Goal: Task Accomplishment & Management: Manage account settings

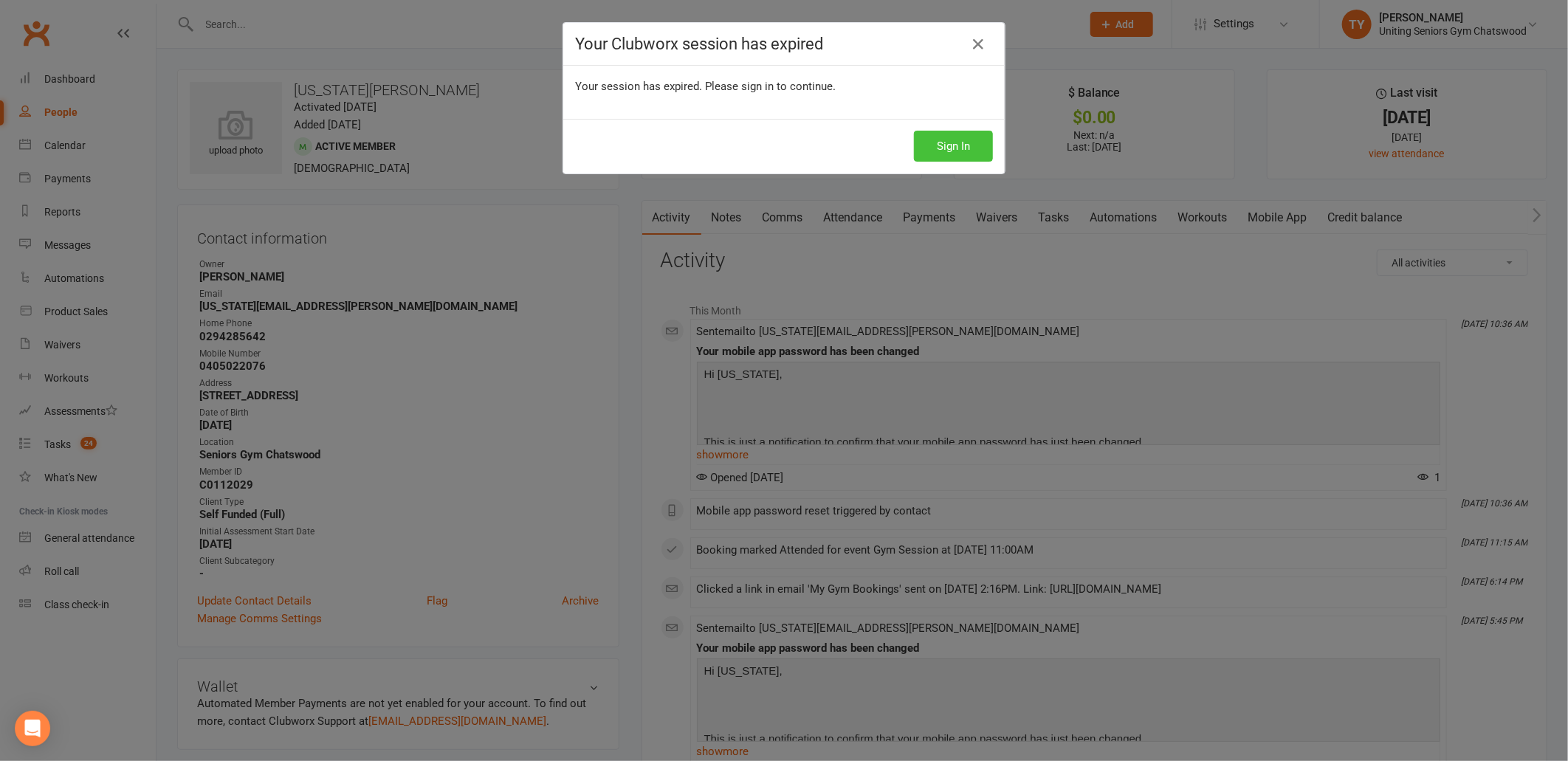
click at [936, 145] on button "Sign In" at bounding box center [953, 145] width 79 height 31
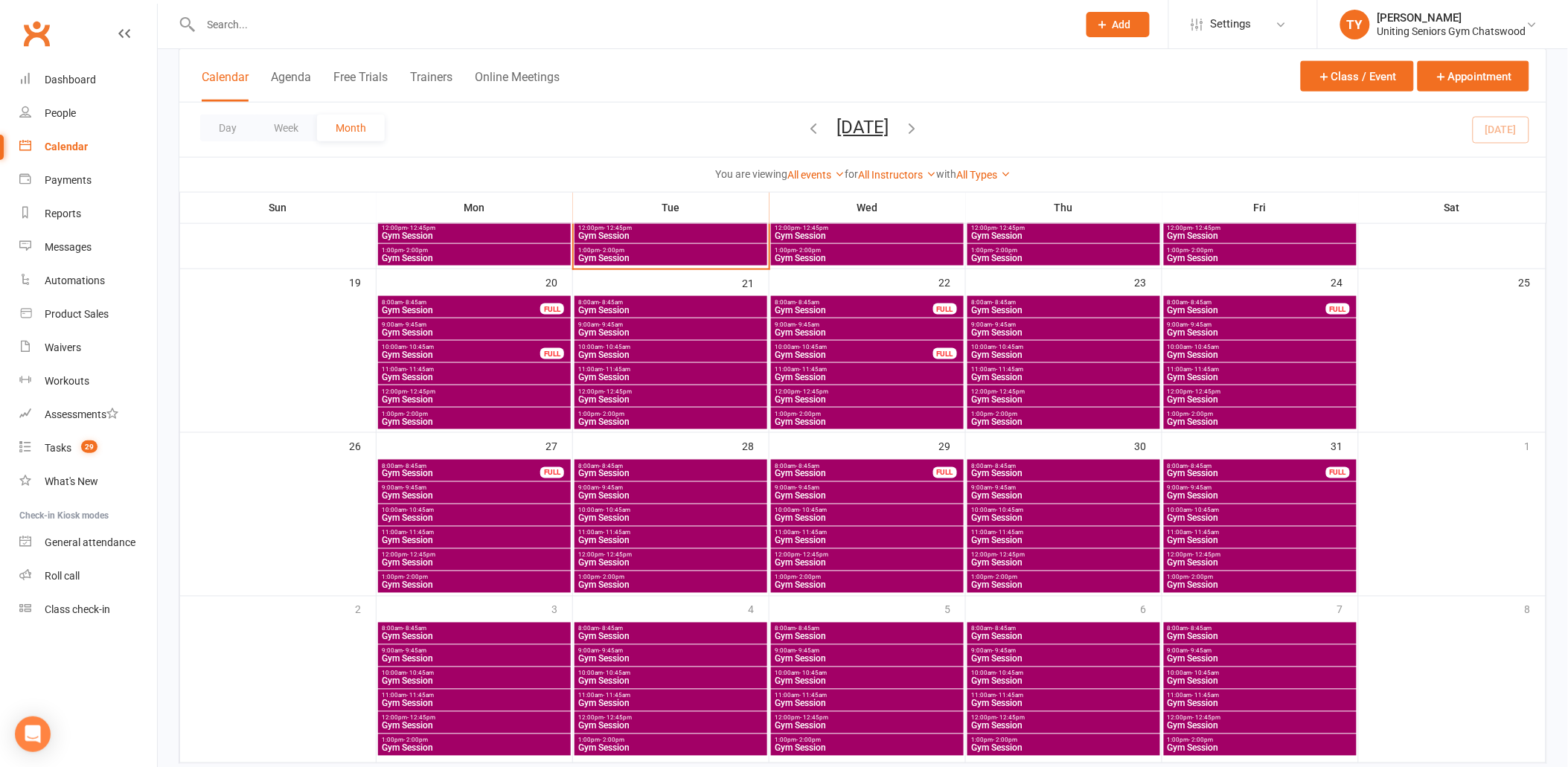
scroll to position [577, 0]
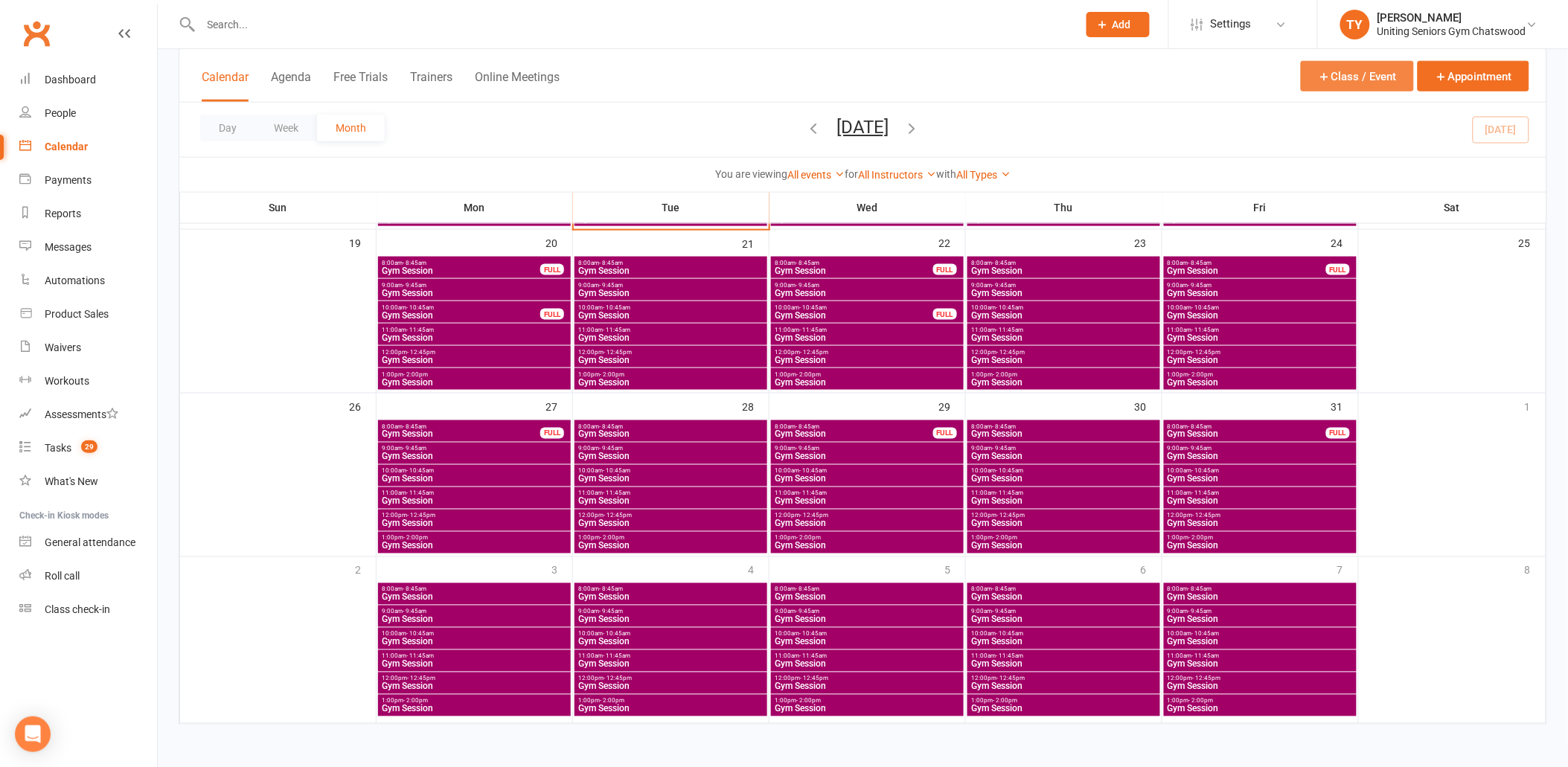
click at [1340, 84] on button "Class / Event" at bounding box center [1357, 76] width 113 height 31
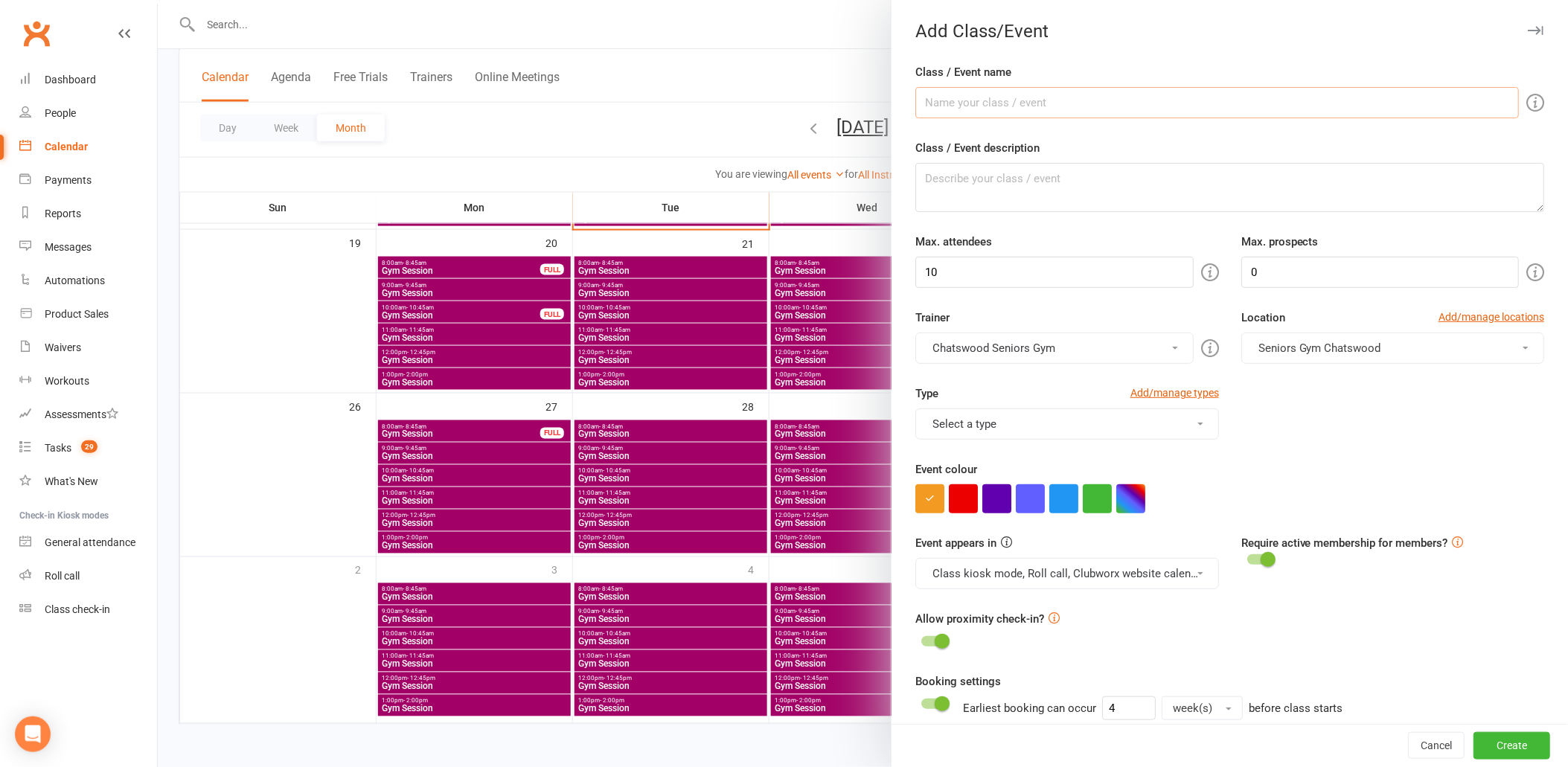
click at [1152, 107] on input "Class / Event name" at bounding box center [1217, 102] width 604 height 31
type input "Gym Session"
drag, startPoint x: 1128, startPoint y: 280, endPoint x: 820, endPoint y: 264, distance: 308.4
click at [158, 0] on new-event-schedule "Add Class/Event Class / Event name Gym Session Class / Event description Max. a…" at bounding box center [158, 0] width 0 height 0
type input "14"
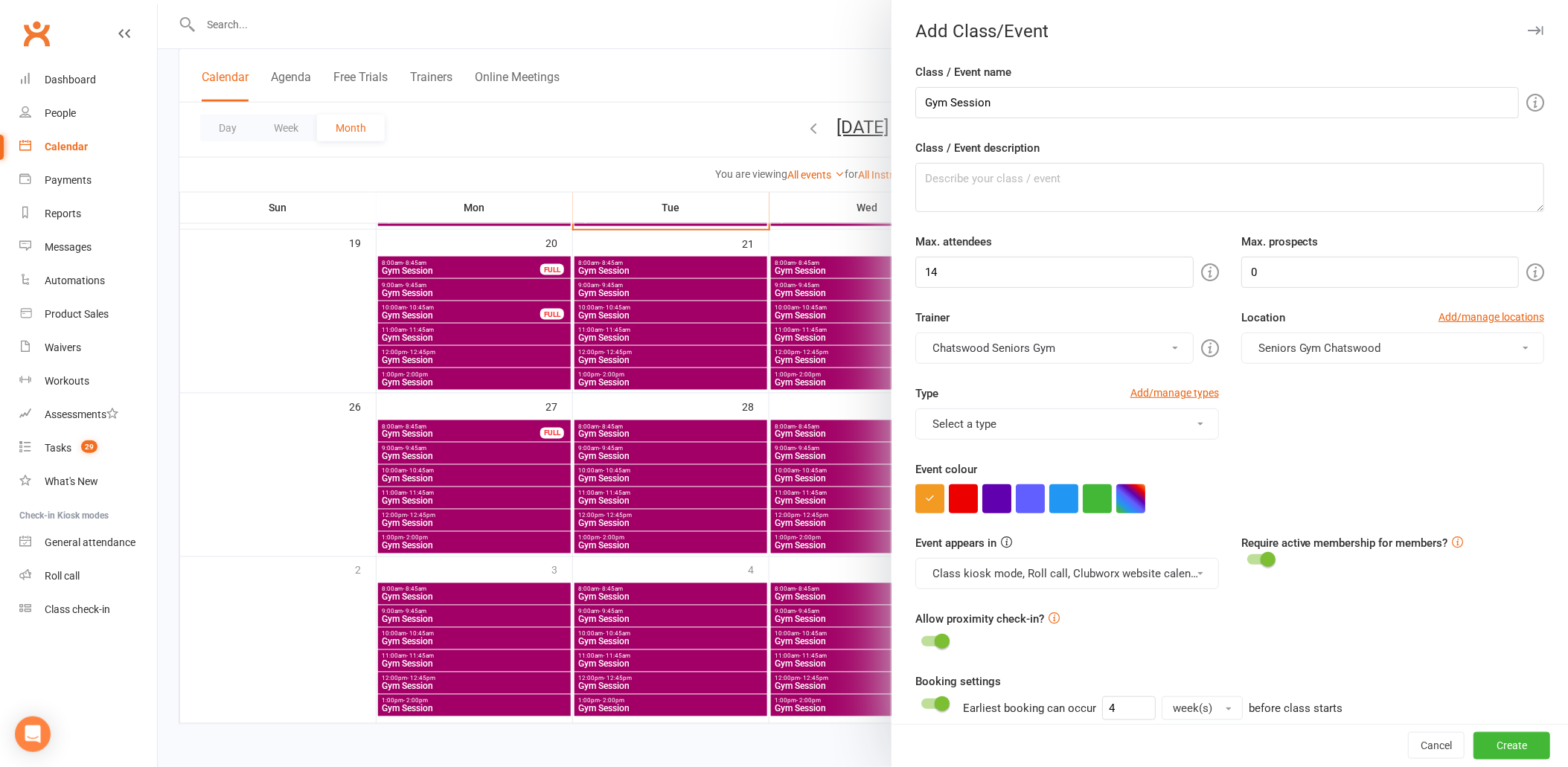
click at [1175, 431] on button "Select a type" at bounding box center [1066, 423] width 303 height 31
click at [1146, 485] on link "Gym Session" at bounding box center [1045, 490] width 259 height 30
click at [1285, 465] on div "Event colour" at bounding box center [1229, 487] width 629 height 53
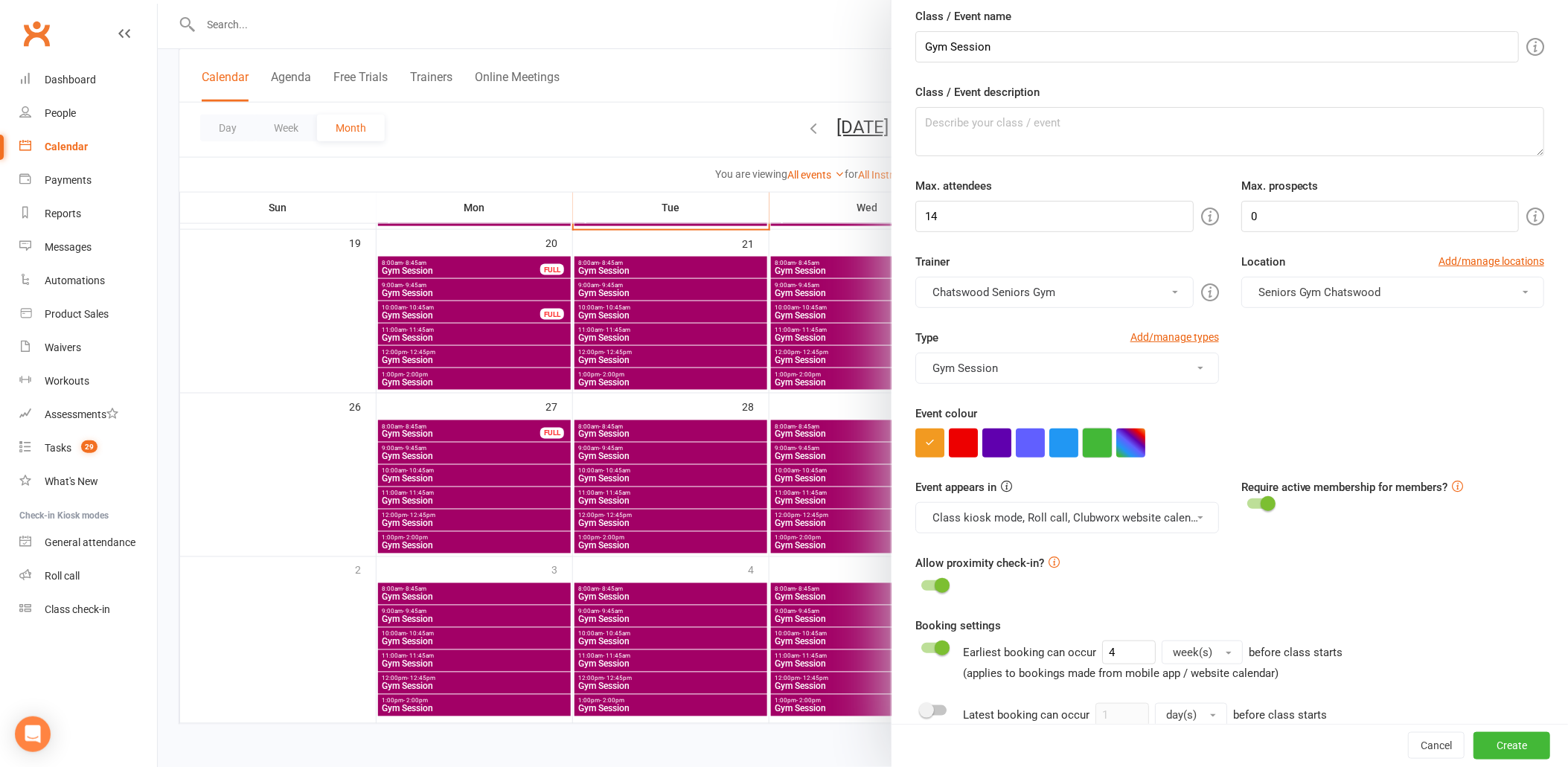
scroll to position [82, 0]
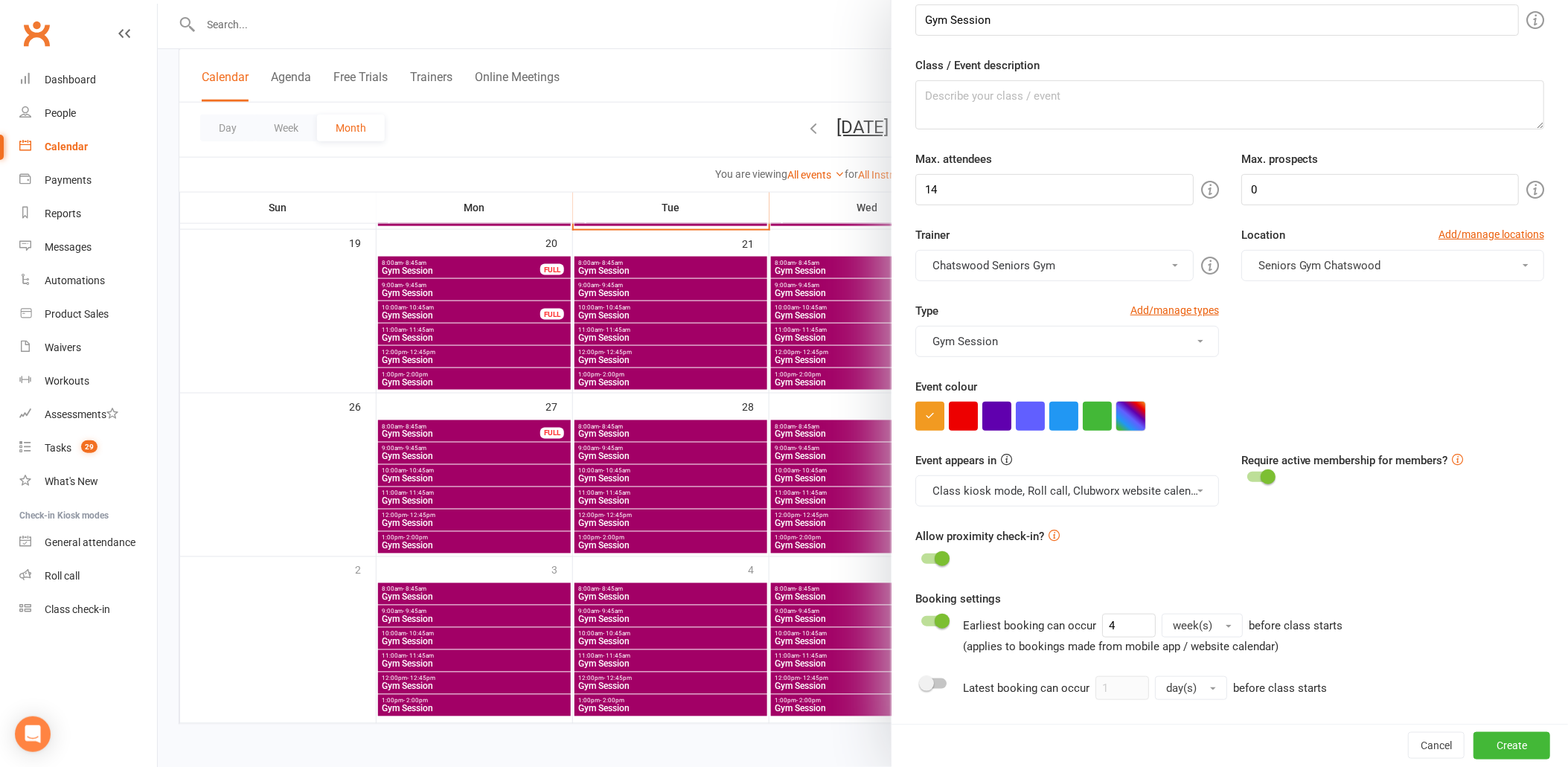
click at [1136, 404] on button "button" at bounding box center [1130, 416] width 29 height 29
click at [552, 540] on div at bounding box center [863, 383] width 1410 height 767
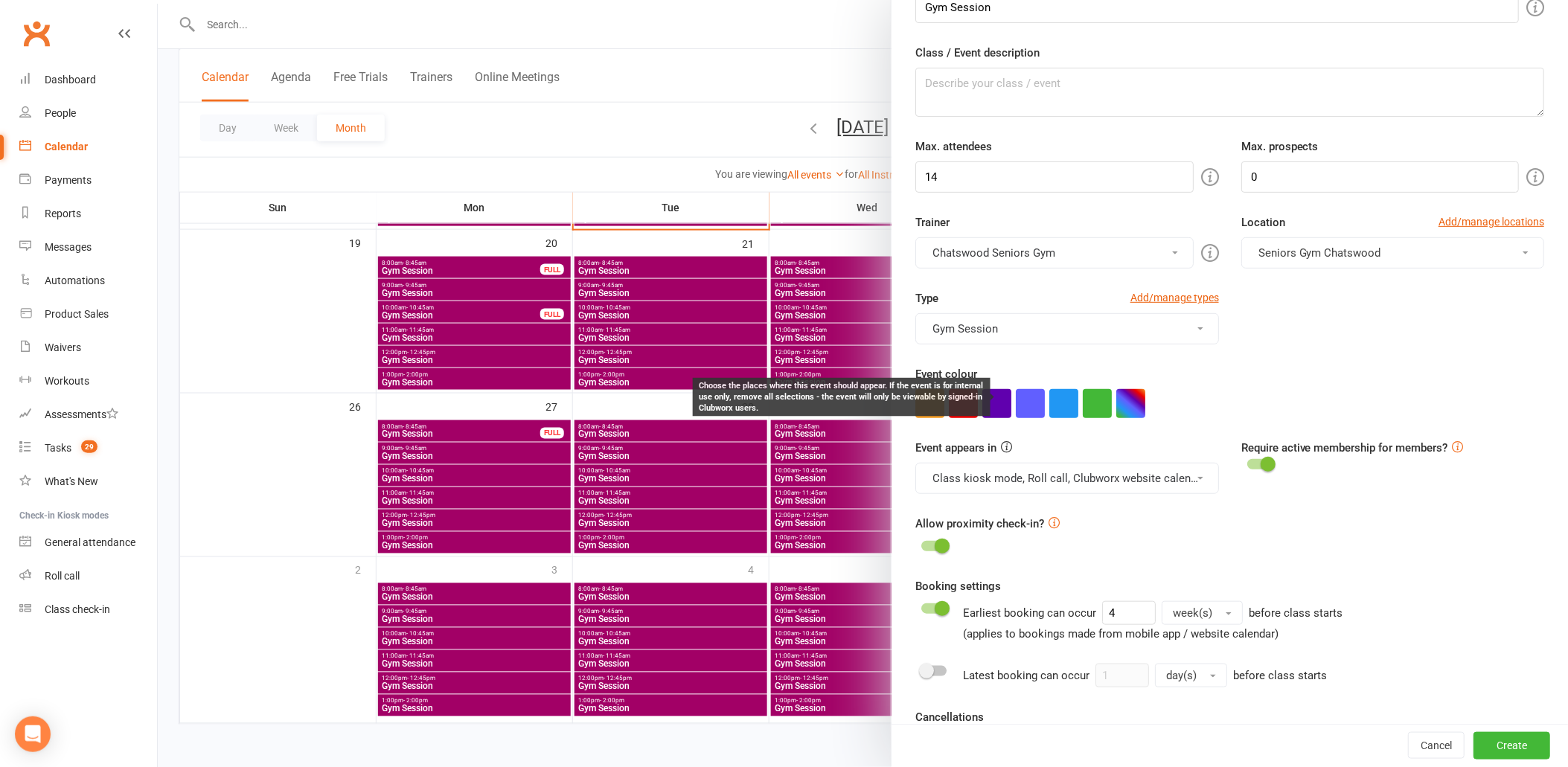
scroll to position [0, 0]
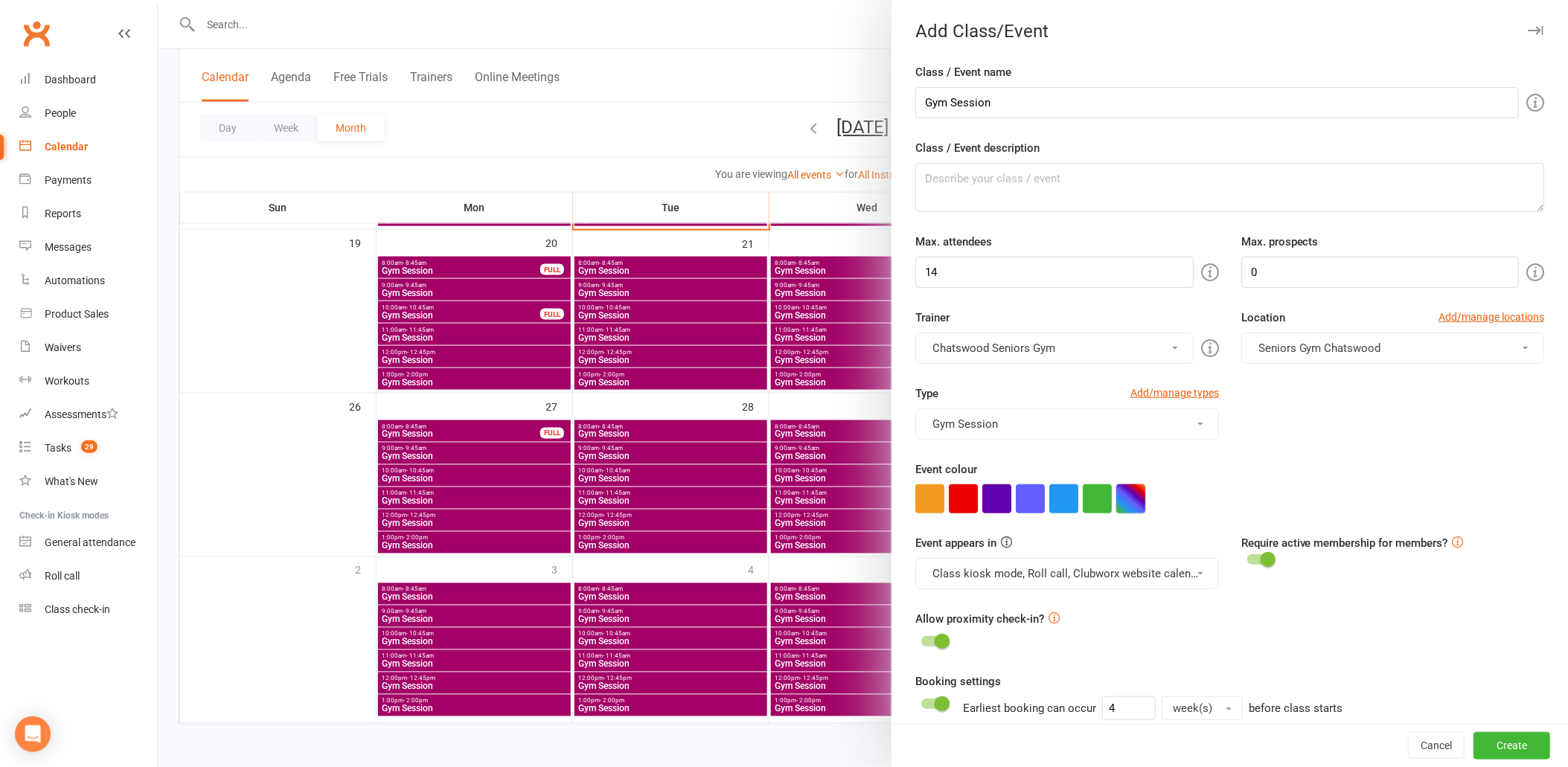
click at [1121, 512] on button "button" at bounding box center [1130, 499] width 29 height 29
click at [1070, 580] on input "text" at bounding box center [1054, 587] width 74 height 18
paste input "#A20066"
type input "#A20066"
click at [1230, 481] on div "Event colour" at bounding box center [1229, 487] width 629 height 53
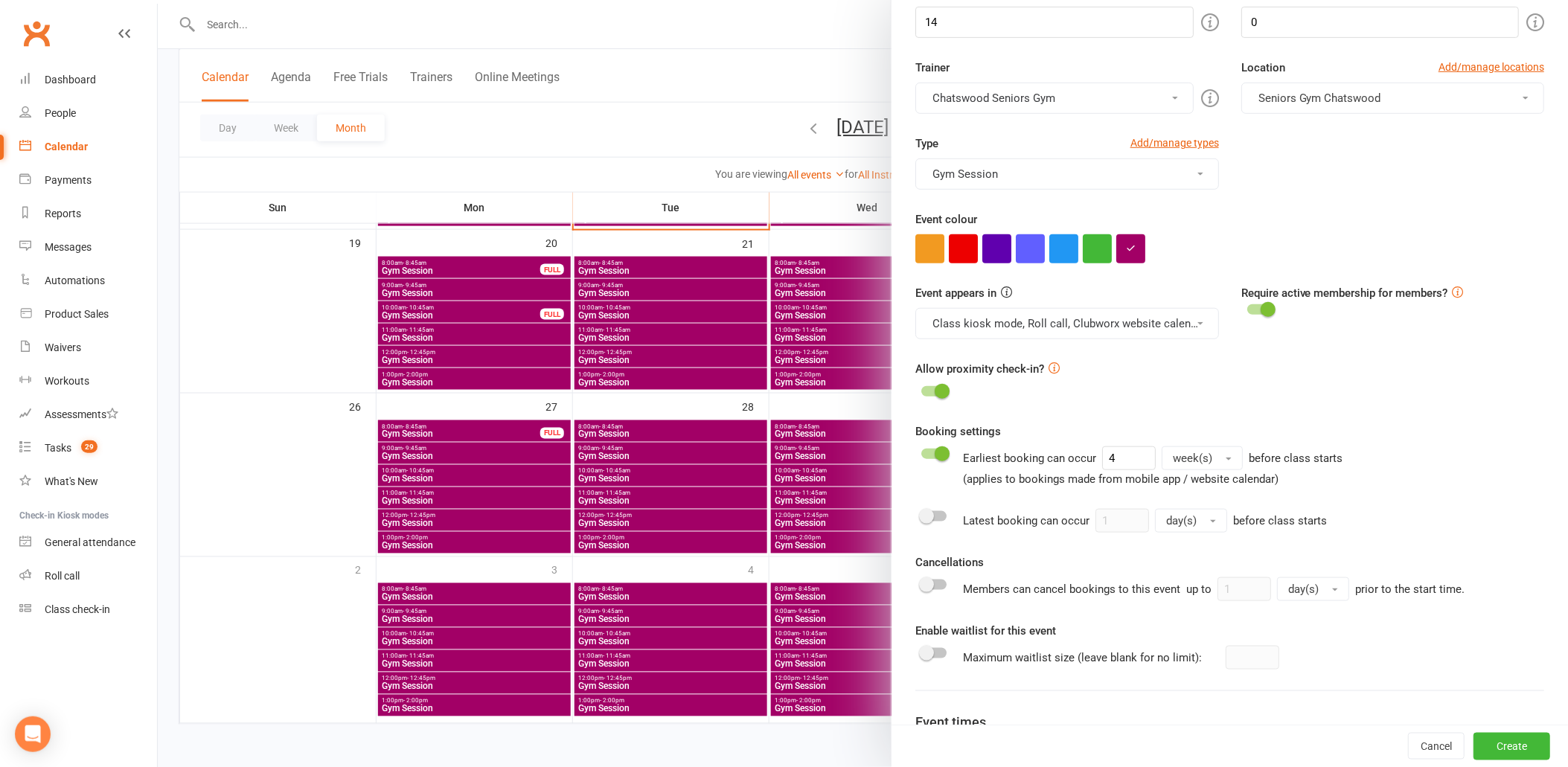
scroll to position [330, 0]
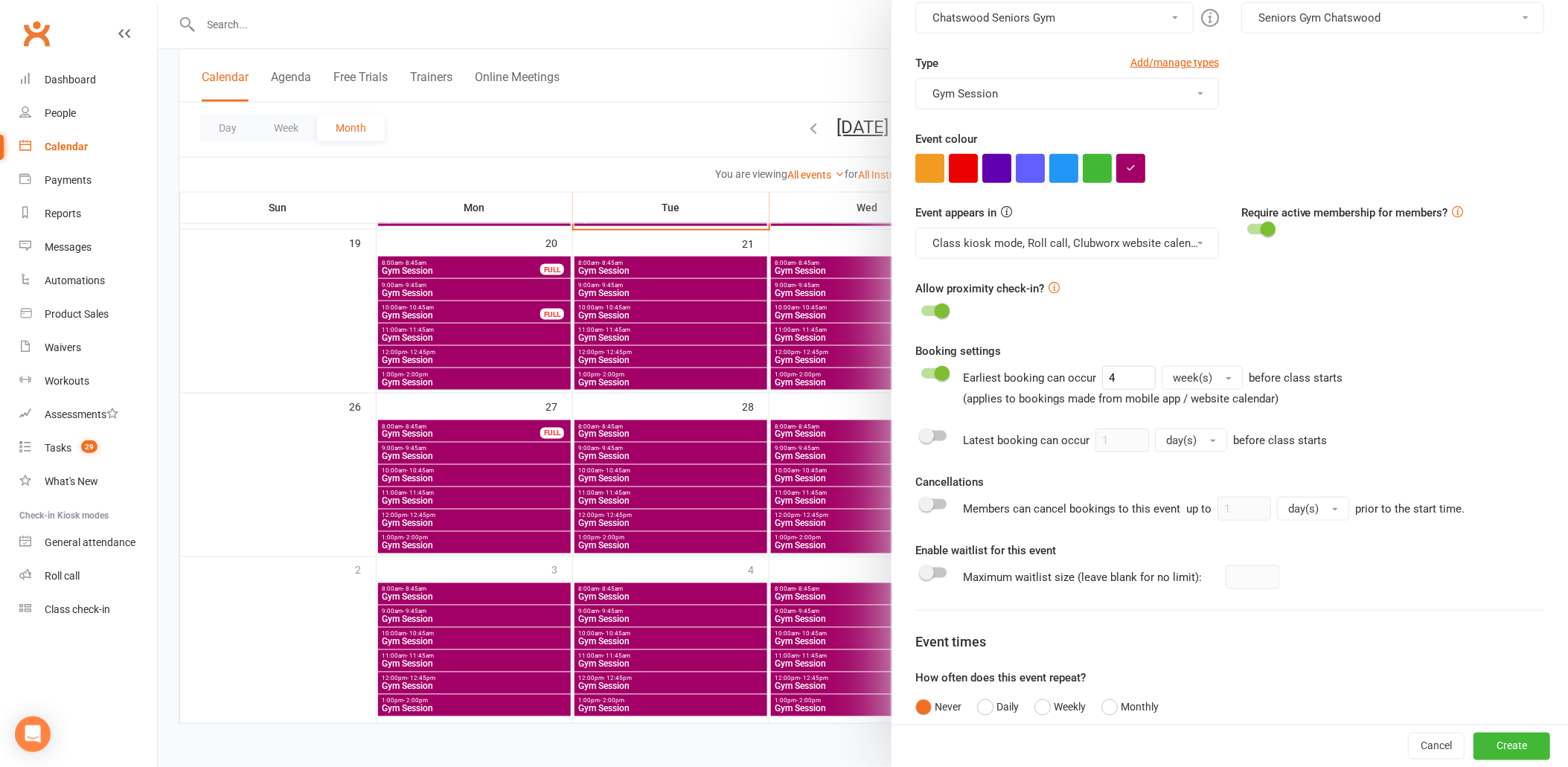
click at [924, 507] on span at bounding box center [926, 504] width 15 height 15
click at [921, 503] on input "checkbox" at bounding box center [921, 503] width 0 height 0
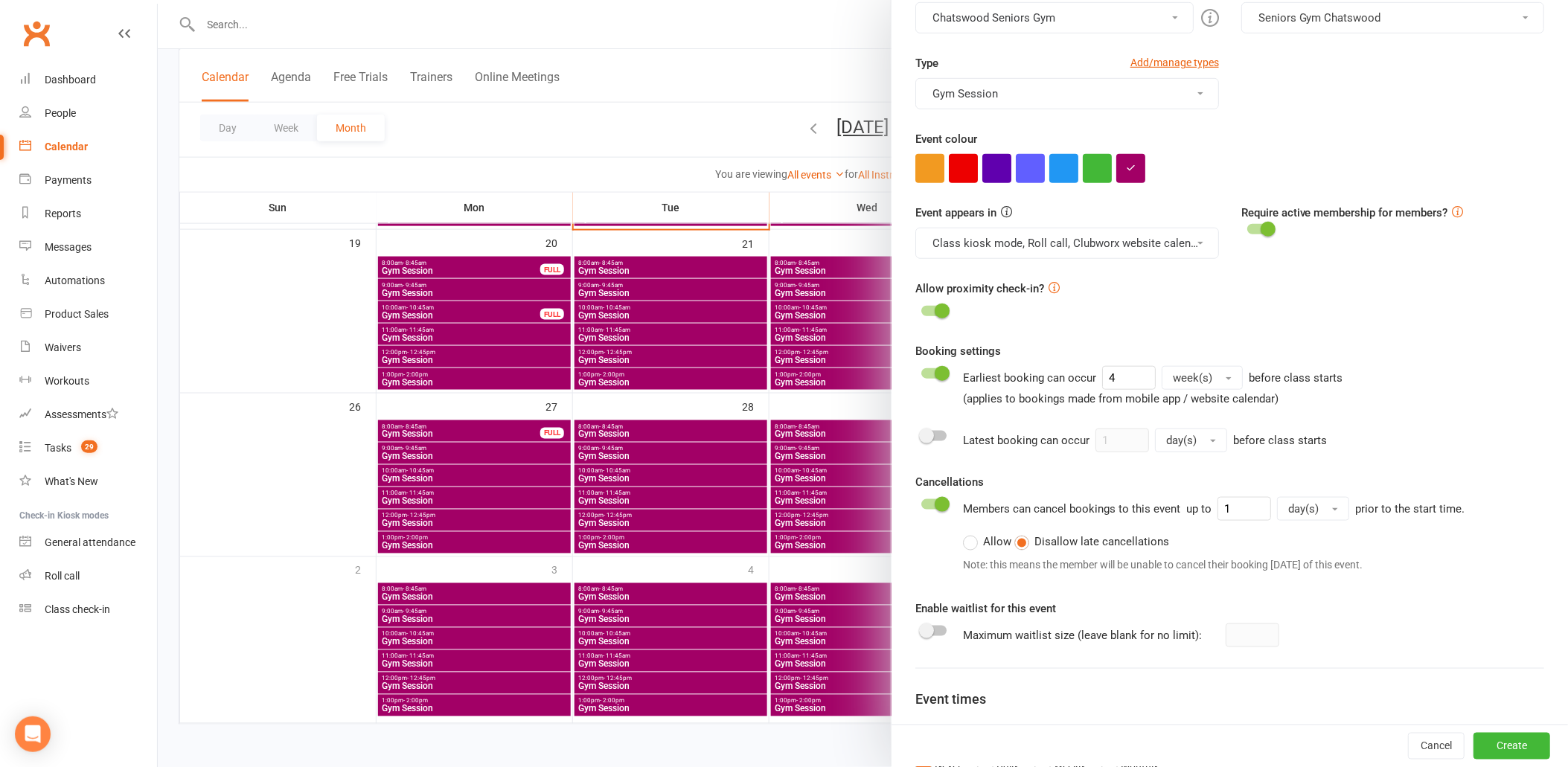
click at [1291, 517] on button "day(s)" at bounding box center [1312, 509] width 72 height 24
click at [1299, 537] on span "minute(s)" at bounding box center [1313, 541] width 47 height 13
click at [919, 442] on span at bounding box center [926, 436] width 15 height 15
click at [921, 434] on input "checkbox" at bounding box center [921, 434] width 0 height 0
click at [1145, 440] on fieldset "1 day(s)" at bounding box center [1161, 441] width 131 height 24
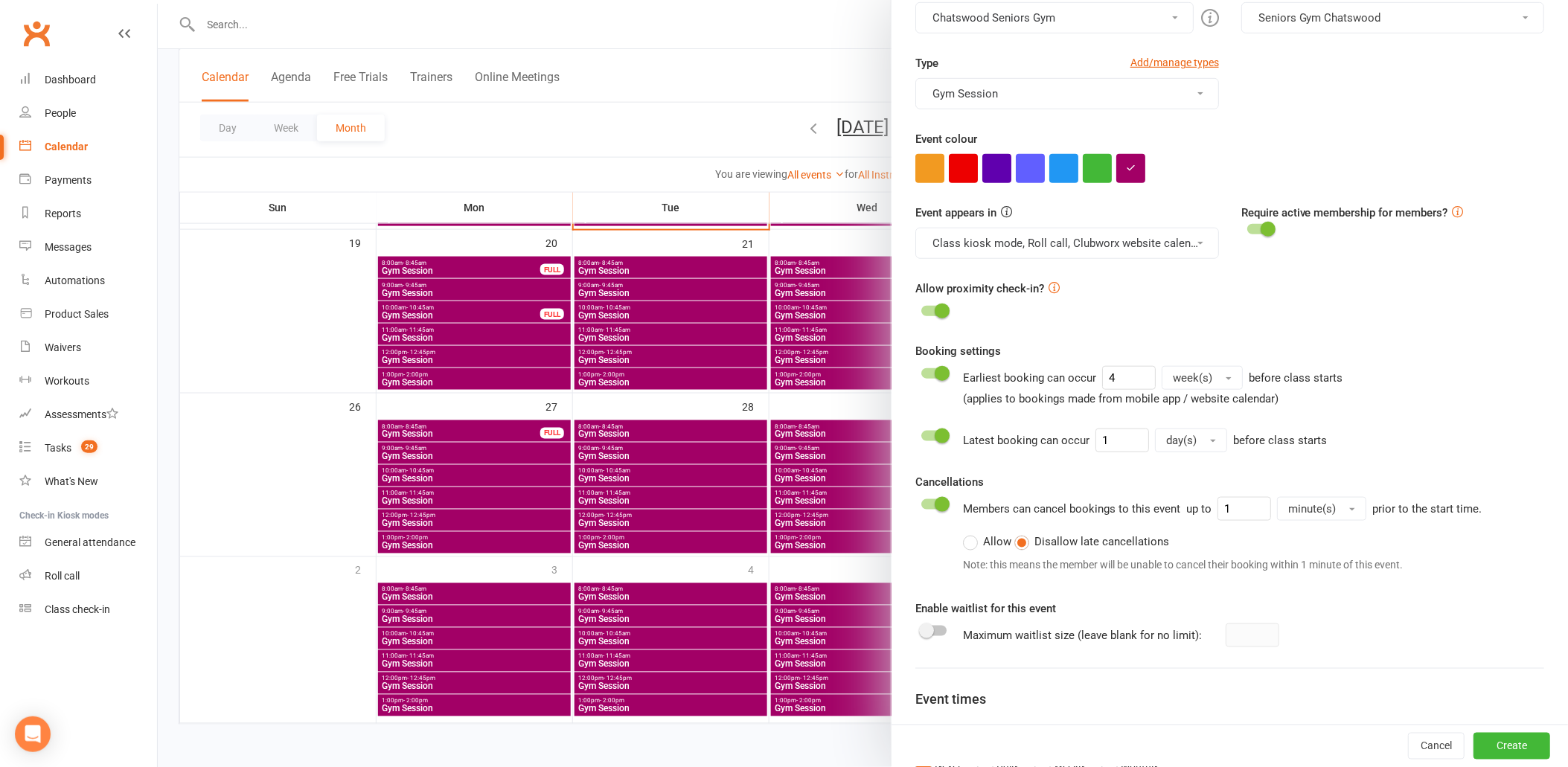
click at [1166, 440] on span "day(s)" at bounding box center [1181, 440] width 31 height 13
click at [1194, 470] on span "minute(s)" at bounding box center [1191, 473] width 47 height 13
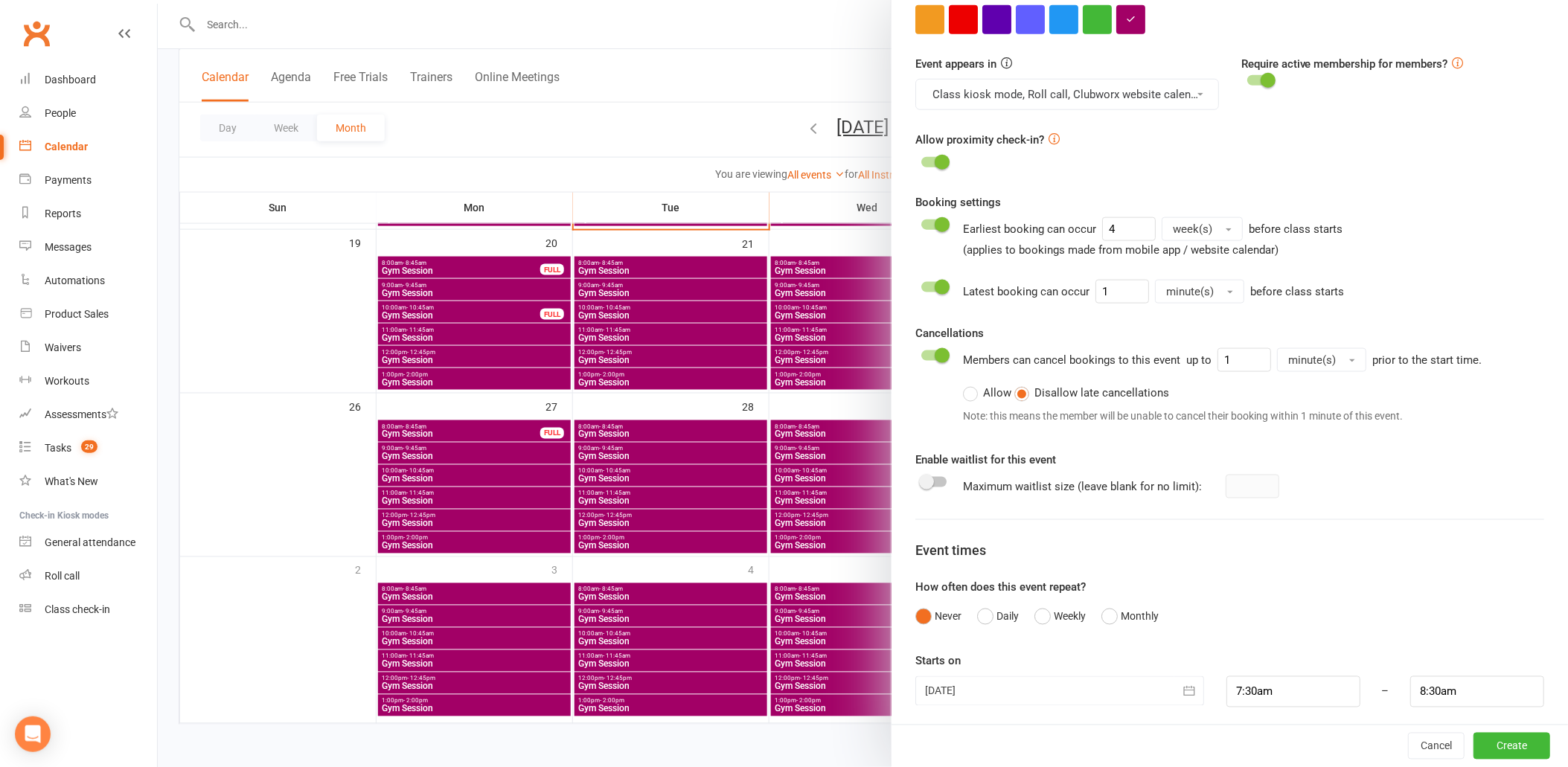
scroll to position [487, 0]
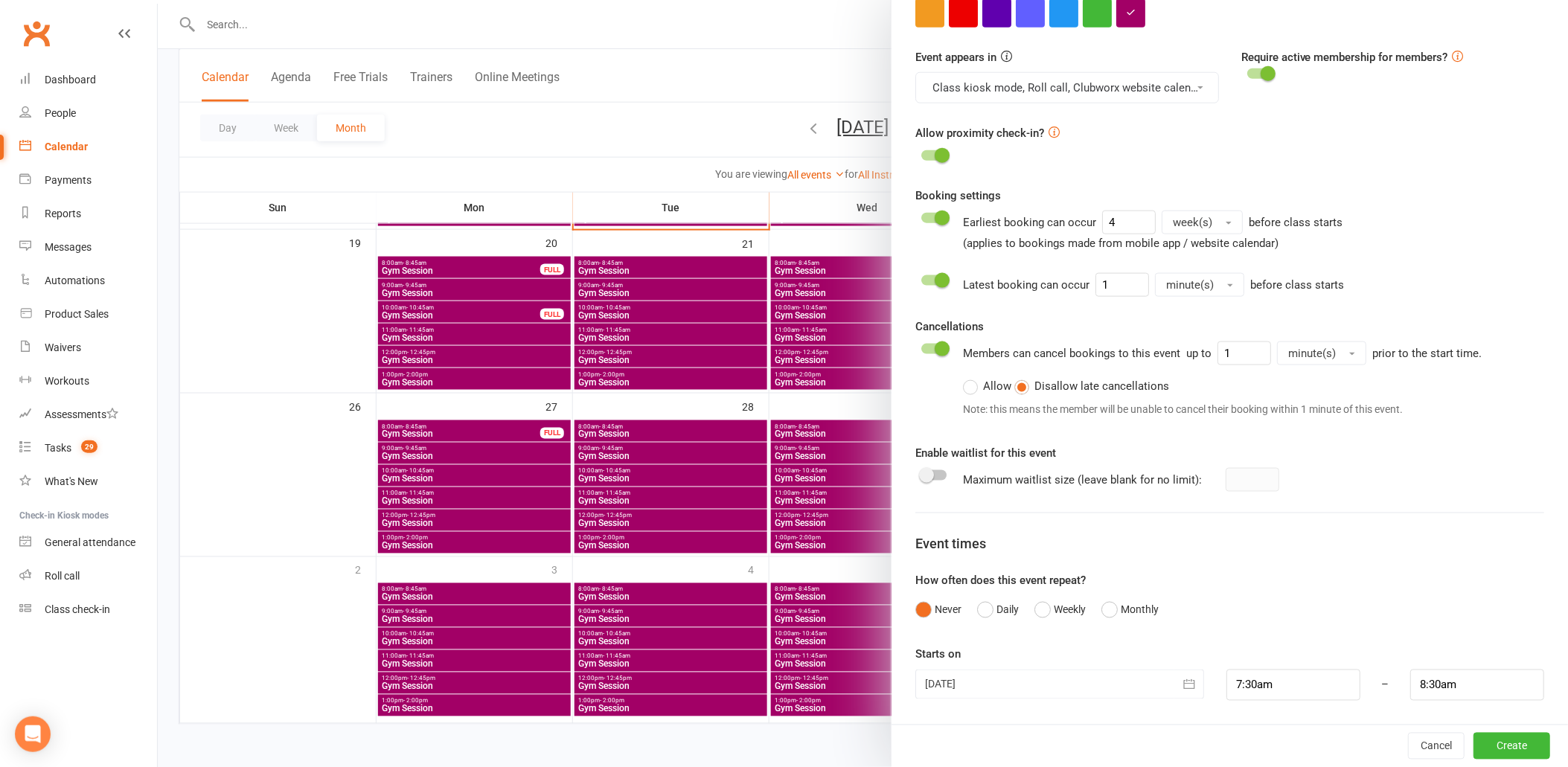
click at [923, 474] on span at bounding box center [926, 475] width 15 height 15
click at [921, 473] on input "checkbox" at bounding box center [921, 473] width 0 height 0
click at [1240, 487] on input "number" at bounding box center [1253, 480] width 54 height 24
type input "5"
click at [1214, 567] on form "Class / Event name Gym Session Class / Event description Max. attendees 14 Max.…" at bounding box center [1229, 139] width 629 height 1124
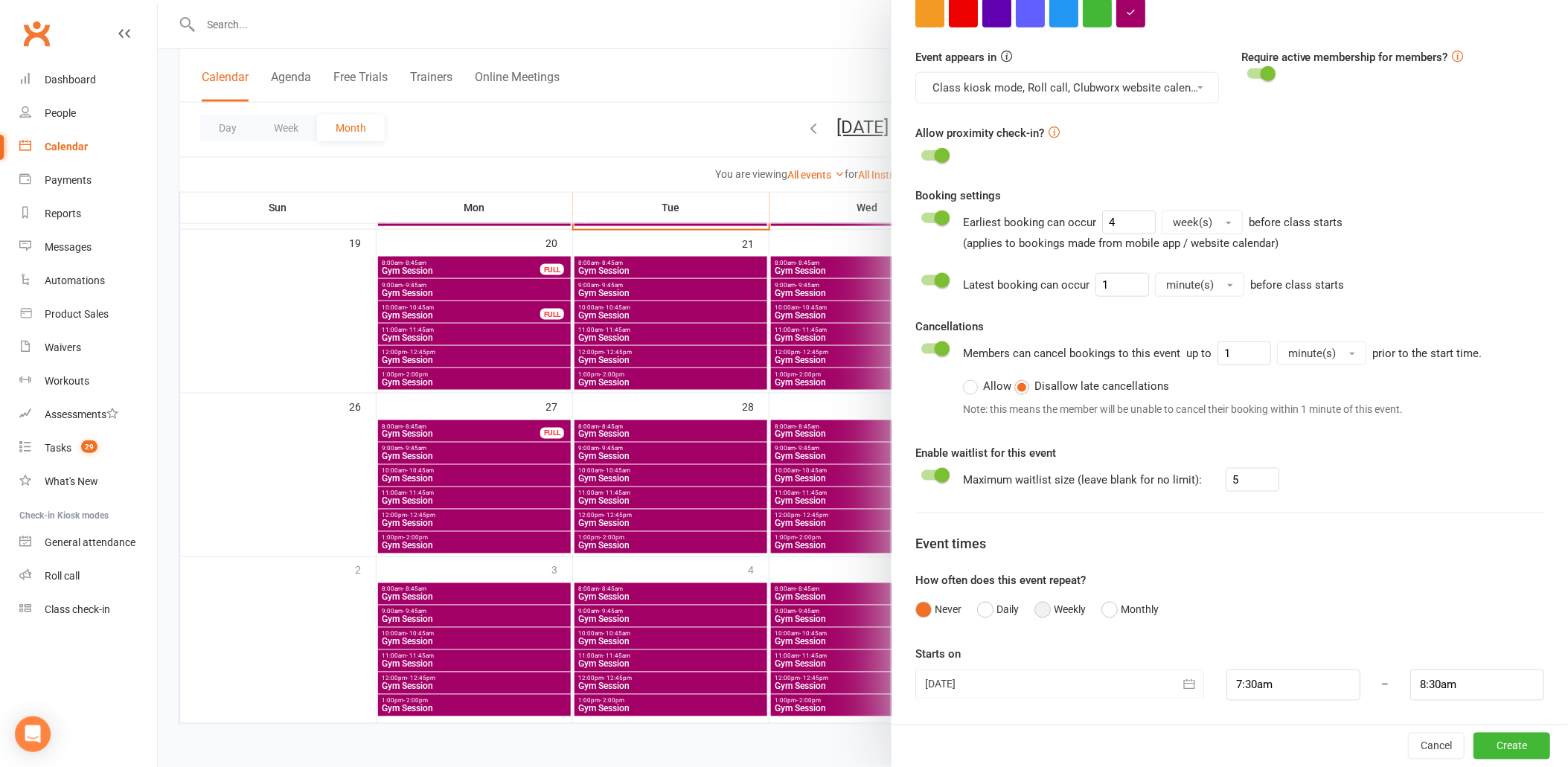
click at [1050, 613] on button "Weekly" at bounding box center [1060, 610] width 51 height 28
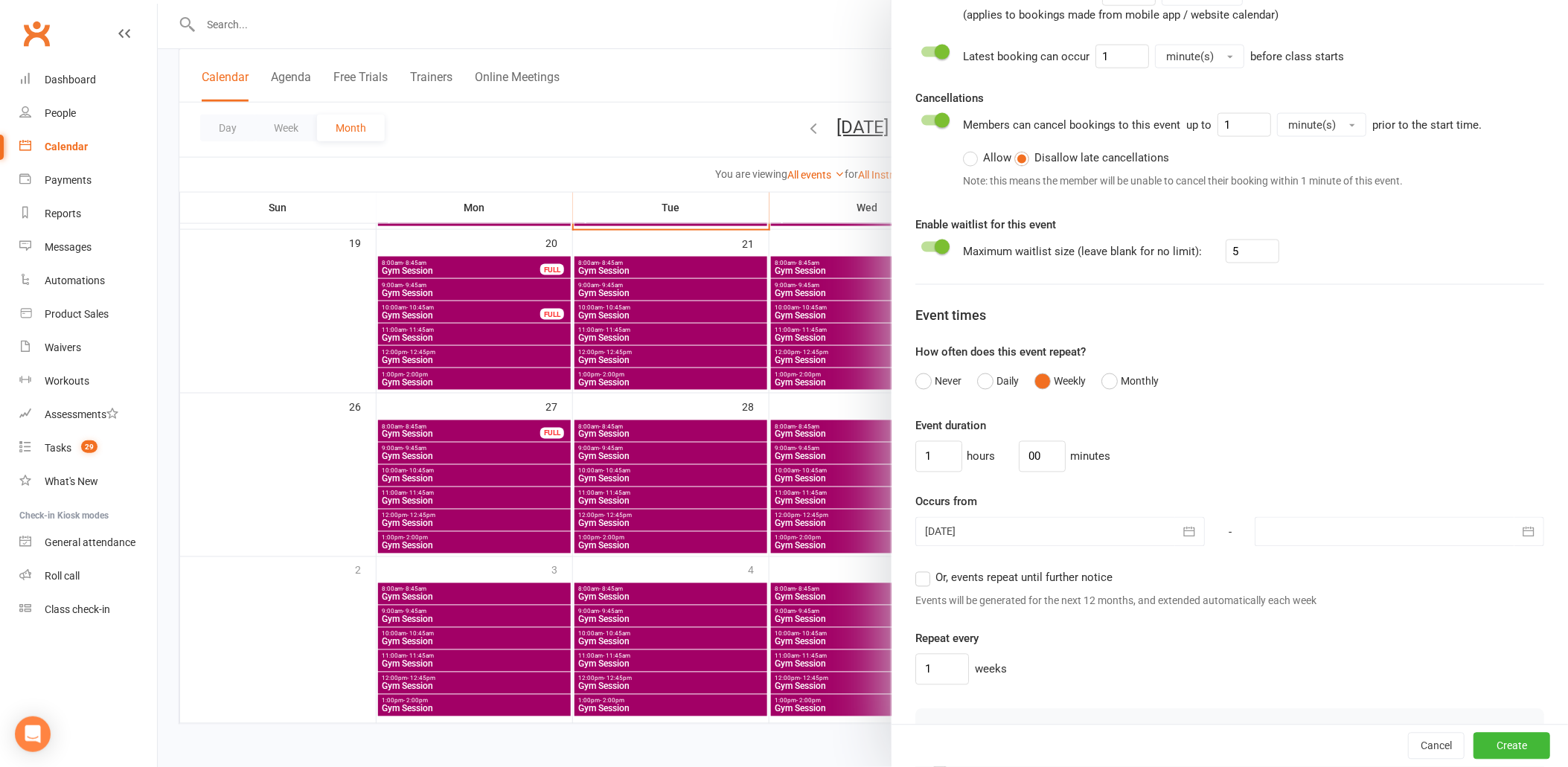
scroll to position [735, 0]
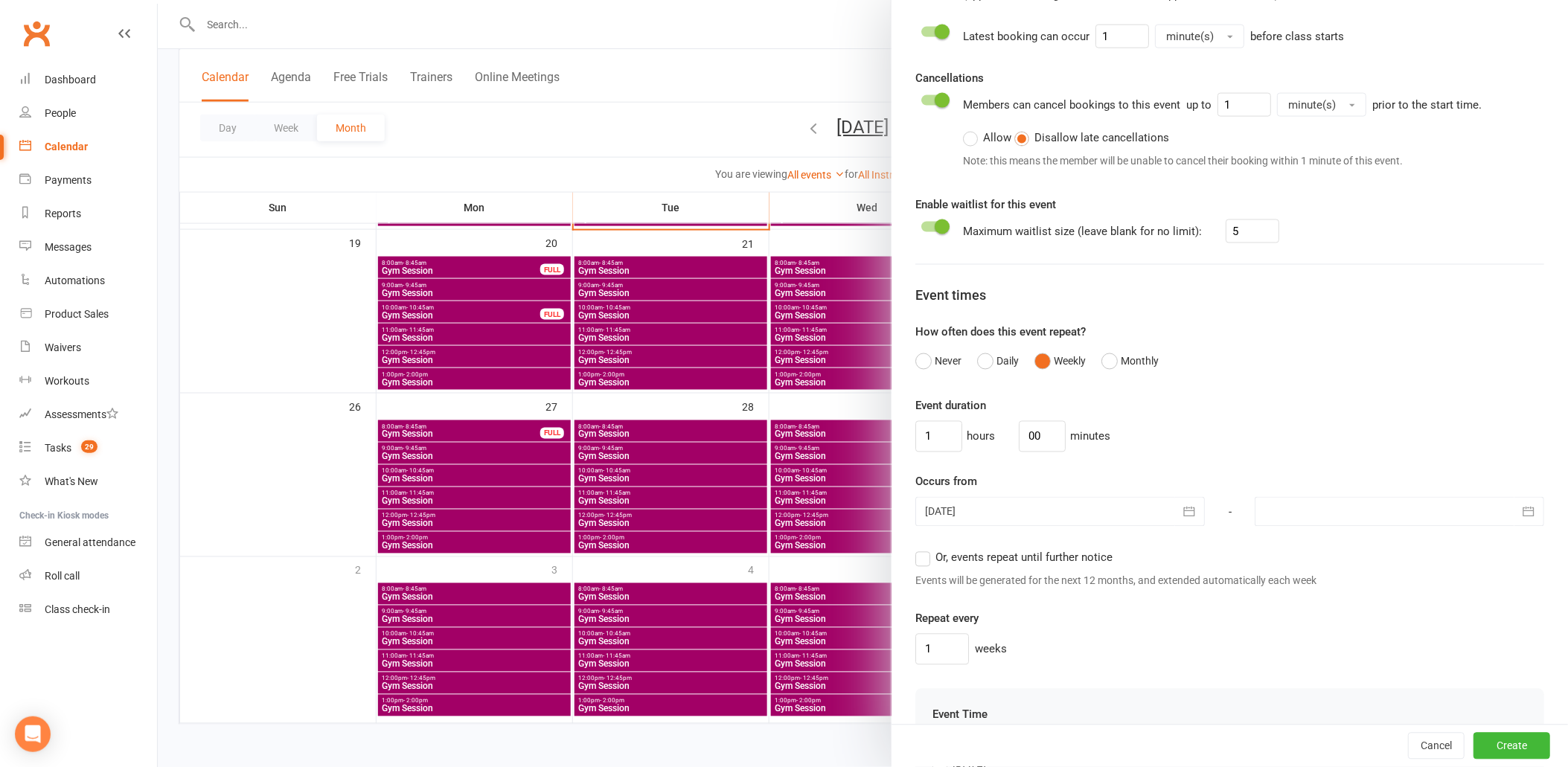
click at [1092, 514] on div at bounding box center [1060, 512] width 290 height 30
click at [970, 719] on span "26" at bounding box center [975, 718] width 12 height 12
click at [1011, 517] on div at bounding box center [1060, 512] width 290 height 30
click at [1003, 715] on span "27" at bounding box center [1008, 718] width 12 height 12
type input "27 Oct 2025"
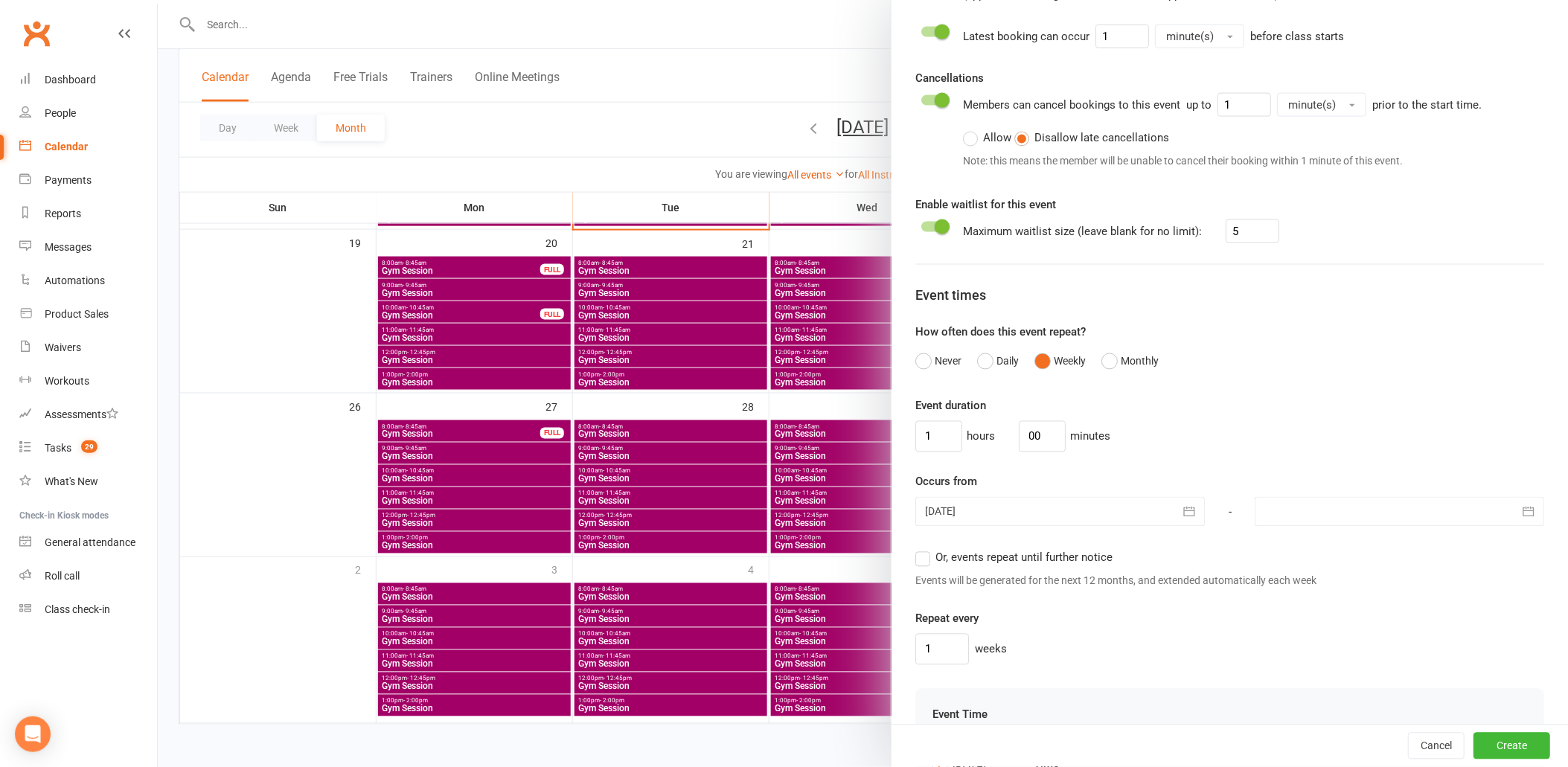
click at [948, 562] on span "Or, events repeat until further notice" at bounding box center [1024, 557] width 177 height 16
click at [925, 549] on input "Or, events repeat until further notice" at bounding box center [920, 549] width 9 height 0
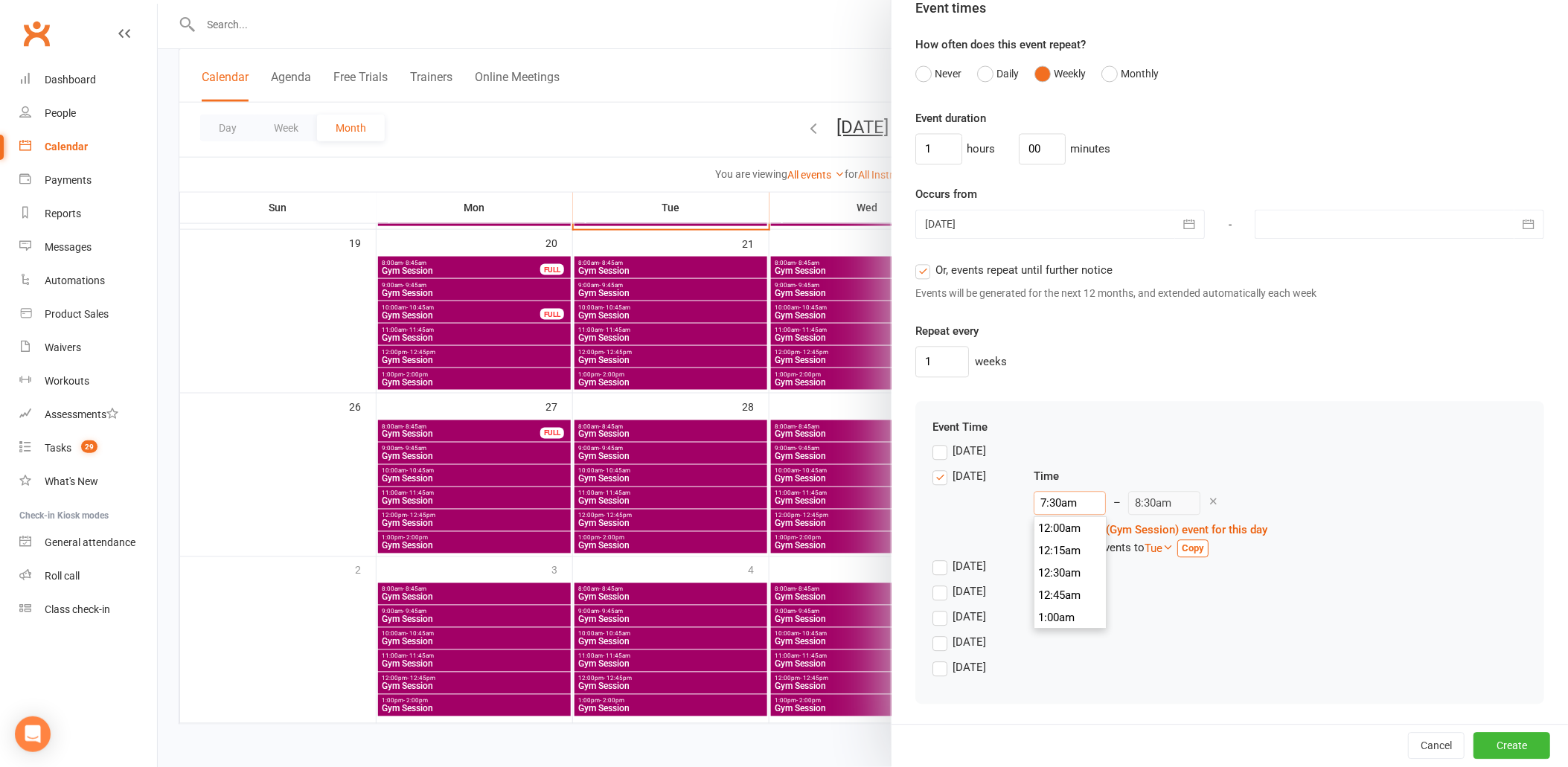
scroll to position [646, 0]
drag, startPoint x: 1081, startPoint y: 506, endPoint x: 1000, endPoint y: 500, distance: 81.2
click at [1000, 500] on div "Monday Time 7:30am 12:00am 12:15am 12:30am 12:45am 1:00am 1:15am 1:30am 1:45am …" at bounding box center [1229, 512] width 594 height 90
type input "2:00pm"
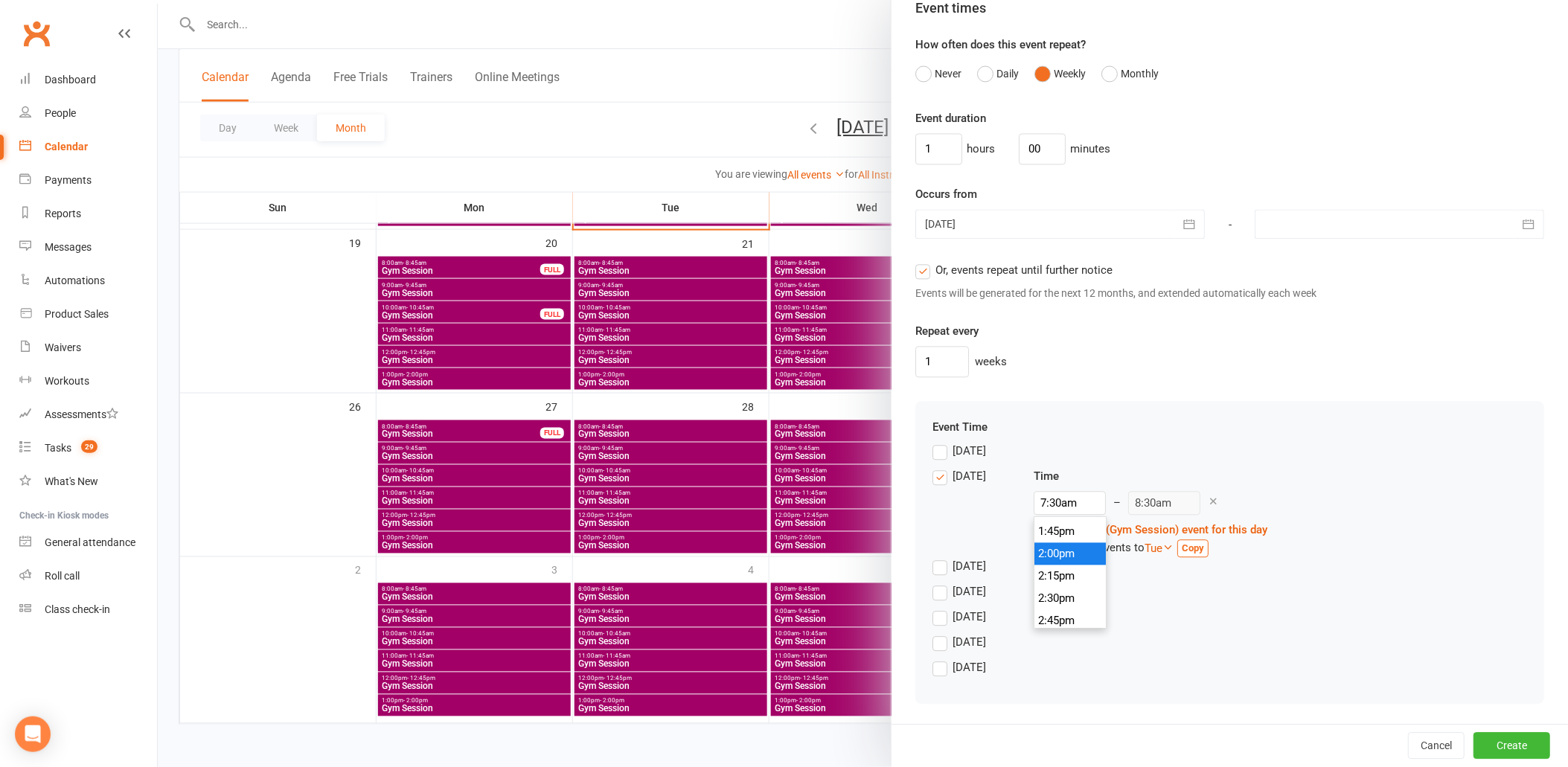
type input "3:00pm"
click at [1063, 554] on li "2:00pm" at bounding box center [1070, 553] width 71 height 22
click at [1174, 547] on icon at bounding box center [1168, 547] width 11 height 11
click at [1170, 621] on label "Wed" at bounding box center [1171, 626] width 36 height 16
click at [1163, 618] on input "Wed" at bounding box center [1157, 618] width 9 height 0
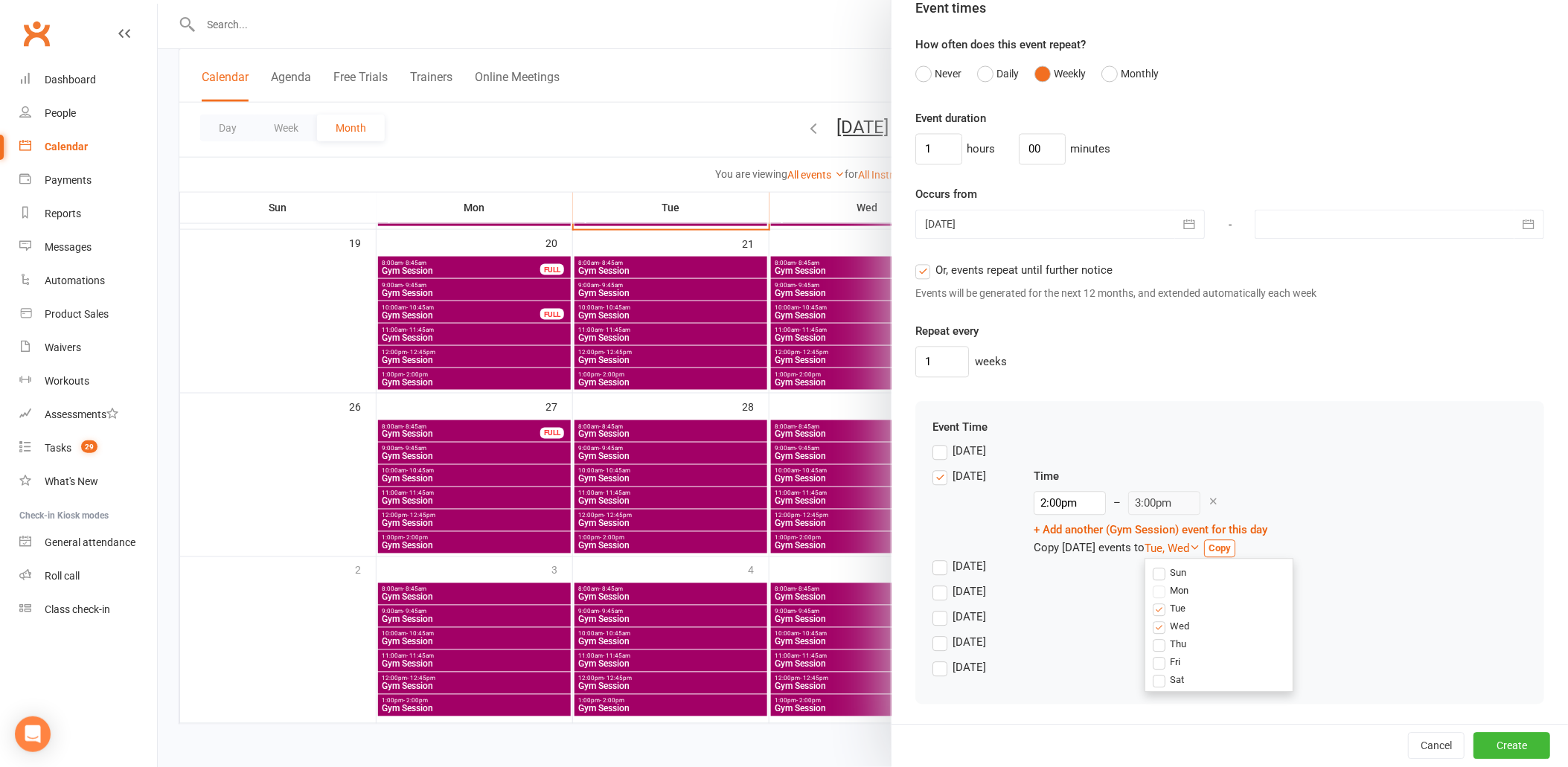
click at [1169, 604] on label "Tue" at bounding box center [1168, 609] width 32 height 16
click at [1163, 601] on input "Tue" at bounding box center [1157, 601] width 9 height 0
click at [1213, 541] on link "Copy" at bounding box center [1196, 549] width 31 height 18
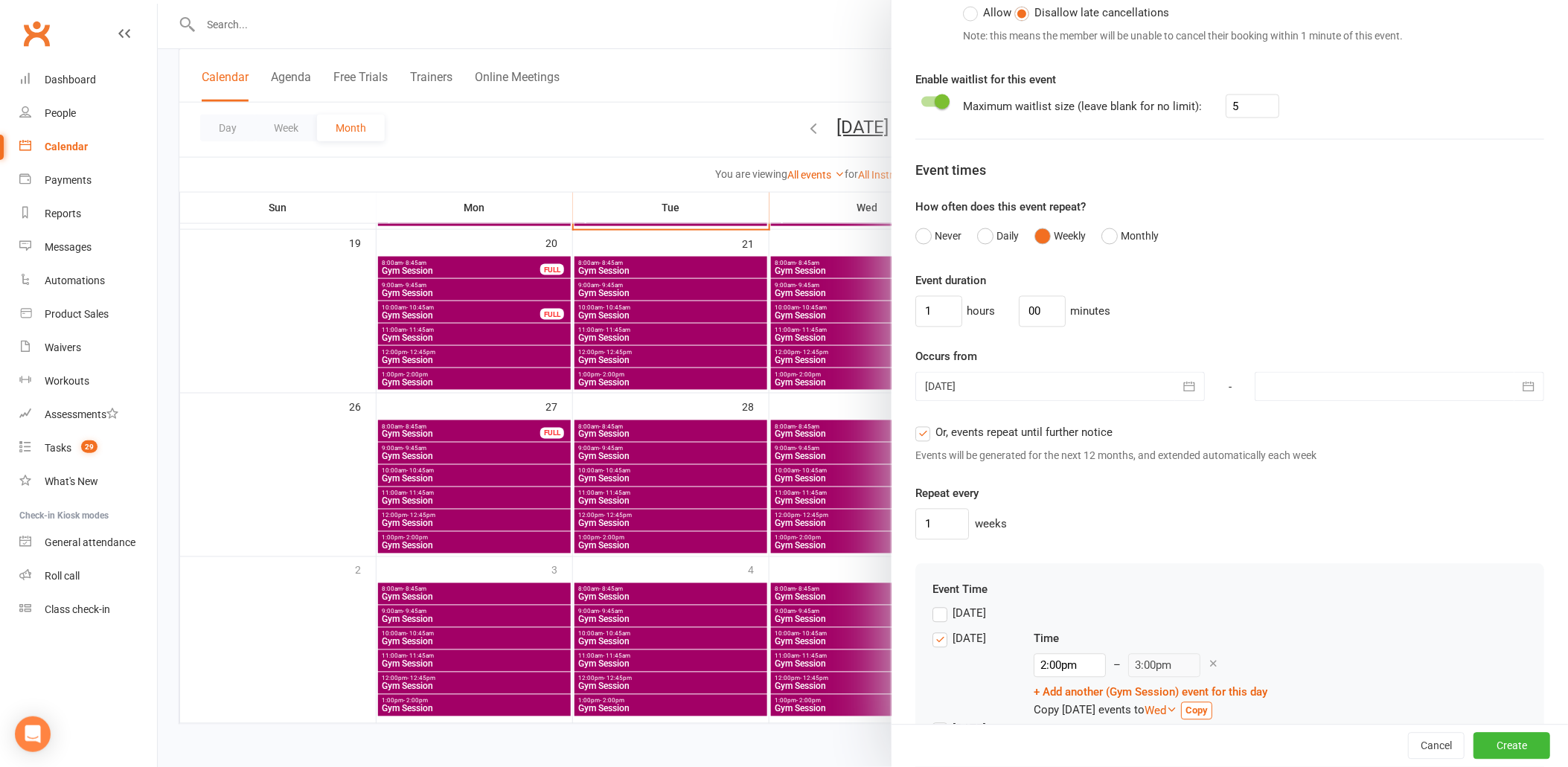
scroll to position [858, 0]
drag, startPoint x: 933, startPoint y: 320, endPoint x: 895, endPoint y: 310, distance: 39.3
click at [896, 310] on div "Class / Event name Gym Session Class / Event description Max. attendees 14 Max.…" at bounding box center [1229, 80] width 677 height 1749
type input "0"
type input "45"
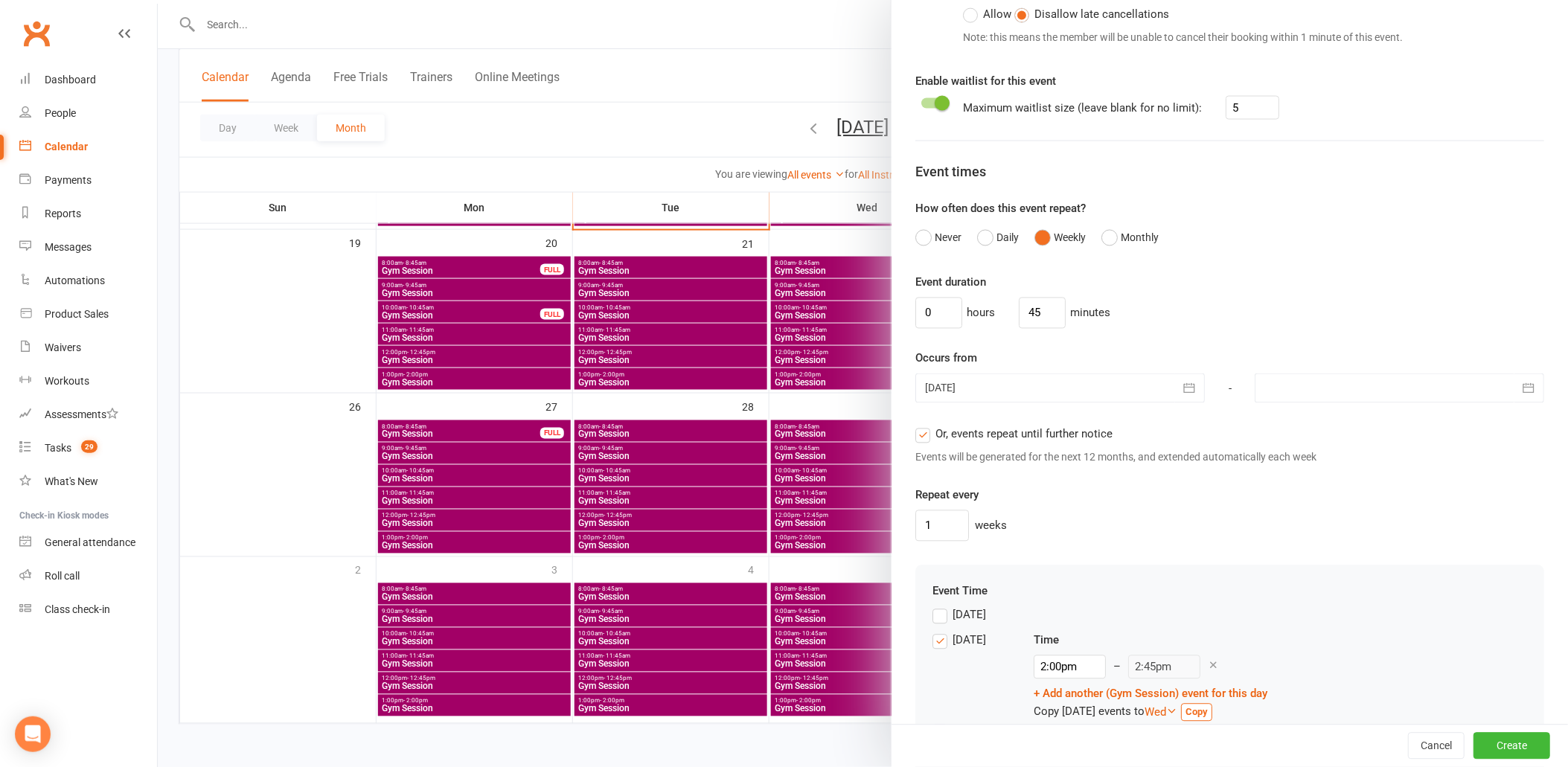
click at [1073, 347] on div "Event duration 0 hours 45 minutes Occurs from 27 Oct 2025 October 2025 Sun Mon …" at bounding box center [1229, 408] width 629 height 268
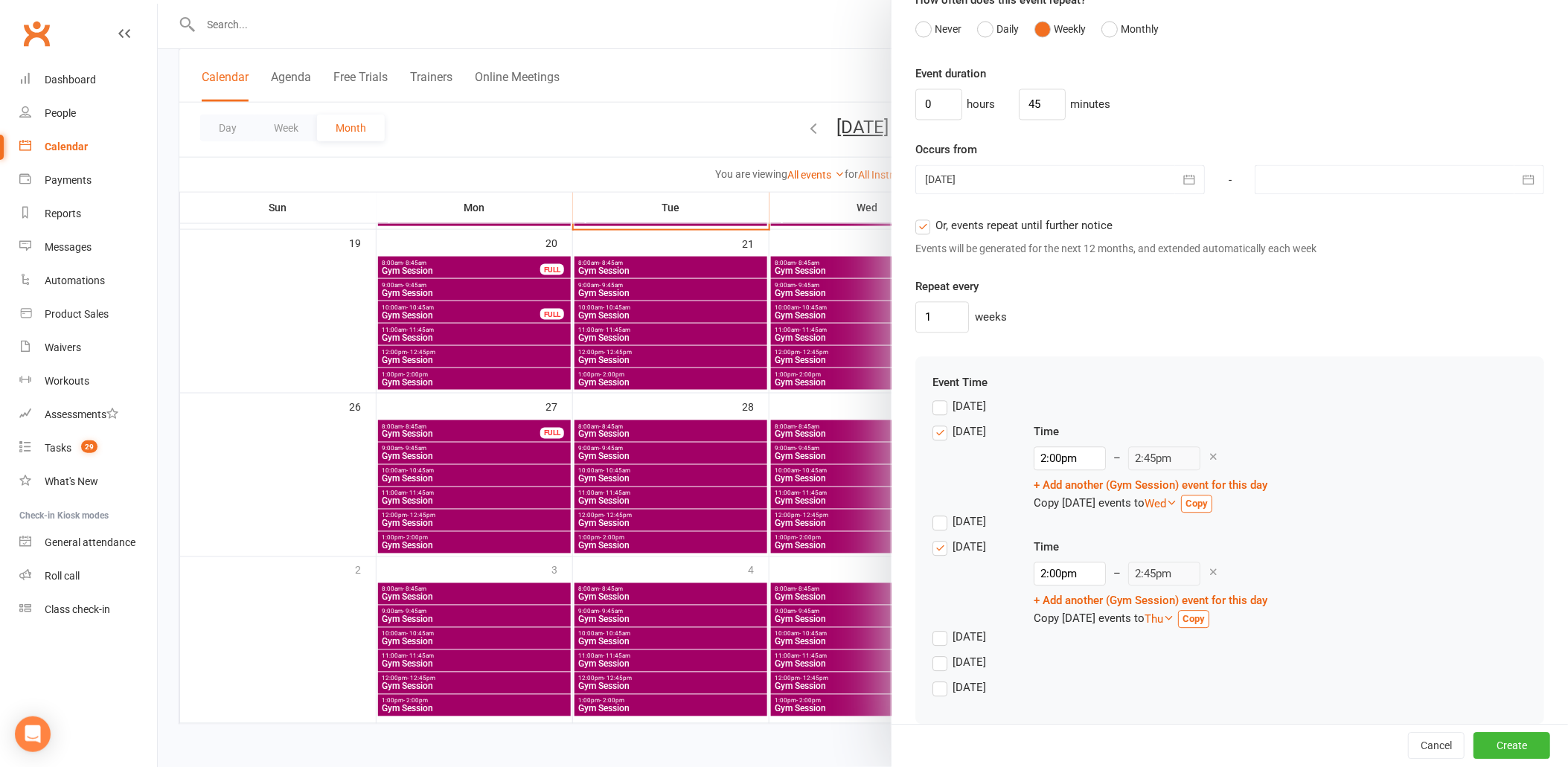
scroll to position [1088, 0]
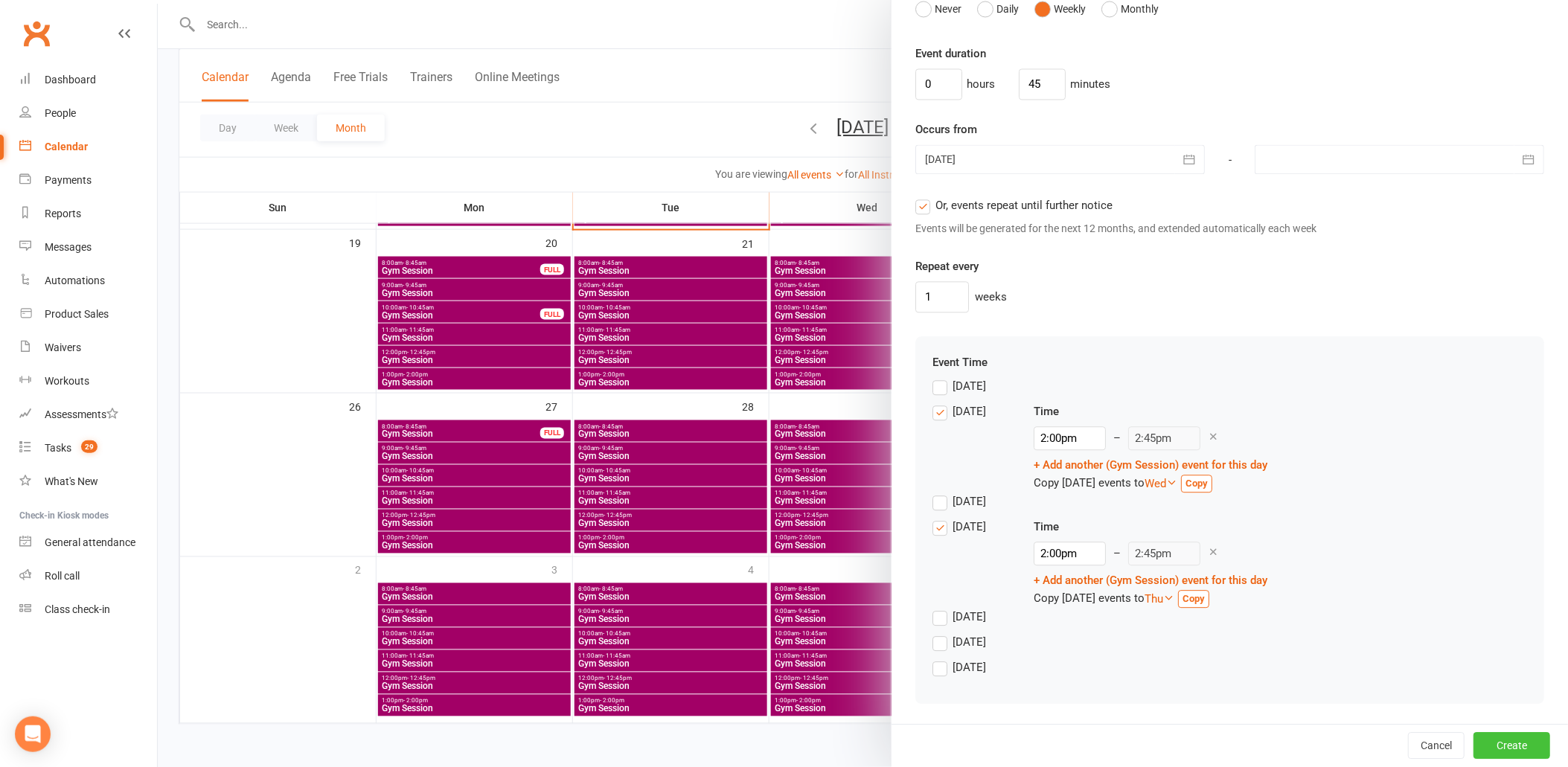
click at [1483, 748] on button "Create" at bounding box center [1512, 746] width 77 height 27
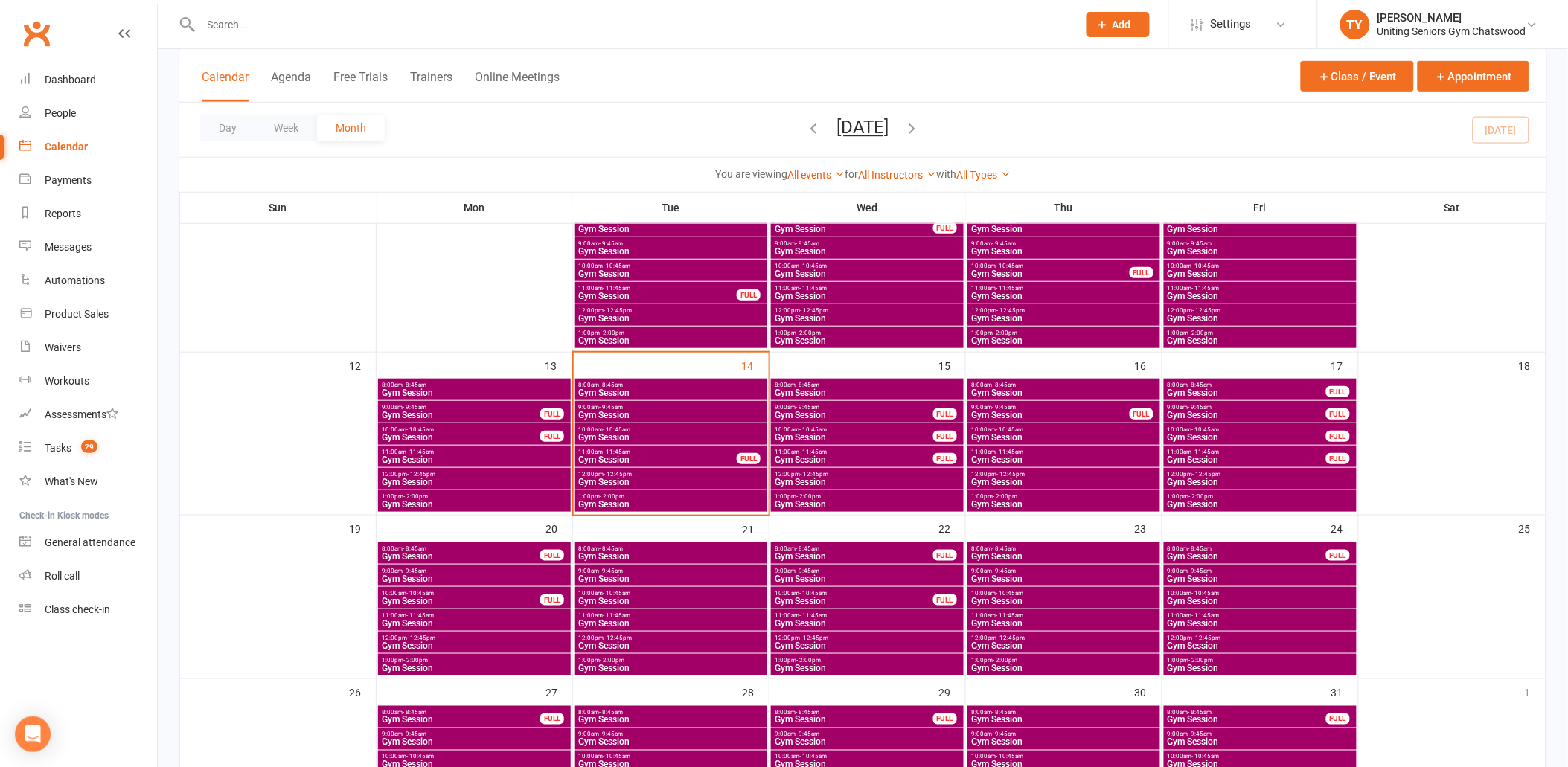
scroll to position [283, 0]
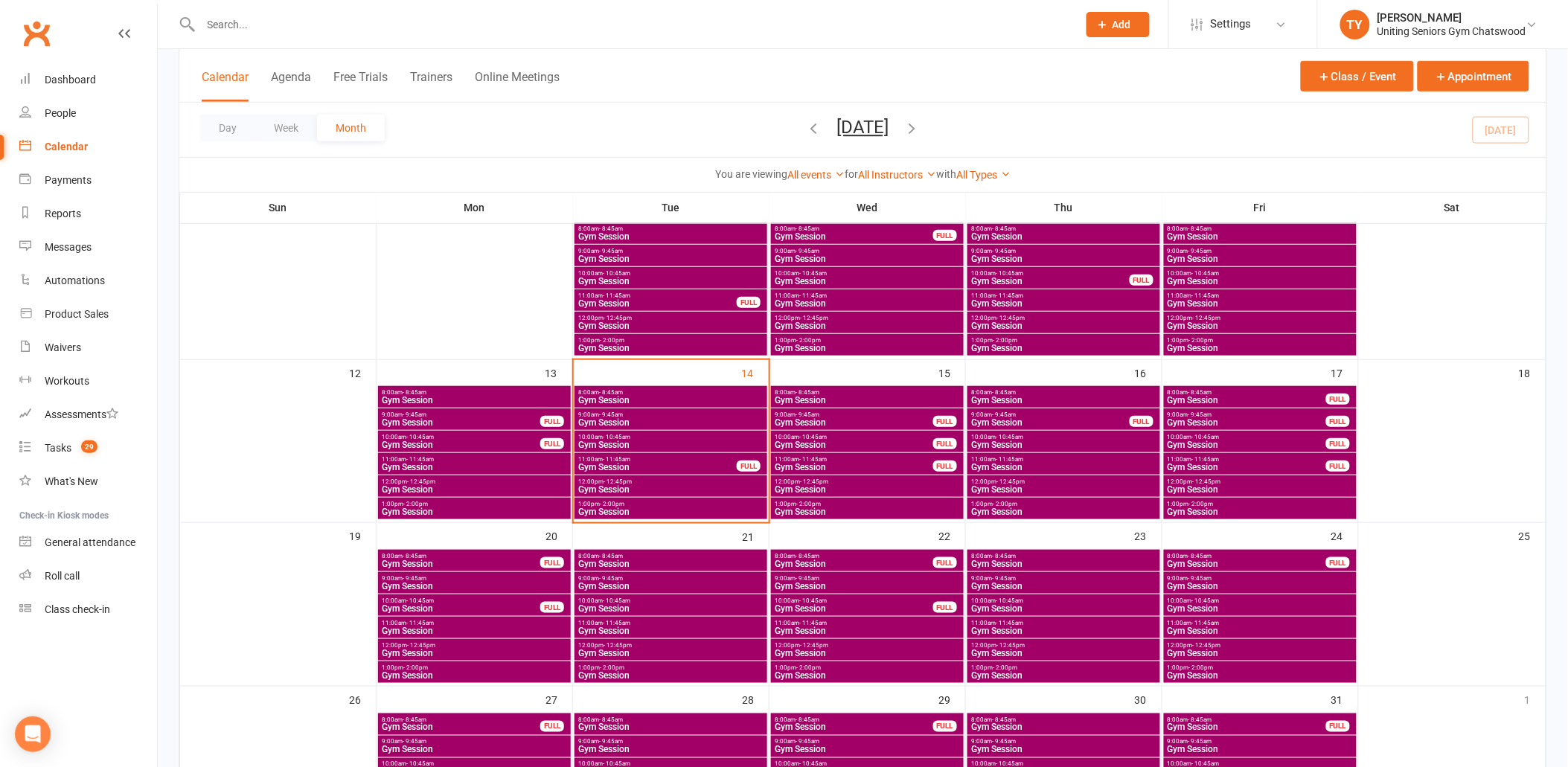
click at [616, 504] on span "- 2:00pm" at bounding box center [612, 504] width 25 height 6
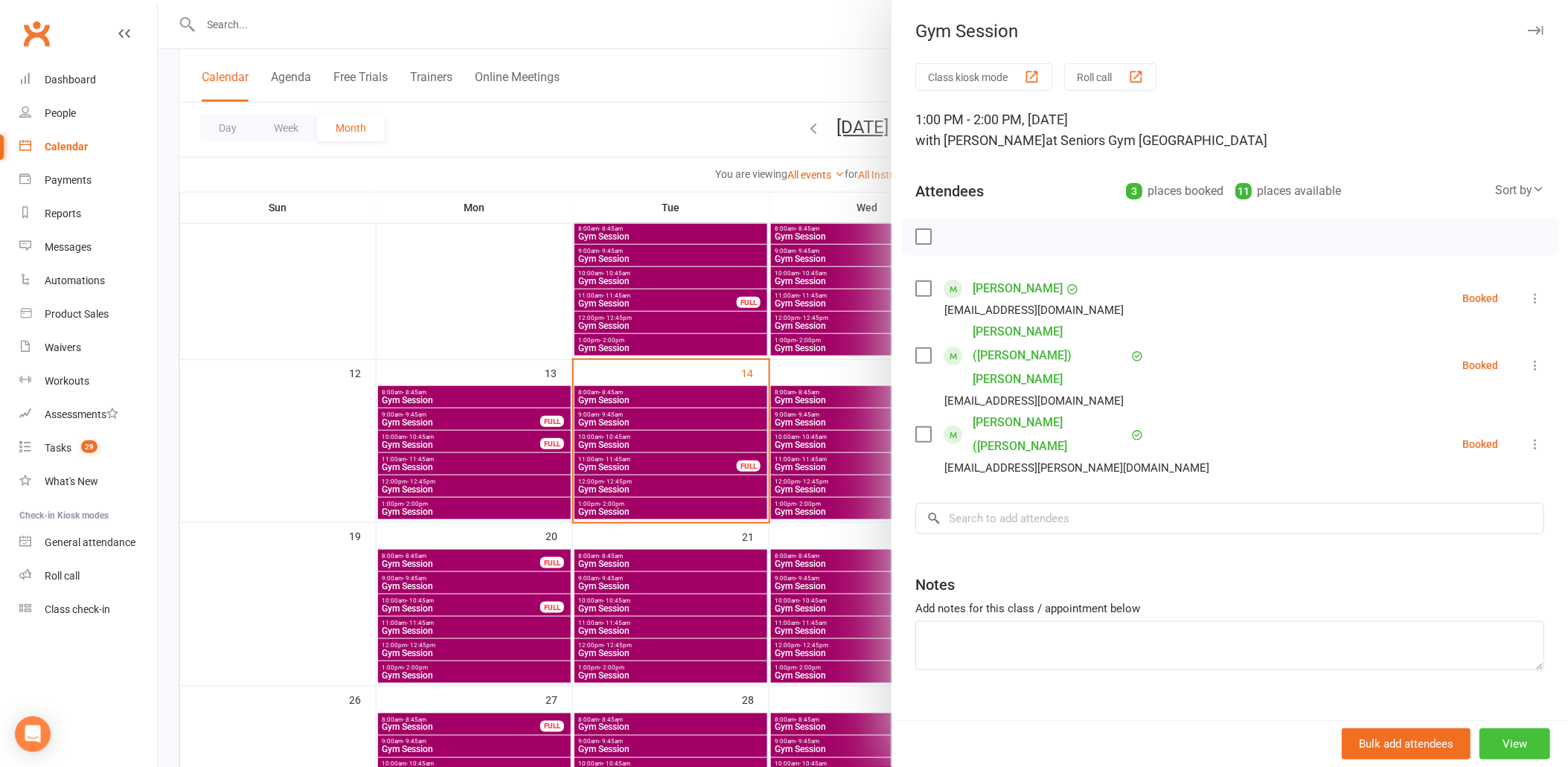
click at [1505, 741] on button "View" at bounding box center [1514, 743] width 70 height 31
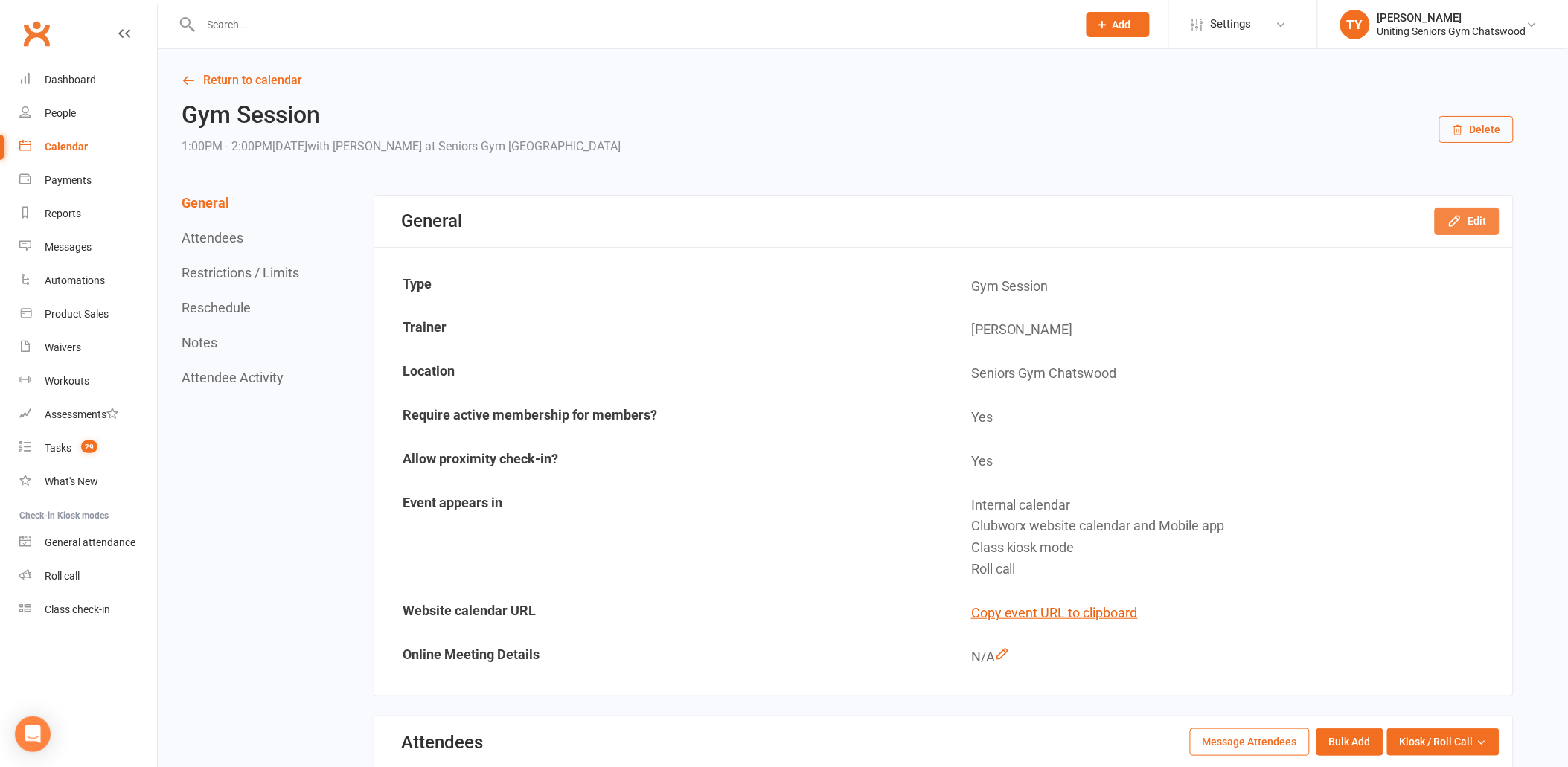
click at [1469, 210] on button "Edit" at bounding box center [1467, 221] width 65 height 27
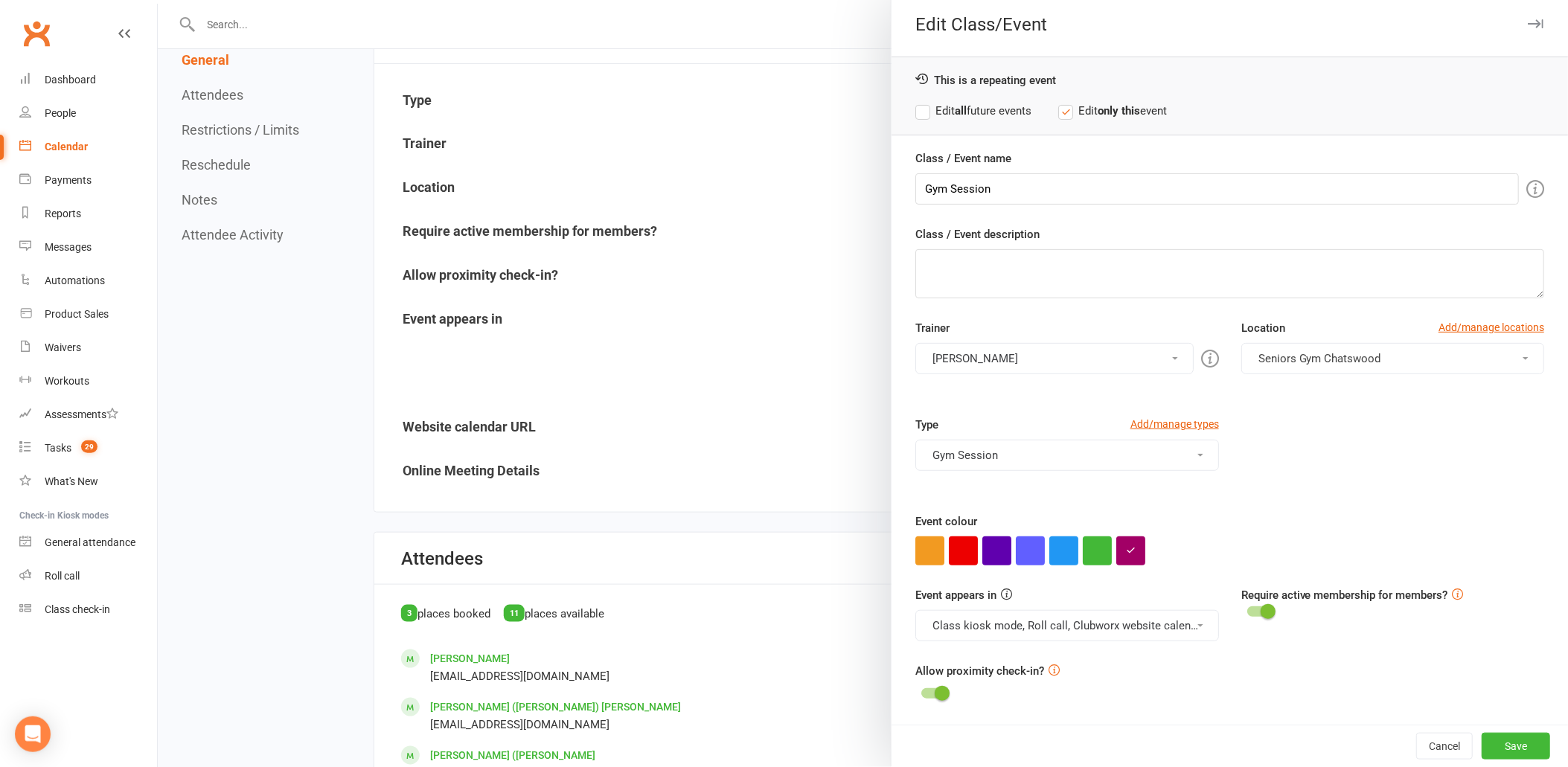
scroll to position [413, 0]
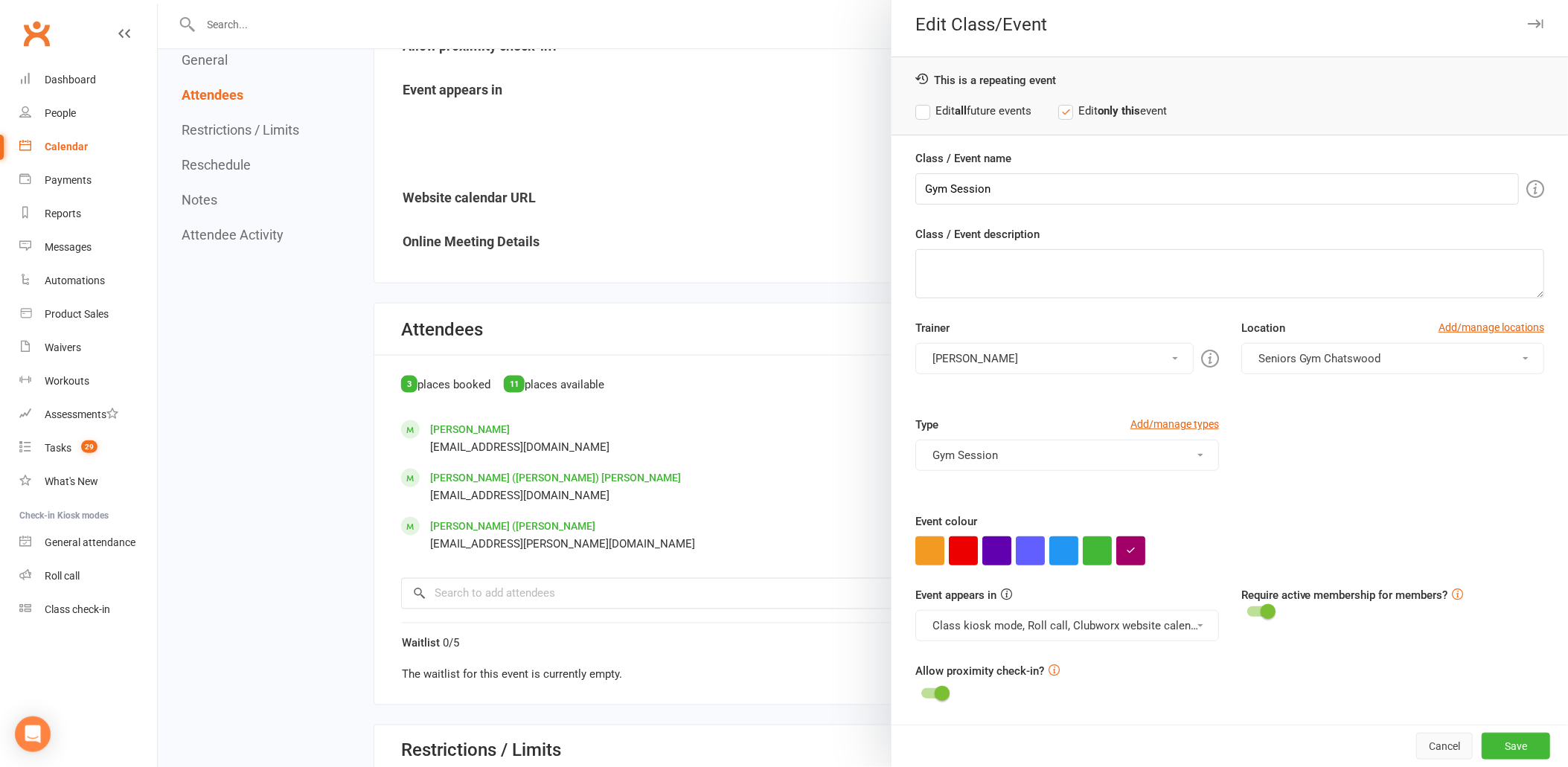
click at [1416, 739] on button "Cancel" at bounding box center [1444, 746] width 56 height 27
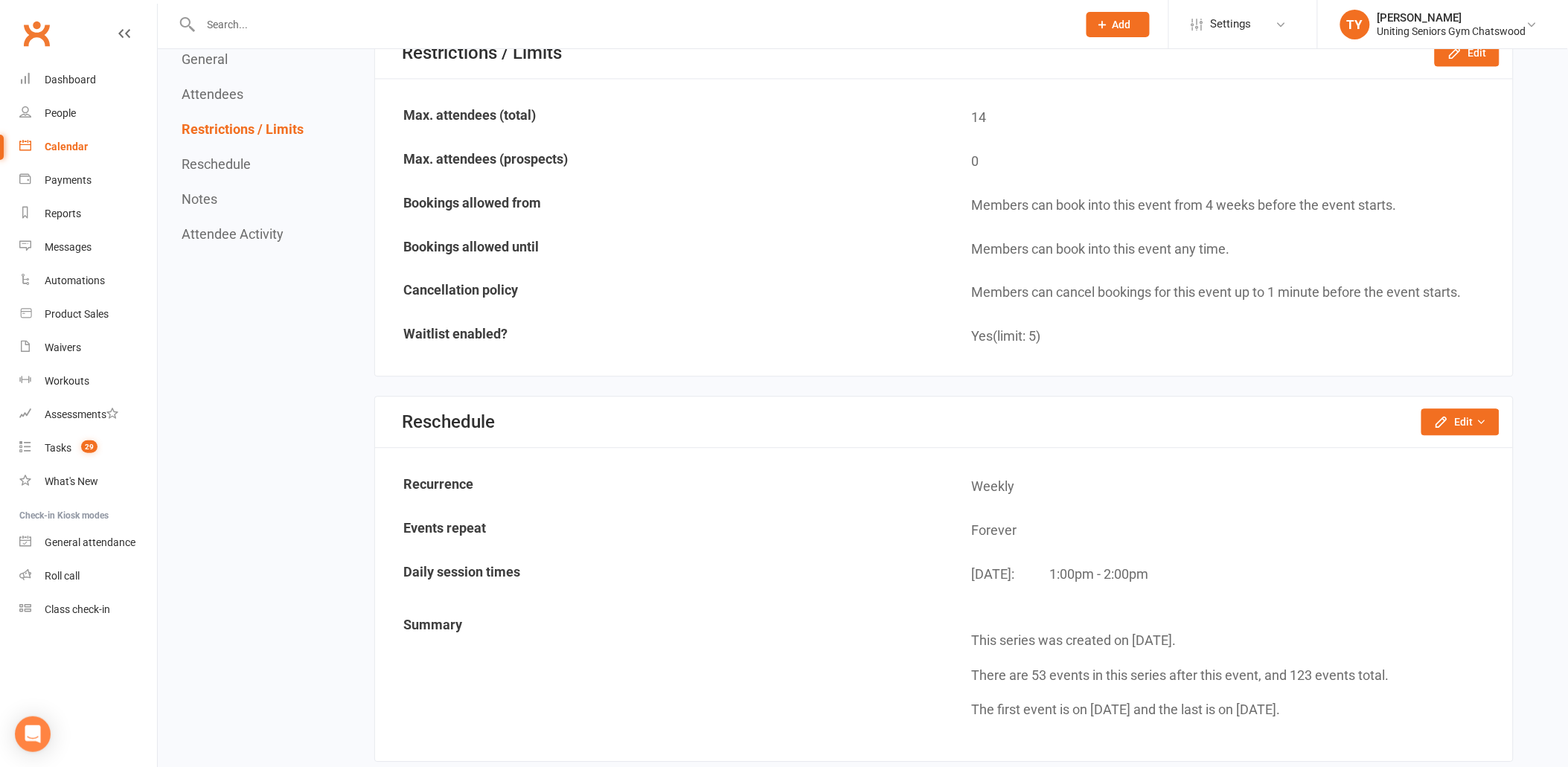
scroll to position [1157, 0]
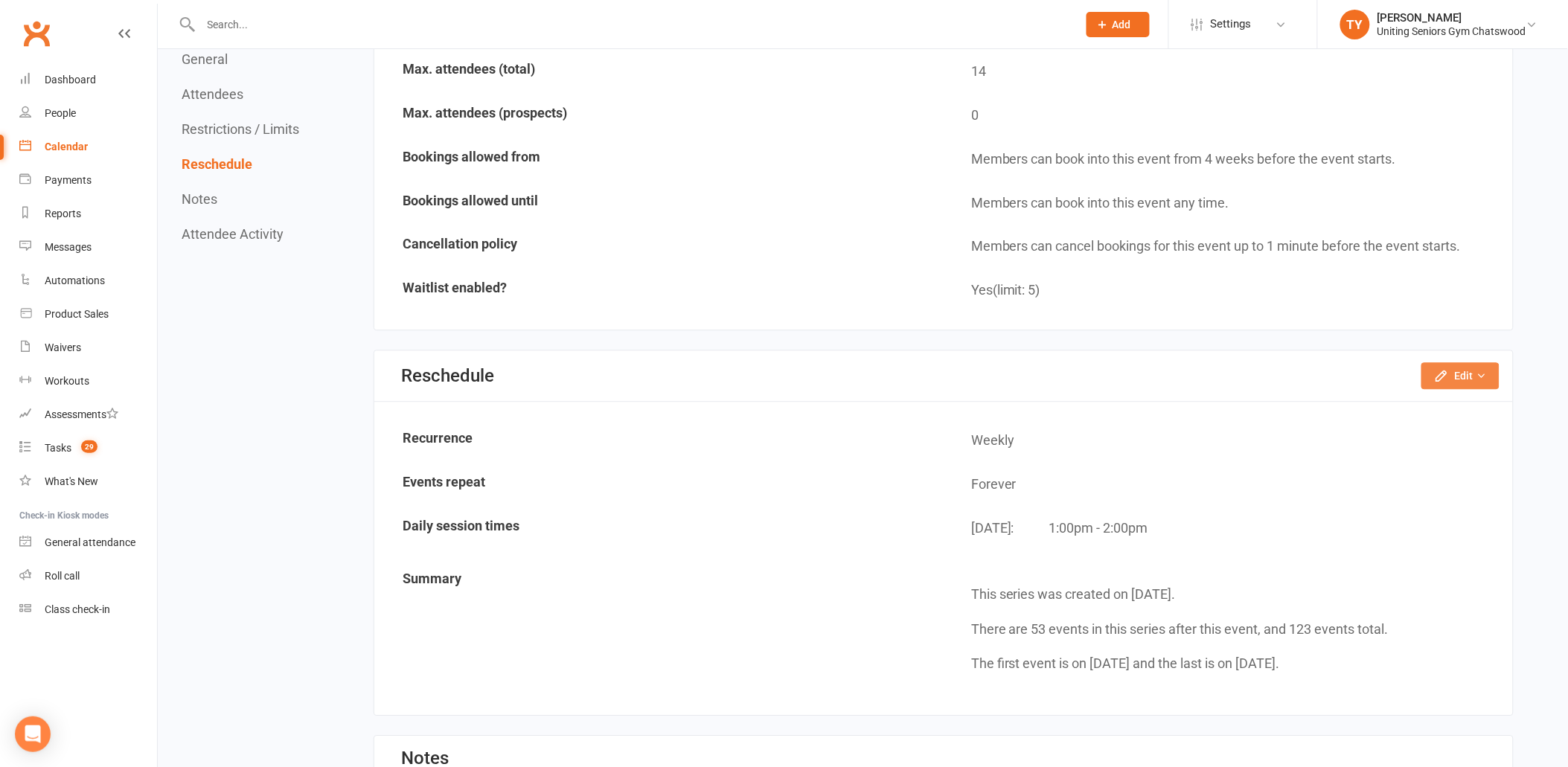
click at [1464, 363] on button "Edit" at bounding box center [1460, 376] width 78 height 27
click at [1488, 363] on button "Edit" at bounding box center [1460, 376] width 78 height 27
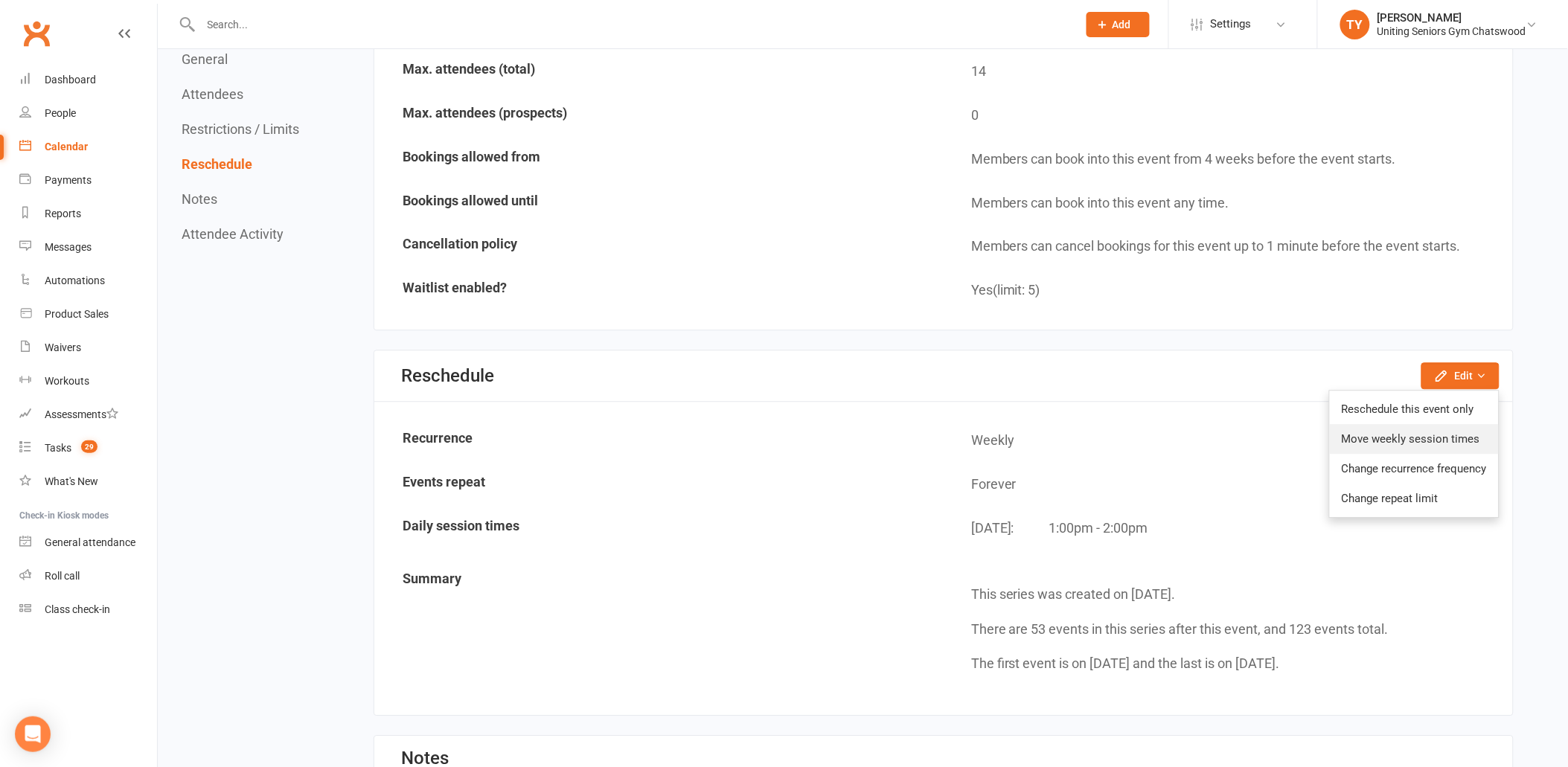
click at [1410, 434] on link "Move weekly session times" at bounding box center [1414, 439] width 169 height 30
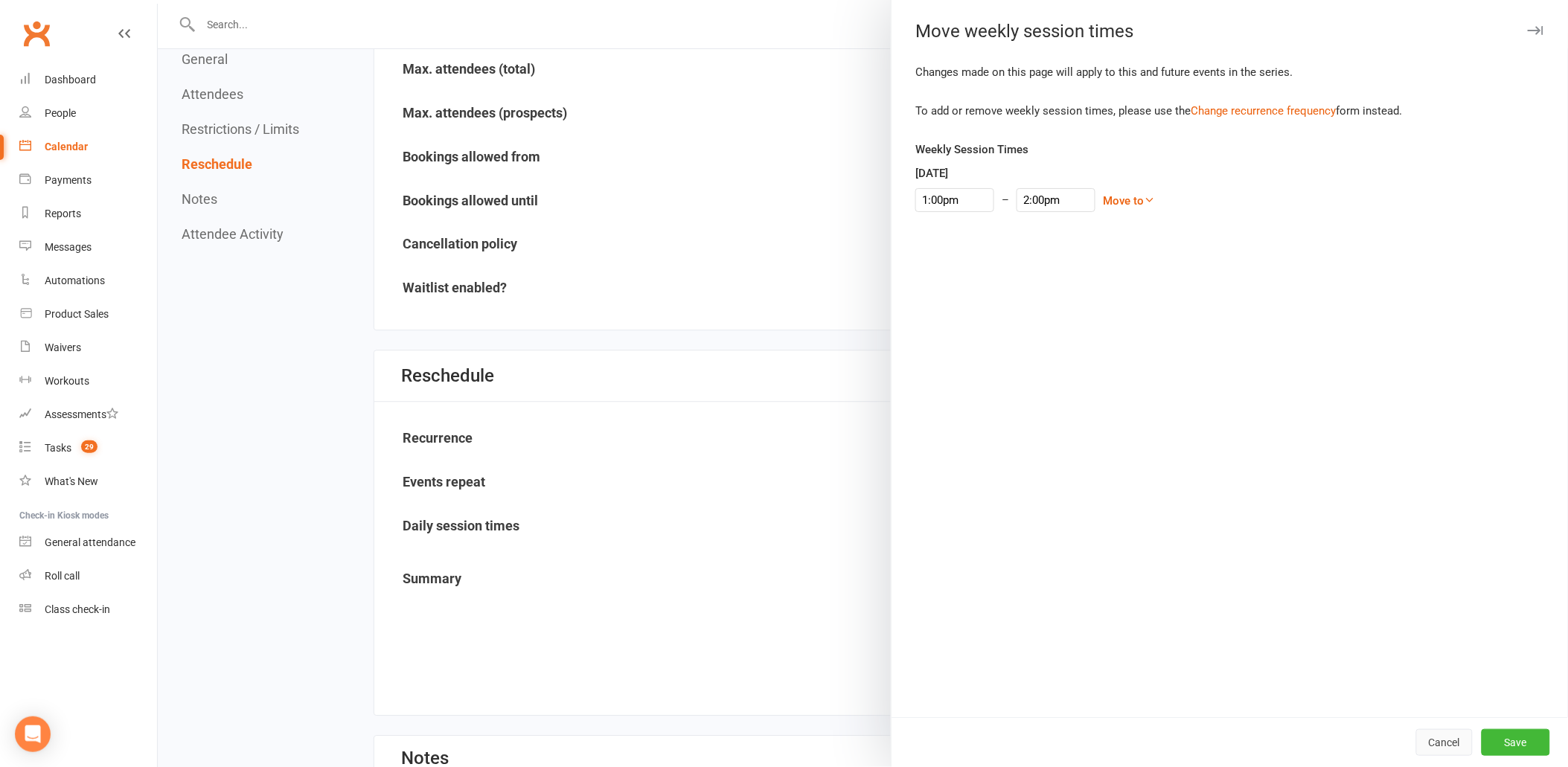
click at [1423, 746] on button "Cancel" at bounding box center [1444, 742] width 56 height 27
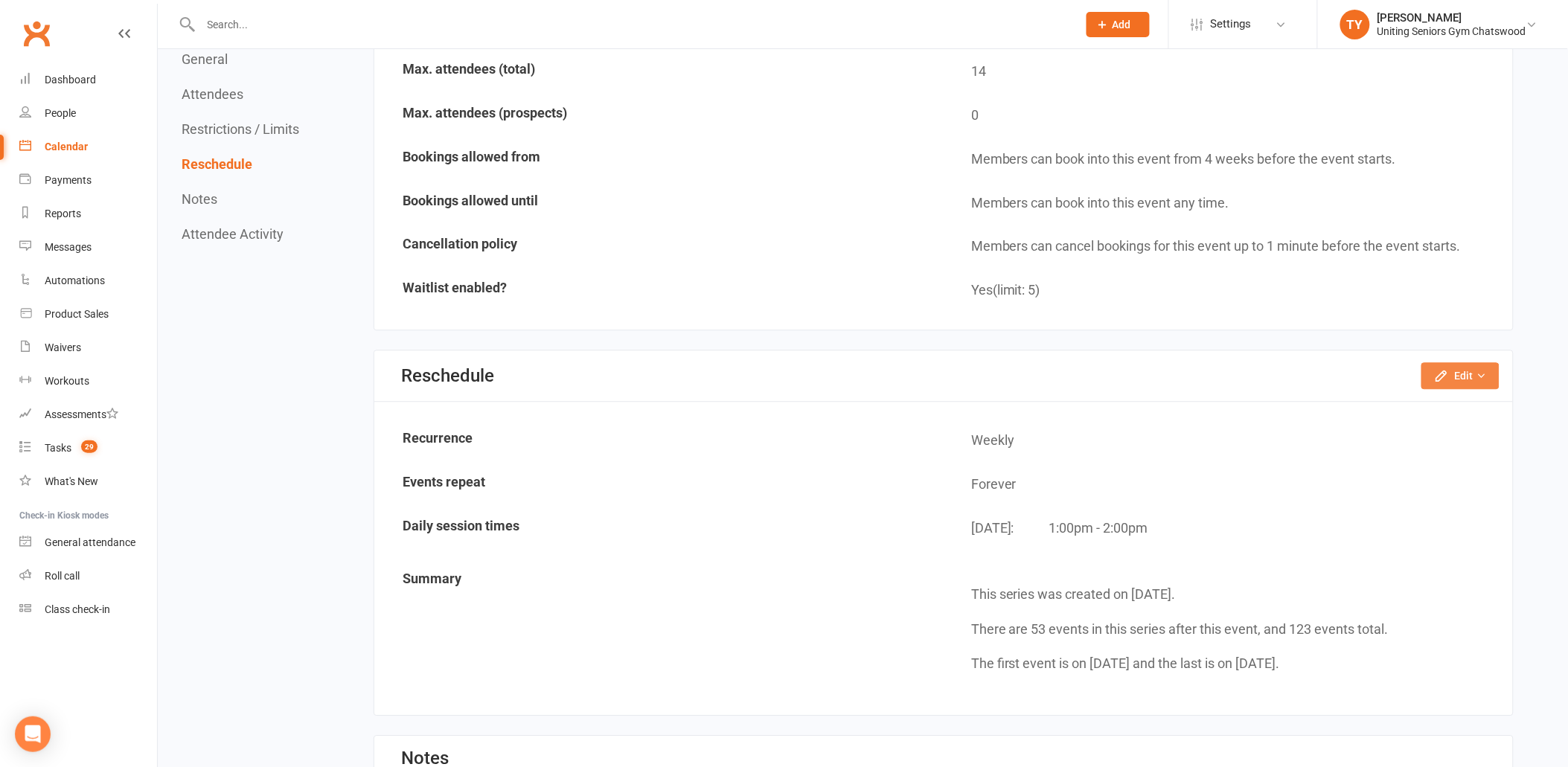
click at [1437, 368] on icon "button" at bounding box center [1441, 375] width 15 height 15
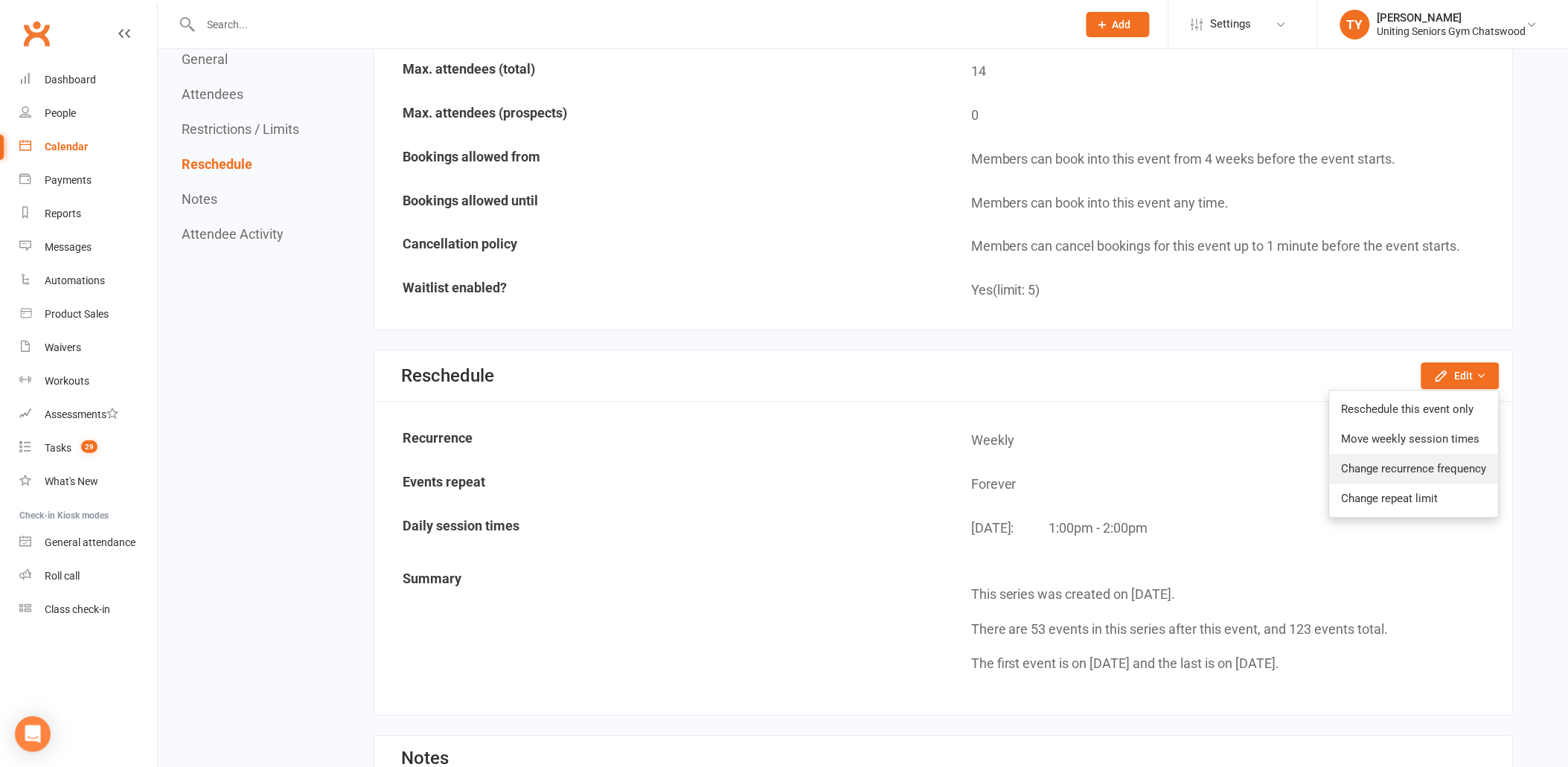
click at [1438, 469] on link "Change recurrence frequency" at bounding box center [1414, 469] width 169 height 30
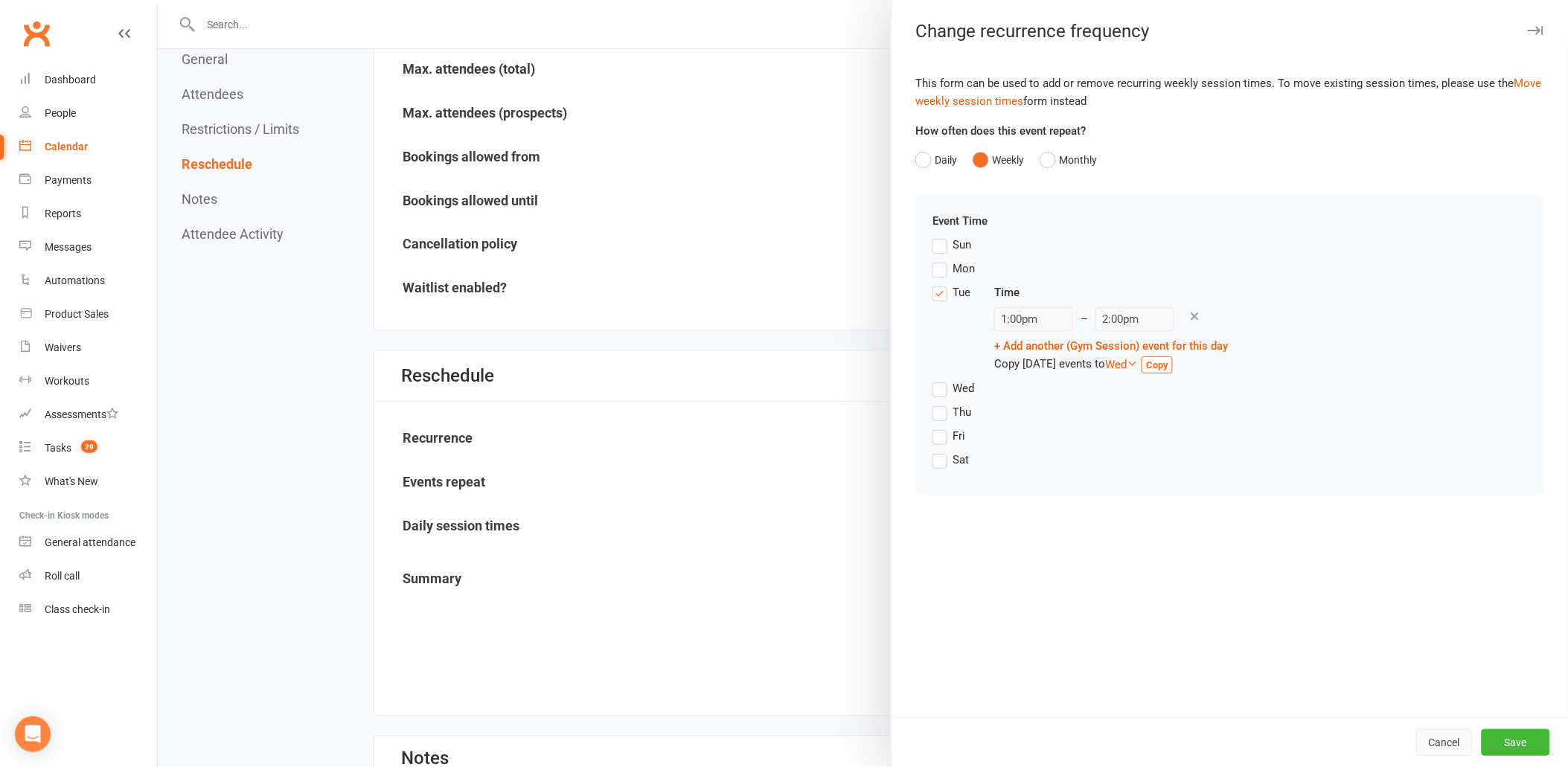
click at [1433, 746] on button "Cancel" at bounding box center [1444, 742] width 56 height 27
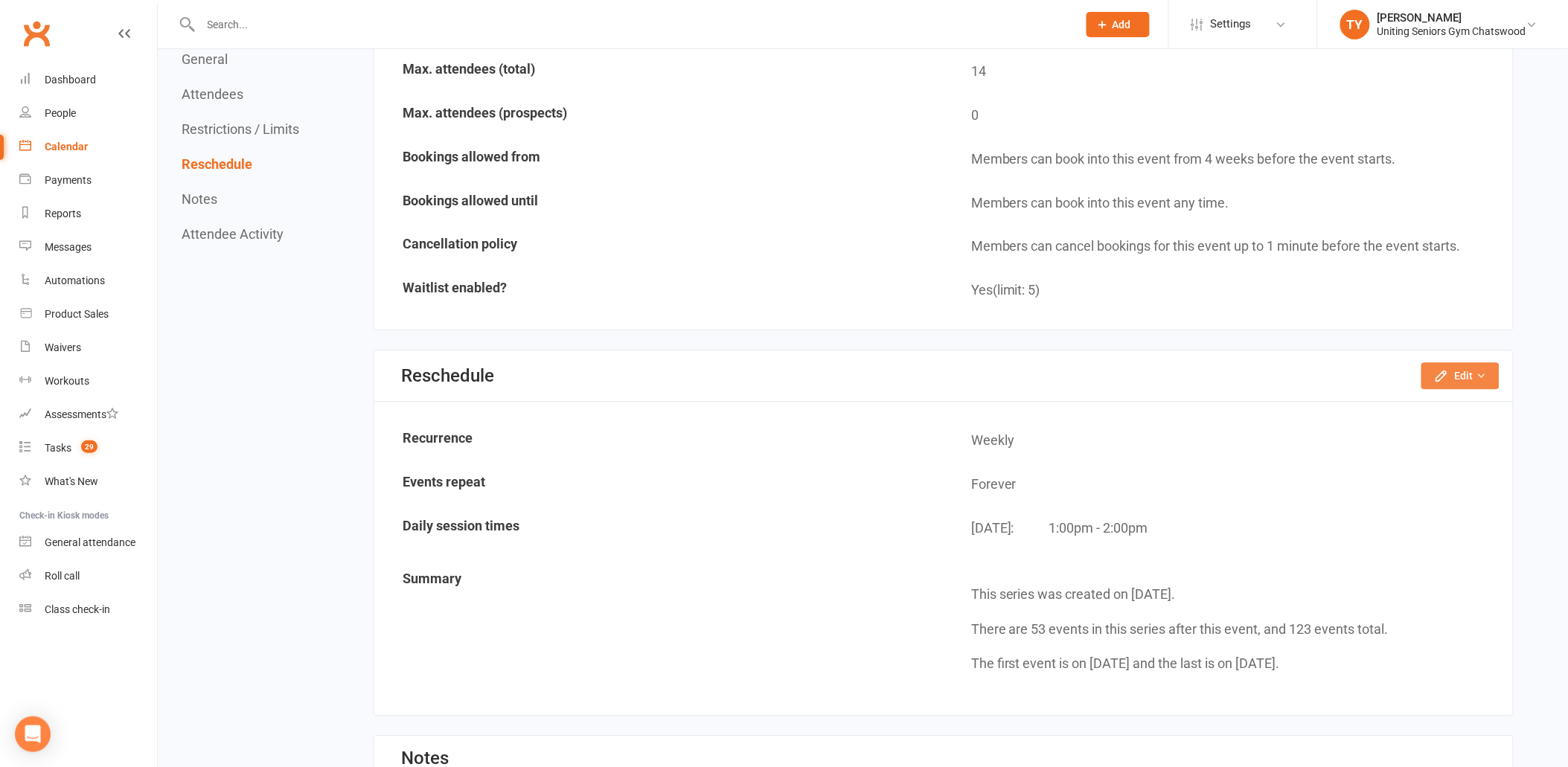
click at [1466, 365] on button "Edit" at bounding box center [1460, 376] width 78 height 27
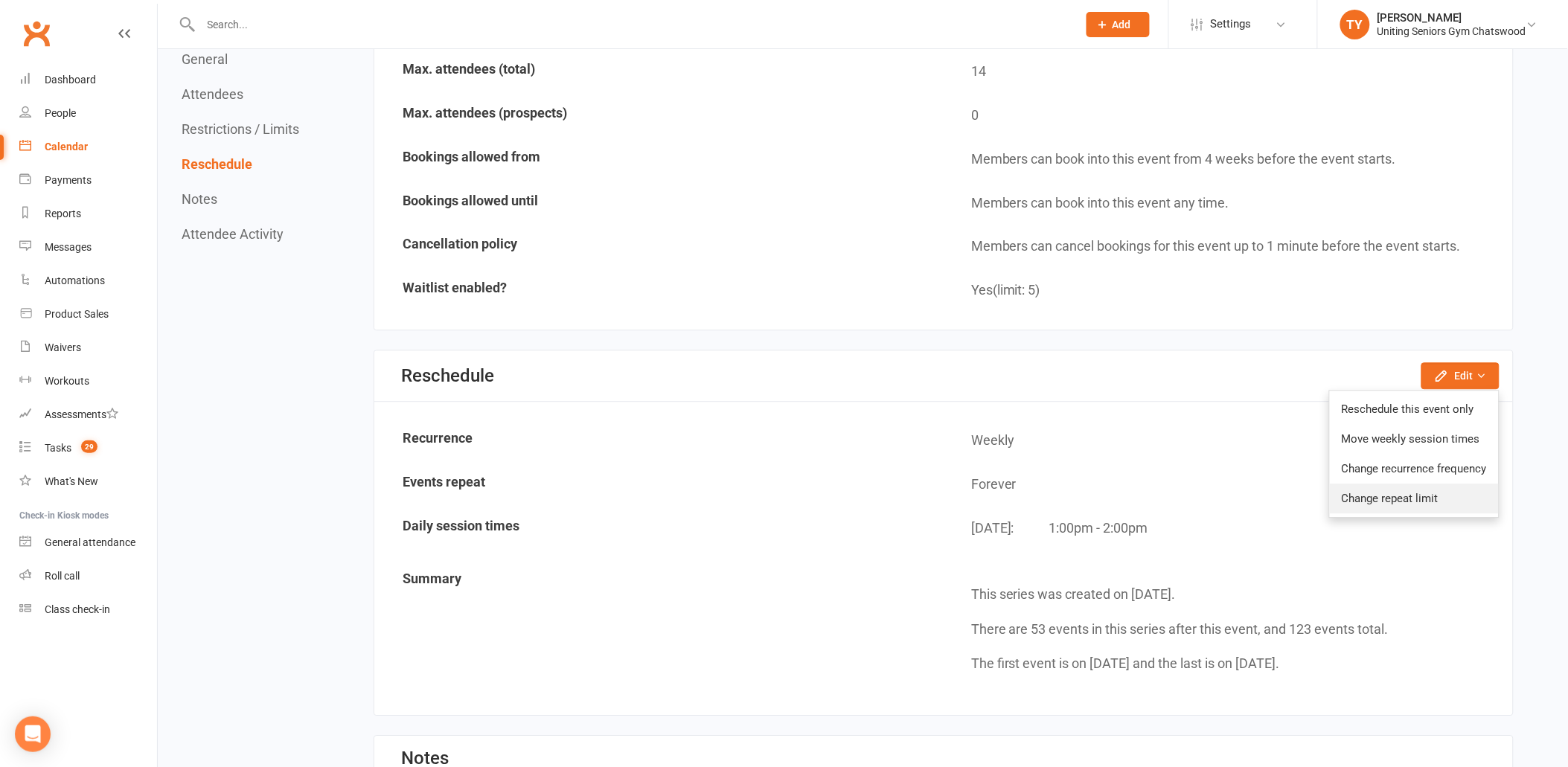
click at [1413, 492] on link "Change repeat limit" at bounding box center [1414, 499] width 169 height 30
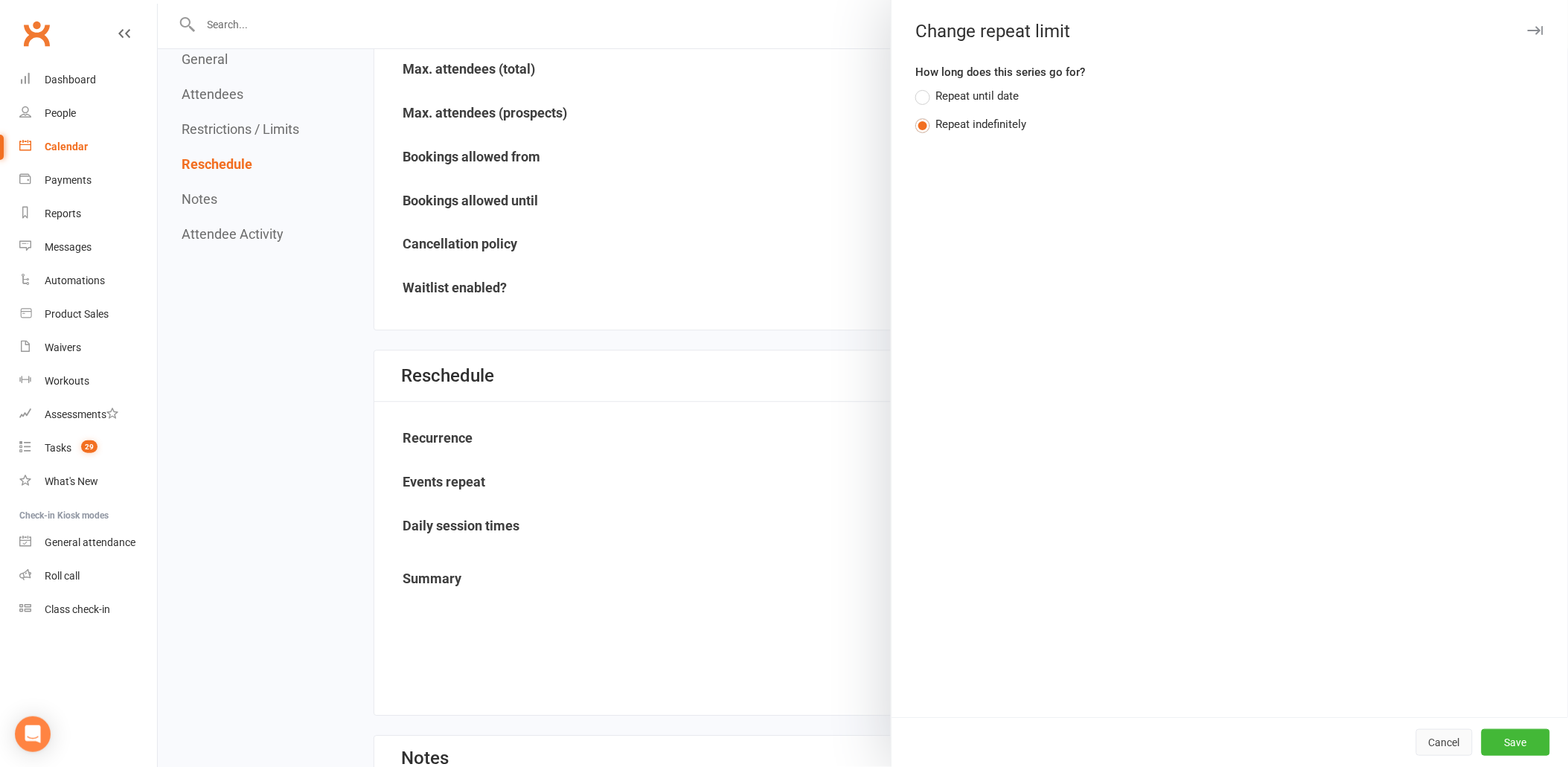
click at [1433, 746] on button "Cancel" at bounding box center [1444, 742] width 56 height 27
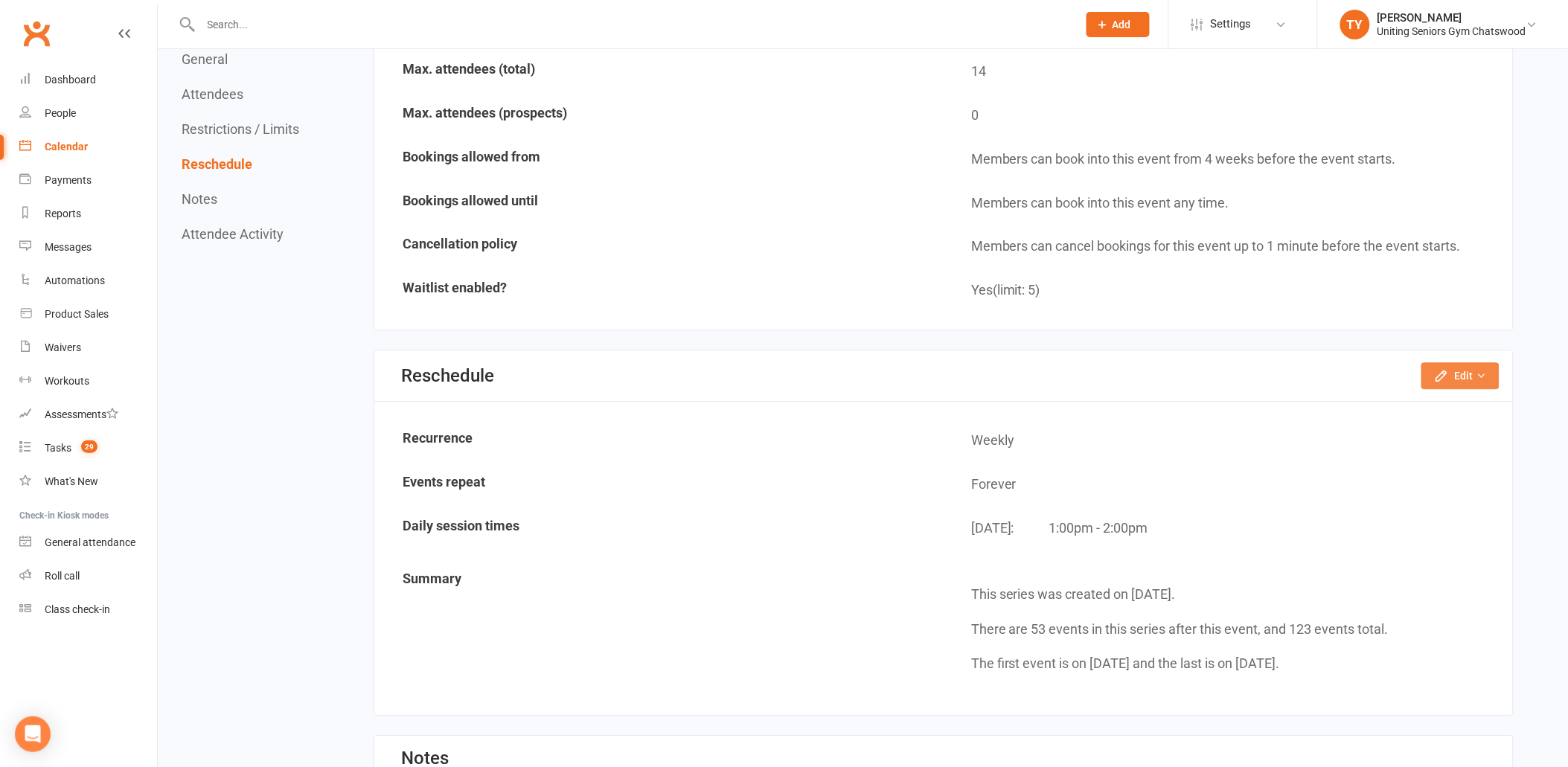
click at [1455, 363] on button "Edit" at bounding box center [1460, 376] width 78 height 27
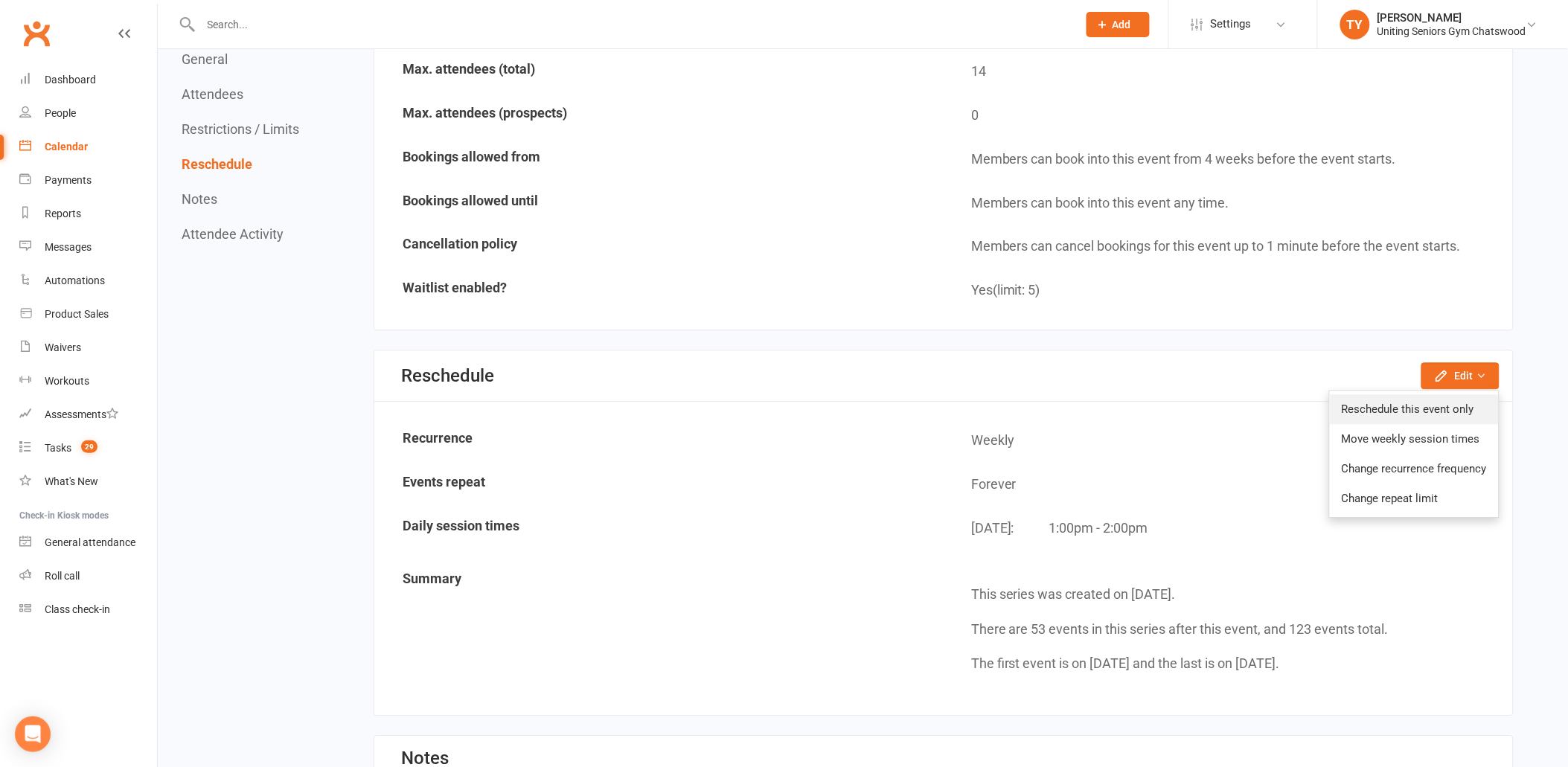
click at [1418, 399] on link "Reschedule this event only" at bounding box center [1414, 409] width 169 height 30
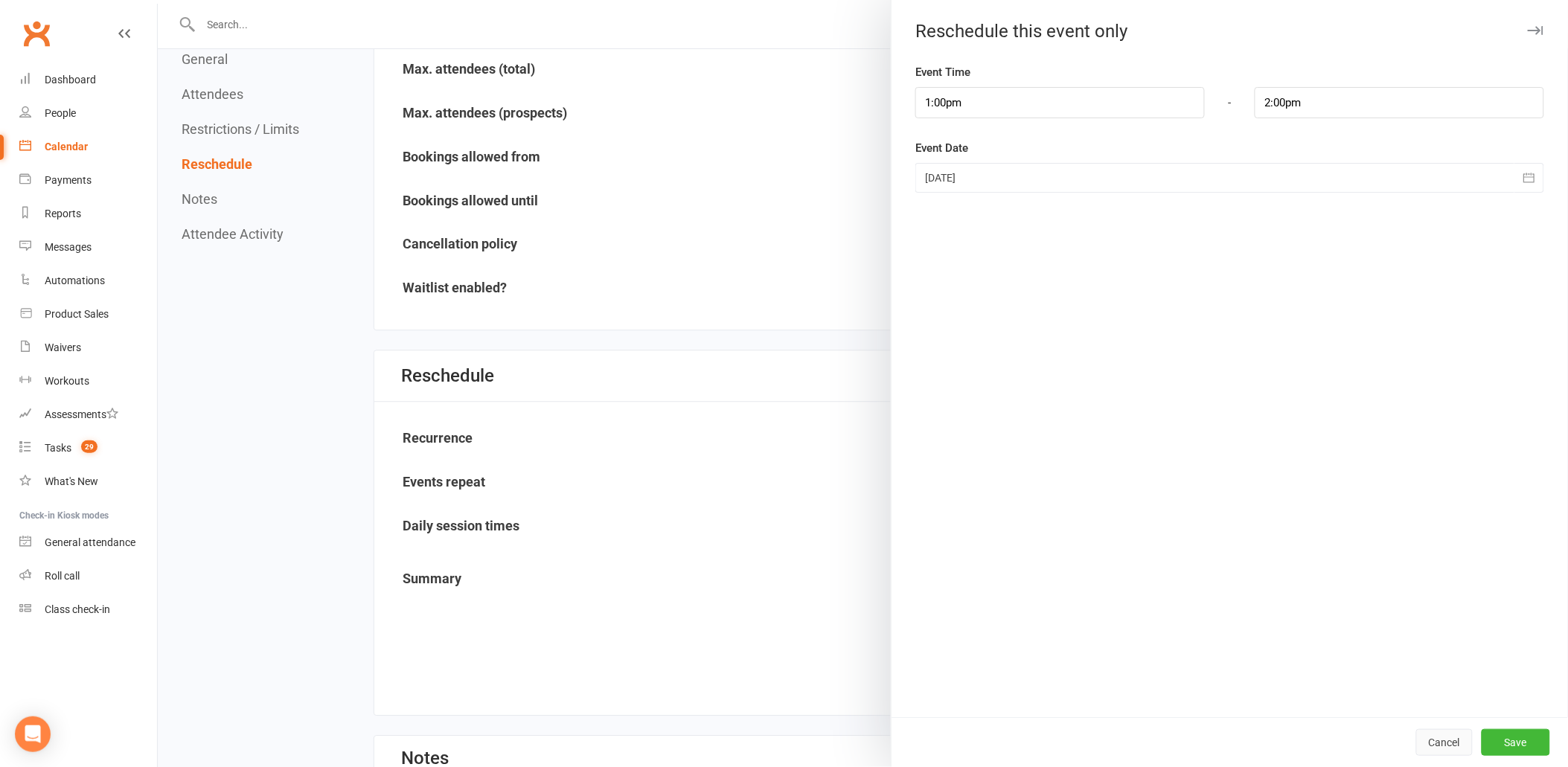
click at [1418, 739] on button "Cancel" at bounding box center [1444, 742] width 56 height 27
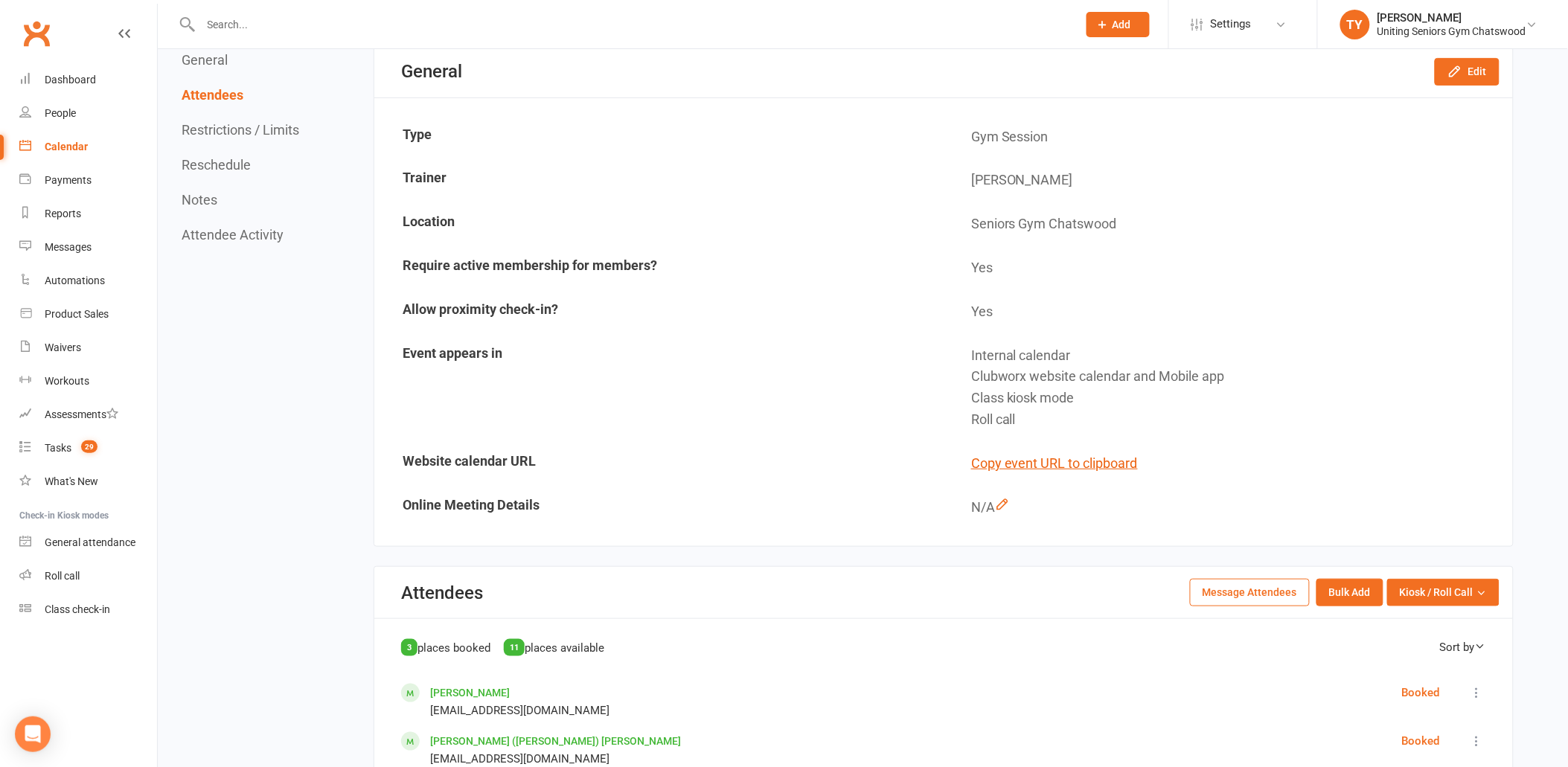
scroll to position [0, 0]
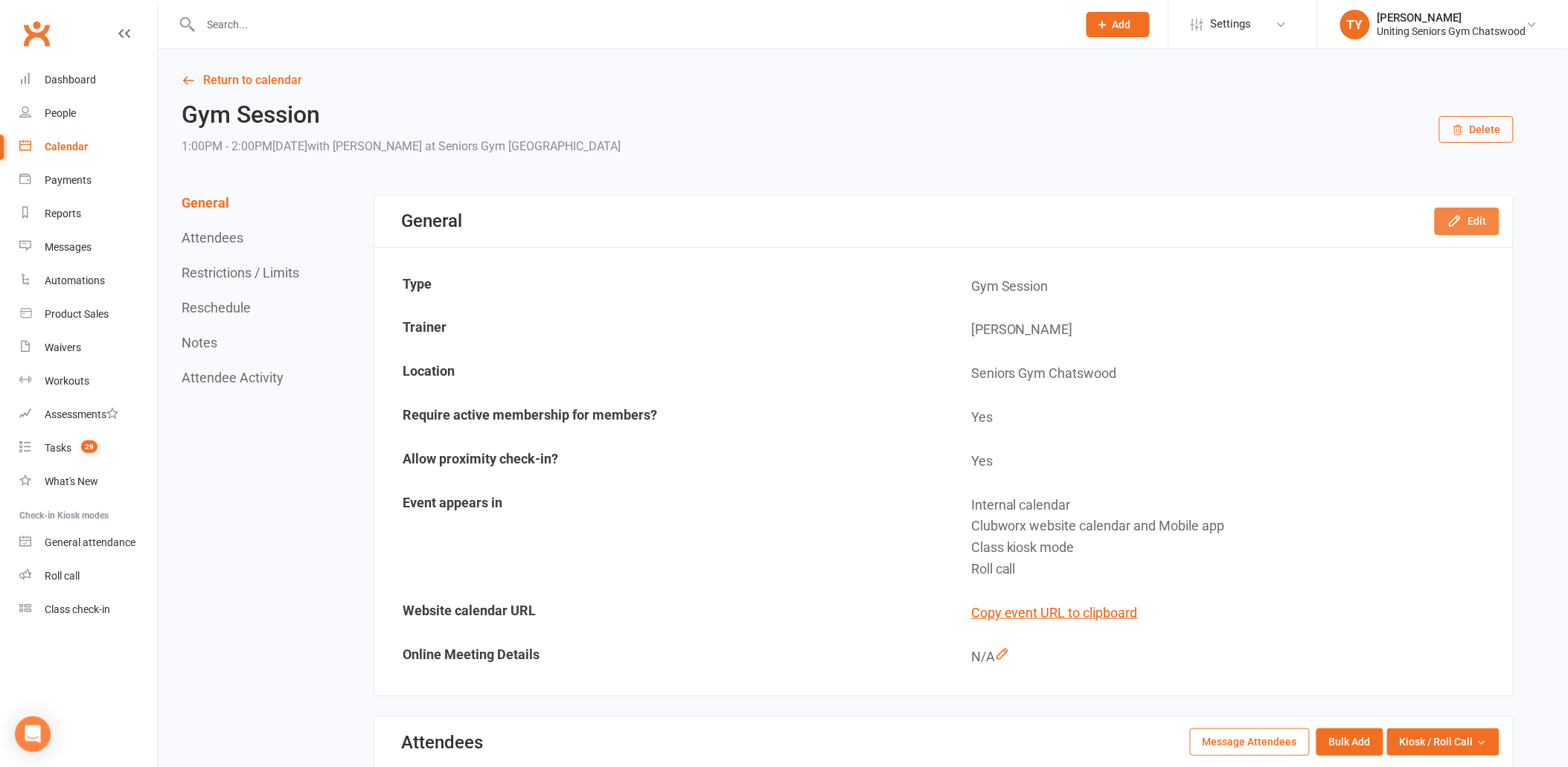
click at [1448, 221] on button "Edit" at bounding box center [1467, 221] width 65 height 27
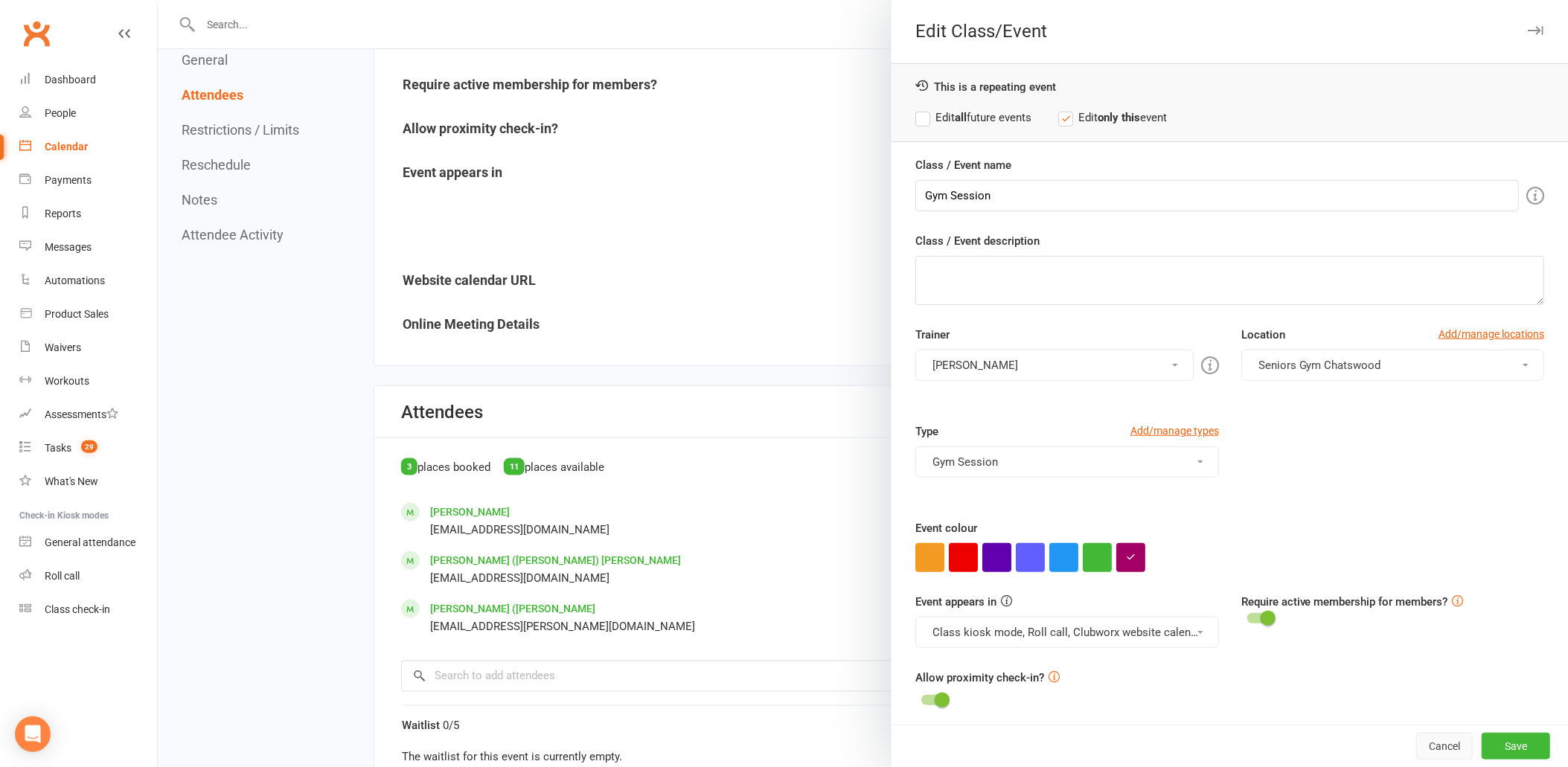
click at [1438, 749] on button "Cancel" at bounding box center [1444, 746] width 56 height 27
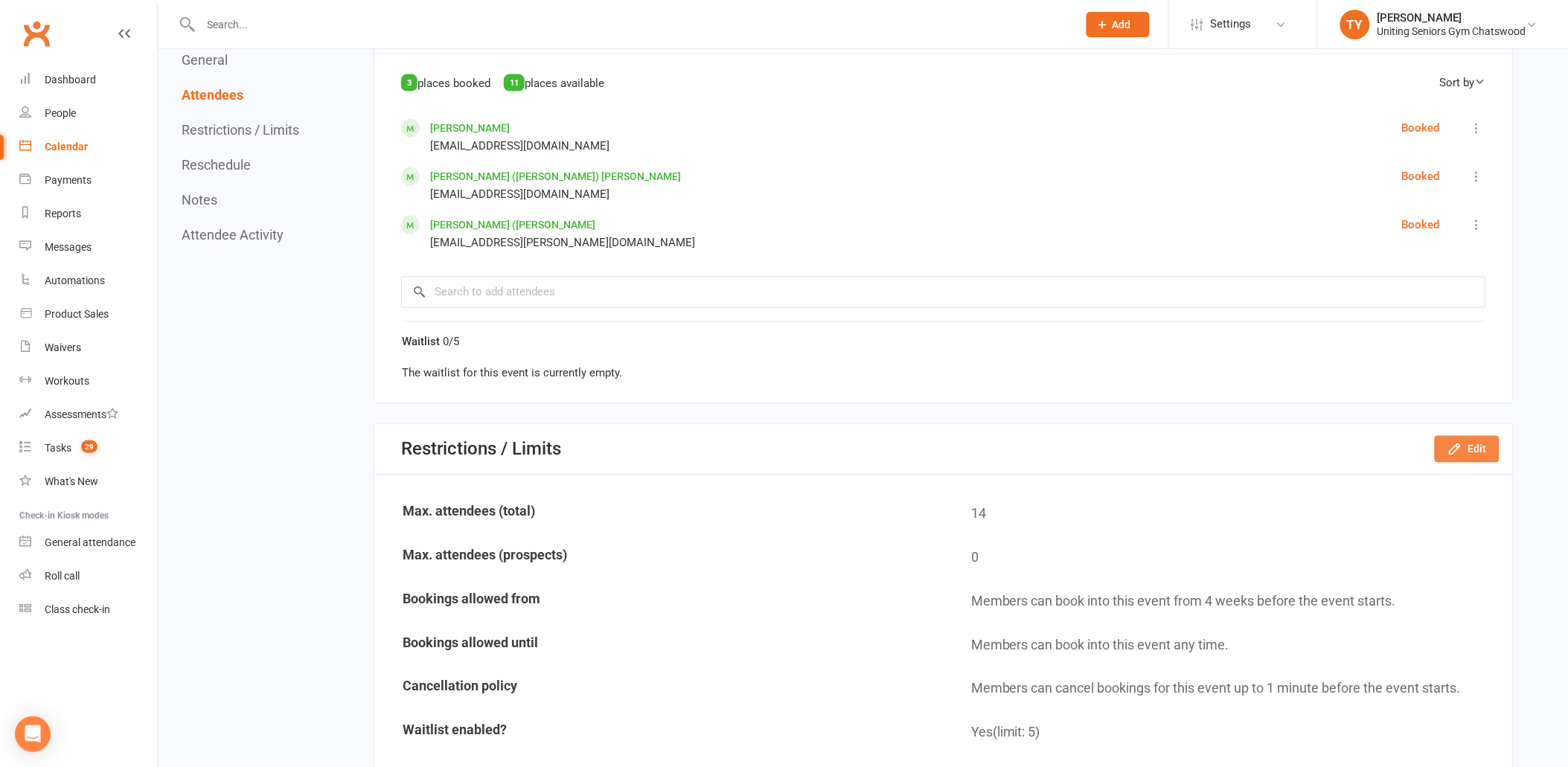
scroll to position [744, 0]
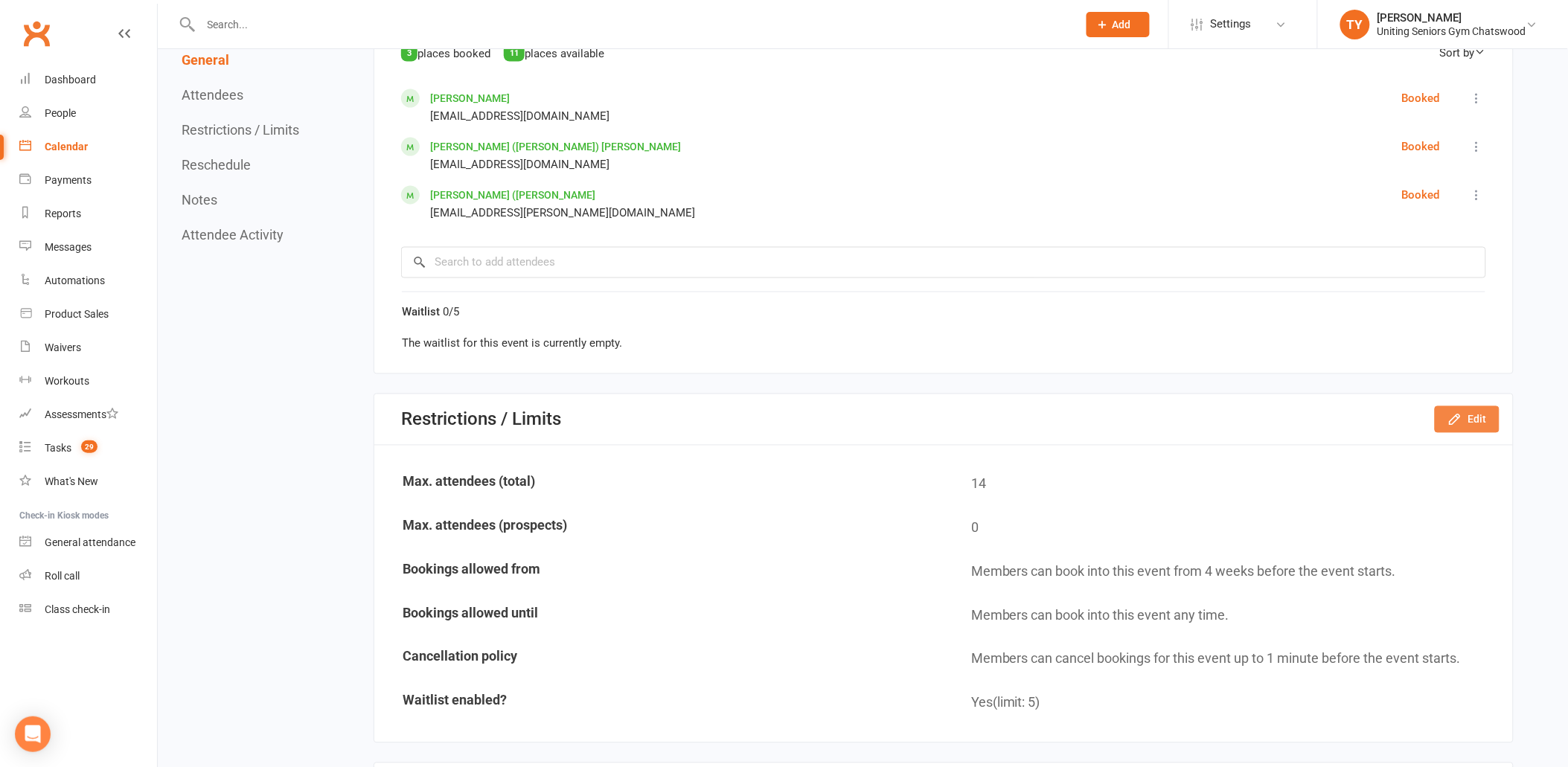
click at [1463, 417] on icon "button" at bounding box center [1455, 420] width 15 height 15
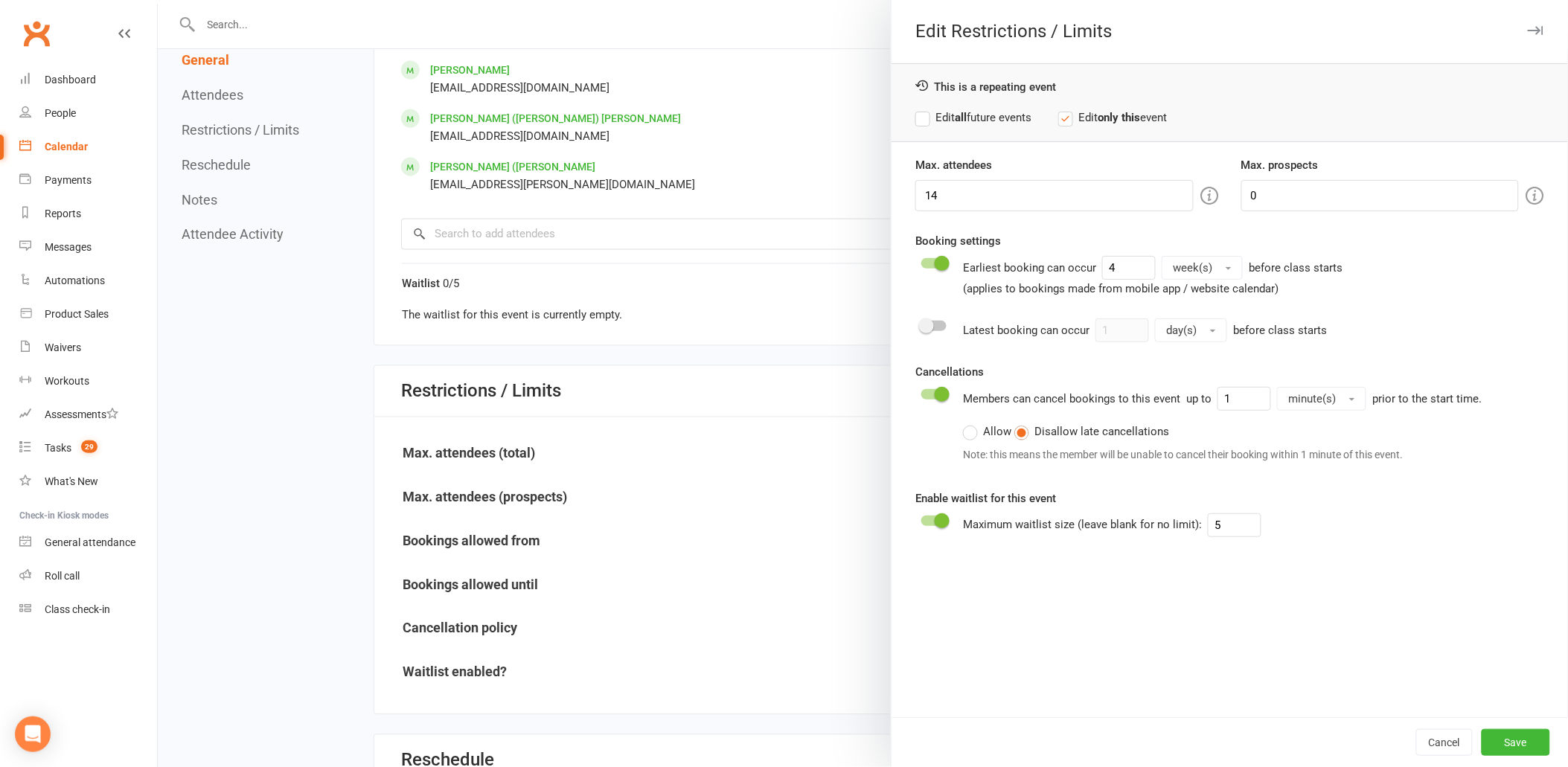
scroll to position [1157, 0]
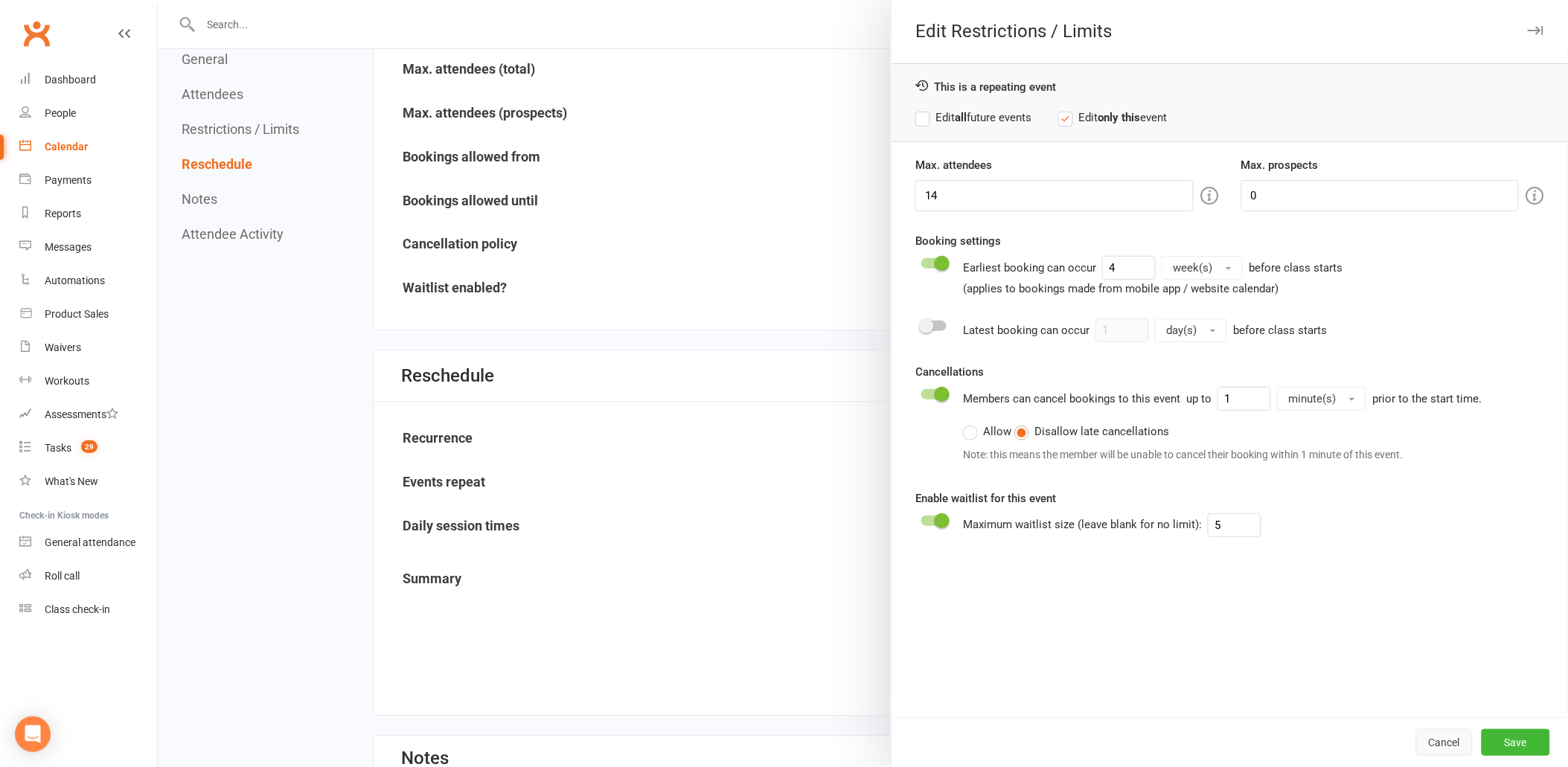
click at [1445, 739] on button "Cancel" at bounding box center [1444, 742] width 56 height 27
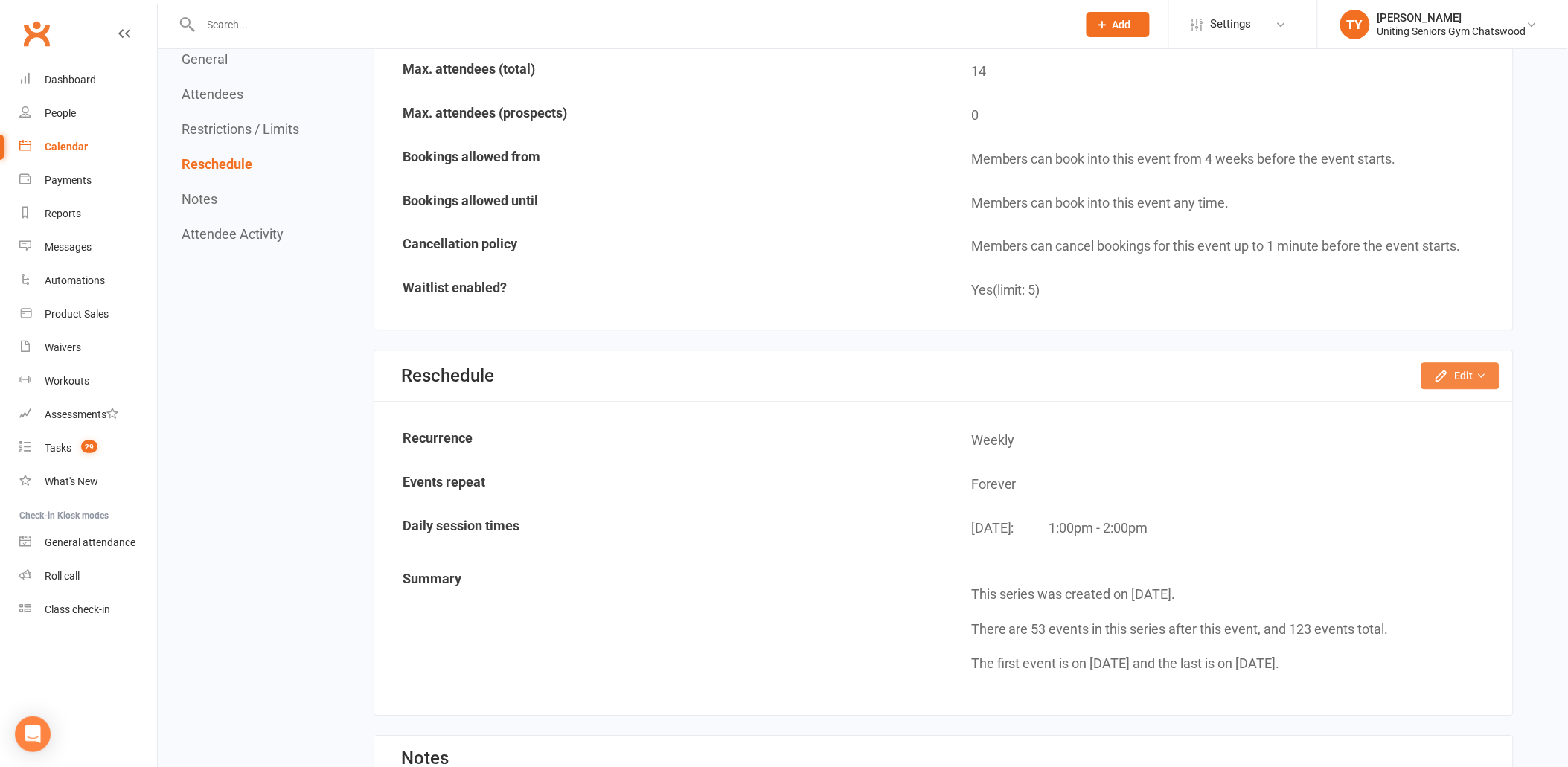
click at [1459, 369] on button "Edit" at bounding box center [1460, 376] width 78 height 27
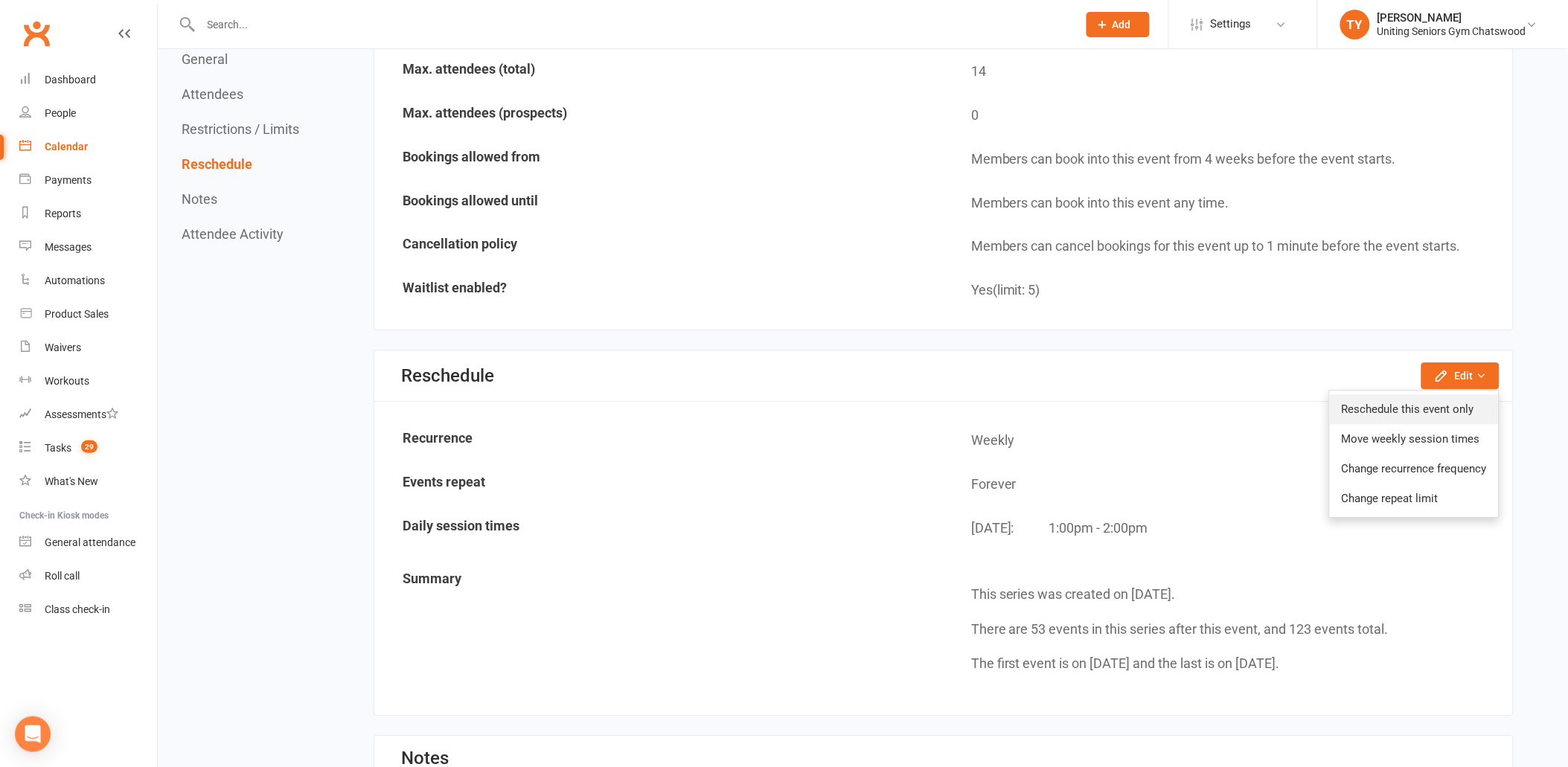
click at [1426, 403] on link "Reschedule this event only" at bounding box center [1414, 409] width 169 height 30
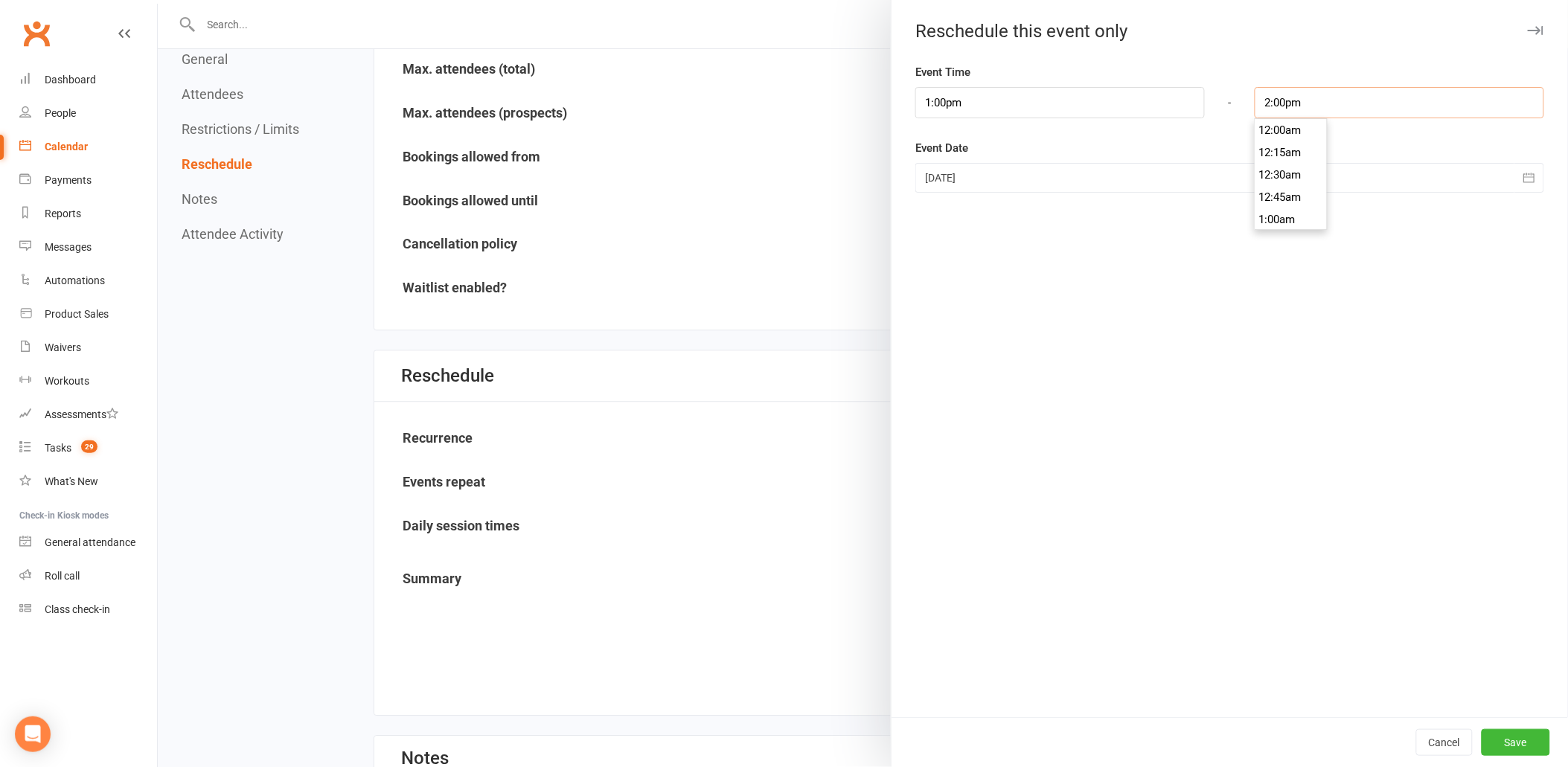
scroll to position [1226, 0]
drag, startPoint x: 1276, startPoint y: 94, endPoint x: 1240, endPoint y: 101, distance: 36.7
click at [1243, 101] on div "2:00pm 12:00am 12:15am 12:30am 12:45am 1:00am 1:15am 1:30am 1:45am 2:00am 2:15a…" at bounding box center [1399, 102] width 312 height 31
type input "2:45pm"
click at [1271, 216] on li "2:45pm" at bounding box center [1291, 222] width 71 height 22
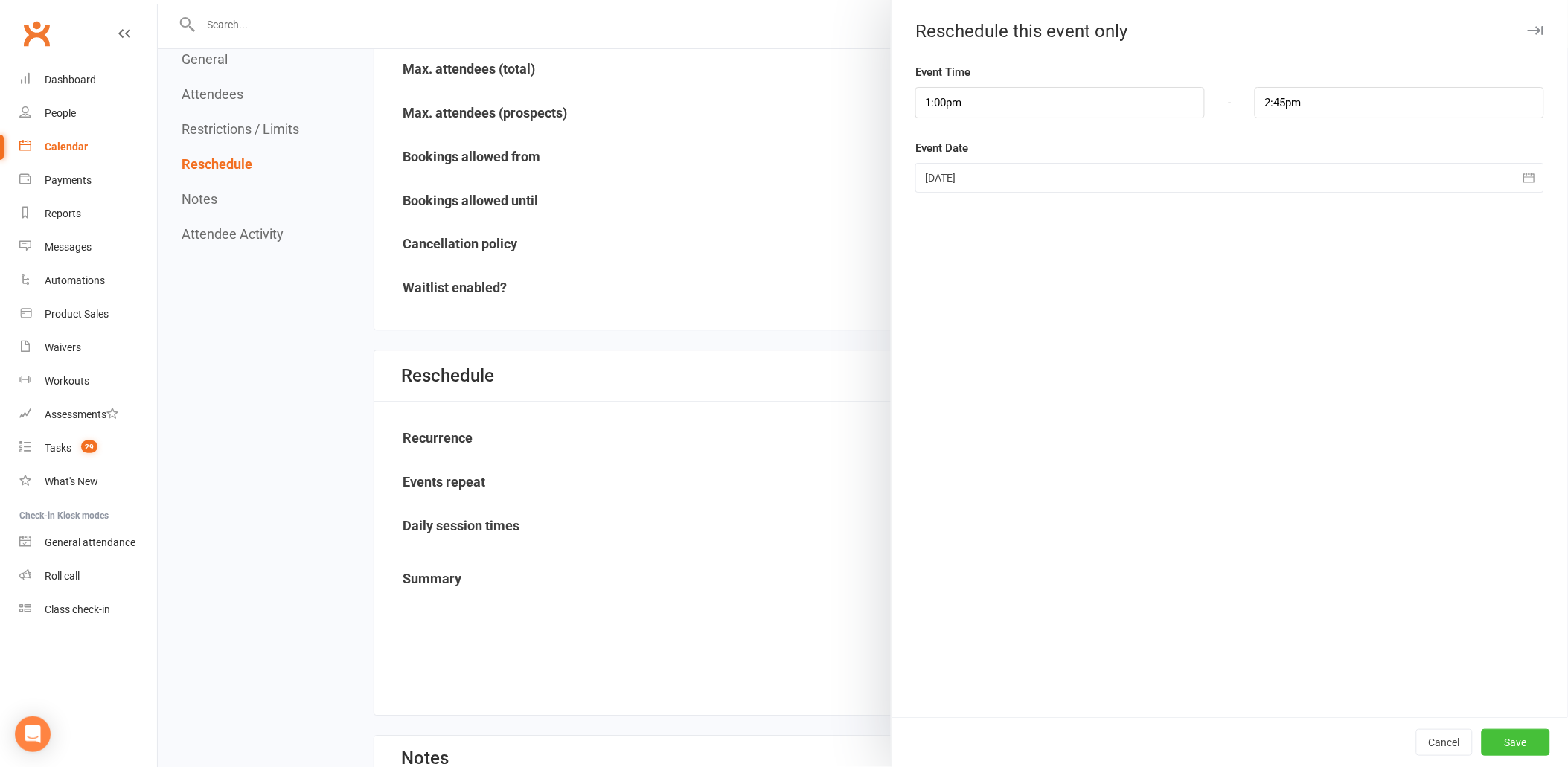
click at [1482, 741] on button "Save" at bounding box center [1516, 742] width 69 height 27
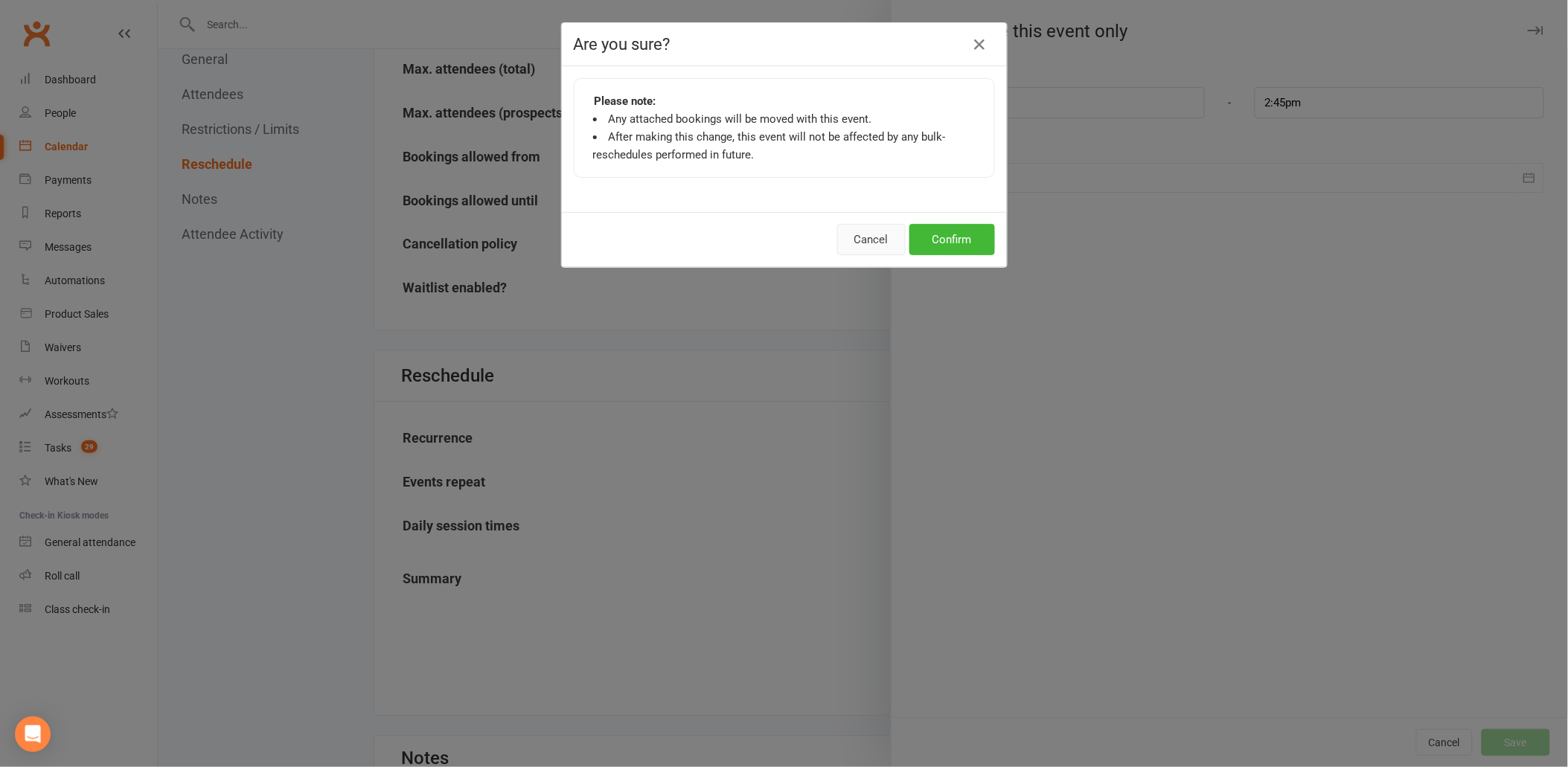
click at [868, 240] on button "Cancel" at bounding box center [871, 239] width 69 height 31
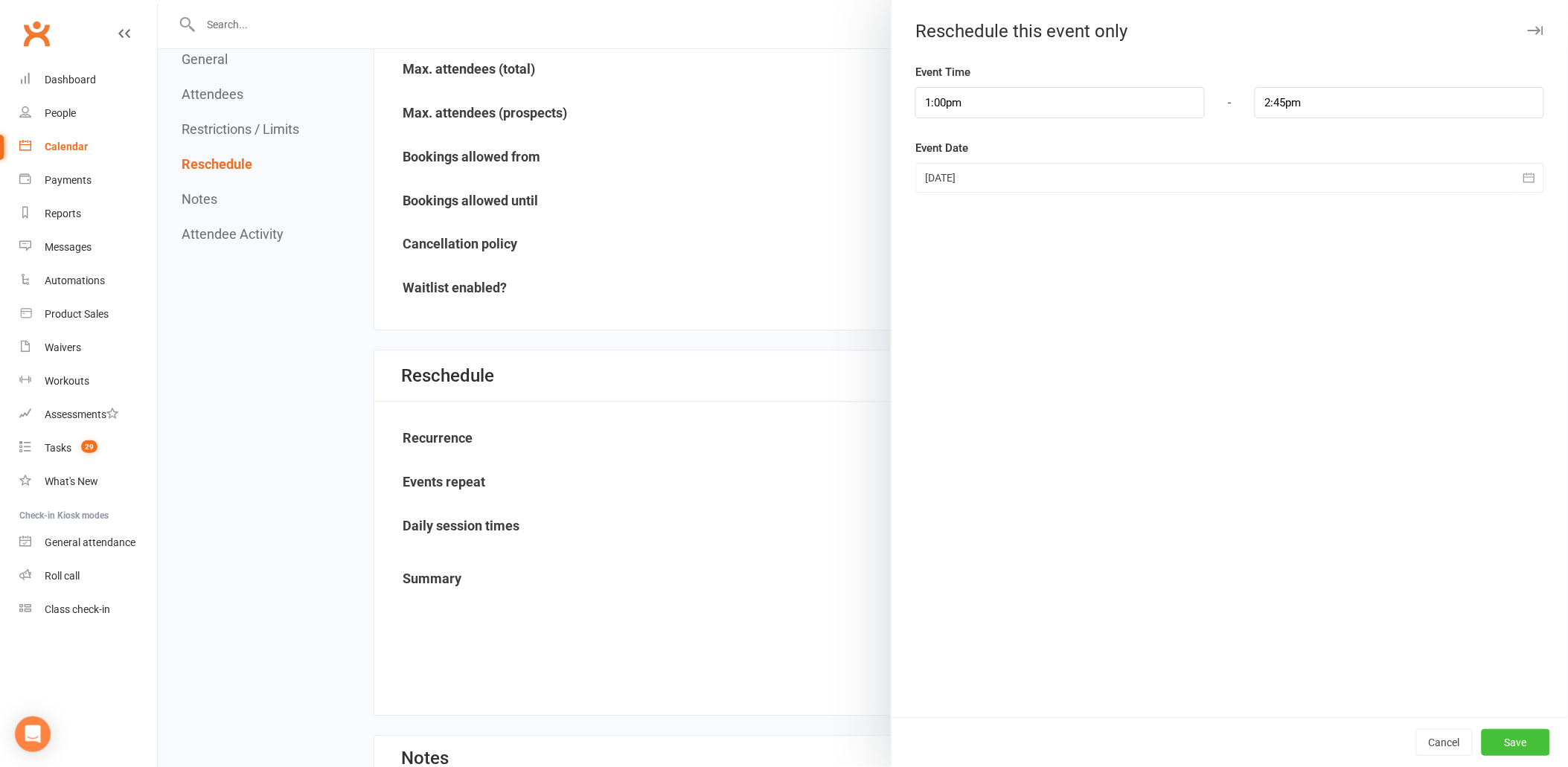
click at [1533, 744] on button "Save" at bounding box center [1516, 742] width 69 height 27
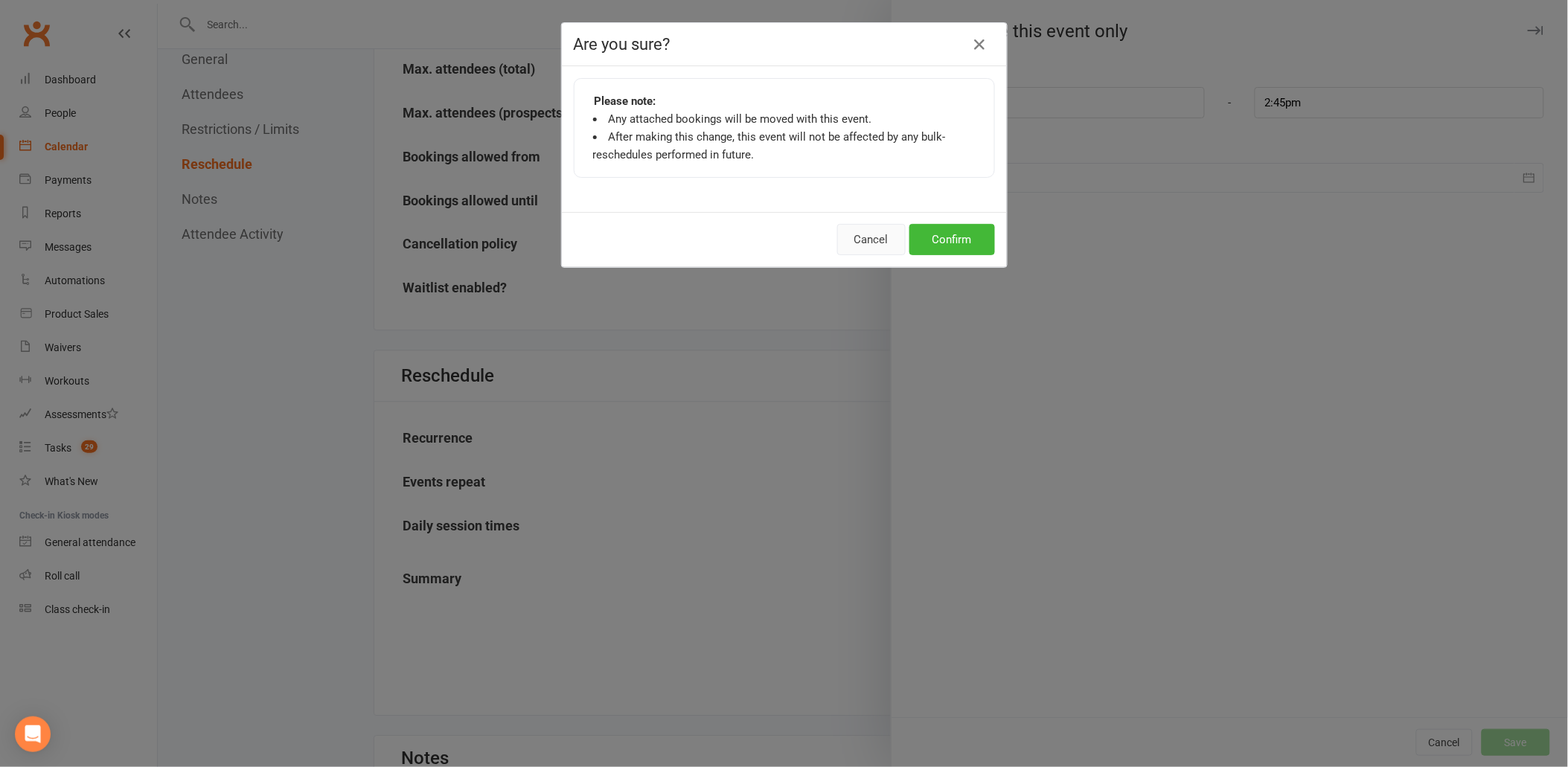
click at [880, 245] on button "Cancel" at bounding box center [871, 239] width 69 height 31
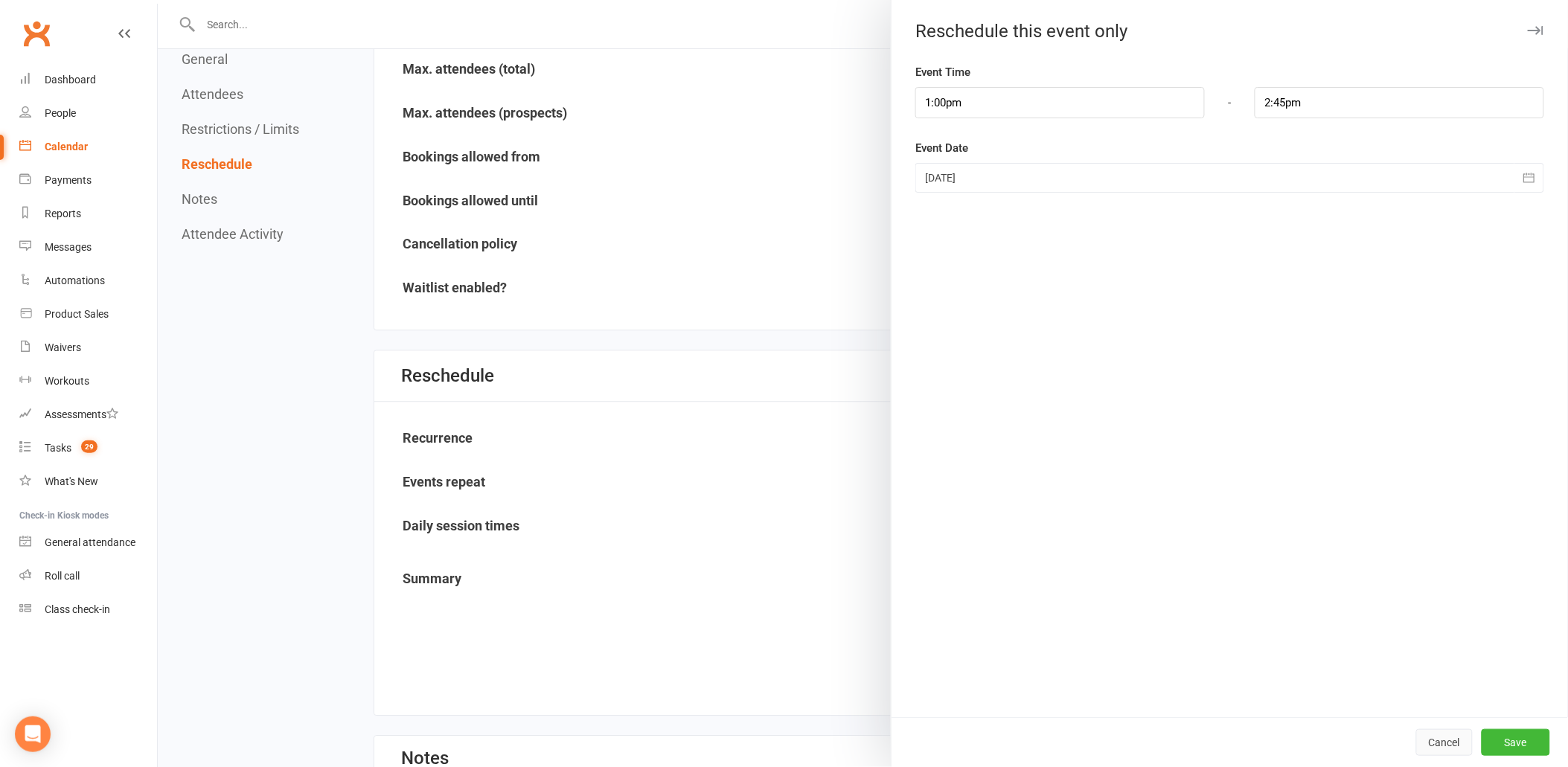
click at [1423, 742] on button "Cancel" at bounding box center [1444, 742] width 56 height 27
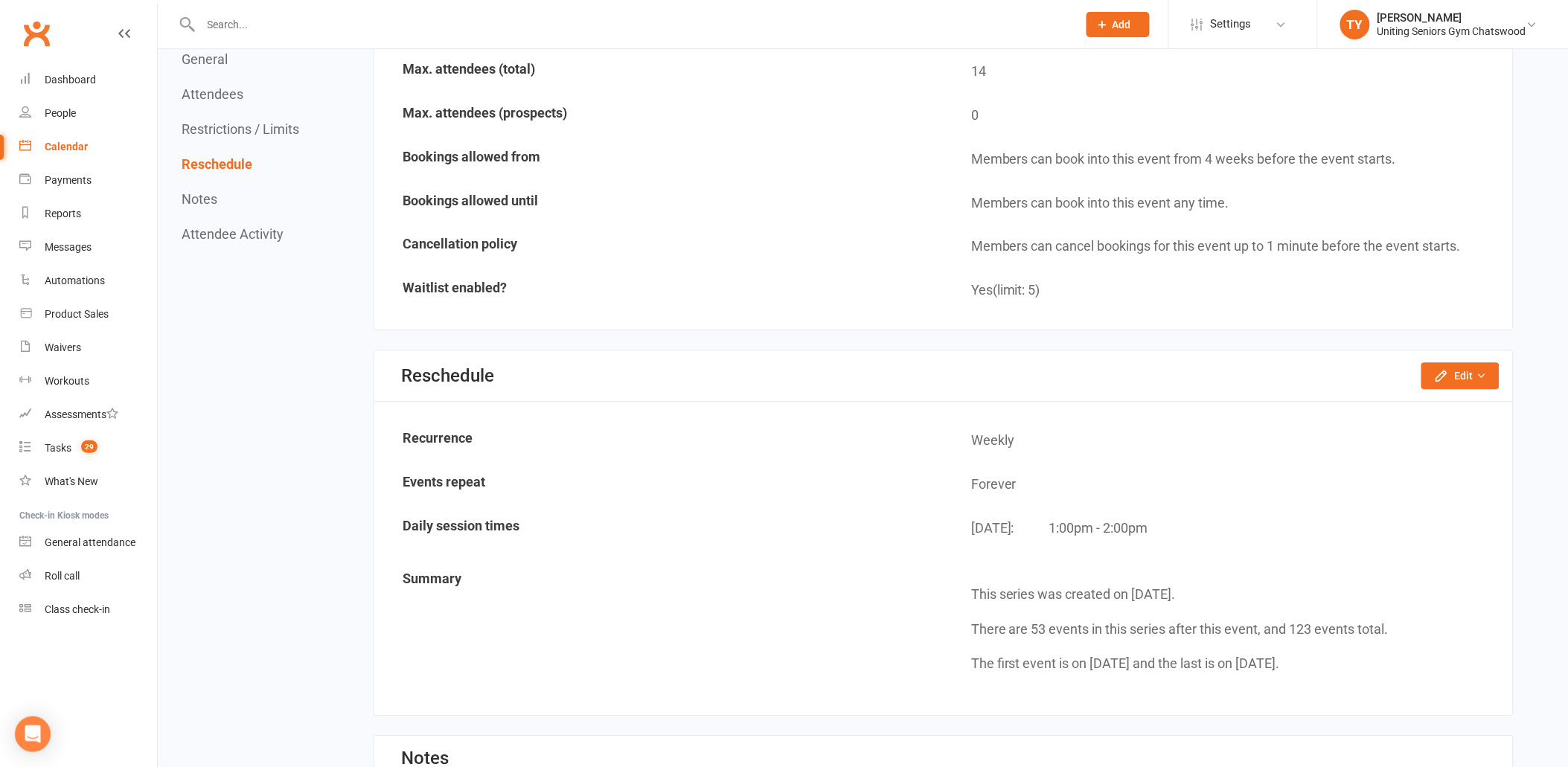
click at [1433, 351] on div "Reschedule Edit Reschedule this event only Move weekly session times Change rec…" at bounding box center [943, 376] width 1139 height 51
click at [1437, 368] on icon "button" at bounding box center [1441, 375] width 15 height 15
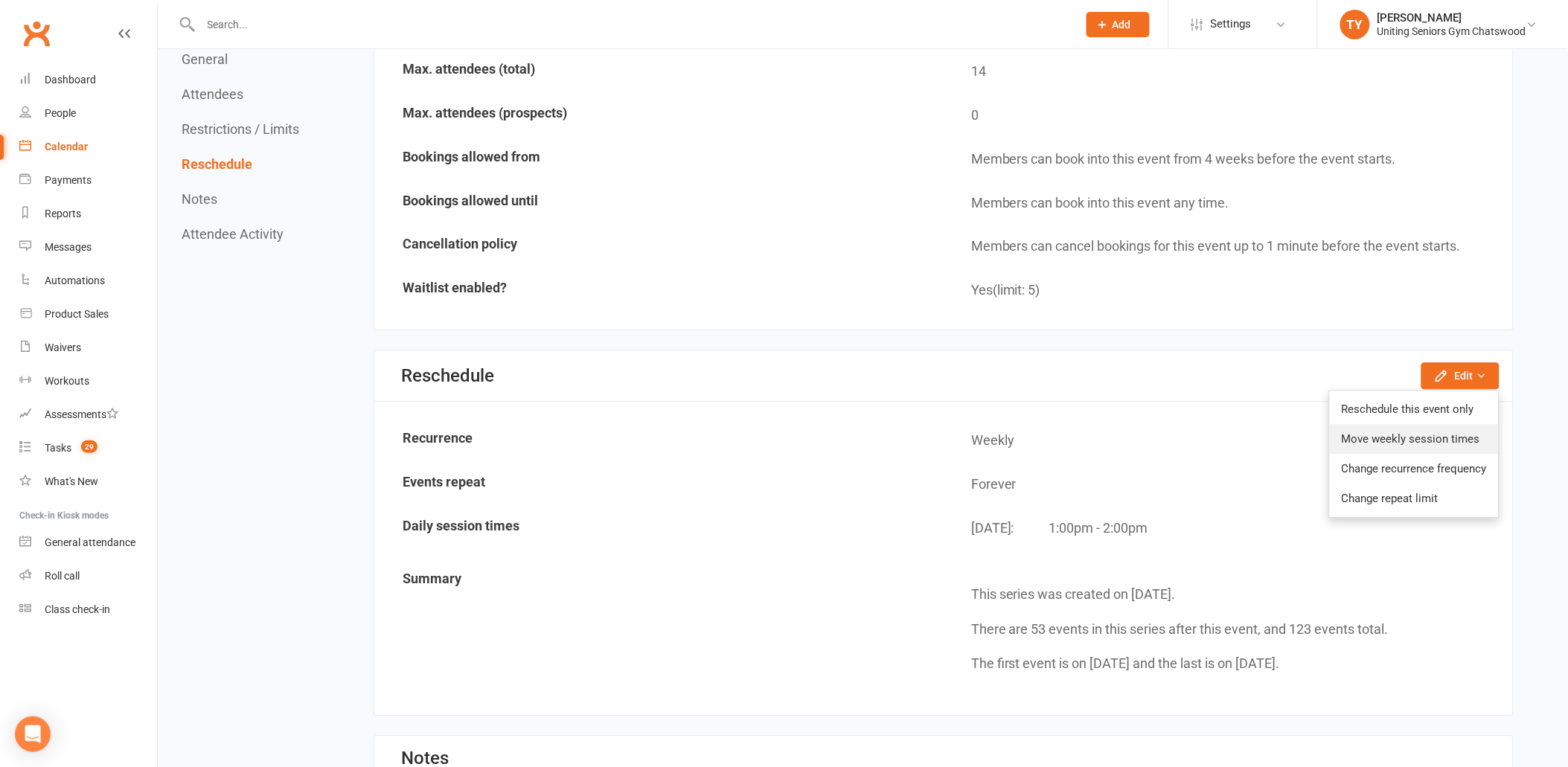
click at [1452, 432] on link "Move weekly session times" at bounding box center [1414, 439] width 169 height 30
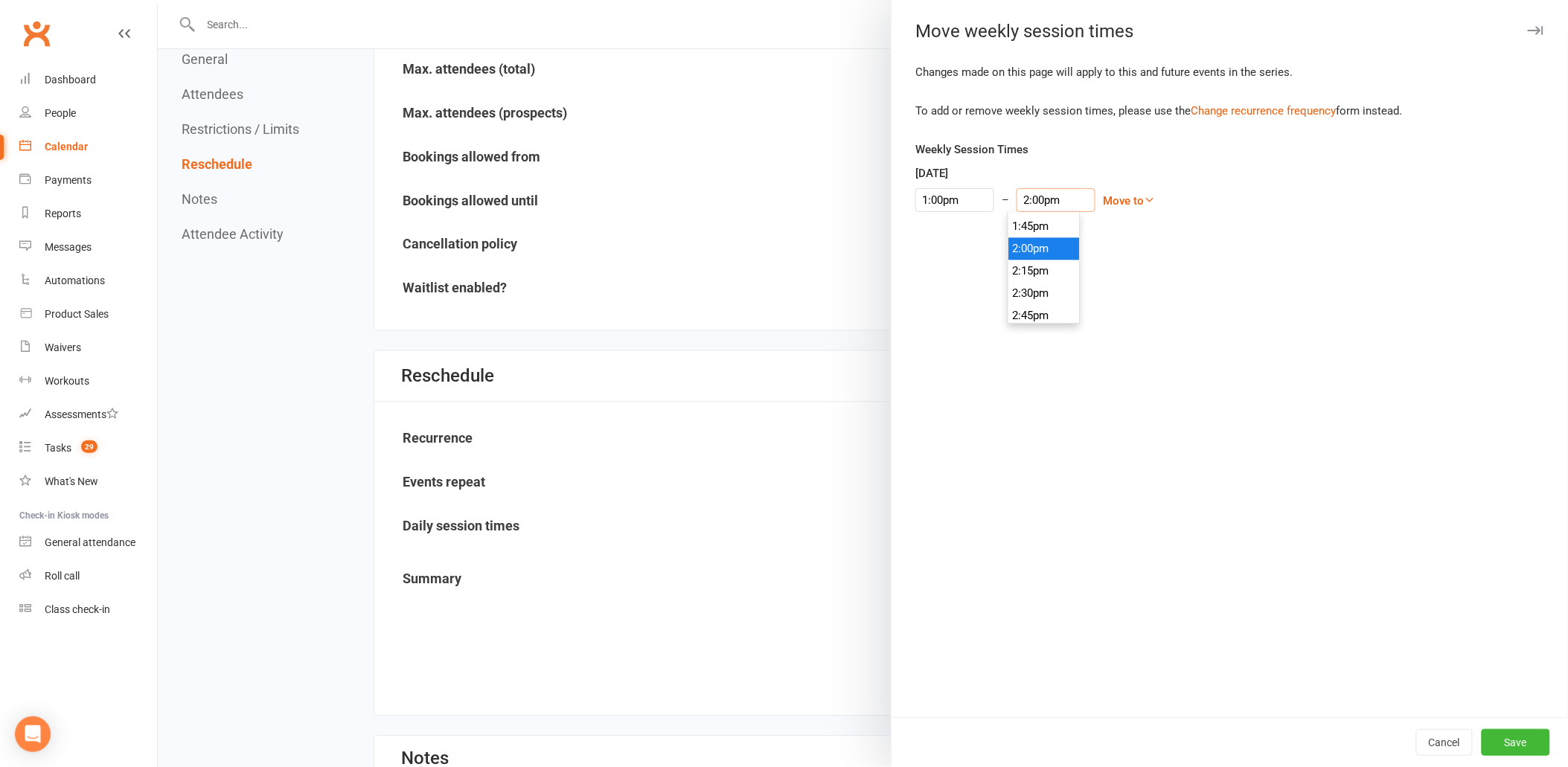
click at [1025, 192] on input "2:00pm" at bounding box center [1056, 200] width 79 height 24
type input "2:45pm"
click at [1042, 308] on li "2:45pm" at bounding box center [1044, 316] width 71 height 22
click at [1493, 738] on button "Save" at bounding box center [1516, 742] width 69 height 27
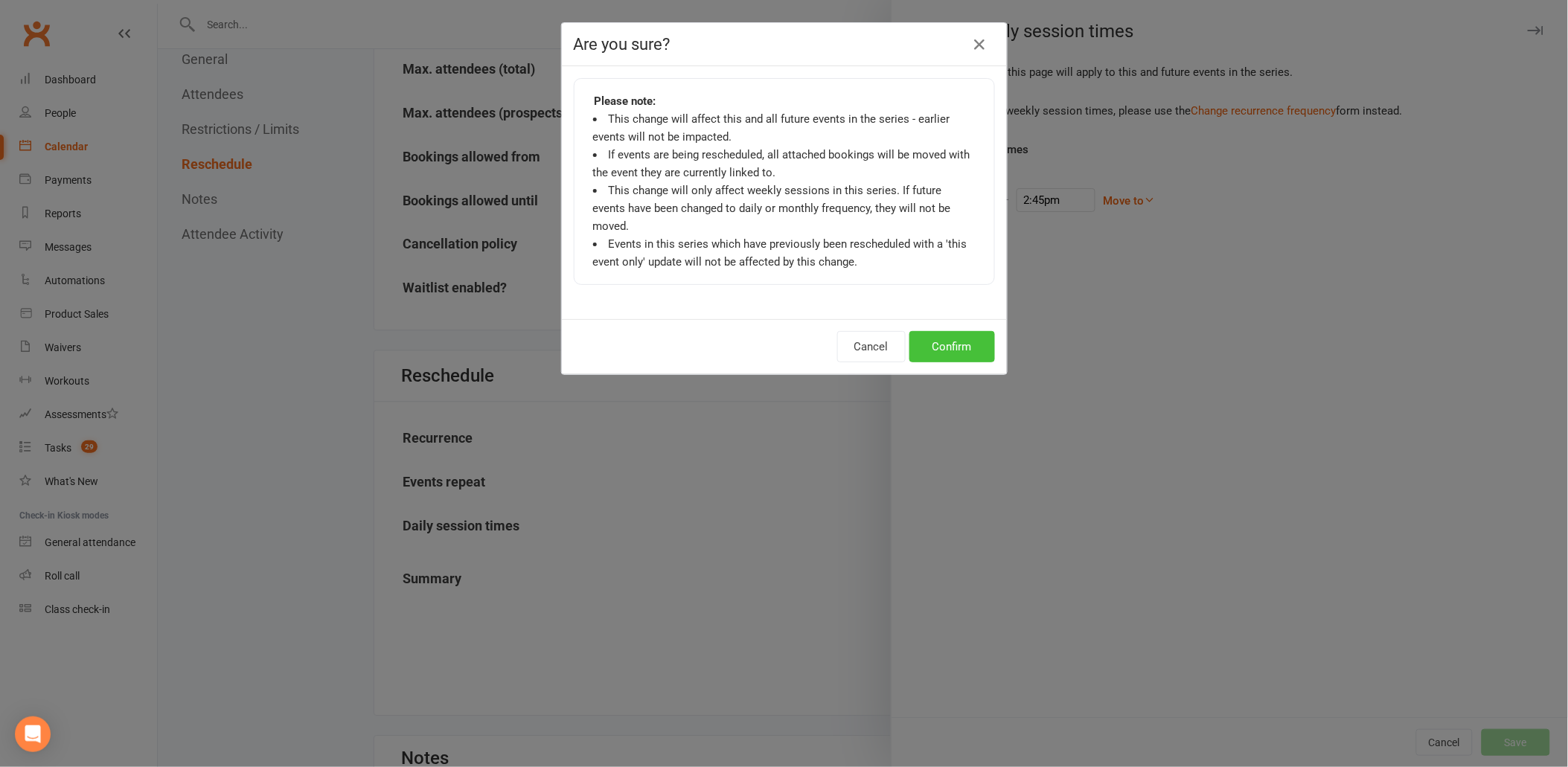
click at [931, 331] on button "Confirm" at bounding box center [952, 346] width 85 height 31
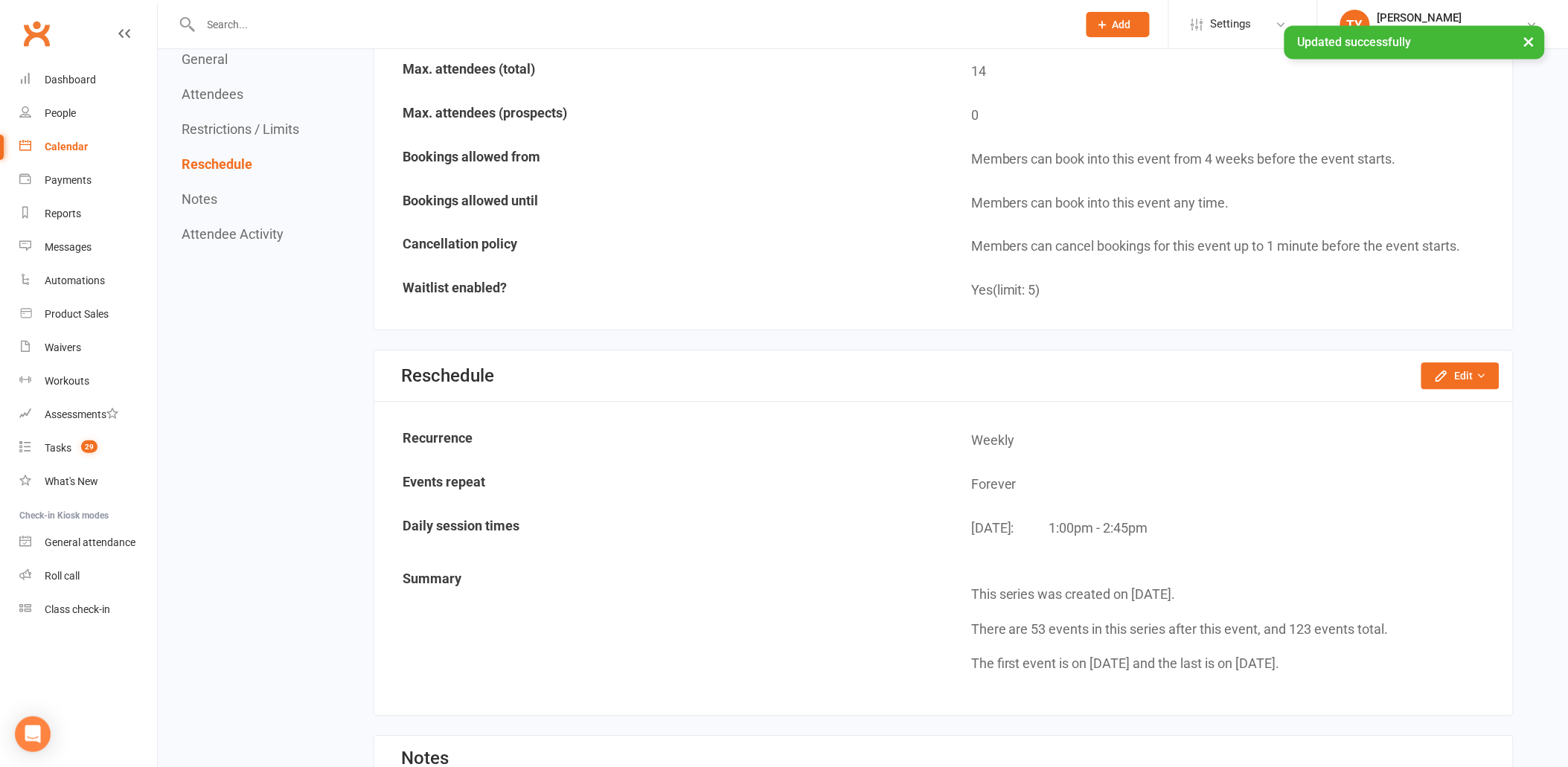
click at [84, 143] on div "Calendar" at bounding box center [66, 146] width 44 height 12
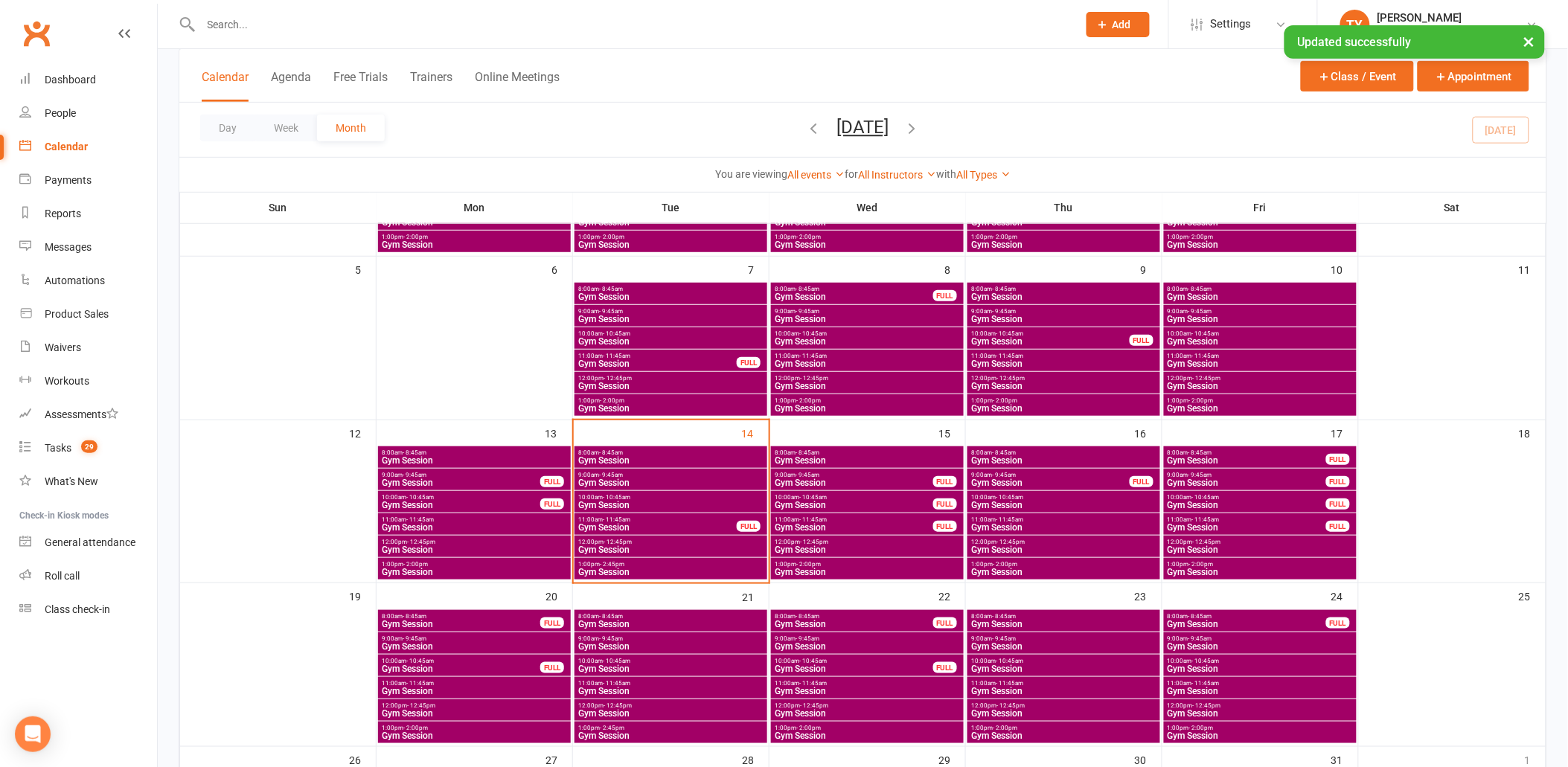
scroll to position [413, 0]
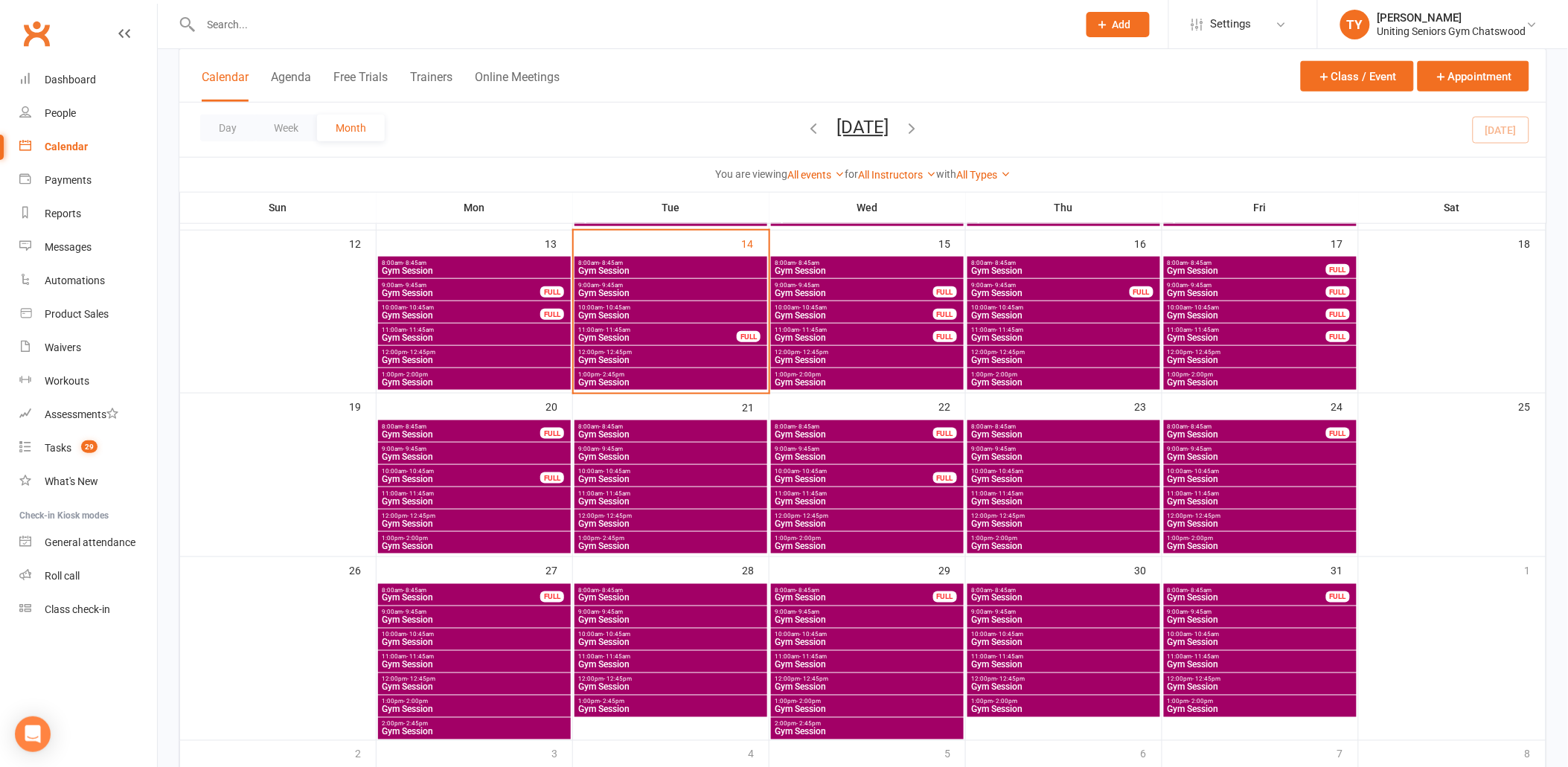
click at [515, 380] on span "Gym Session" at bounding box center [474, 382] width 187 height 9
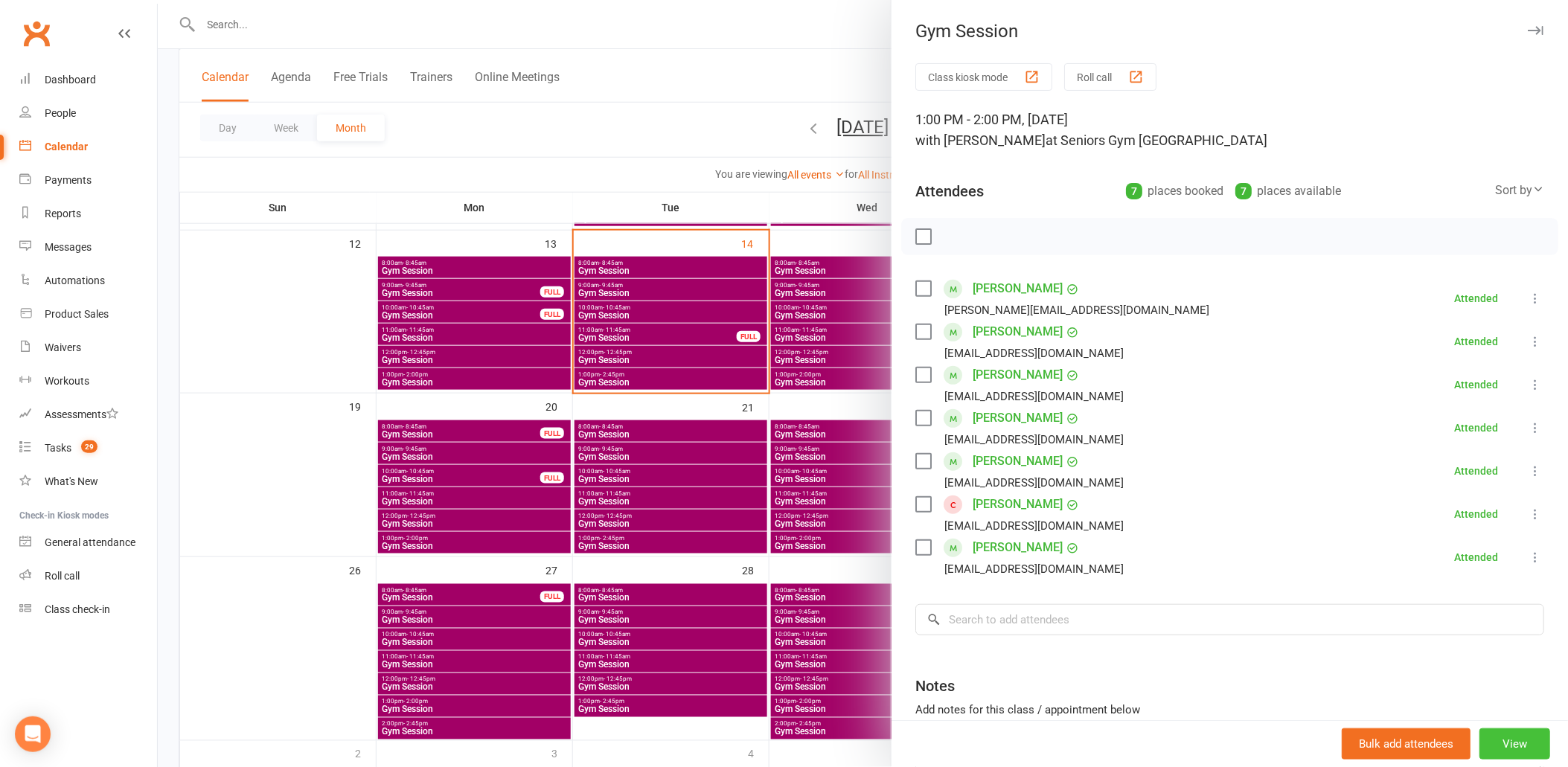
click at [1490, 750] on button "View" at bounding box center [1514, 743] width 70 height 31
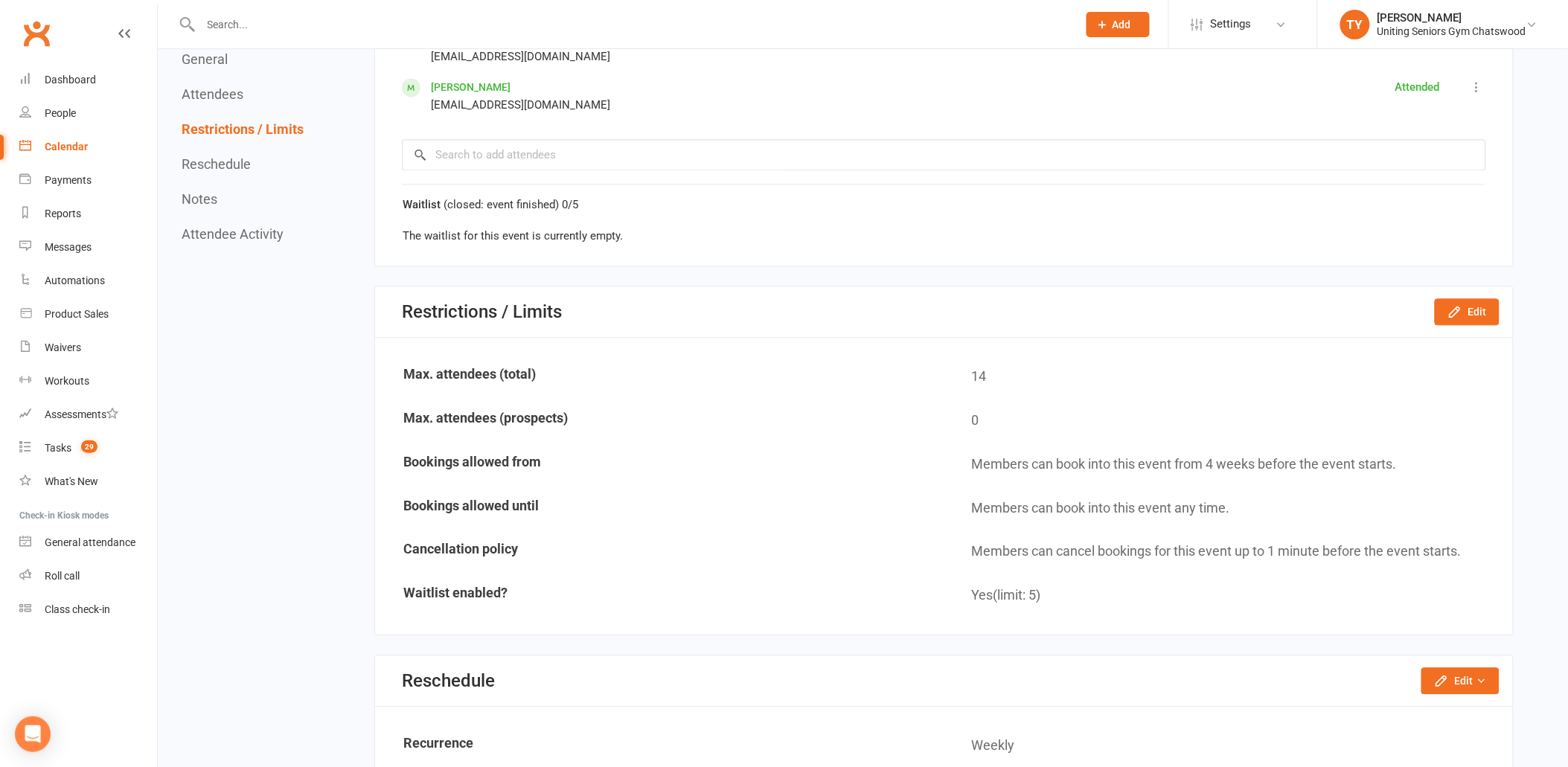
scroll to position [1075, 0]
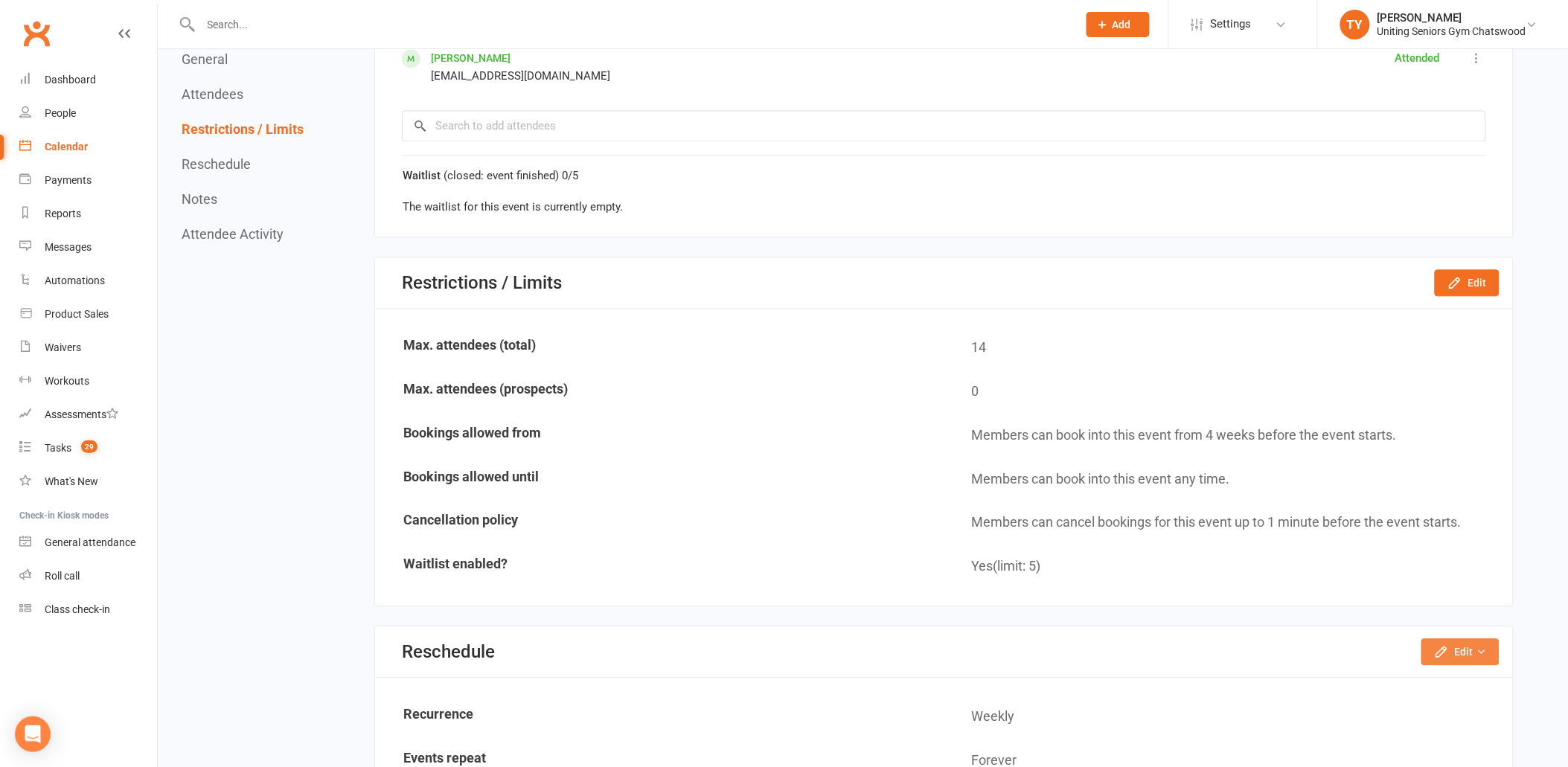
click at [1449, 651] on button "Edit" at bounding box center [1460, 652] width 78 height 27
click at [1441, 708] on link "Move weekly session times" at bounding box center [1414, 716] width 169 height 30
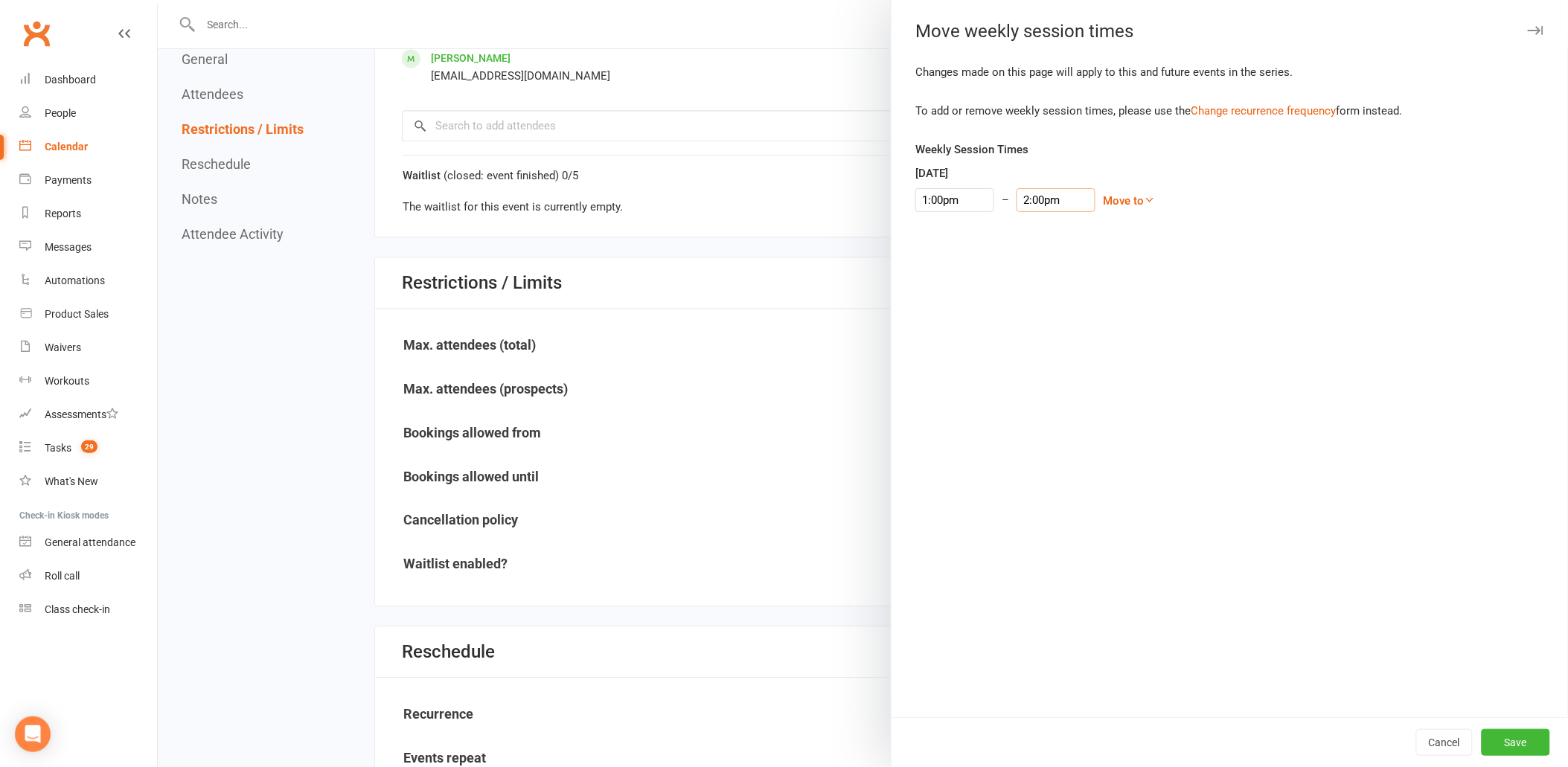
click at [1051, 195] on input "2:00pm" at bounding box center [1056, 200] width 79 height 24
type input "2:45pm"
click at [1035, 315] on li "2:45pm" at bounding box center [1044, 316] width 71 height 22
click at [1513, 752] on button "Save" at bounding box center [1516, 742] width 69 height 27
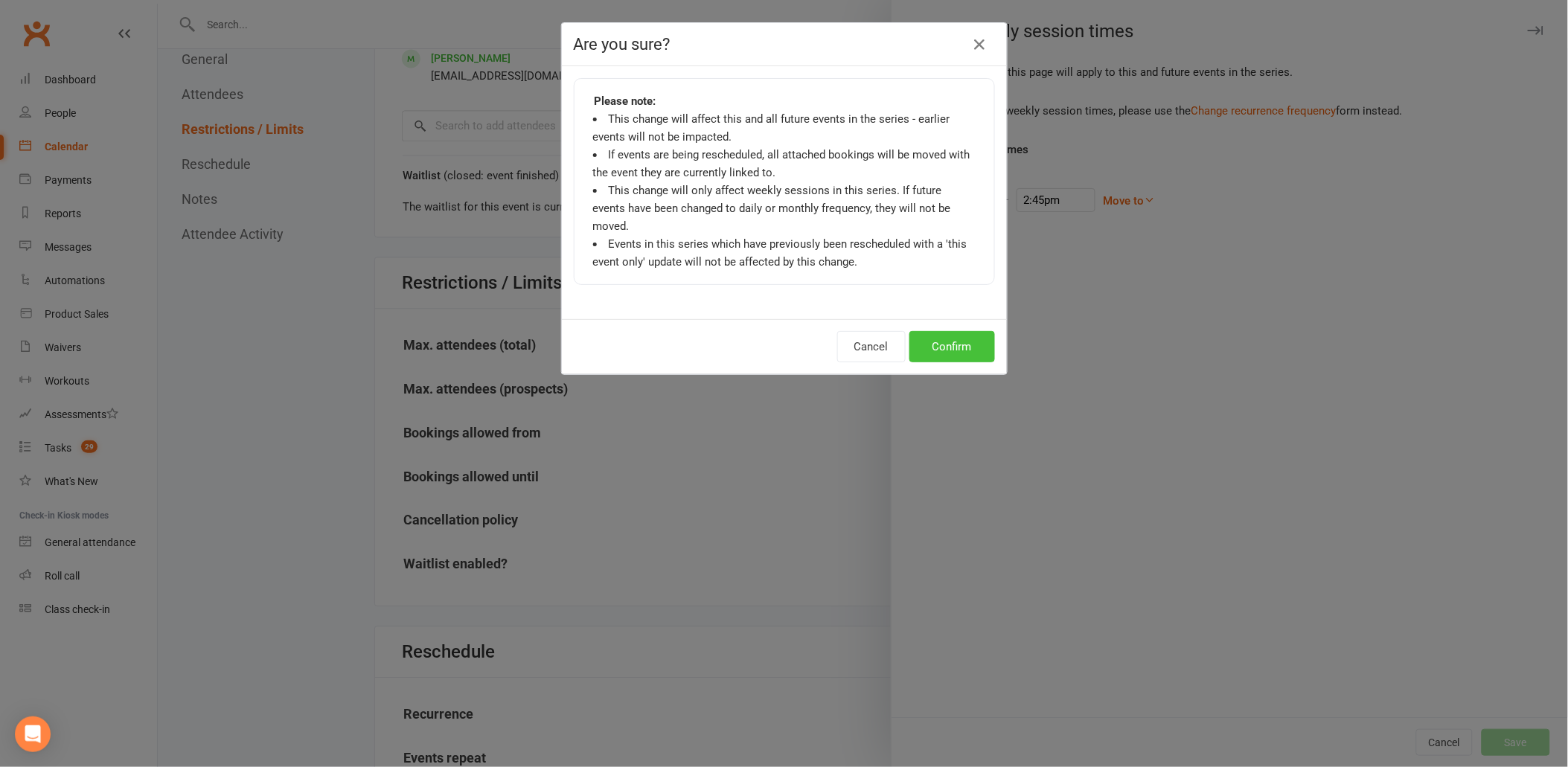
click at [970, 331] on button "Confirm" at bounding box center [952, 346] width 85 height 31
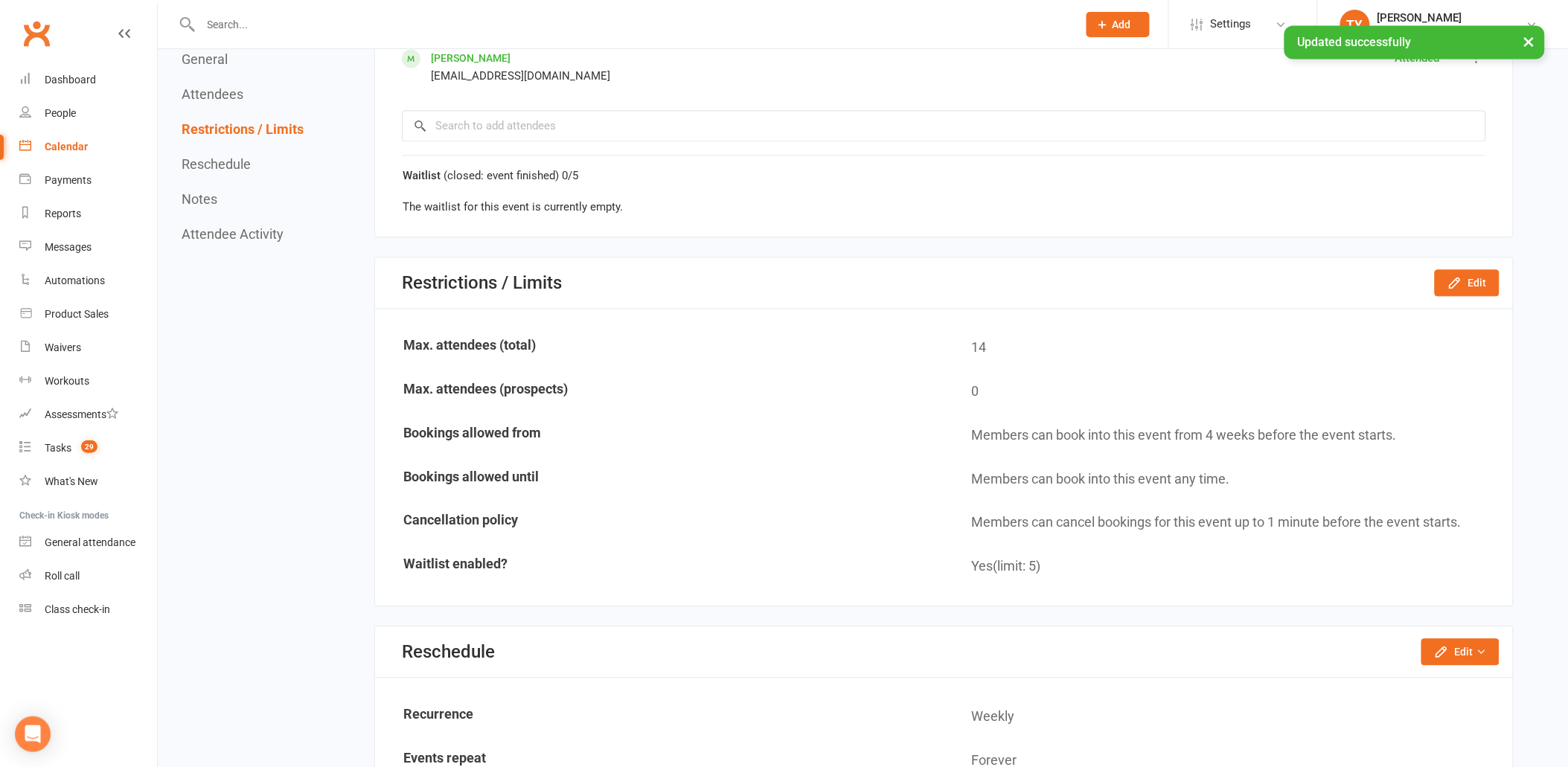
click at [39, 142] on link "Calendar" at bounding box center [88, 147] width 138 height 33
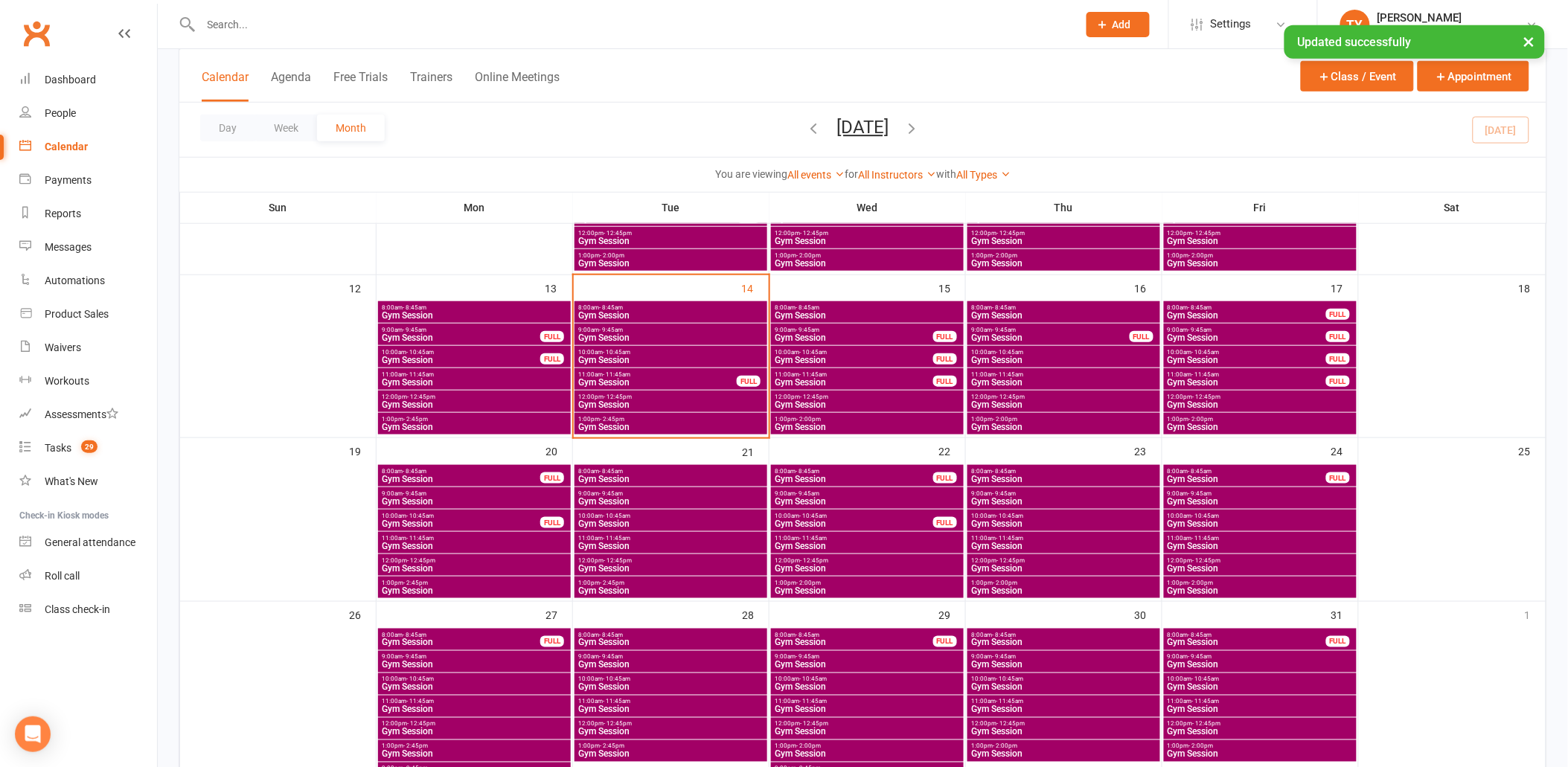
scroll to position [413, 0]
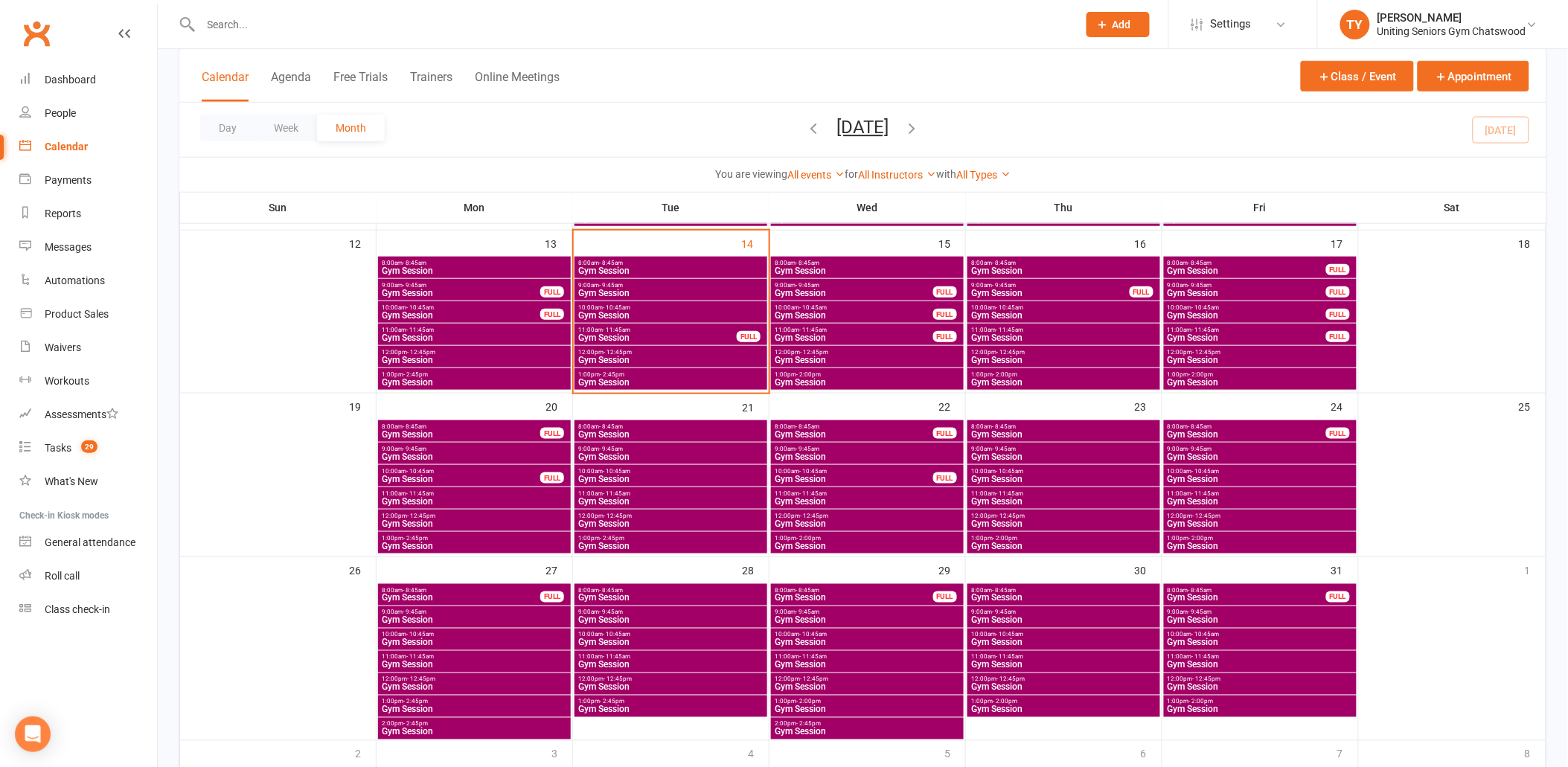
click at [457, 545] on span "Gym Session" at bounding box center [474, 545] width 187 height 9
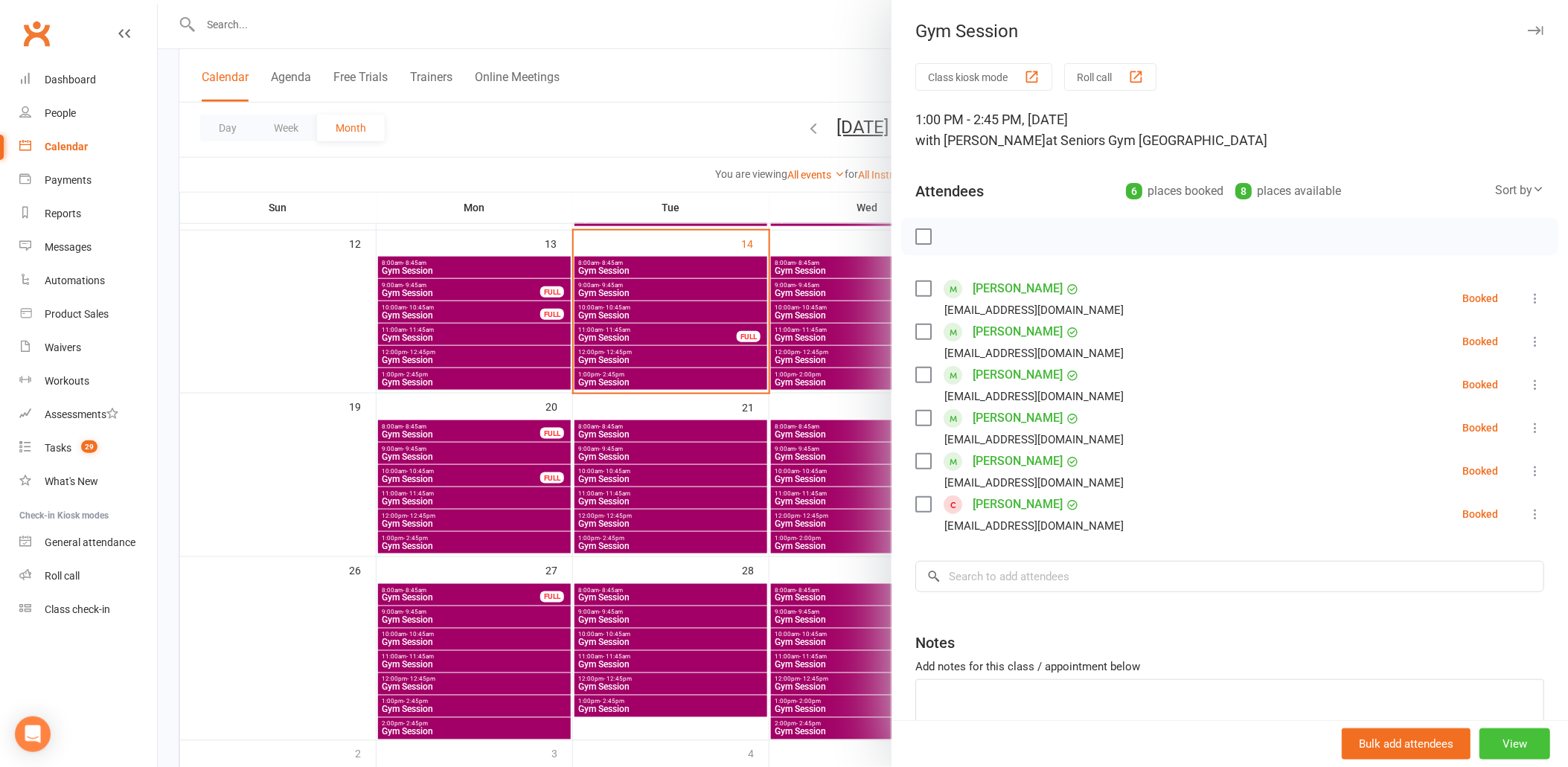
click at [1504, 739] on button "View" at bounding box center [1514, 743] width 70 height 31
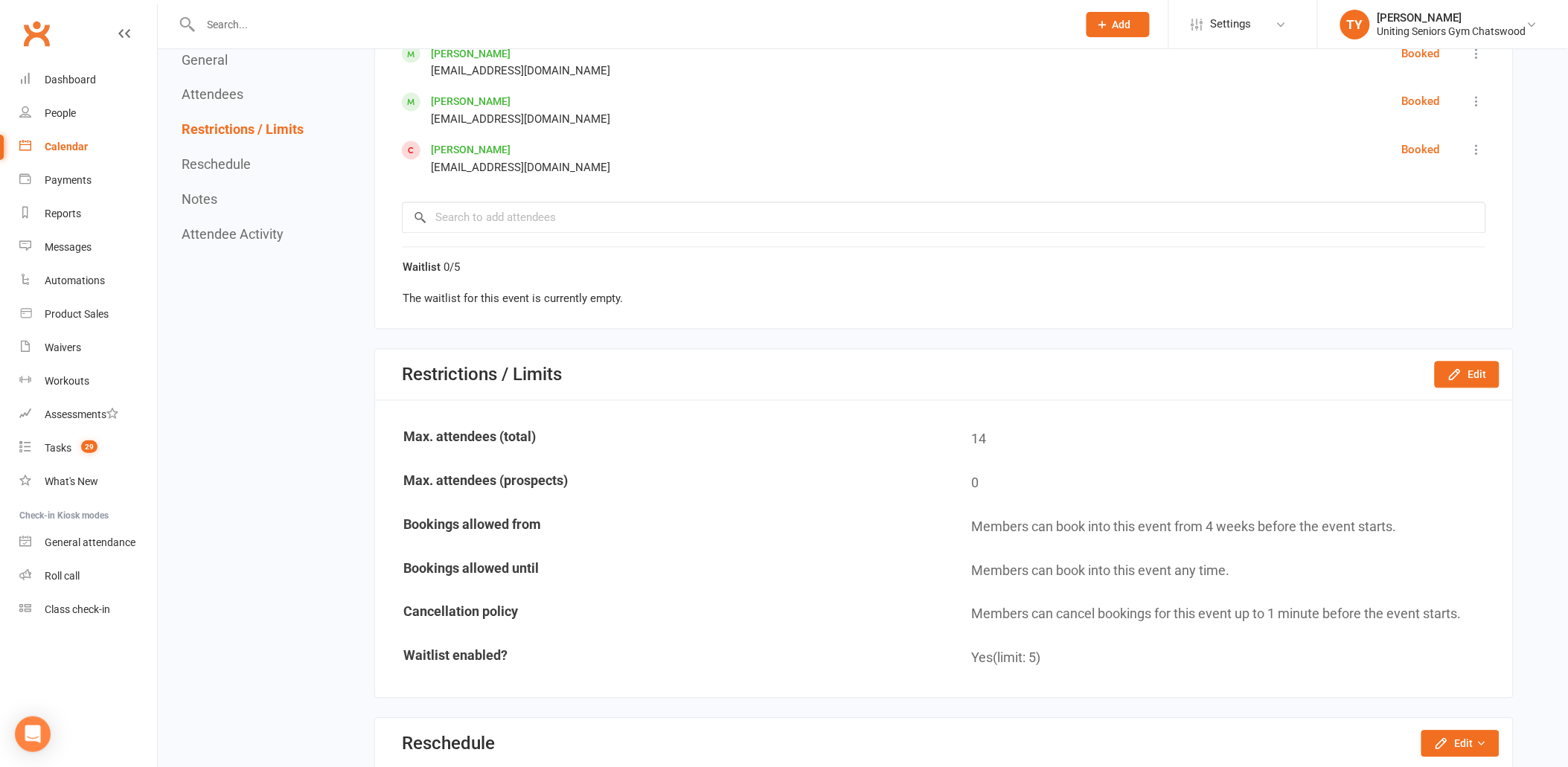
scroll to position [1157, 0]
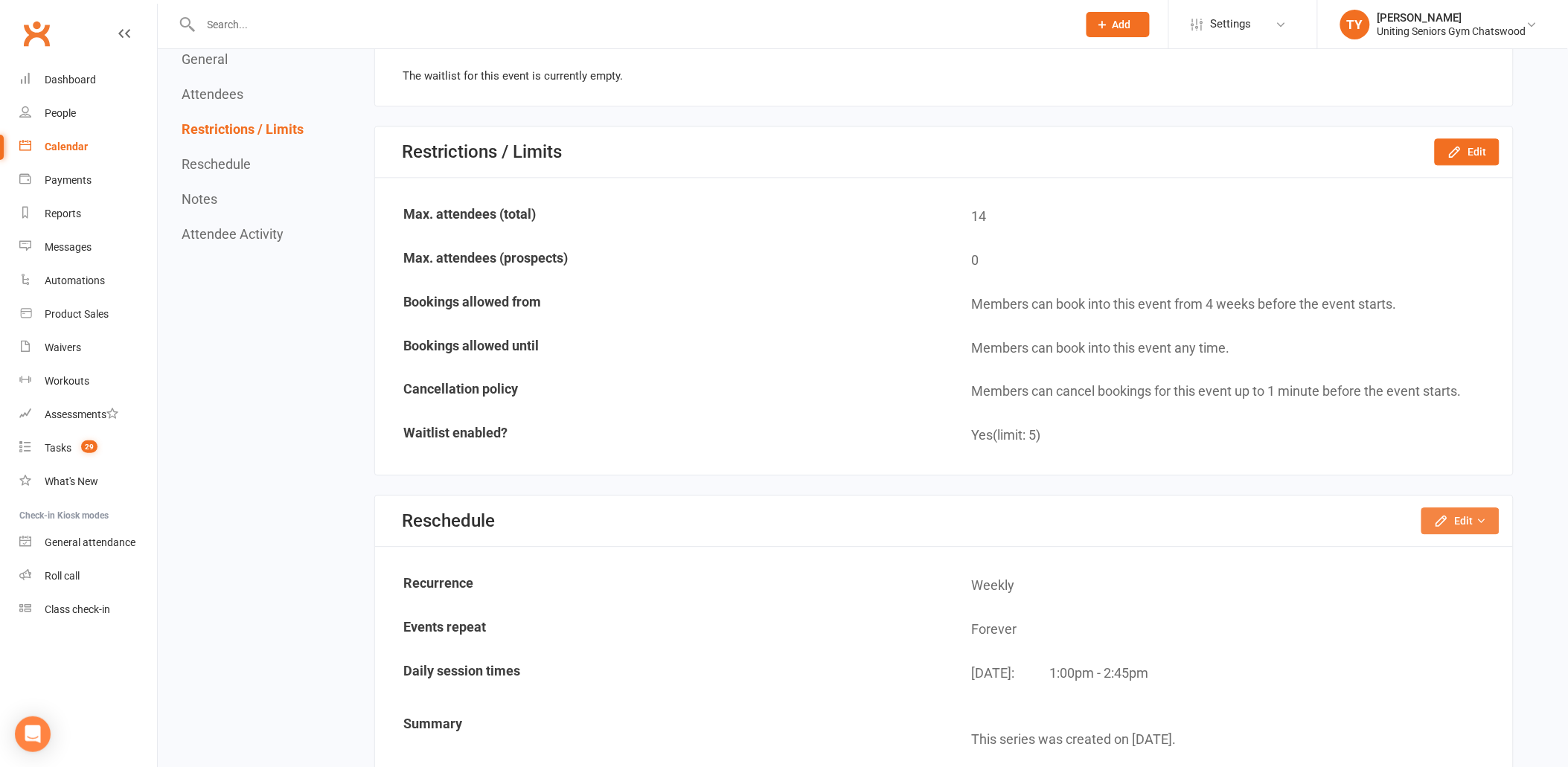
click at [1464, 514] on button "Edit" at bounding box center [1460, 521] width 78 height 27
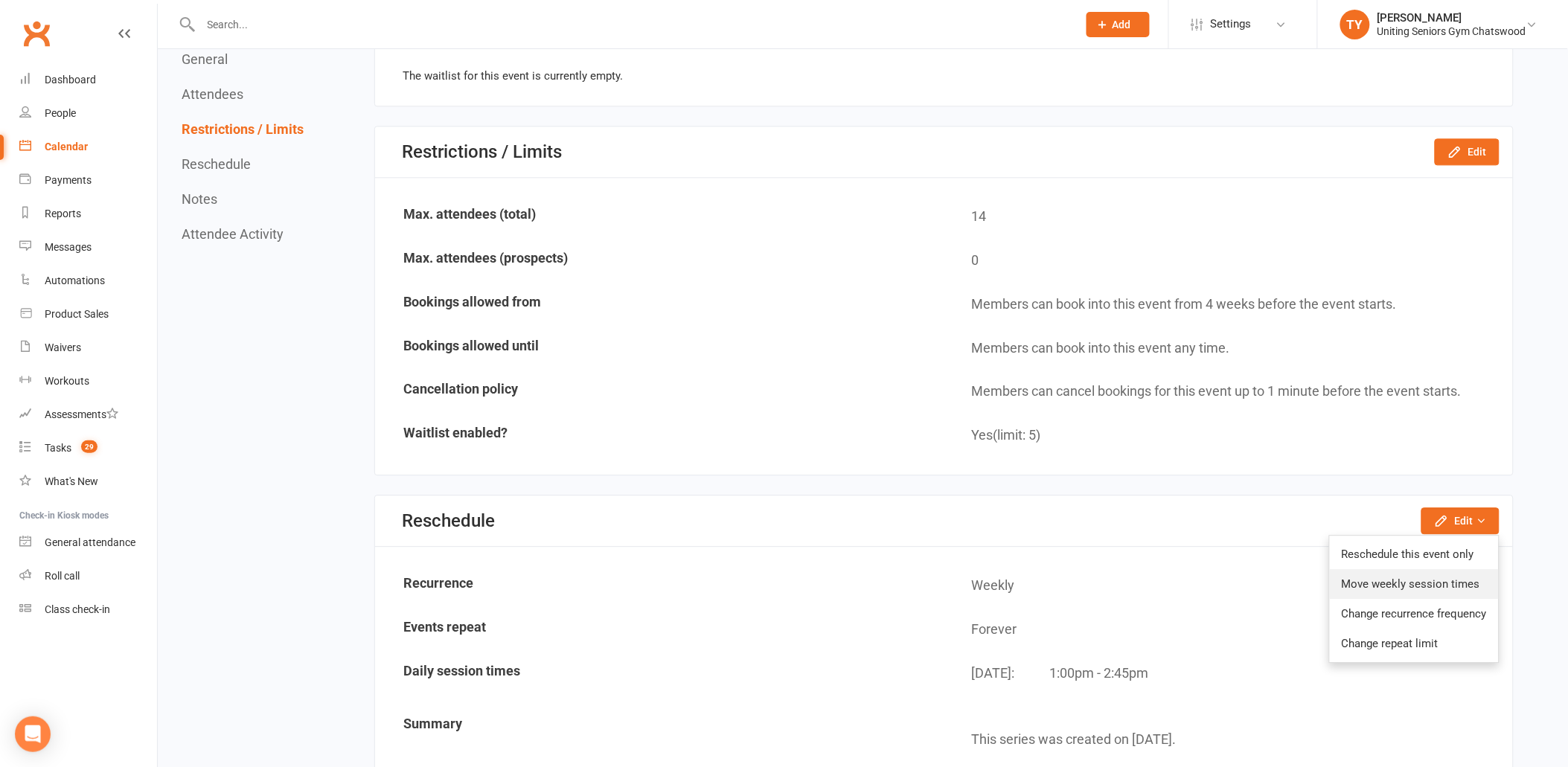
click at [1434, 569] on link "Move weekly session times" at bounding box center [1414, 584] width 169 height 30
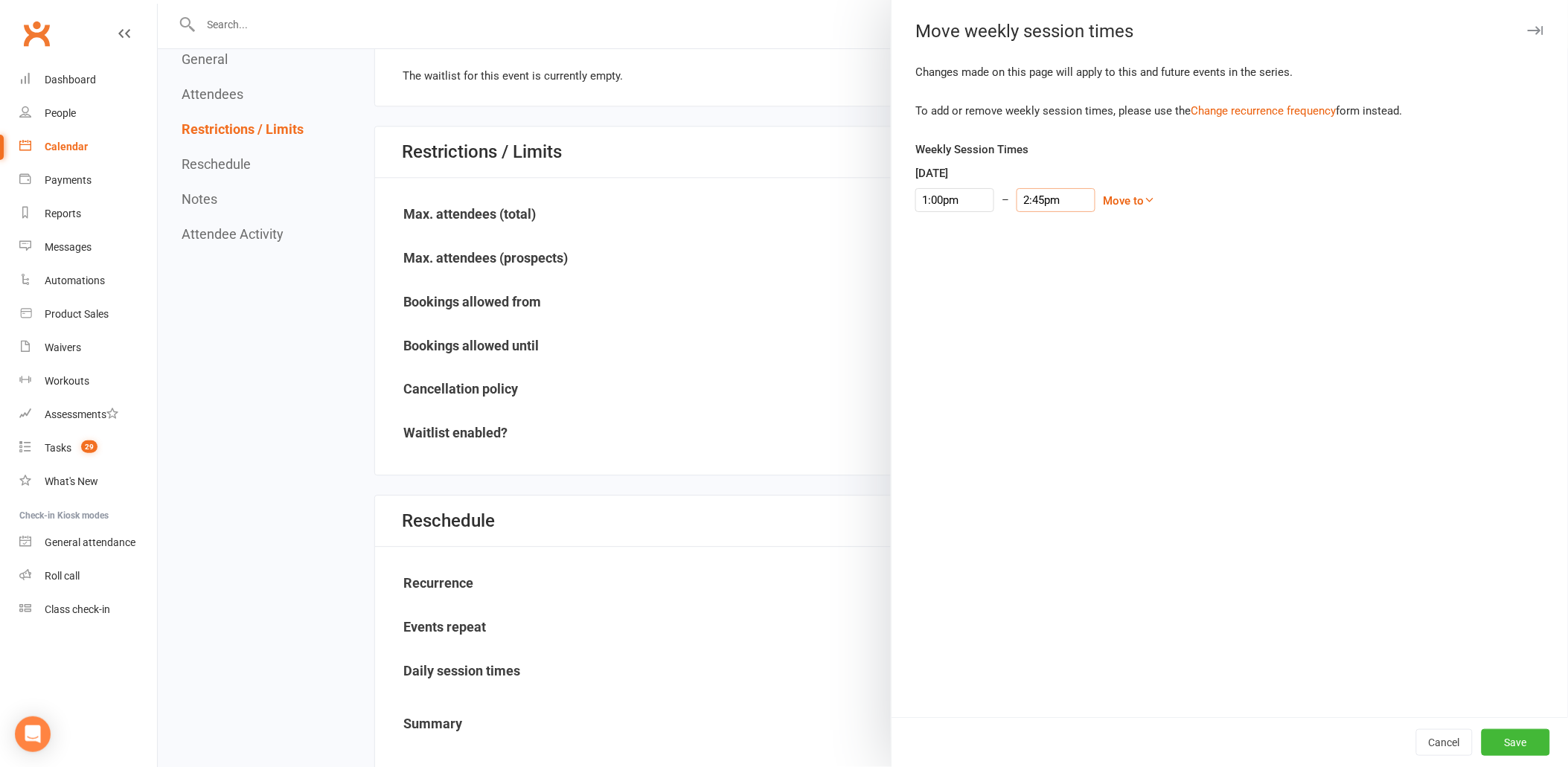
click at [1032, 202] on input "2:45pm" at bounding box center [1056, 200] width 79 height 24
type input "1:45pm"
click at [1042, 240] on li "1:45pm" at bounding box center [1044, 241] width 71 height 22
click at [1503, 739] on button "Save" at bounding box center [1516, 742] width 69 height 27
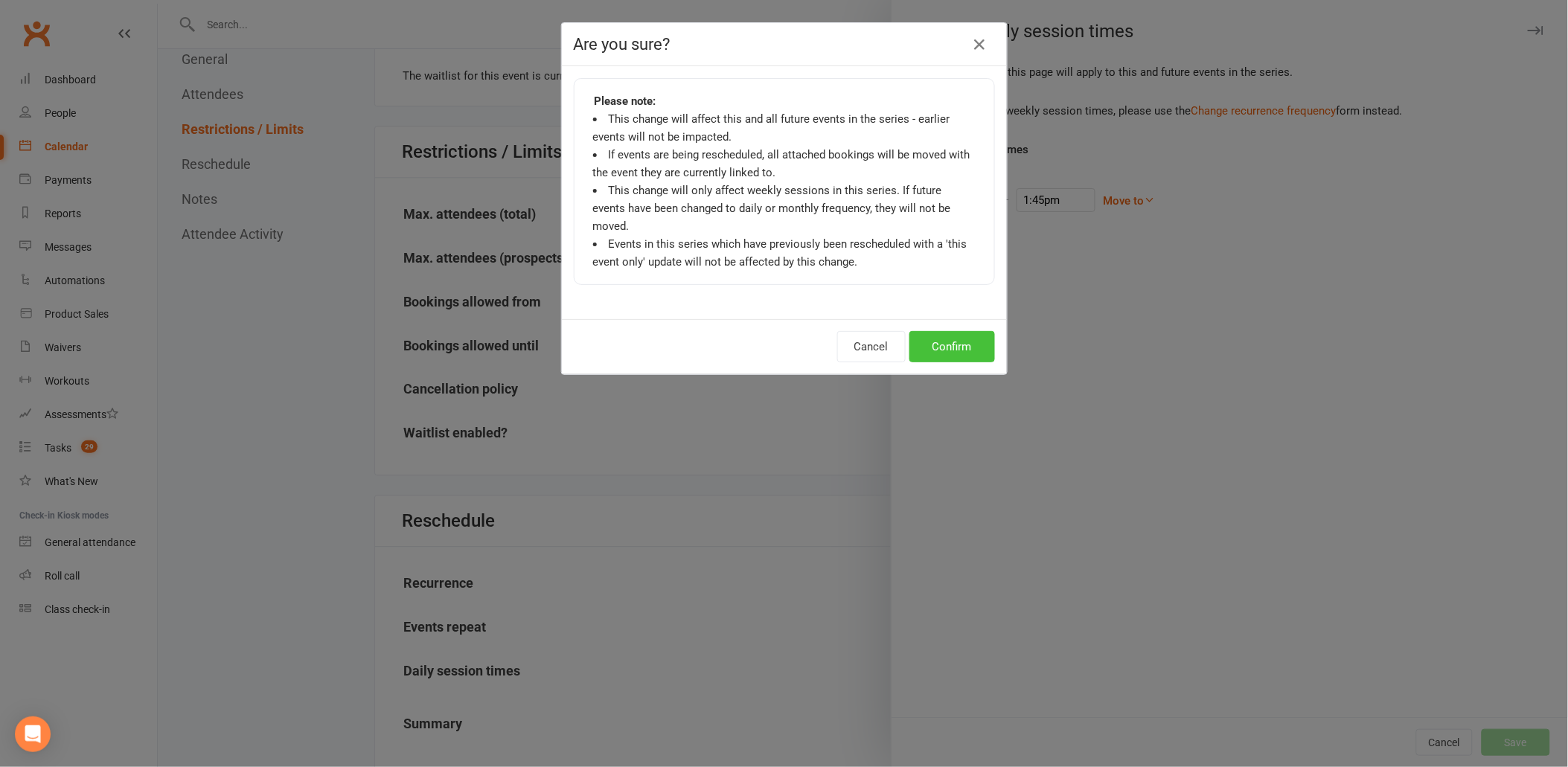
click at [924, 331] on button "Confirm" at bounding box center [952, 346] width 85 height 31
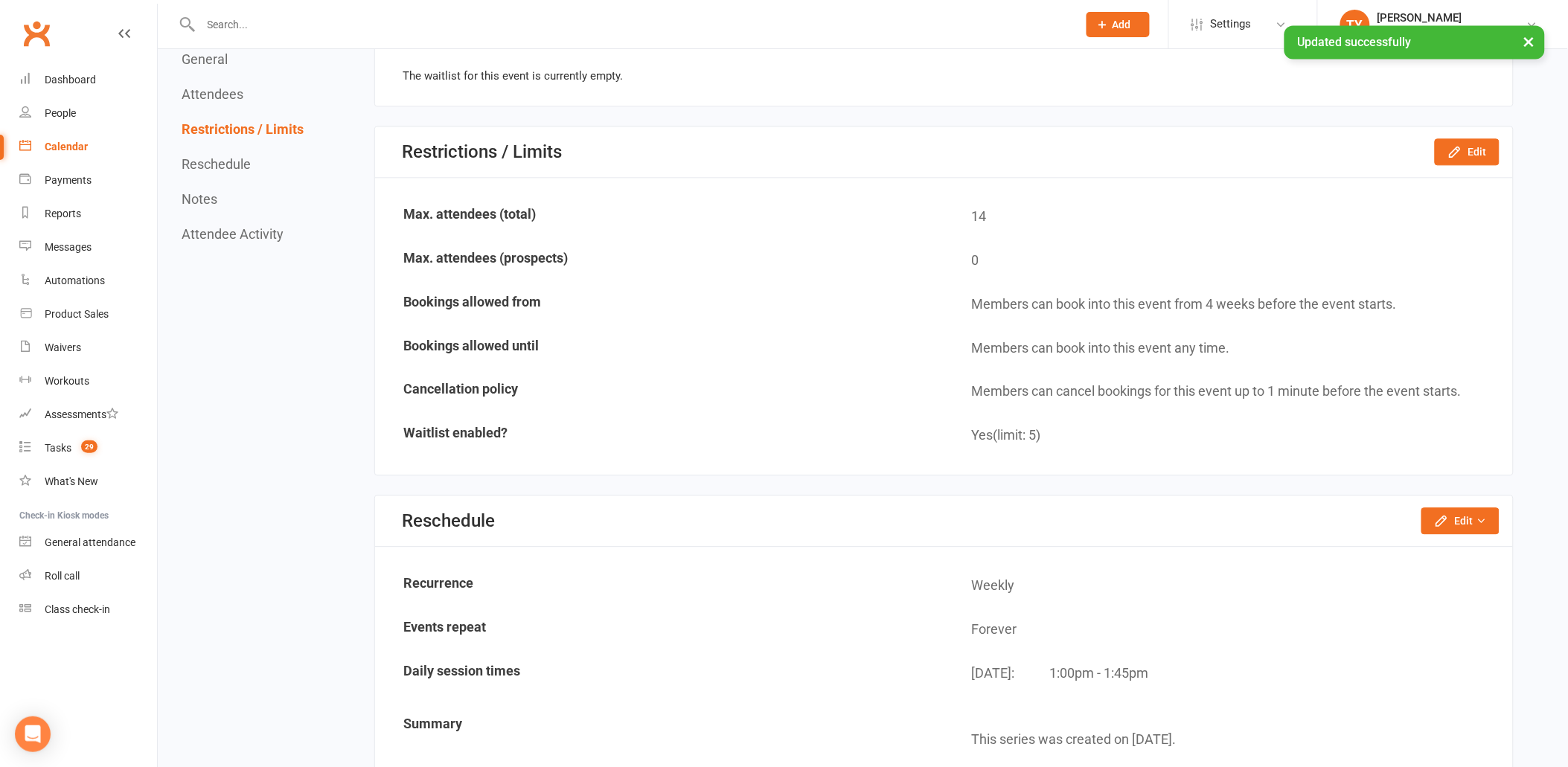
click at [48, 147] on div "Calendar" at bounding box center [66, 146] width 44 height 12
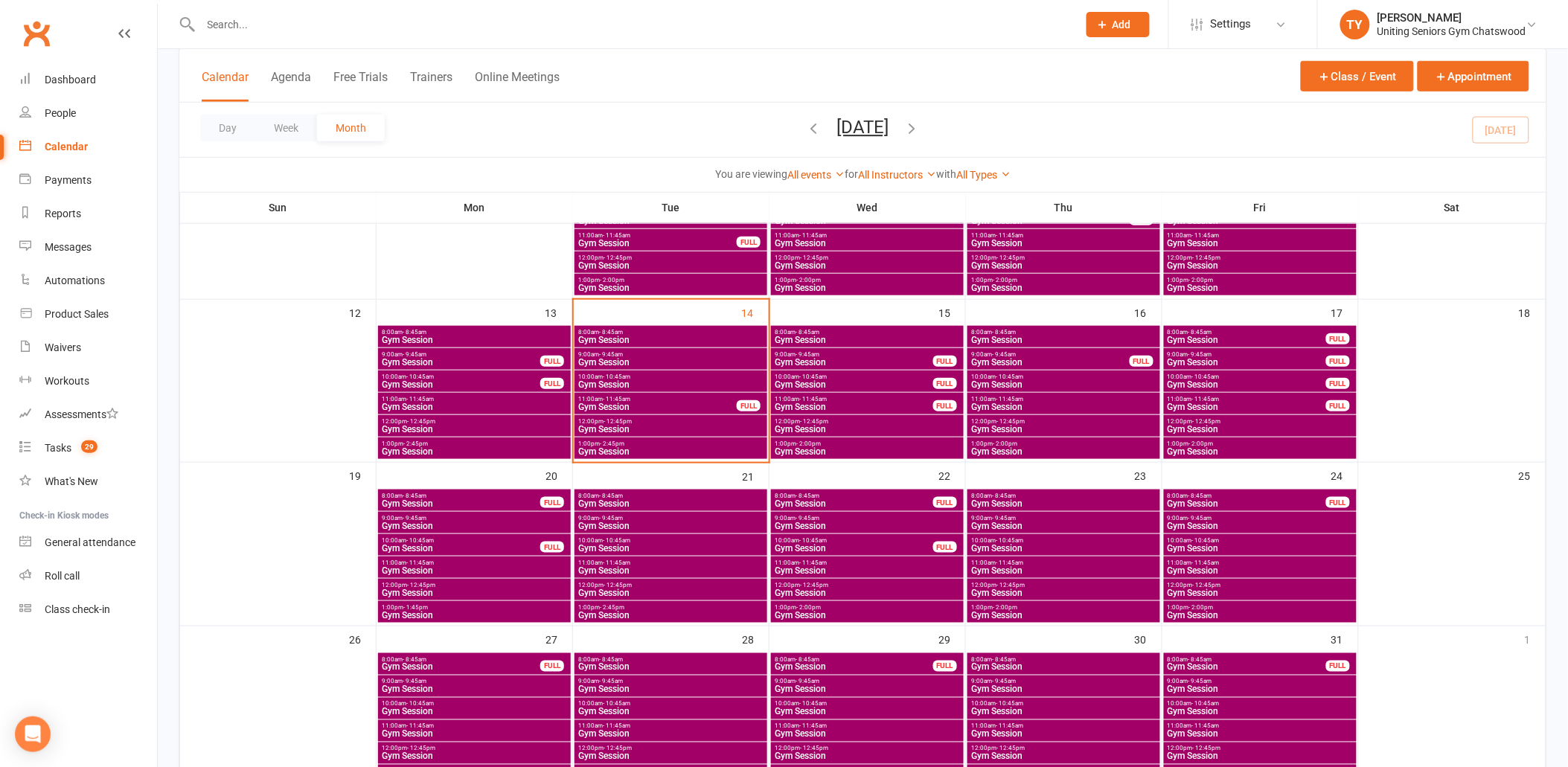
scroll to position [330, 0]
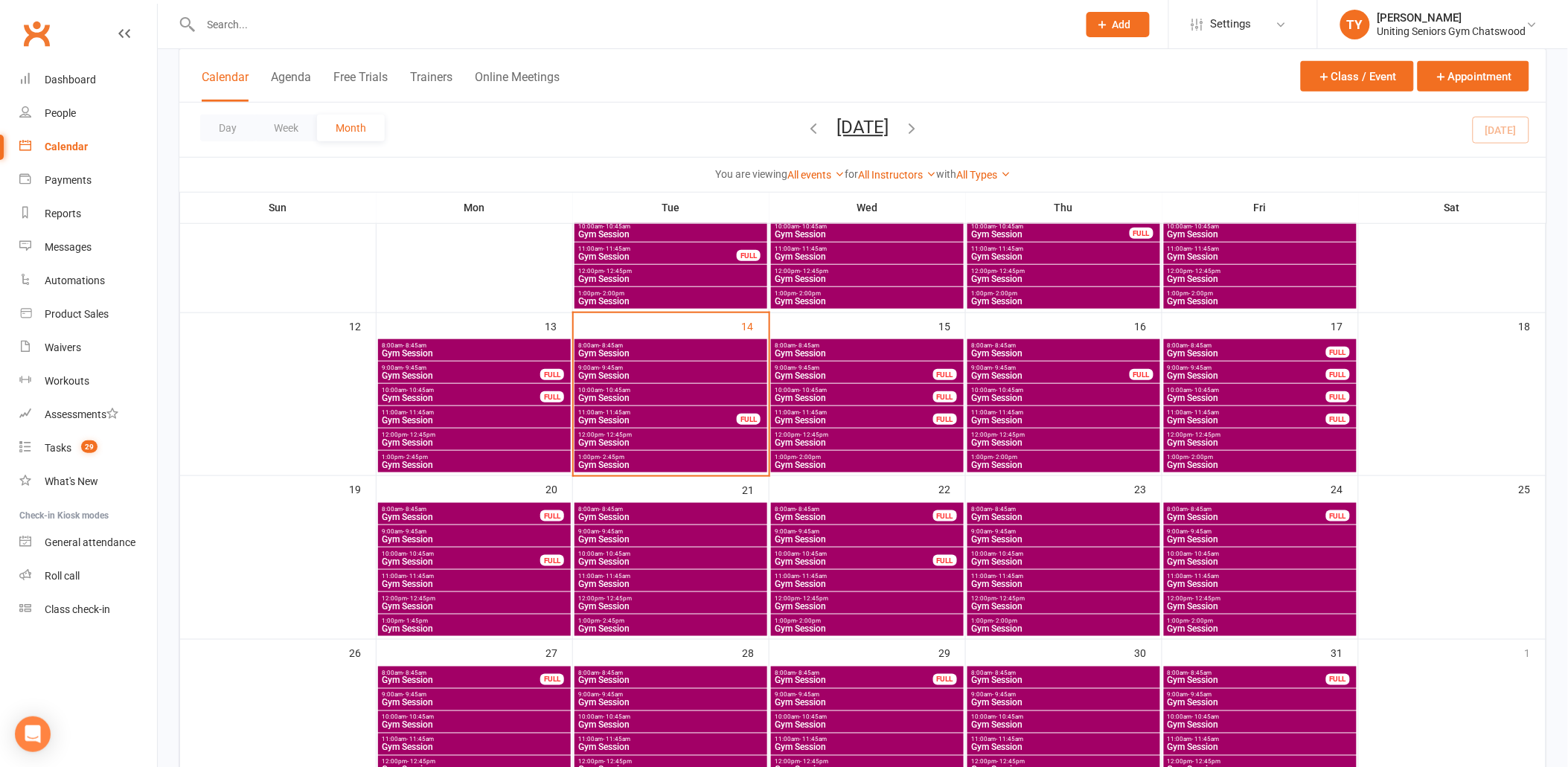
click at [613, 461] on span "Gym Session" at bounding box center [671, 465] width 187 height 9
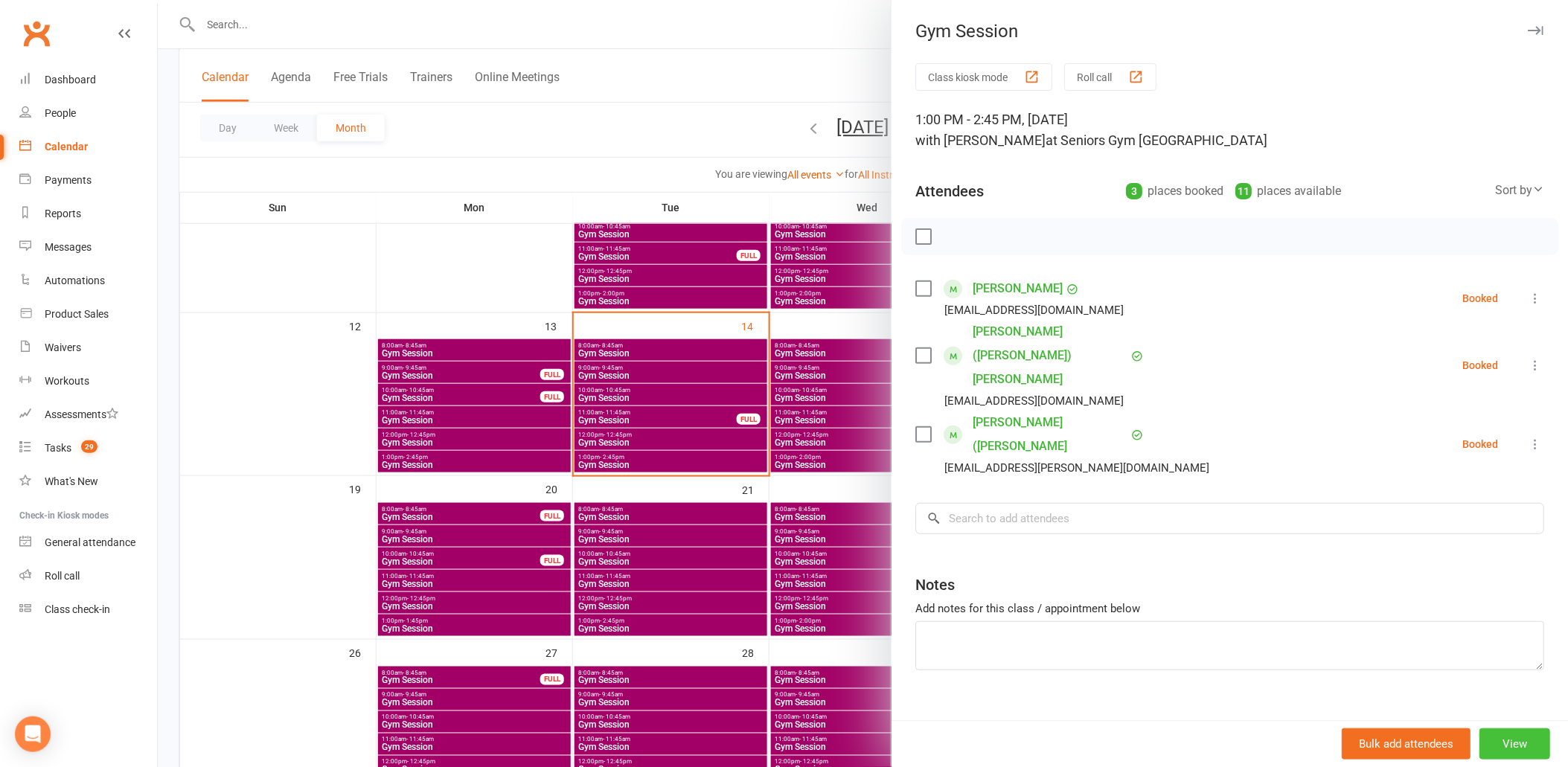
click at [1505, 742] on button "View" at bounding box center [1514, 743] width 70 height 31
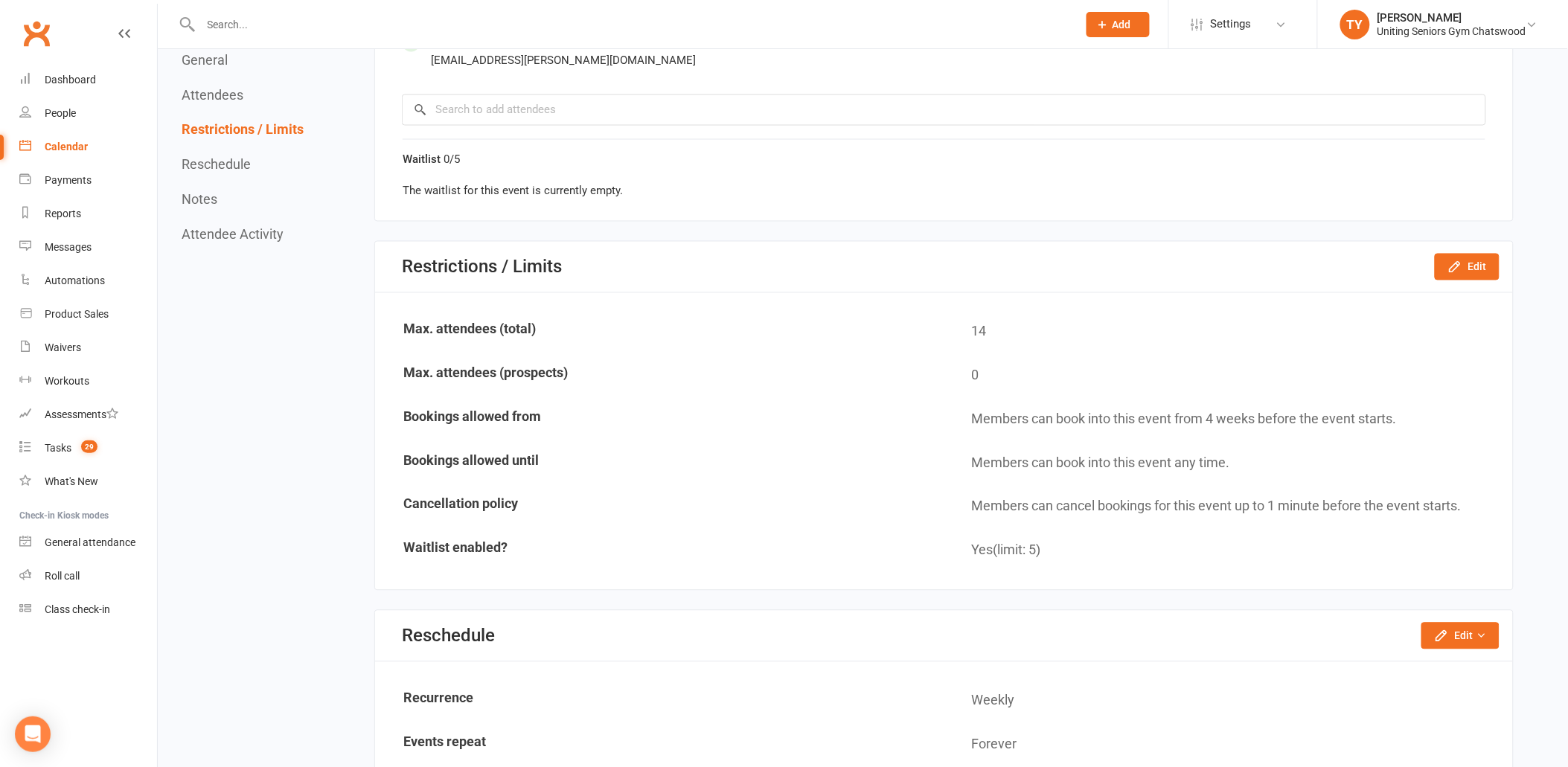
scroll to position [992, 0]
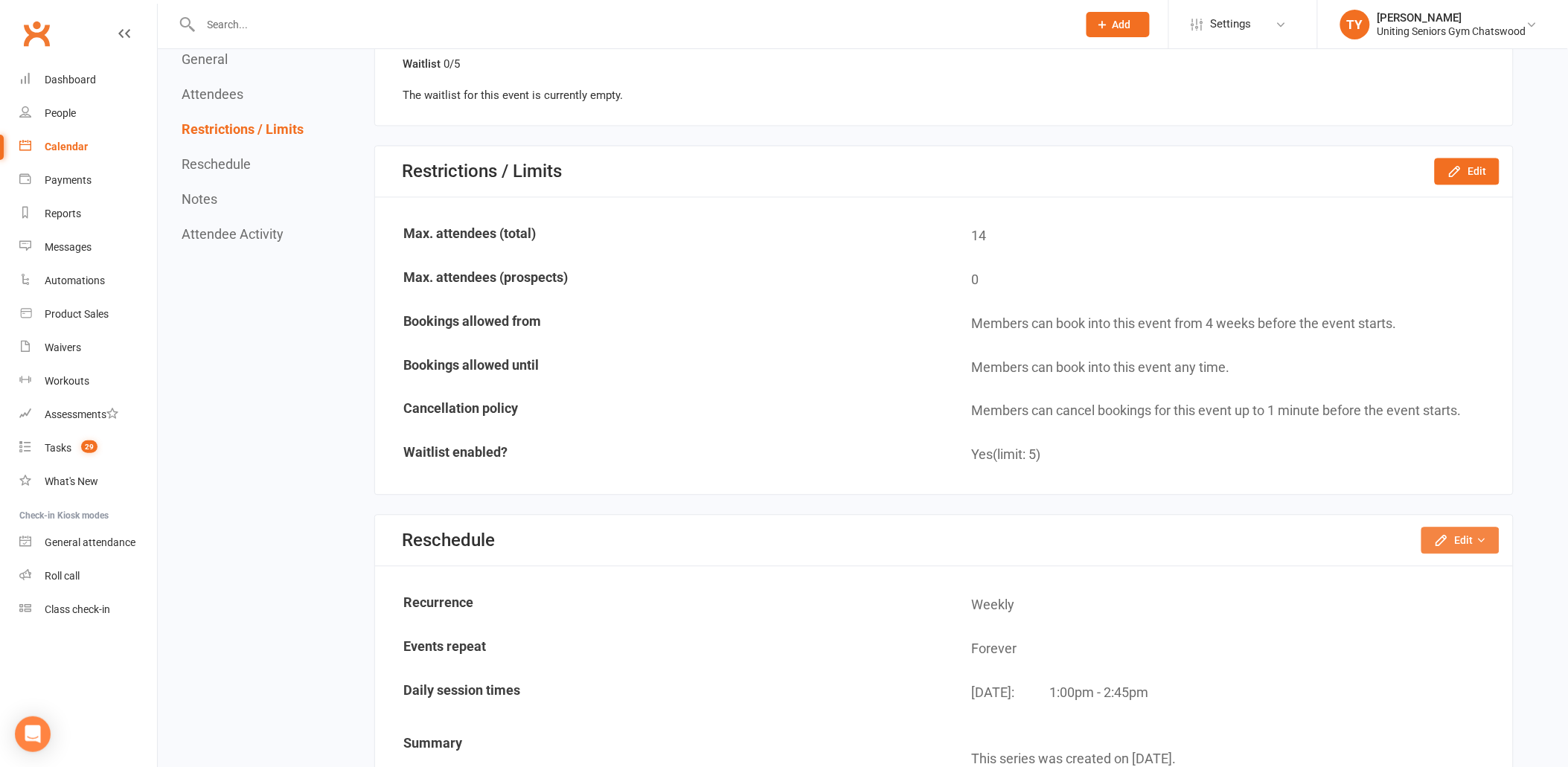
click at [1448, 533] on icon "button" at bounding box center [1441, 541] width 15 height 15
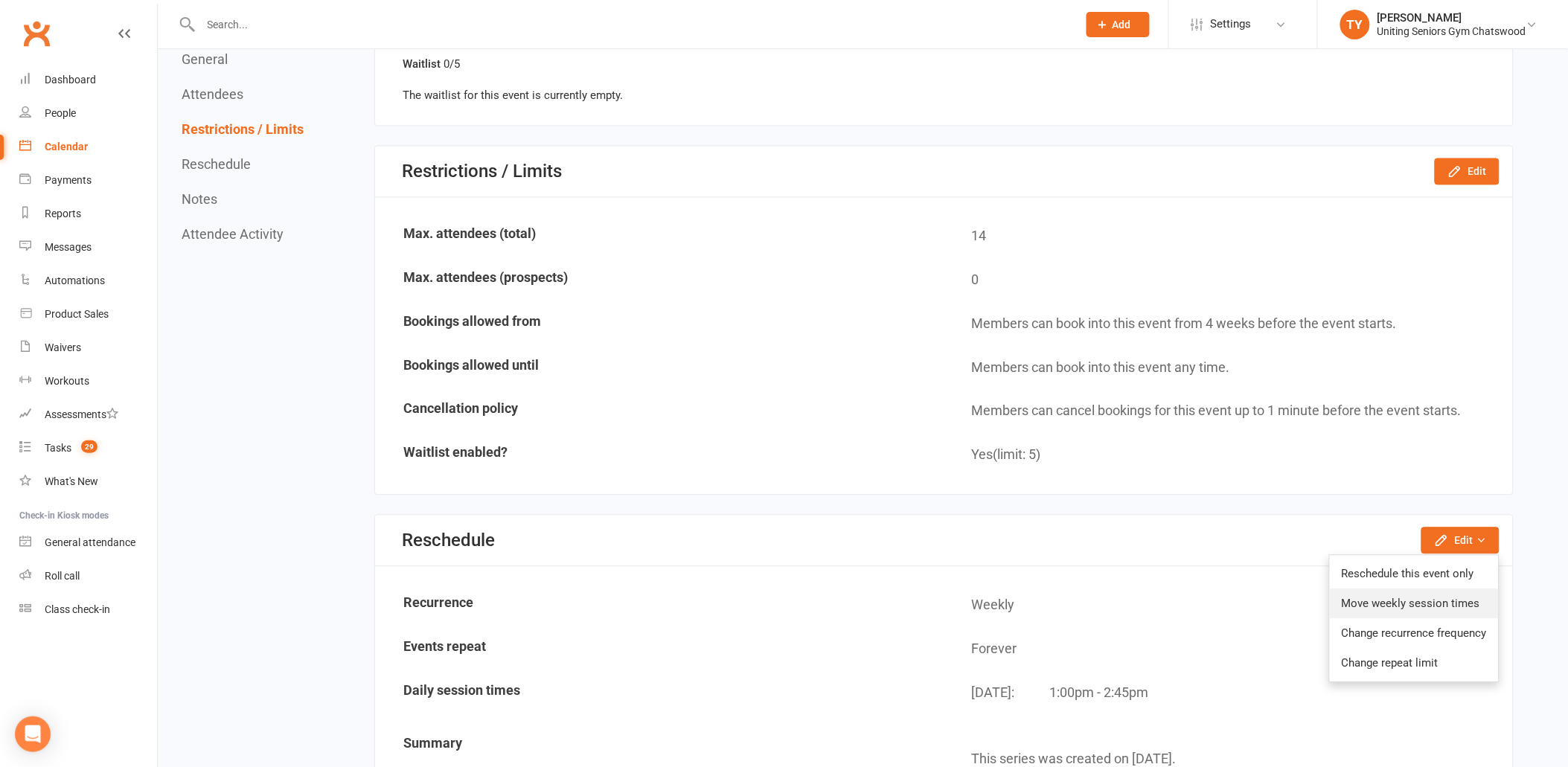
click at [1396, 590] on link "Move weekly session times" at bounding box center [1414, 605] width 169 height 30
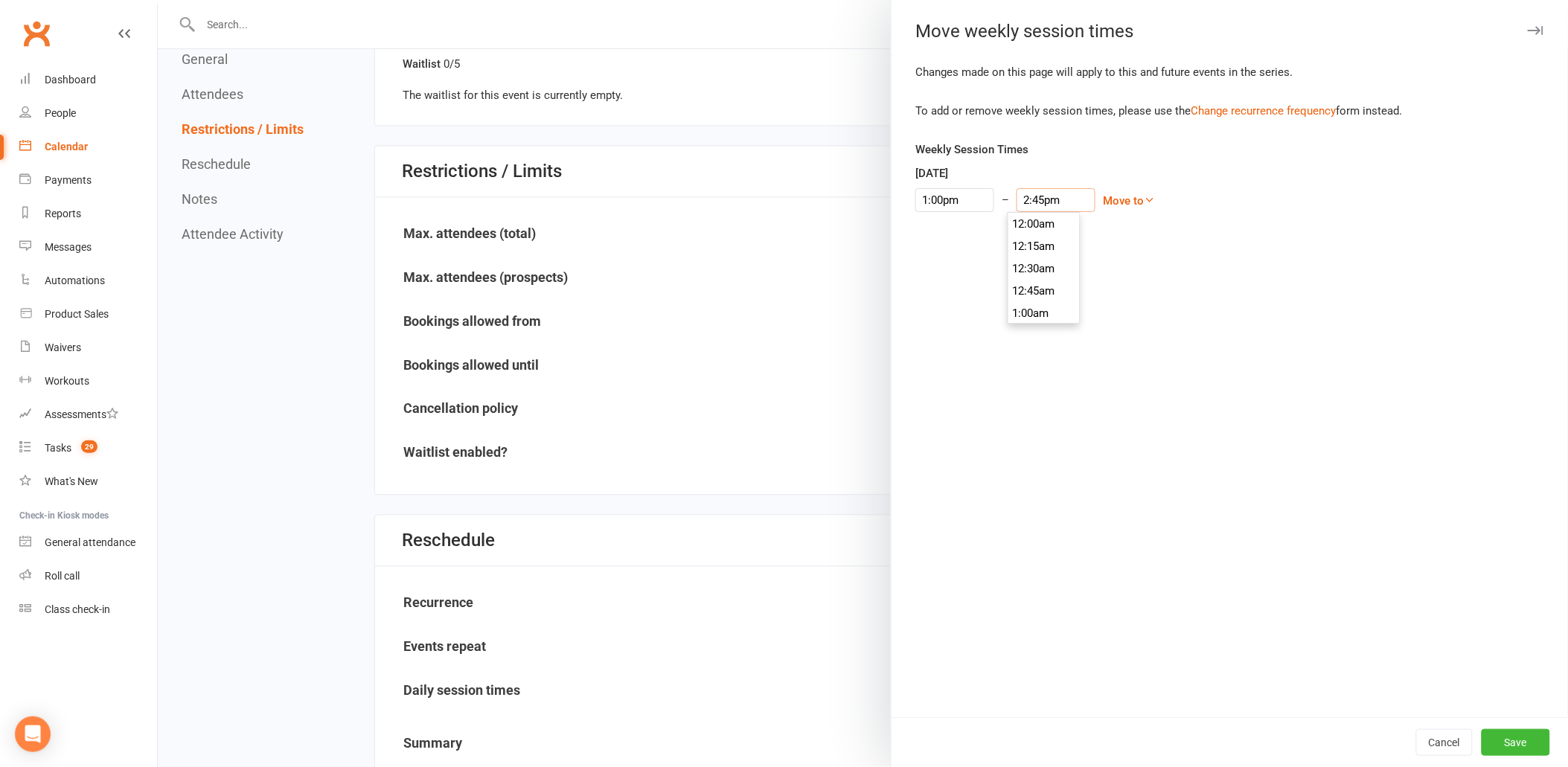
click at [1042, 209] on input "2:45pm" at bounding box center [1056, 200] width 79 height 24
type input "1:45pm"
click at [1036, 248] on li "1:45pm" at bounding box center [1044, 241] width 71 height 22
click at [1511, 754] on button "Save" at bounding box center [1516, 742] width 69 height 27
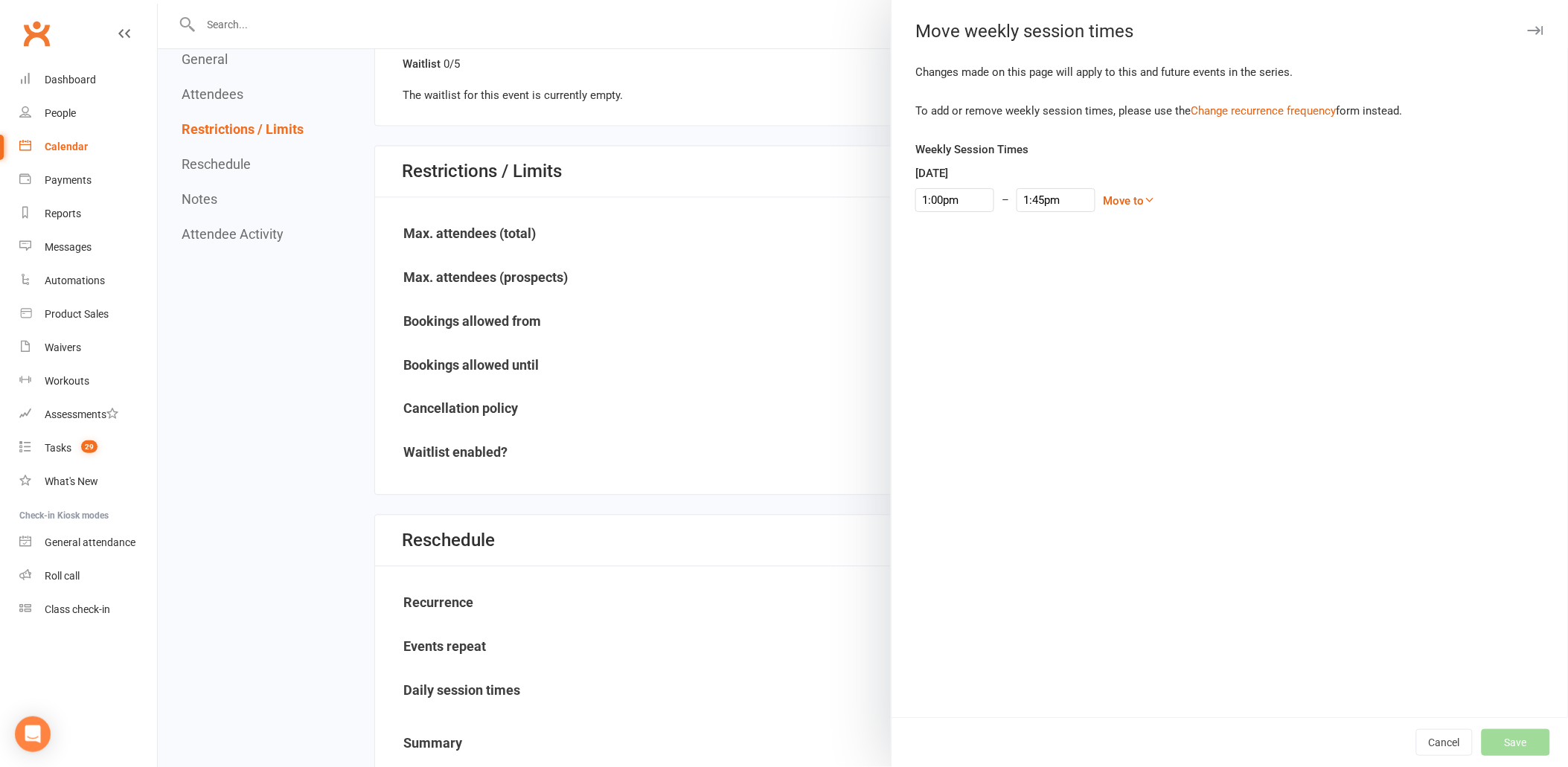
click at [1508, 744] on body "Prospect Member Non-attending contact Class / event Appointment Task Membership…" at bounding box center [784, 403] width 1568 height 2783
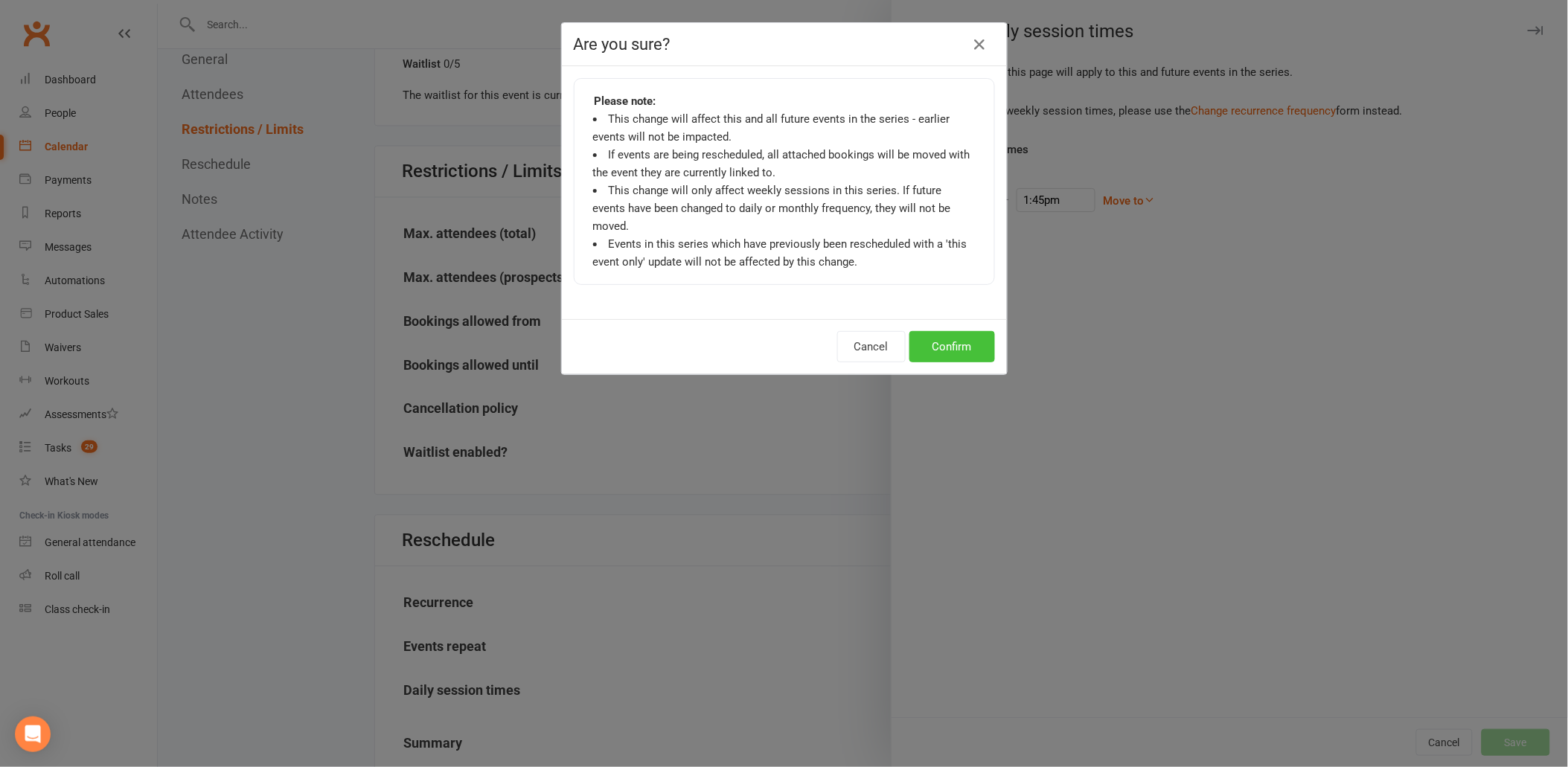
click at [914, 331] on button "Confirm" at bounding box center [952, 346] width 85 height 31
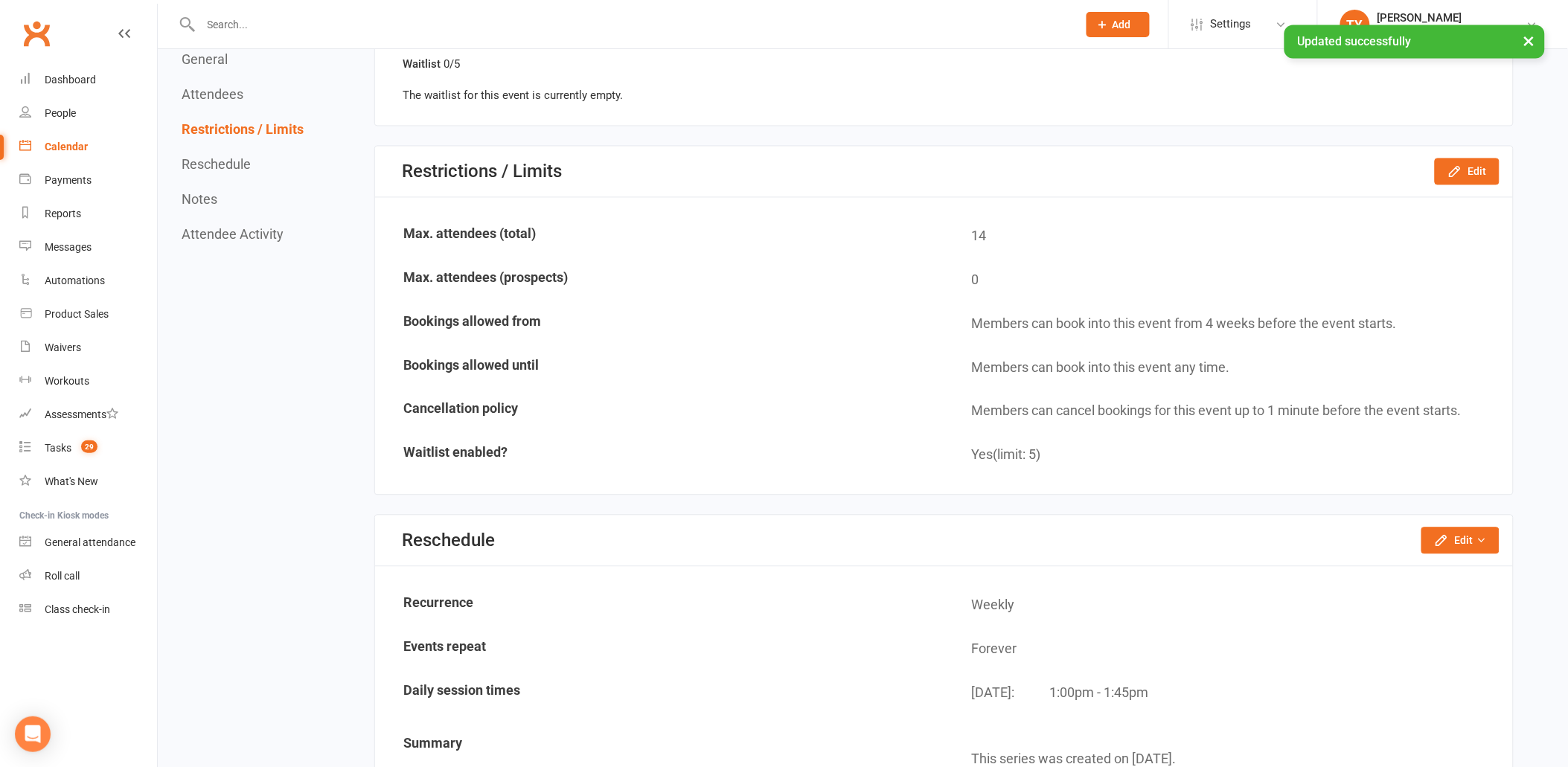
click at [59, 142] on div "Calendar" at bounding box center [66, 146] width 44 height 12
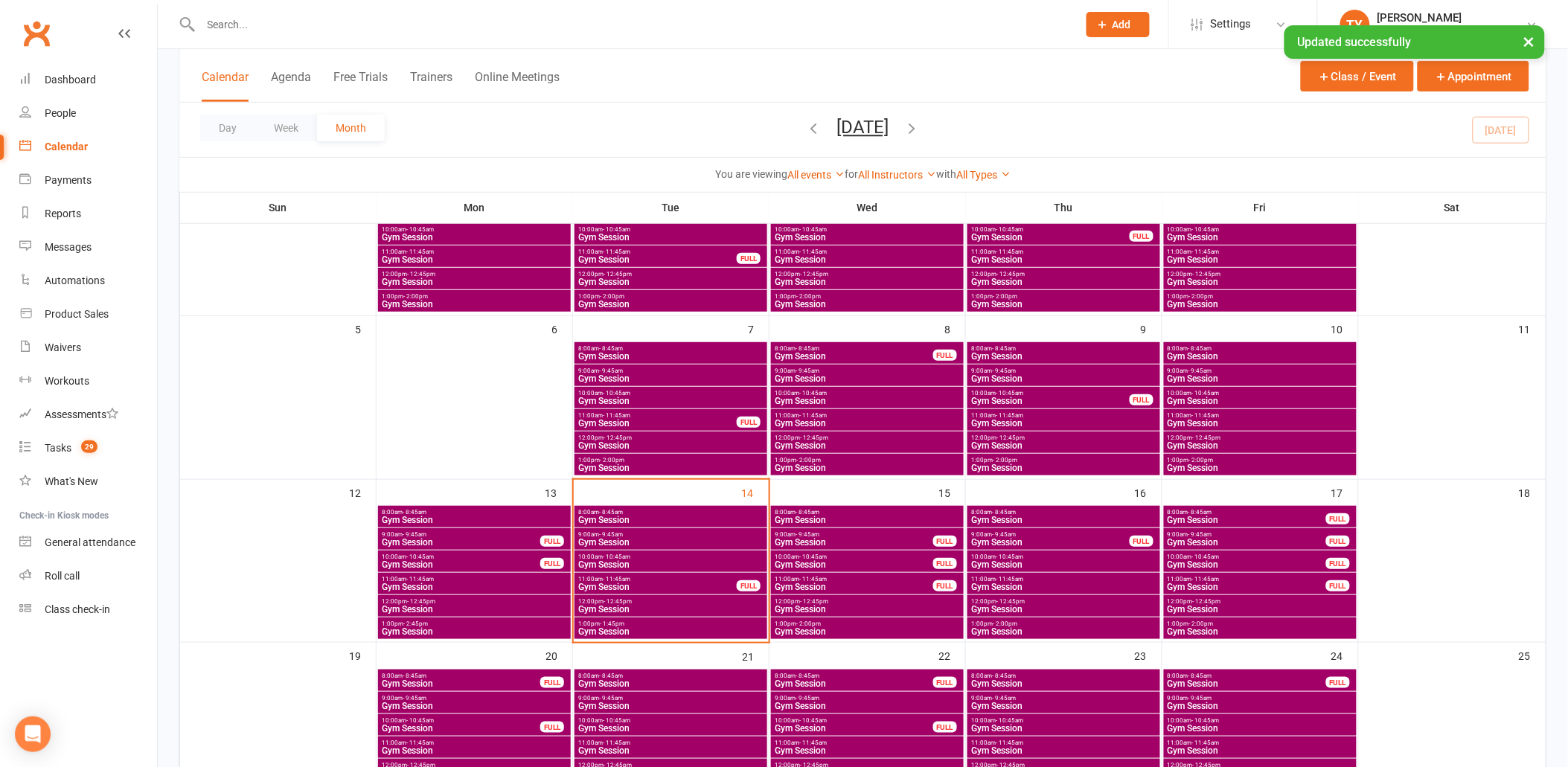
scroll to position [165, 0]
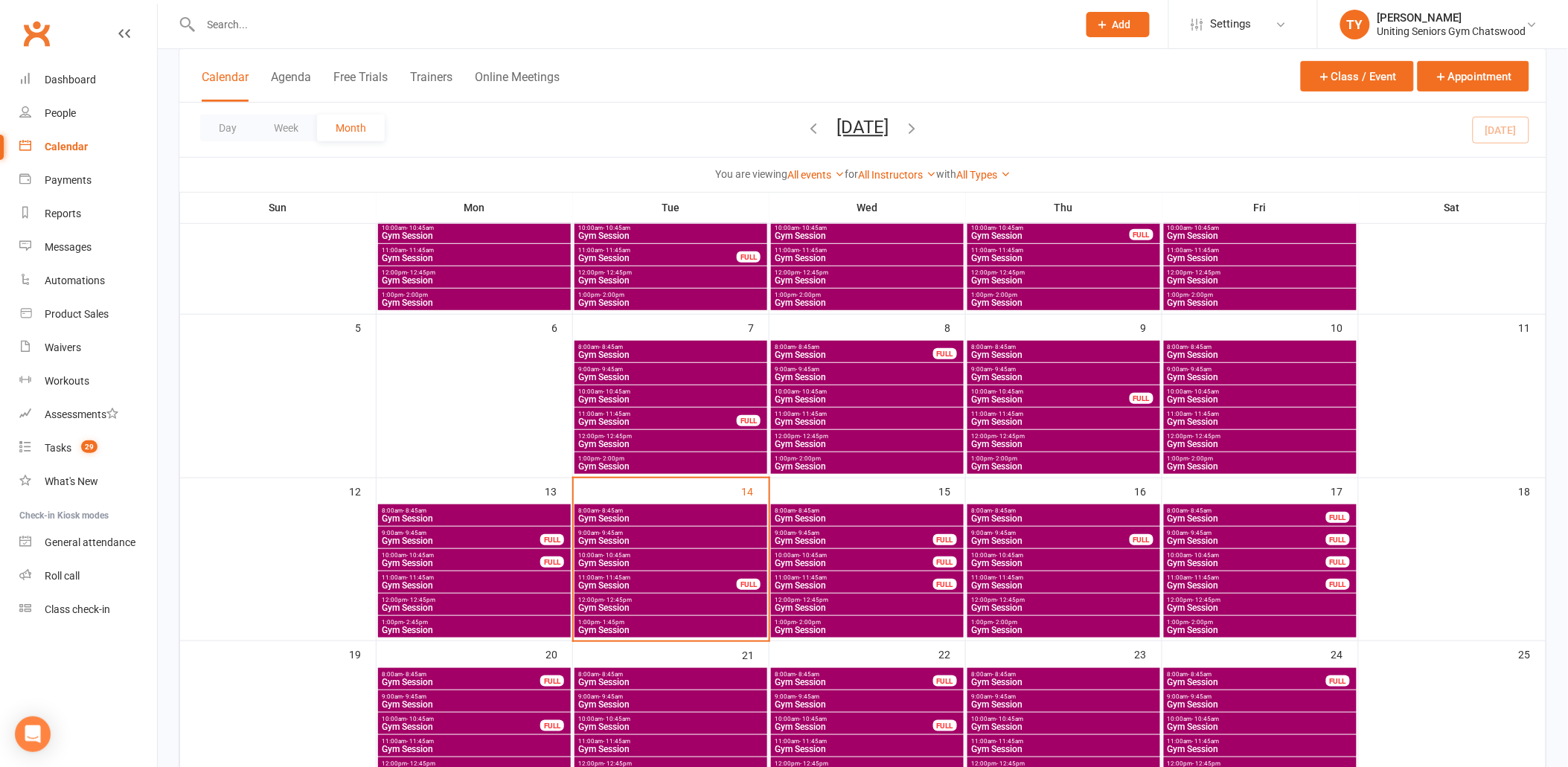
click at [833, 623] on span "1:00pm - 2:00pm" at bounding box center [868, 622] width 187 height 6
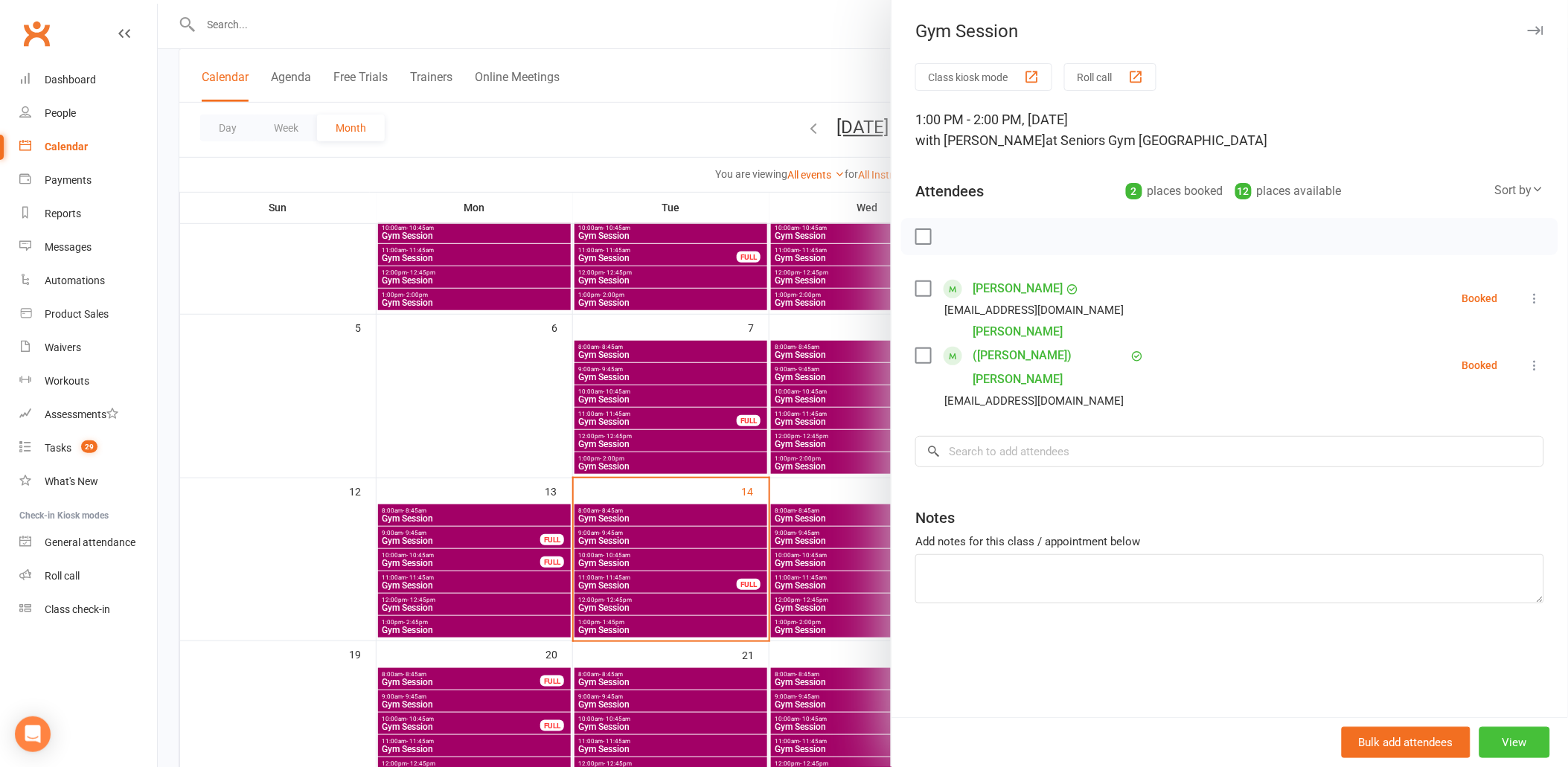
click at [1497, 738] on button "View" at bounding box center [1514, 742] width 70 height 31
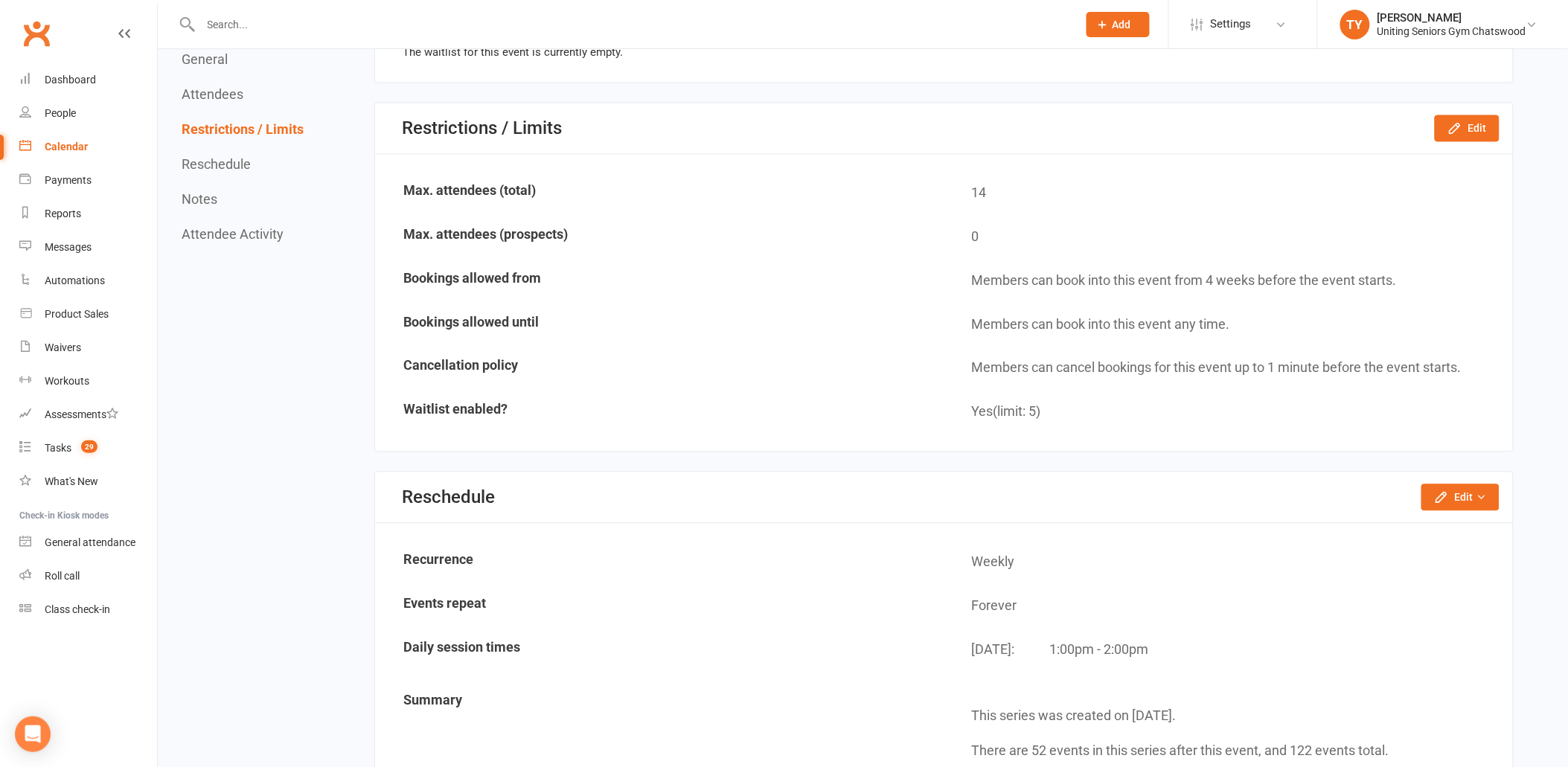
scroll to position [992, 0]
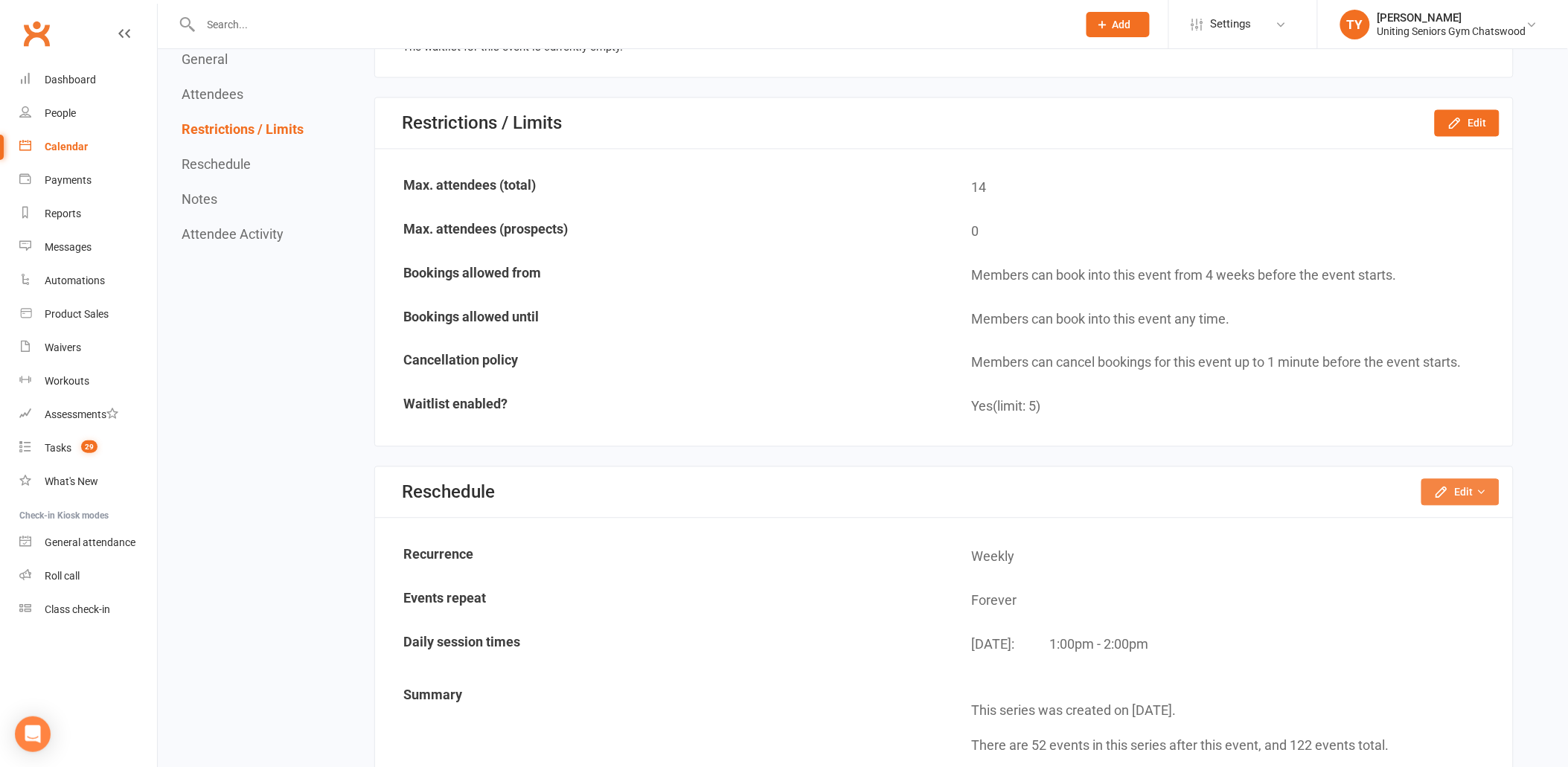
click at [1452, 482] on button "Edit" at bounding box center [1460, 493] width 78 height 27
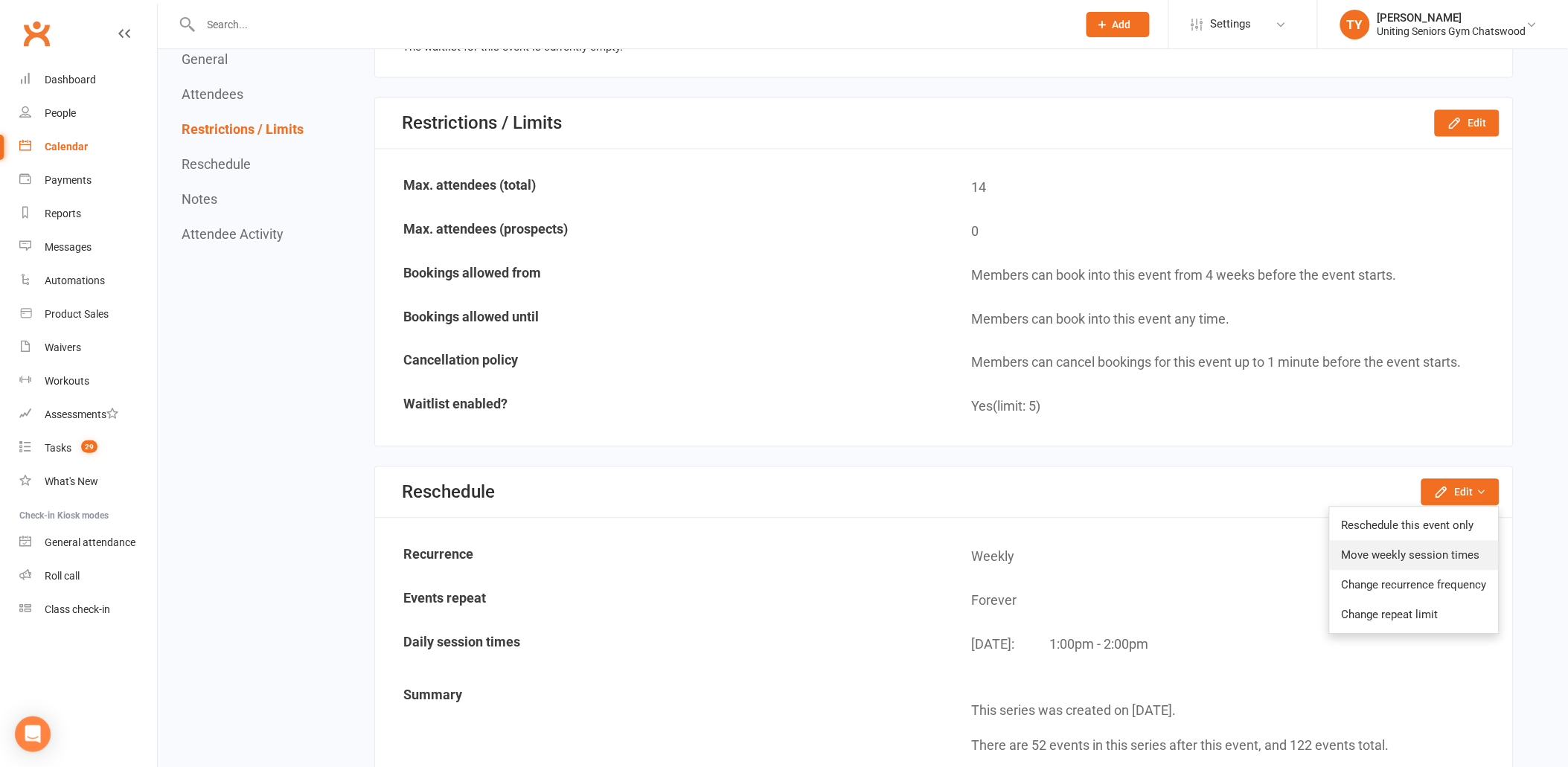
click at [1398, 551] on link "Move weekly session times" at bounding box center [1414, 556] width 169 height 30
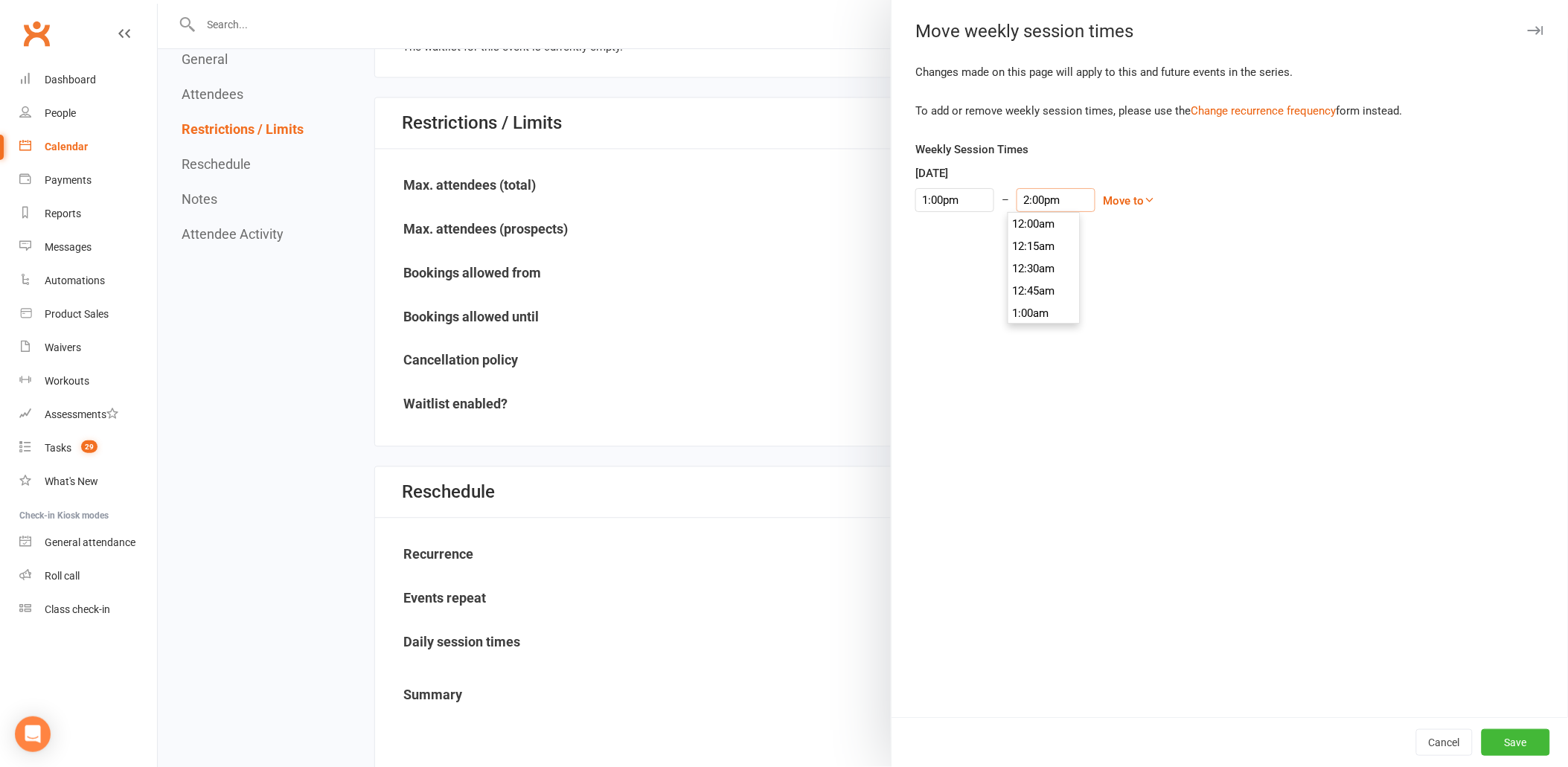
click at [1040, 196] on input "2:00pm" at bounding box center [1056, 200] width 79 height 24
type input "1:45pm"
click at [1031, 230] on li "1:45pm" at bounding box center [1044, 226] width 71 height 22
click at [1501, 735] on button "Save" at bounding box center [1516, 742] width 69 height 27
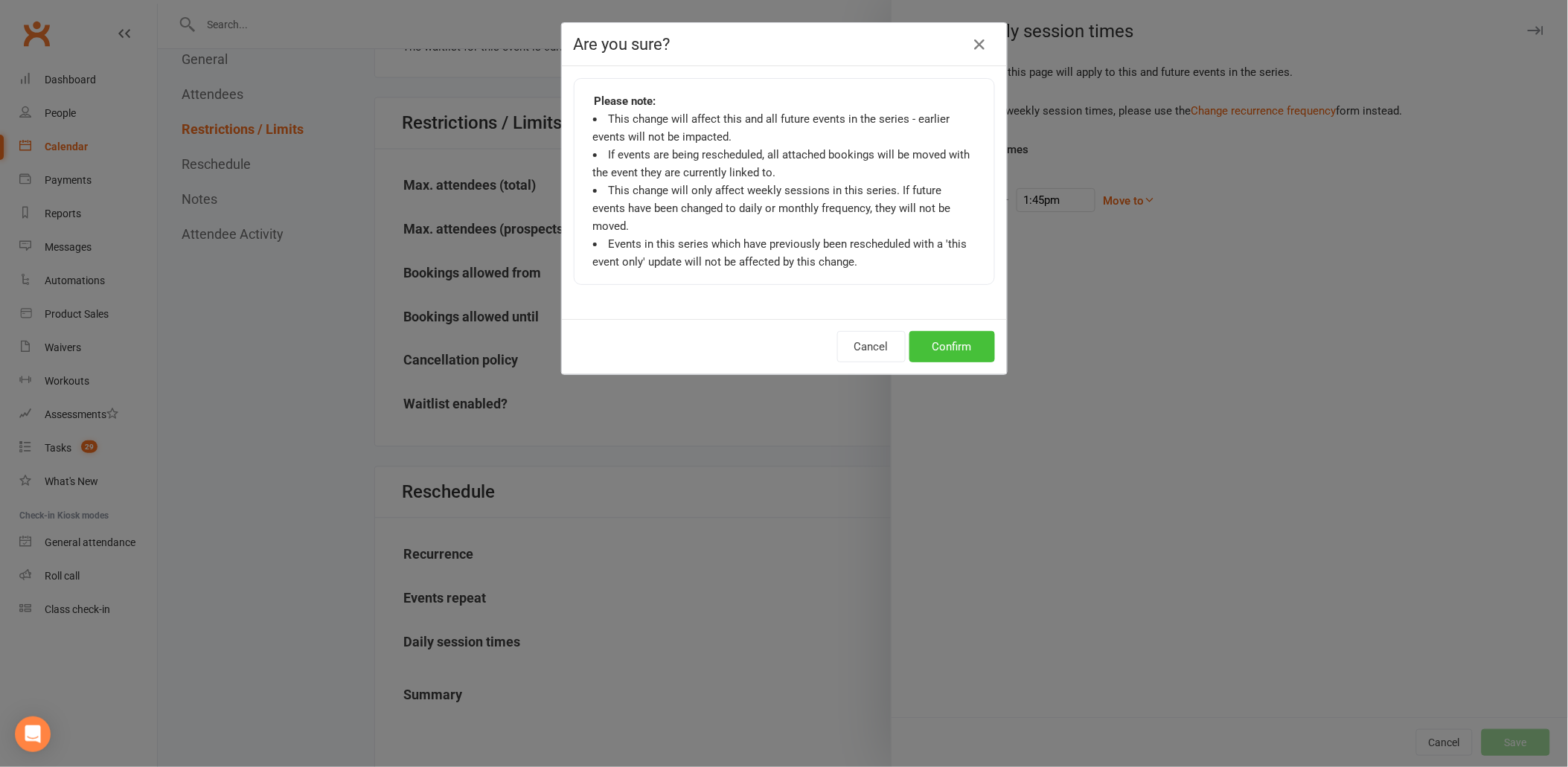
click at [957, 331] on button "Confirm" at bounding box center [952, 346] width 85 height 31
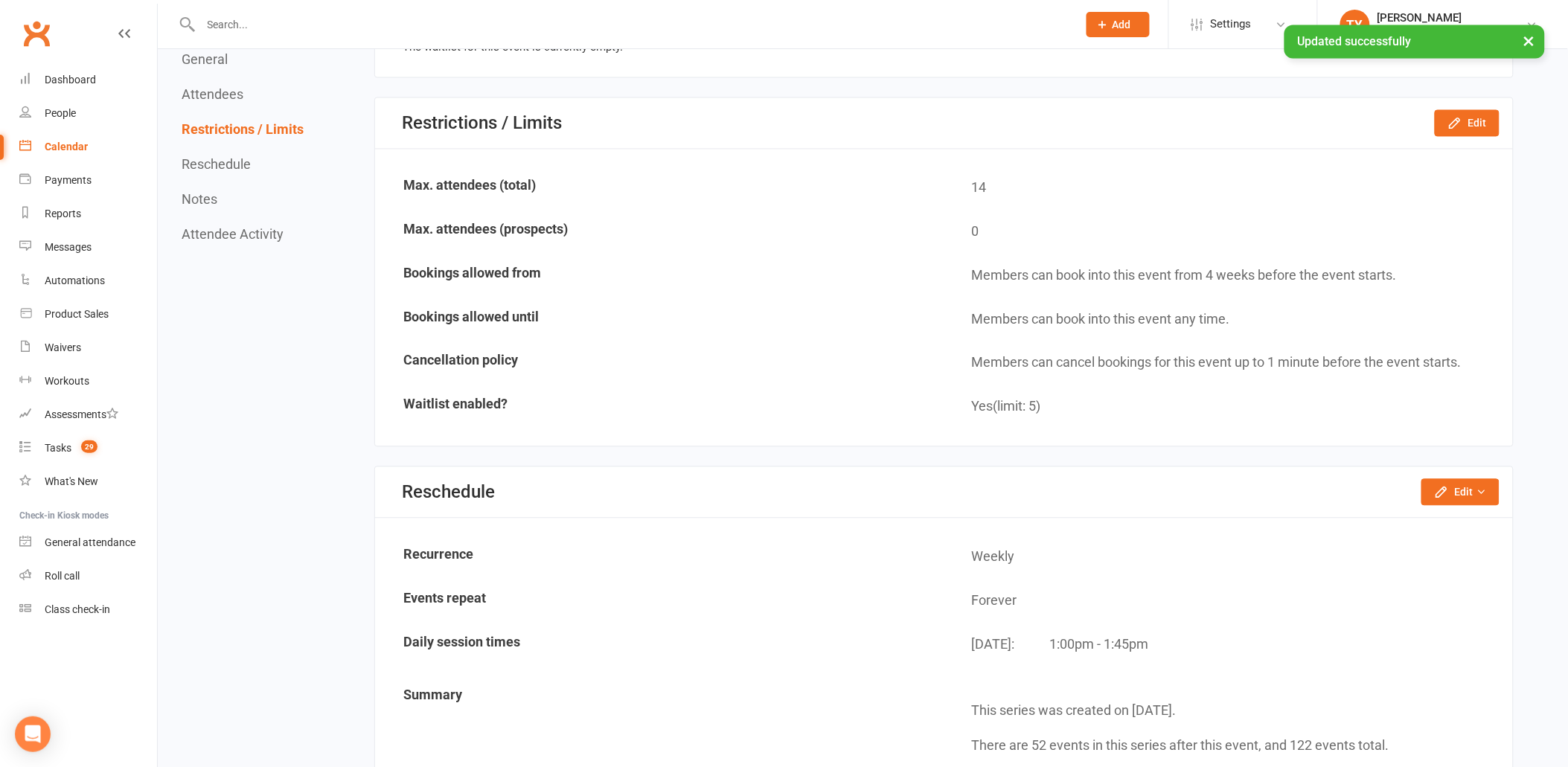
click at [58, 152] on div "Calendar" at bounding box center [66, 146] width 44 height 12
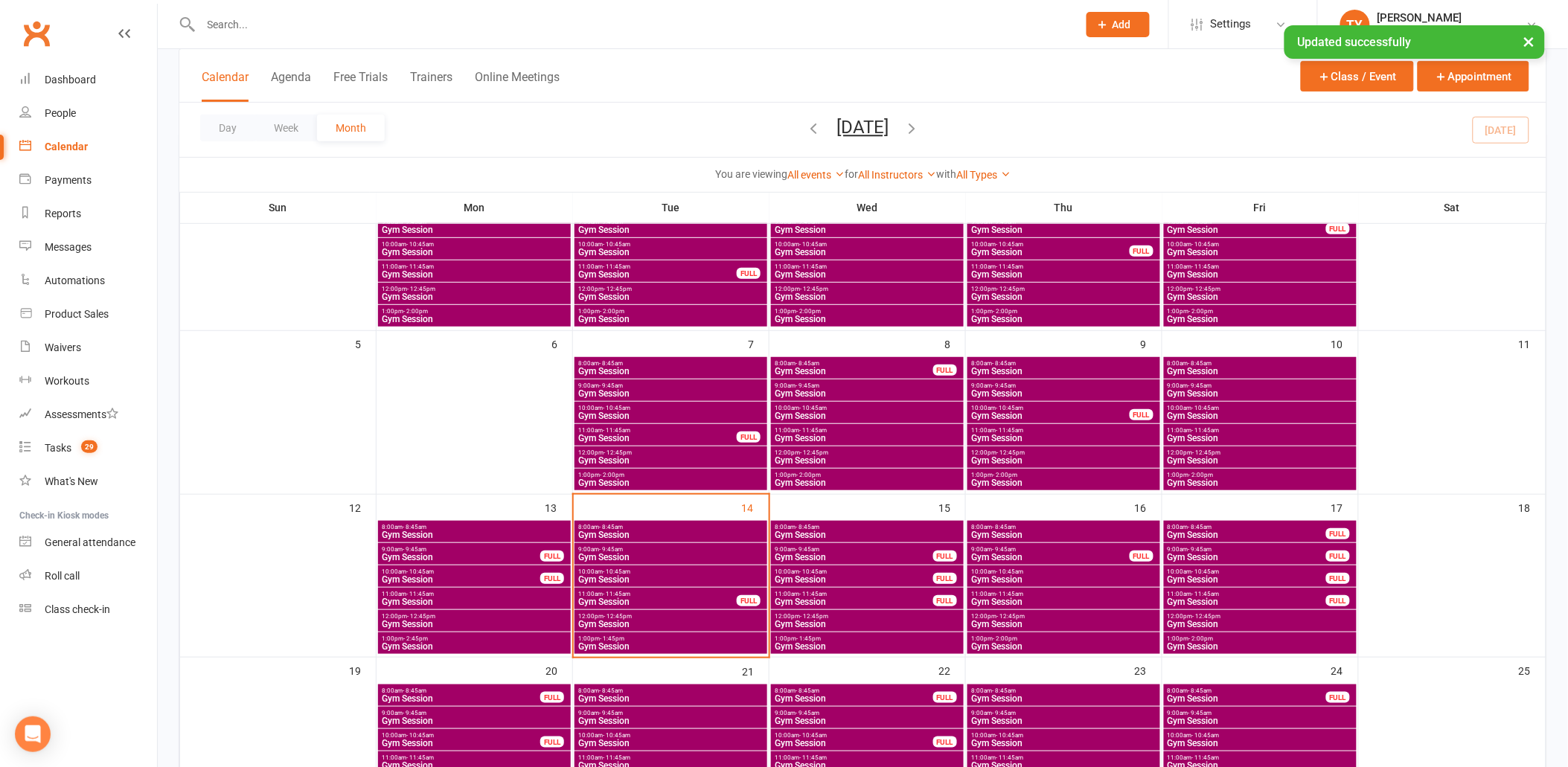
scroll to position [248, 0]
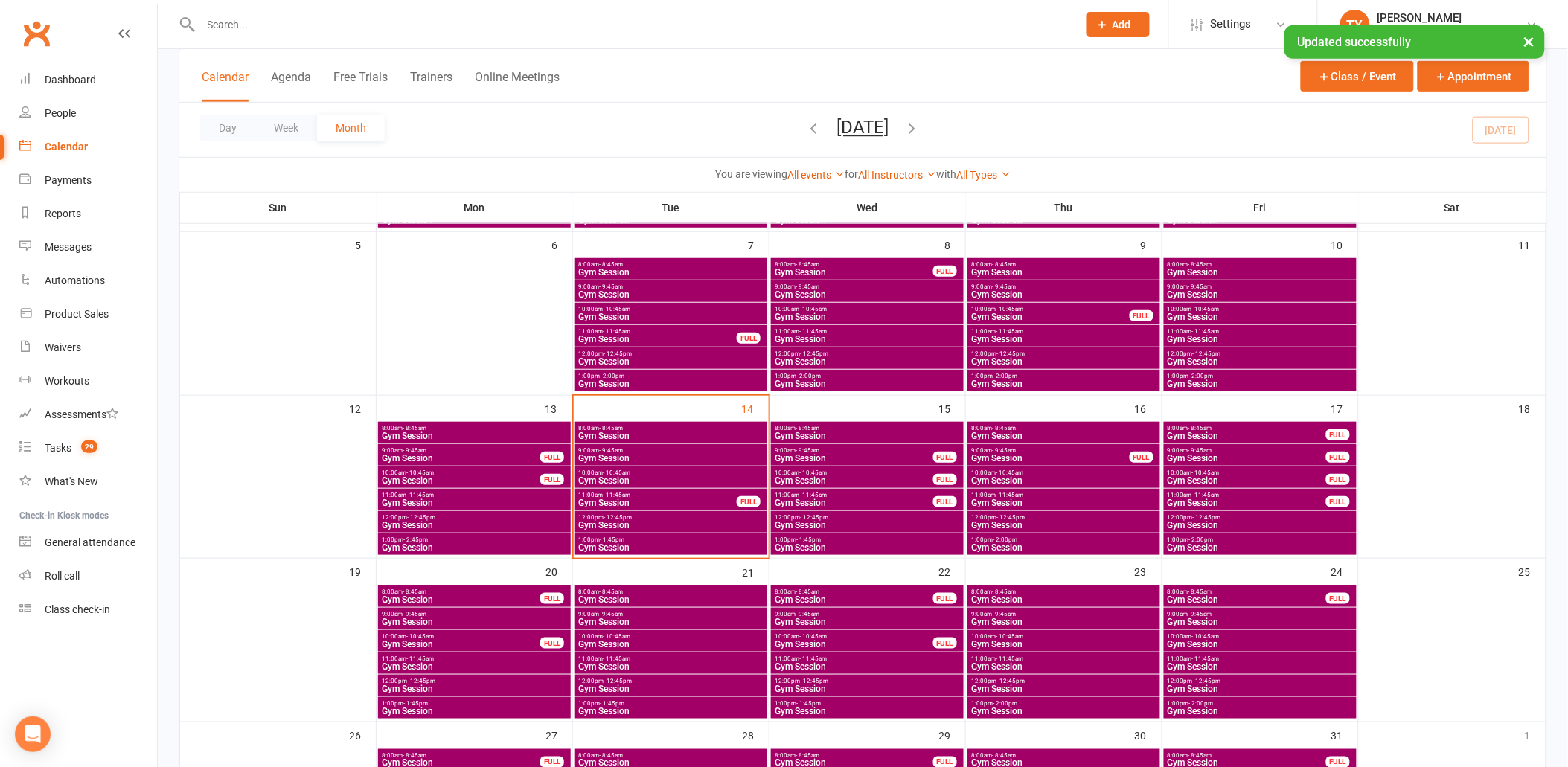
click at [1015, 549] on span "Gym Session" at bounding box center [1064, 547] width 187 height 9
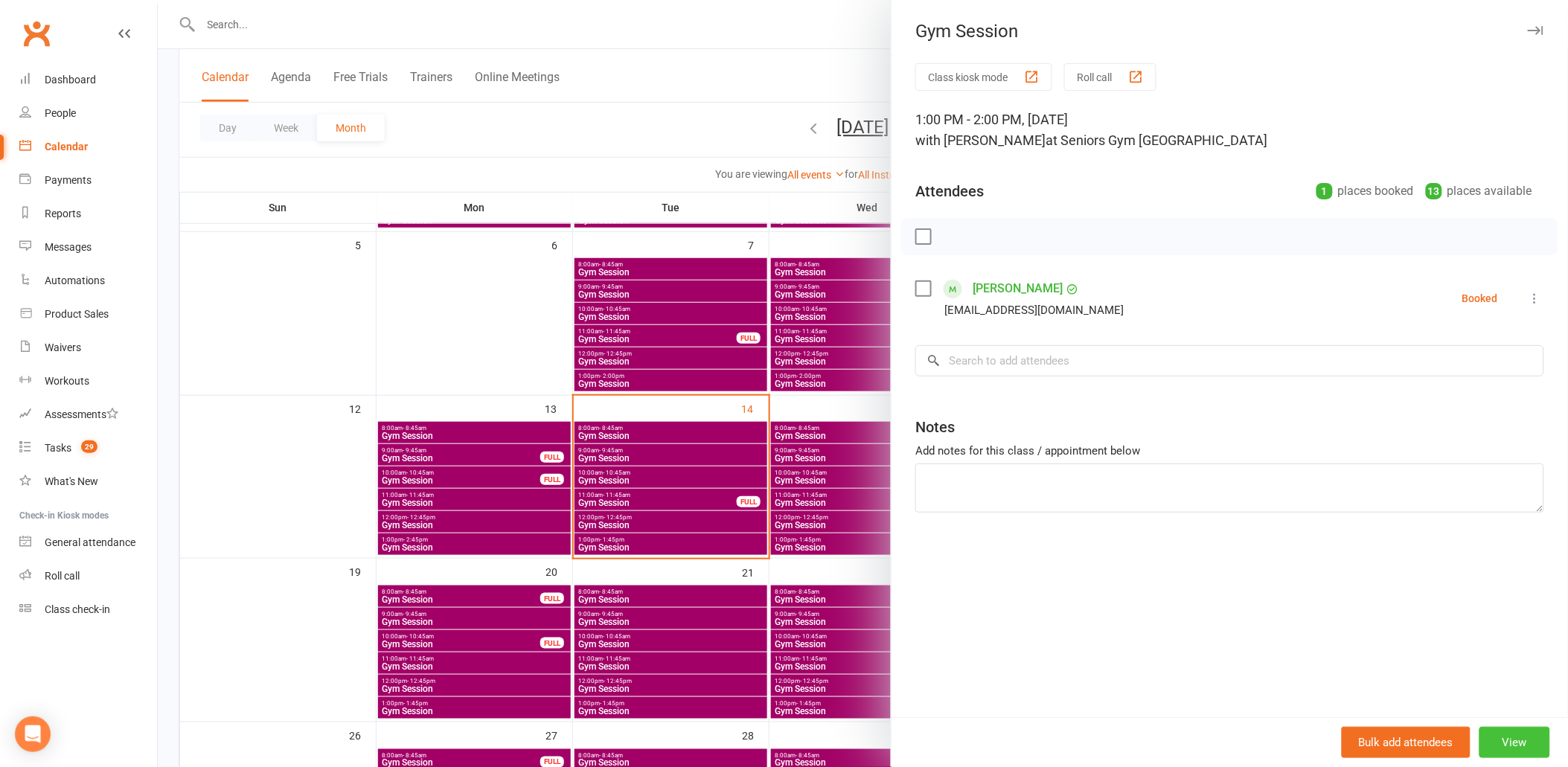
click at [1515, 735] on button "View" at bounding box center [1514, 742] width 70 height 31
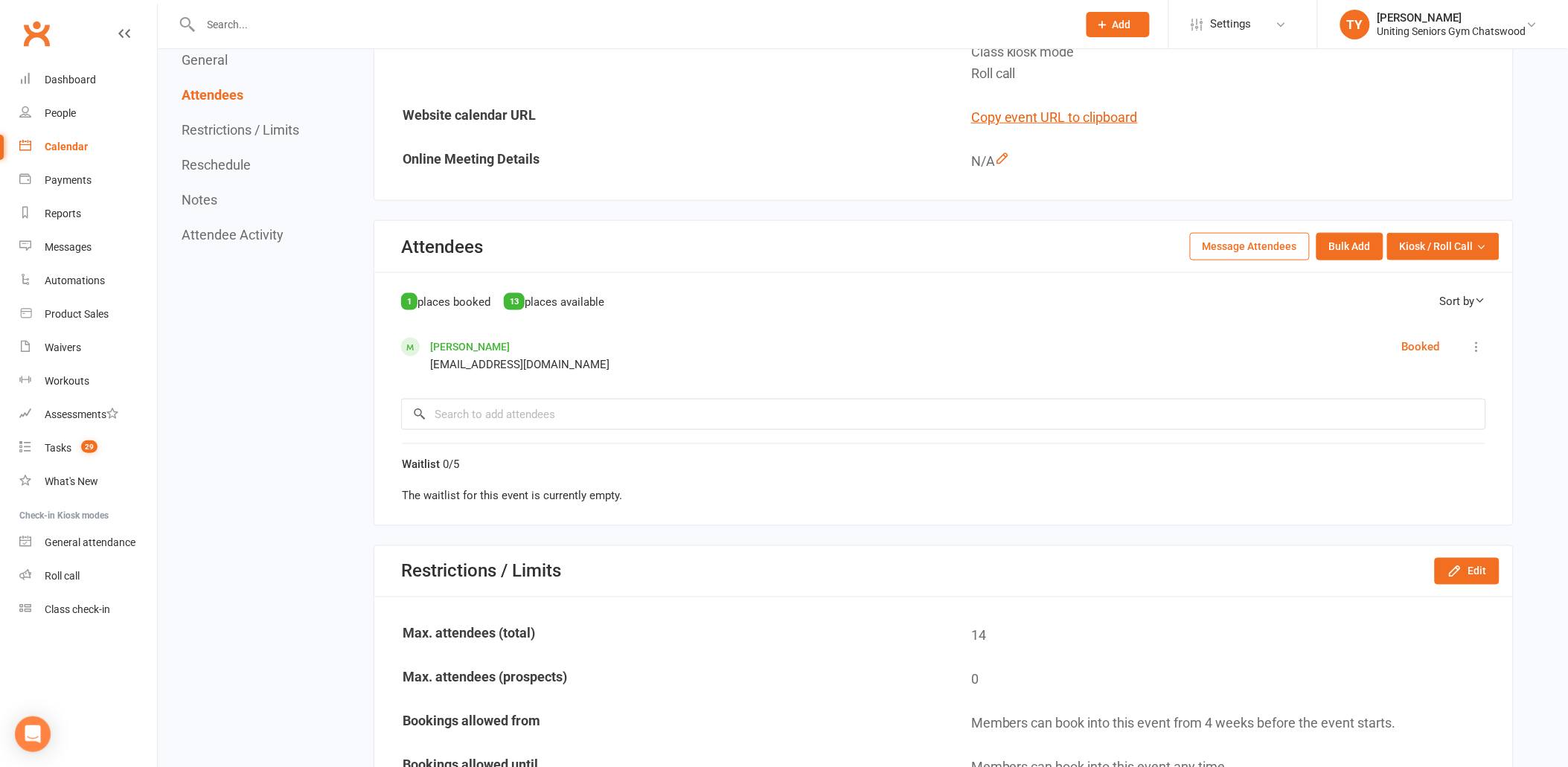
scroll to position [909, 0]
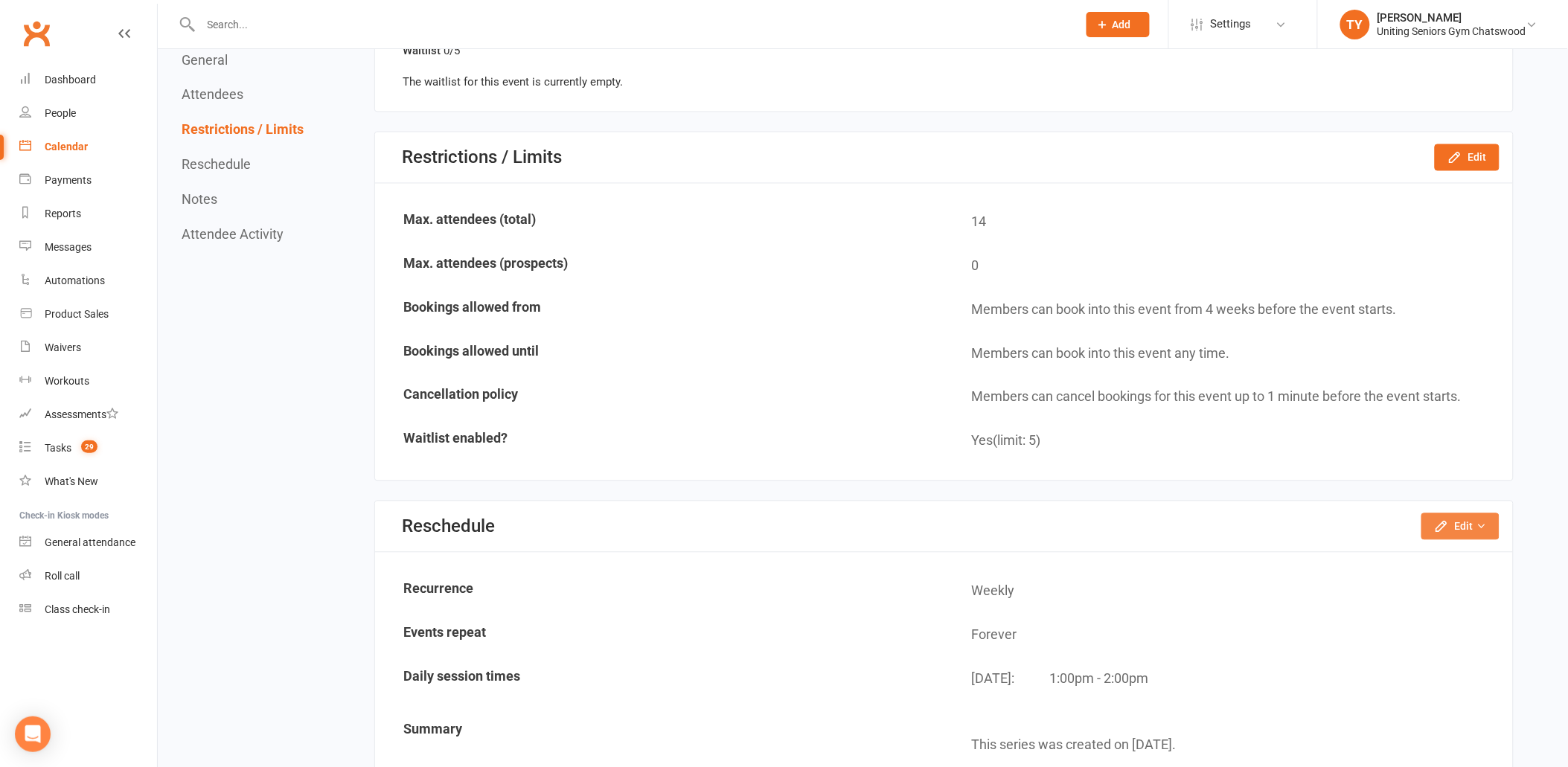
click at [1445, 519] on icon "button" at bounding box center [1441, 526] width 15 height 15
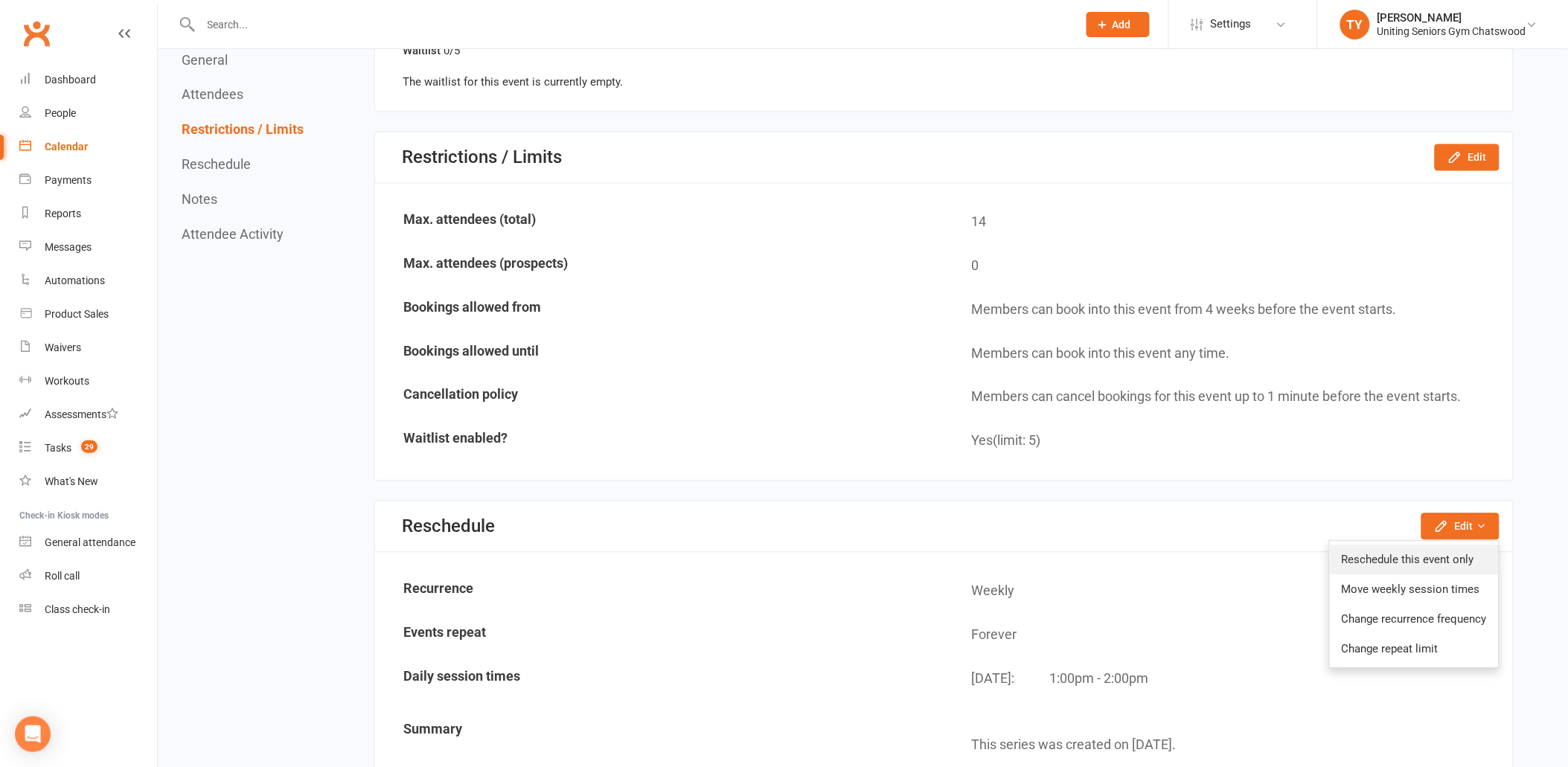
click at [1395, 552] on link "Reschedule this event only" at bounding box center [1414, 560] width 169 height 30
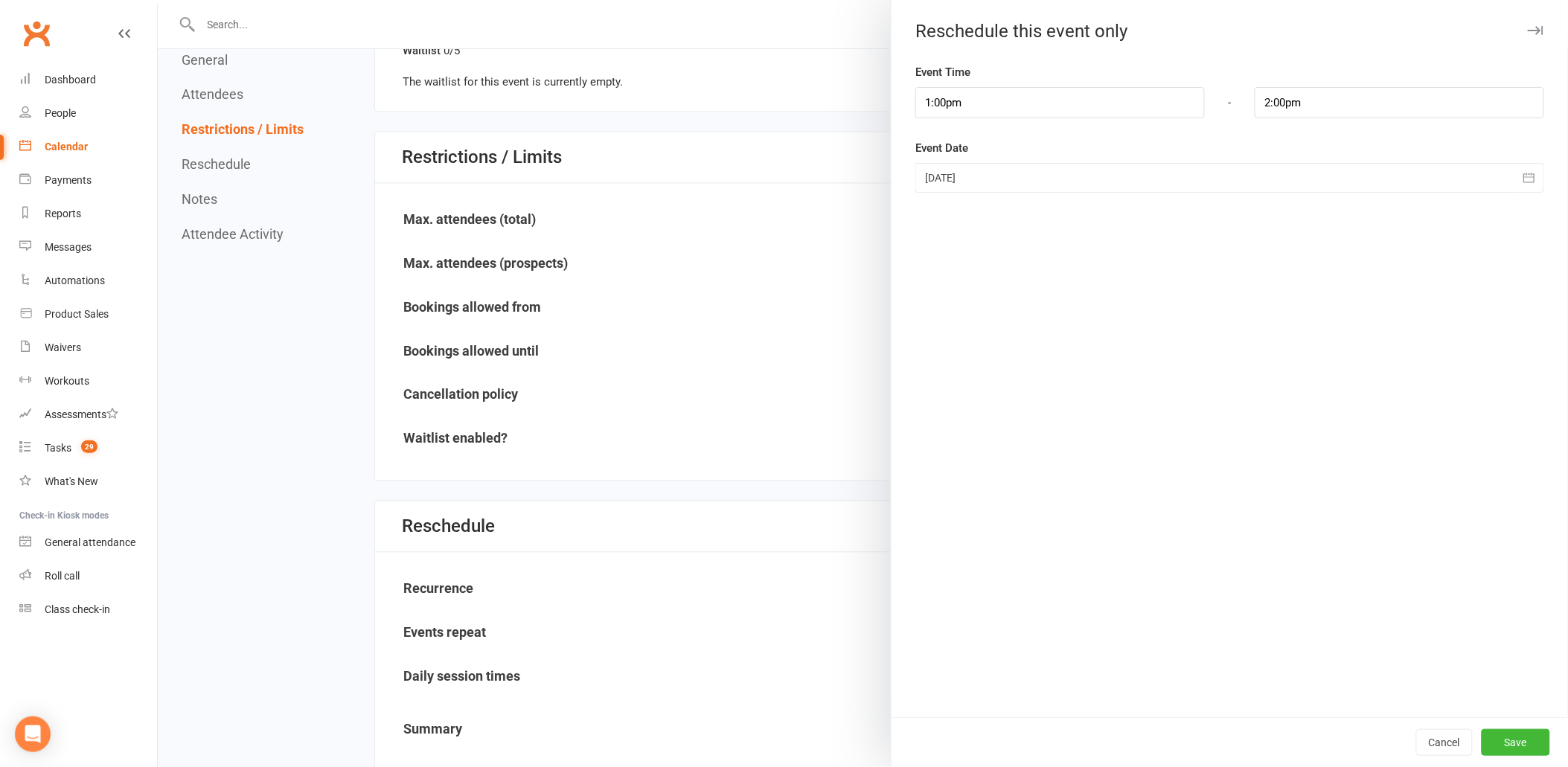
drag, startPoint x: 681, startPoint y: 351, endPoint x: 865, endPoint y: 442, distance: 205.3
click at [679, 351] on div at bounding box center [863, 383] width 1410 height 767
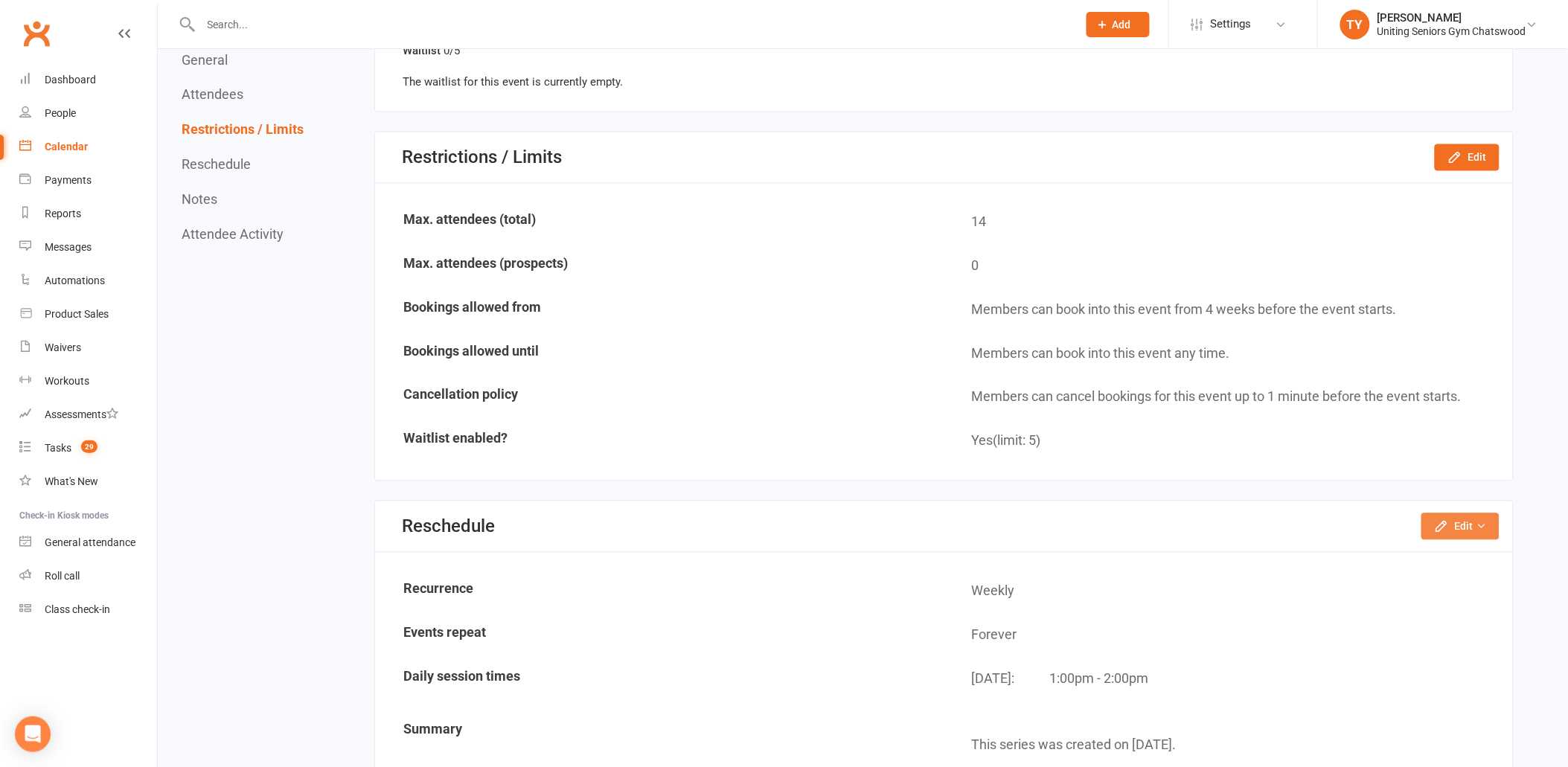
click at [1441, 522] on icon "button" at bounding box center [1441, 526] width 9 height 9
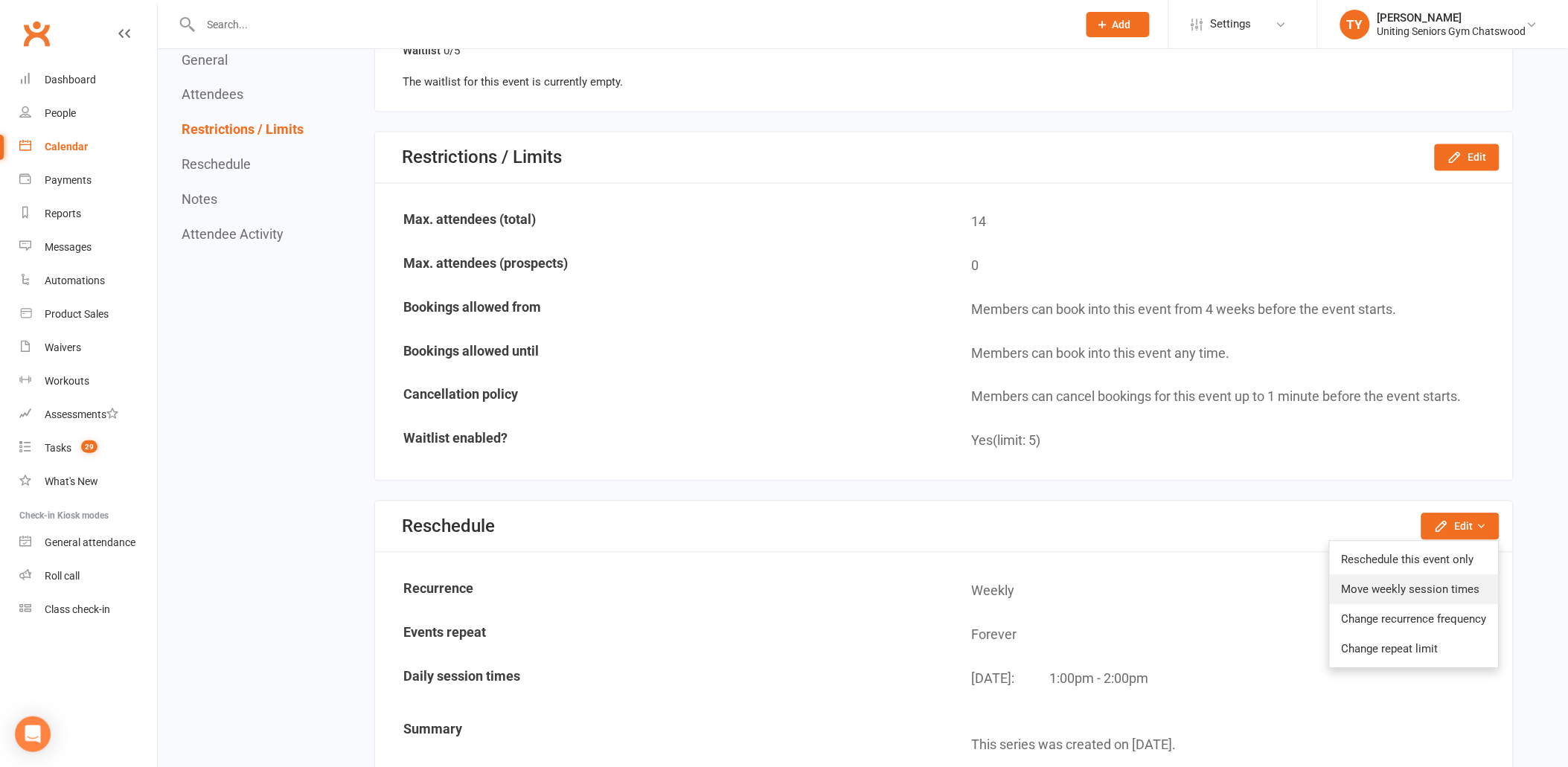
click at [1435, 576] on link "Move weekly session times" at bounding box center [1414, 590] width 169 height 30
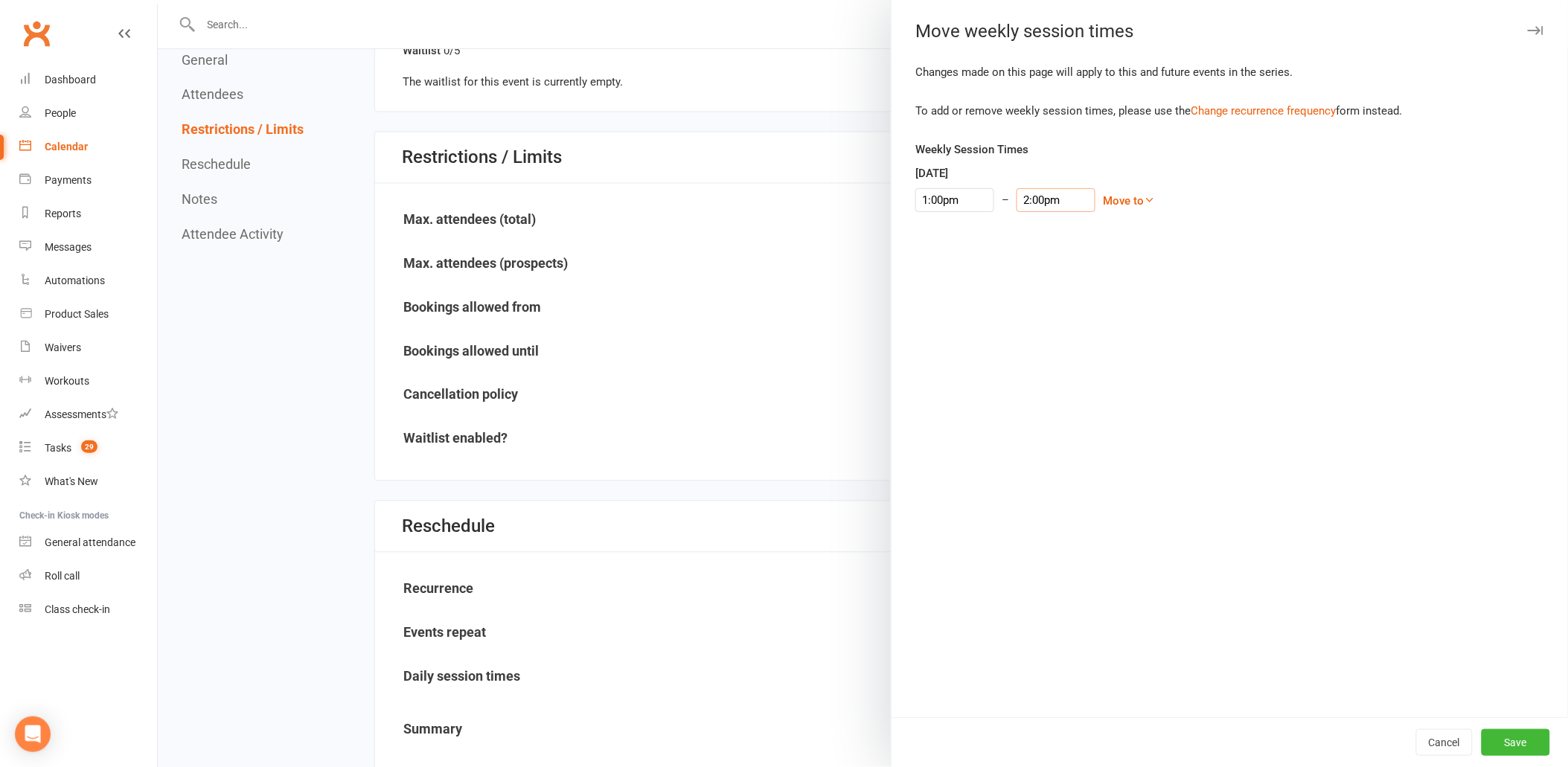
click at [1016, 203] on input "2:00pm" at bounding box center [1056, 200] width 79 height 24
type input "1:45pm"
click at [1035, 229] on li "1:45pm" at bounding box center [1044, 226] width 71 height 22
click at [1493, 734] on button "Save" at bounding box center [1516, 742] width 69 height 27
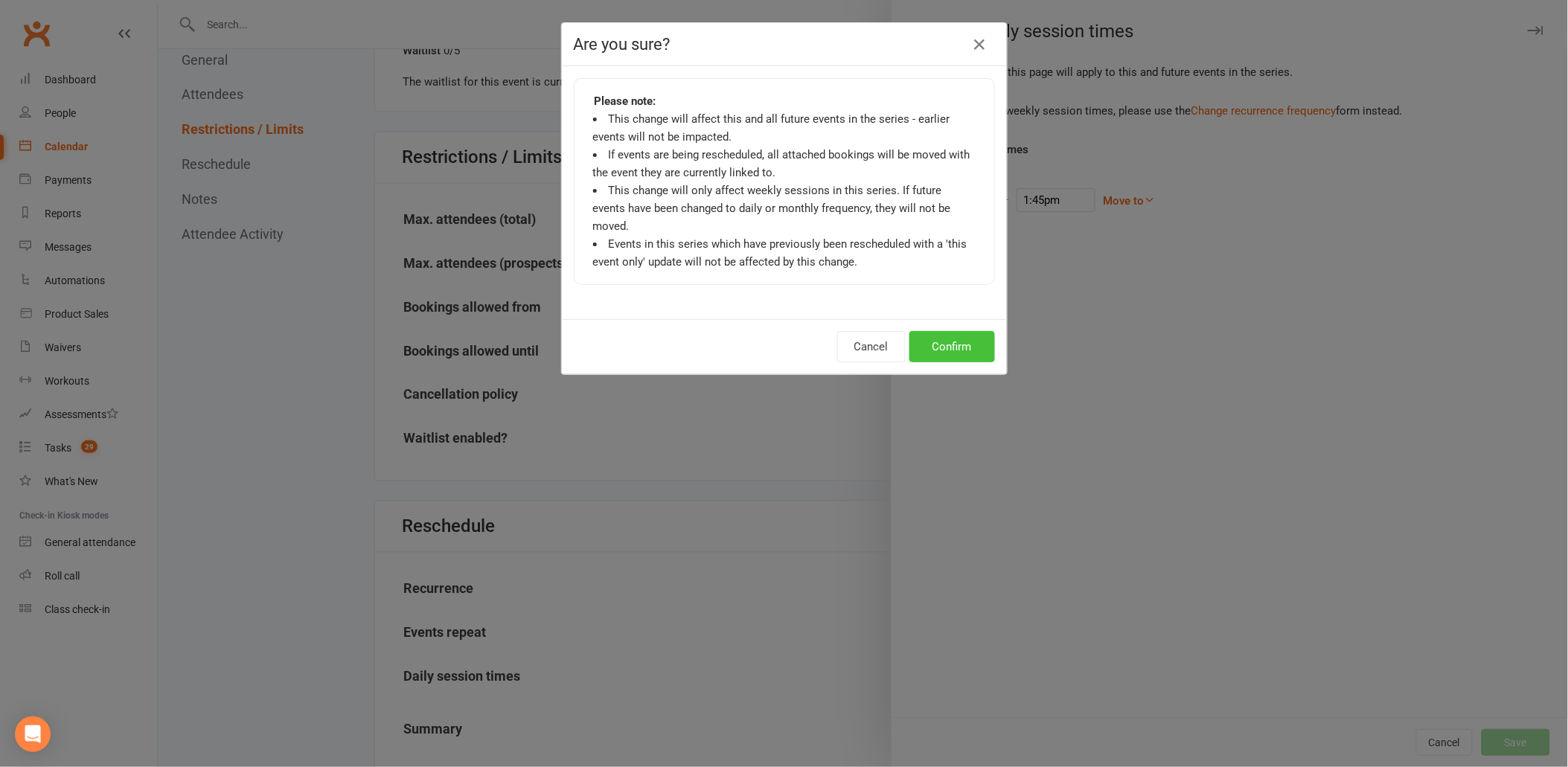
click at [969, 331] on button "Confirm" at bounding box center [952, 346] width 85 height 31
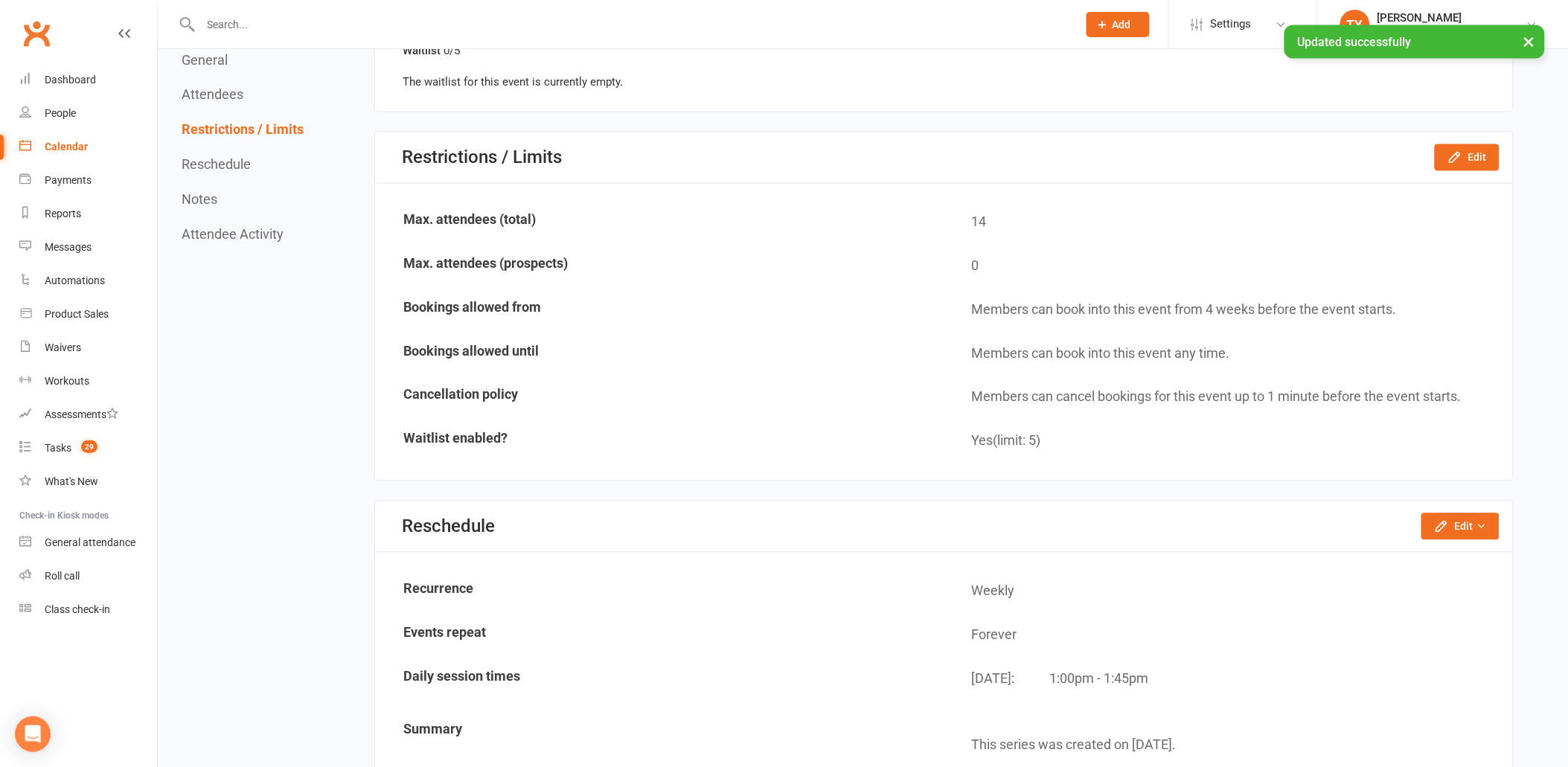
click at [62, 143] on div "Calendar" at bounding box center [66, 146] width 44 height 12
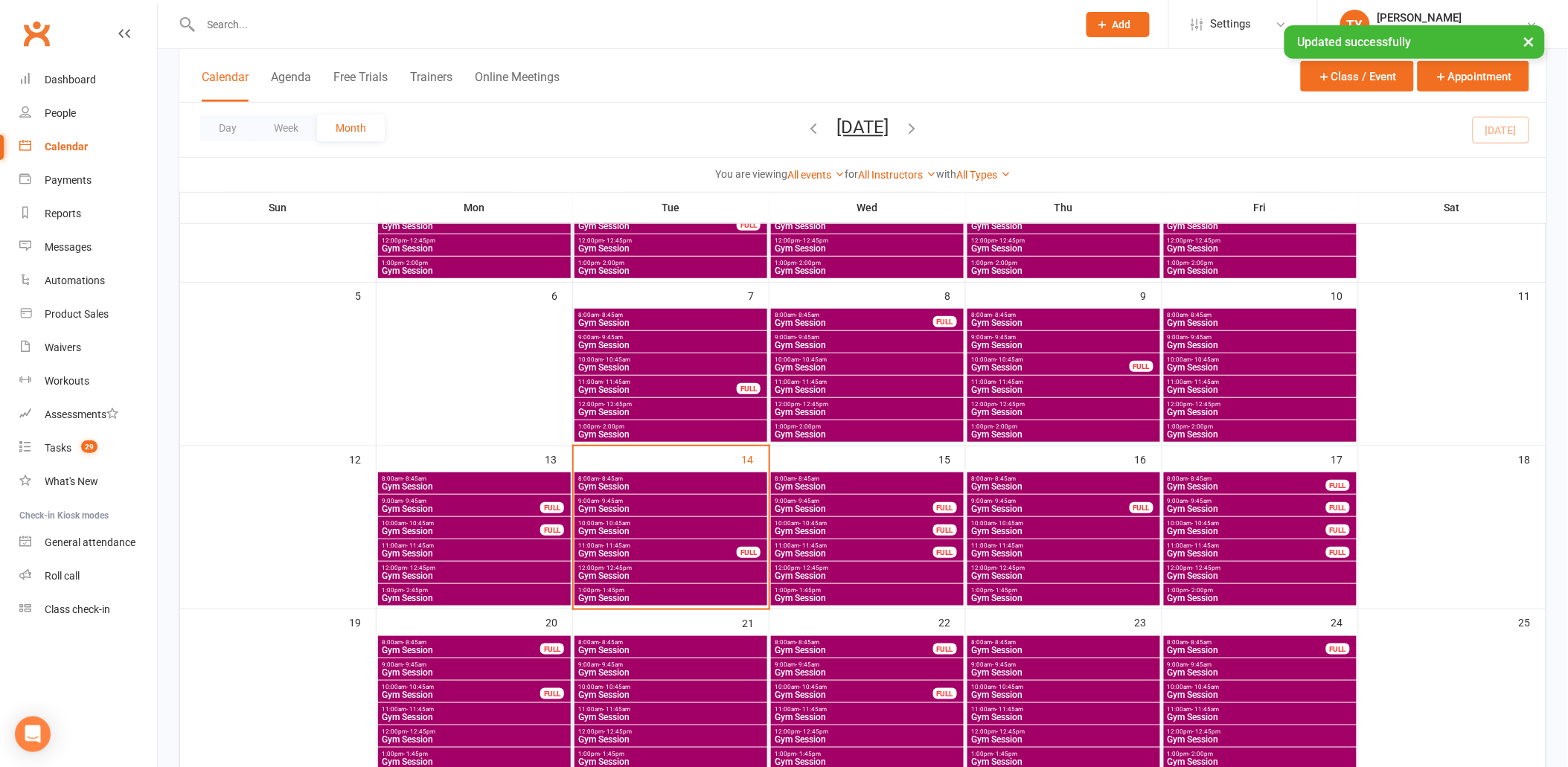
scroll to position [248, 0]
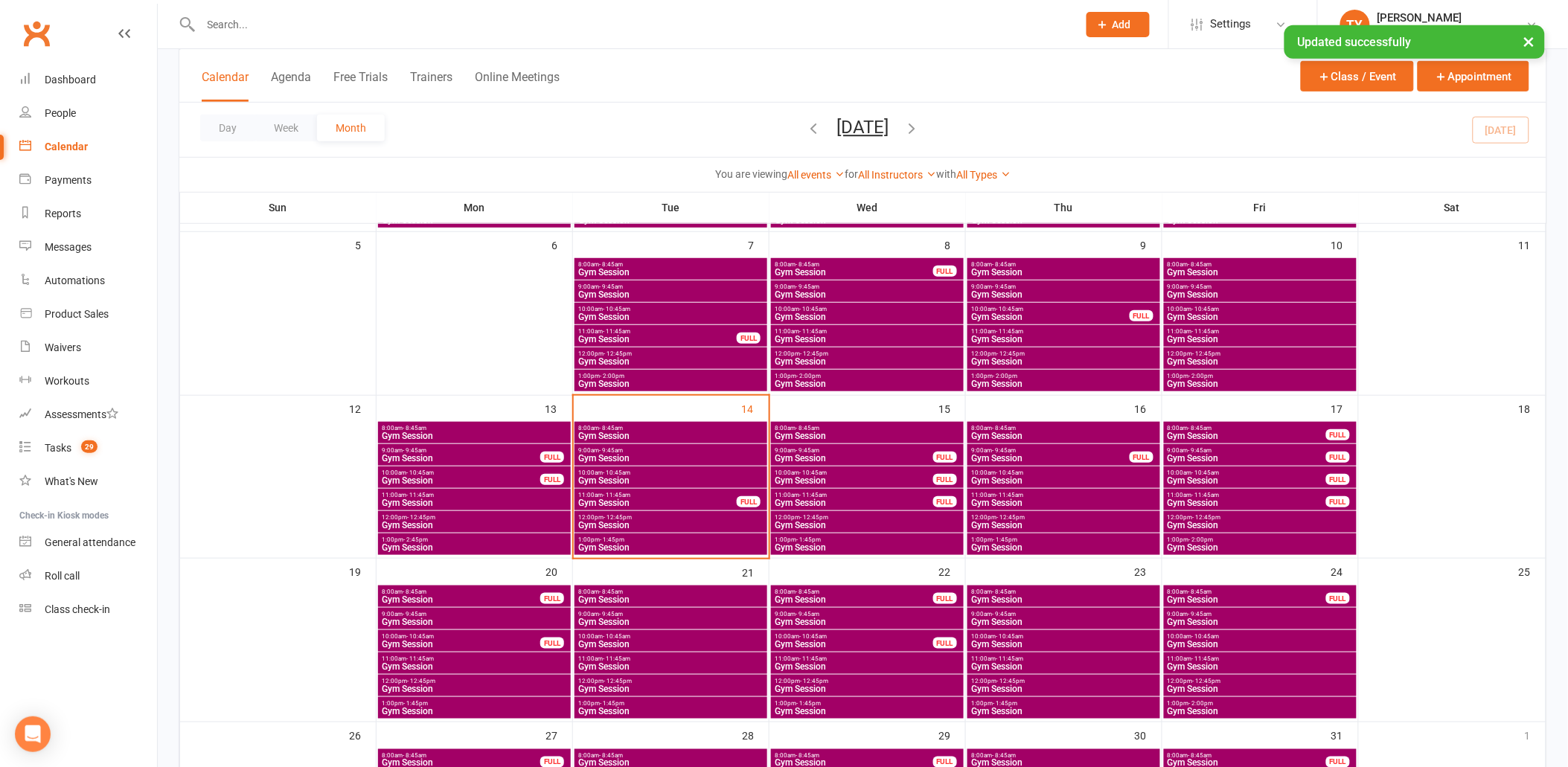
click at [1188, 546] on span "Gym Session" at bounding box center [1260, 547] width 187 height 9
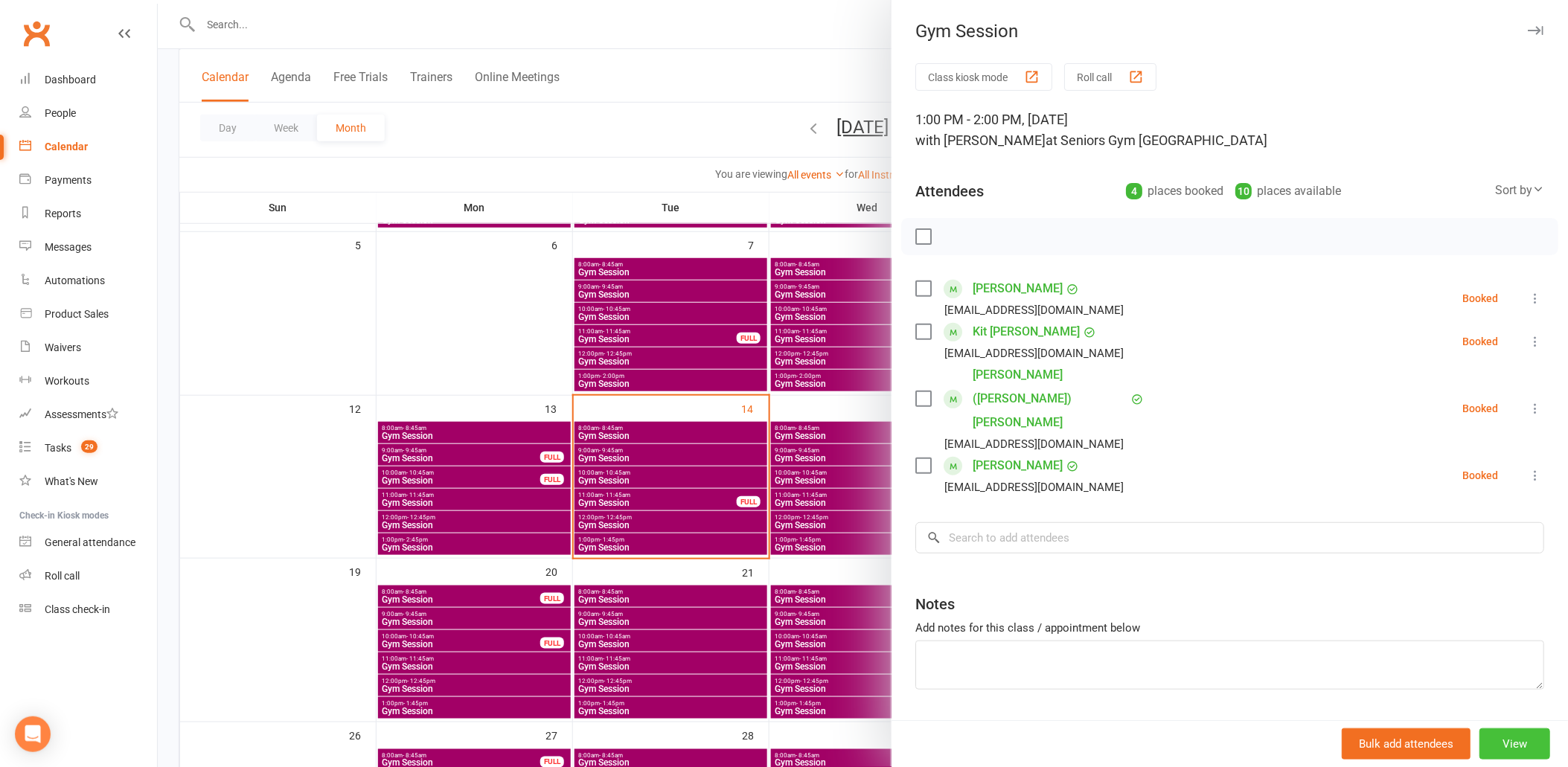
click at [1488, 741] on button "View" at bounding box center [1514, 743] width 70 height 31
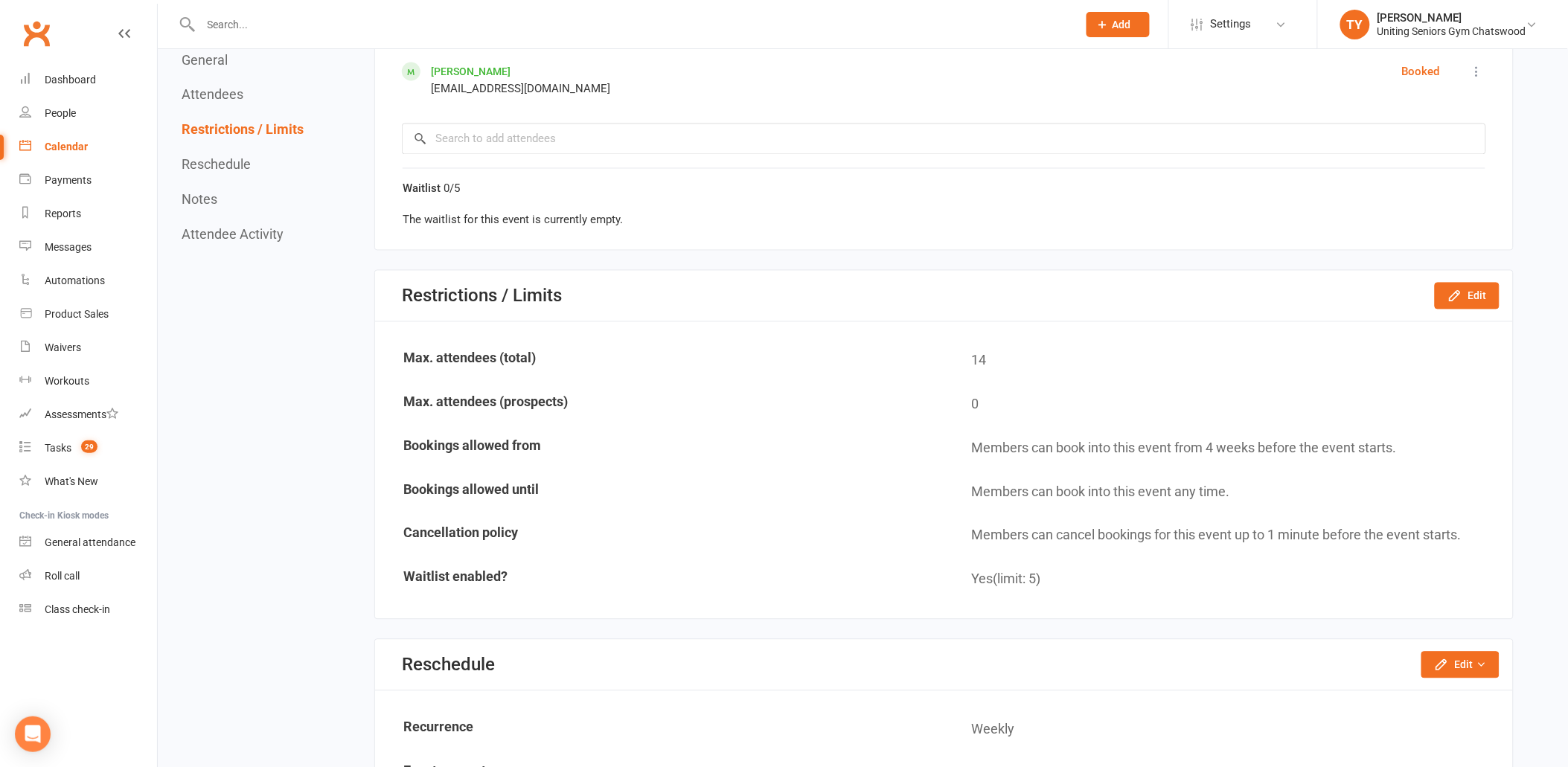
scroll to position [1075, 0]
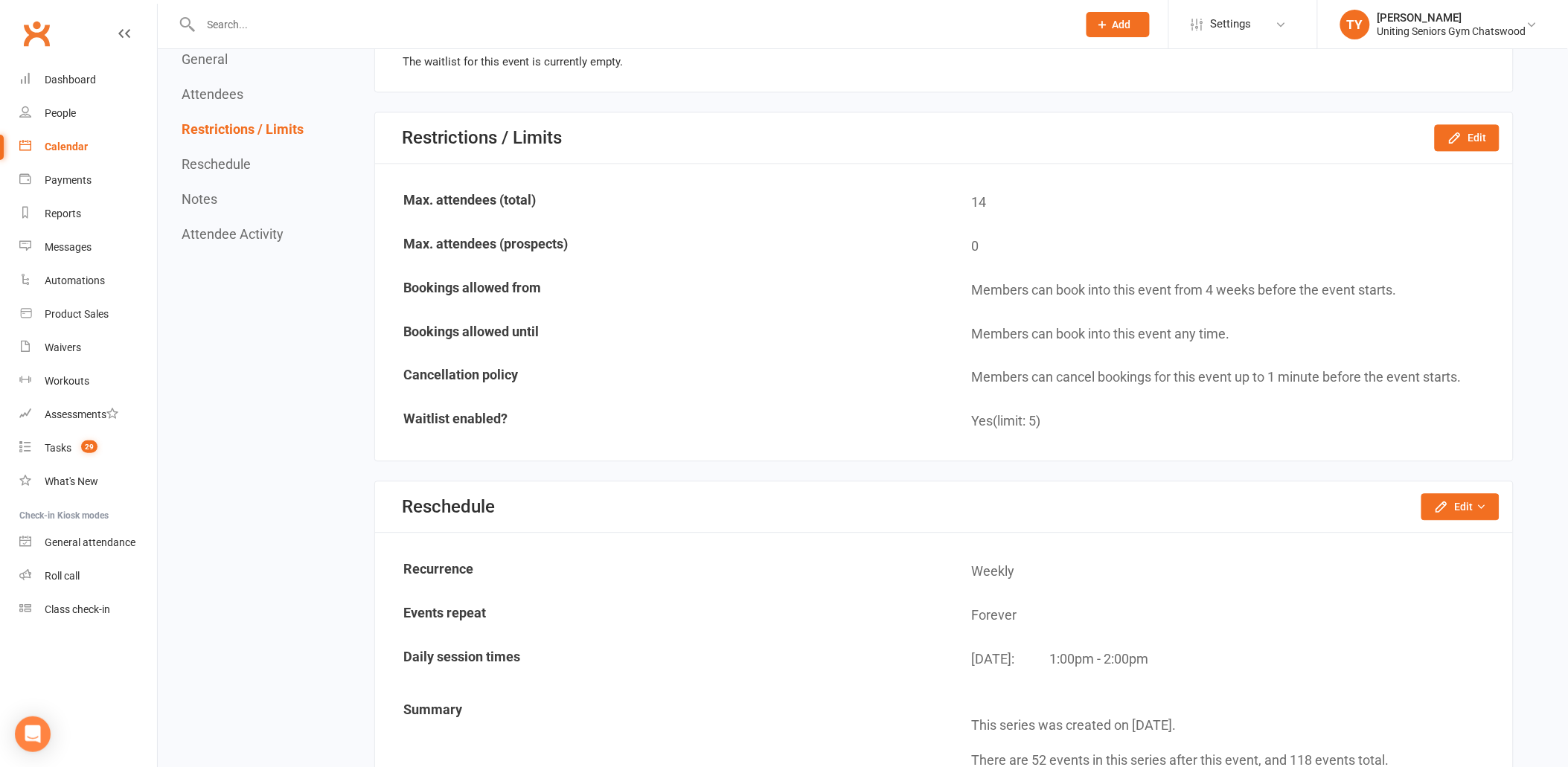
click at [1463, 511] on div "Reschedule Edit Reschedule this event only Move weekly session times Change rec…" at bounding box center [944, 507] width 1138 height 51
click at [1462, 493] on button "Edit" at bounding box center [1460, 507] width 78 height 27
click at [1445, 555] on link "Move weekly session times" at bounding box center [1414, 570] width 169 height 30
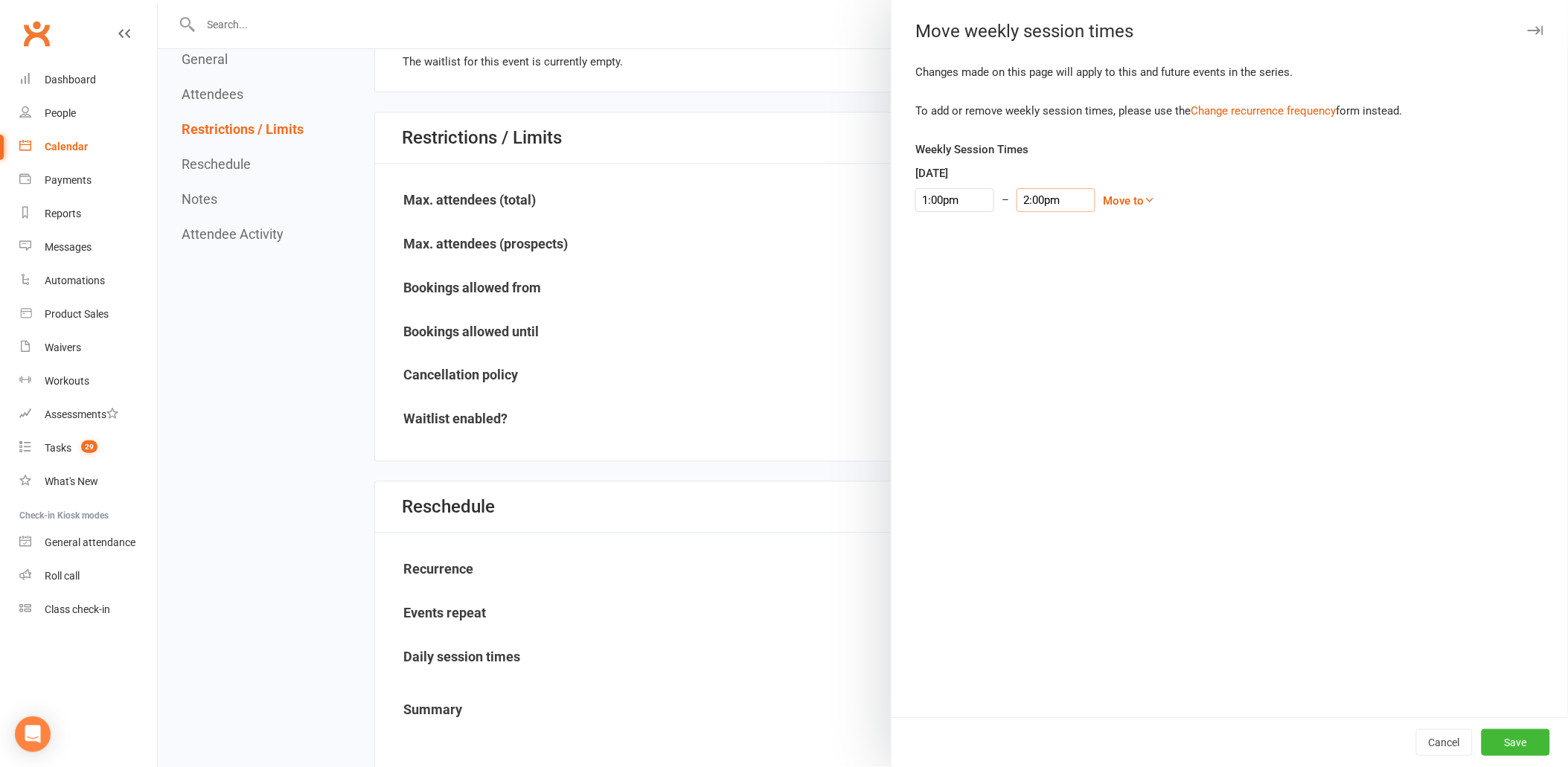
click at [1054, 199] on input "2:00pm" at bounding box center [1056, 200] width 79 height 24
type input "1:45pm"
click at [1031, 226] on li "1:45pm" at bounding box center [1044, 226] width 71 height 22
click at [1505, 738] on button "Save" at bounding box center [1516, 742] width 69 height 27
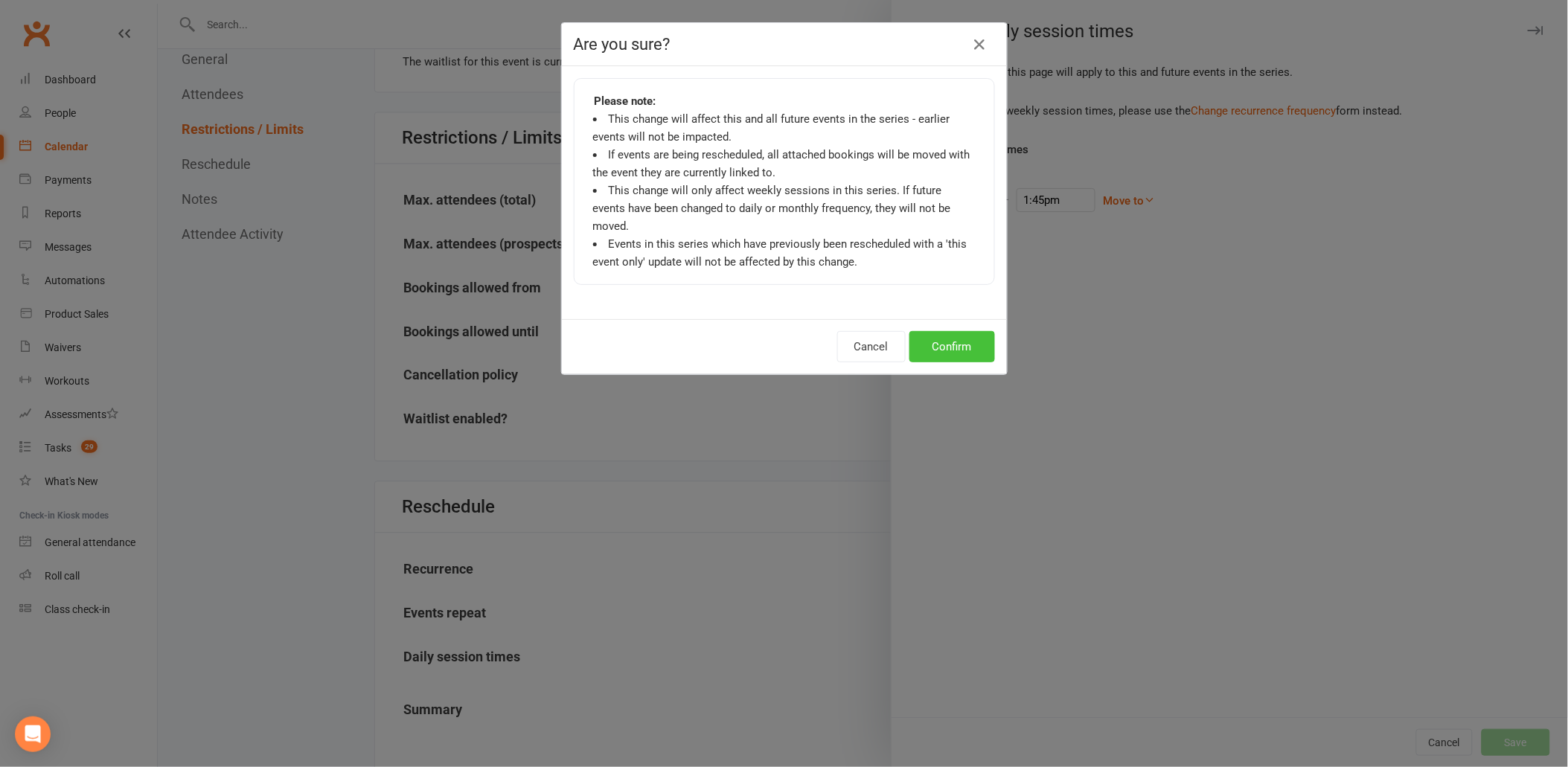
click at [978, 336] on button "Confirm" at bounding box center [952, 346] width 85 height 31
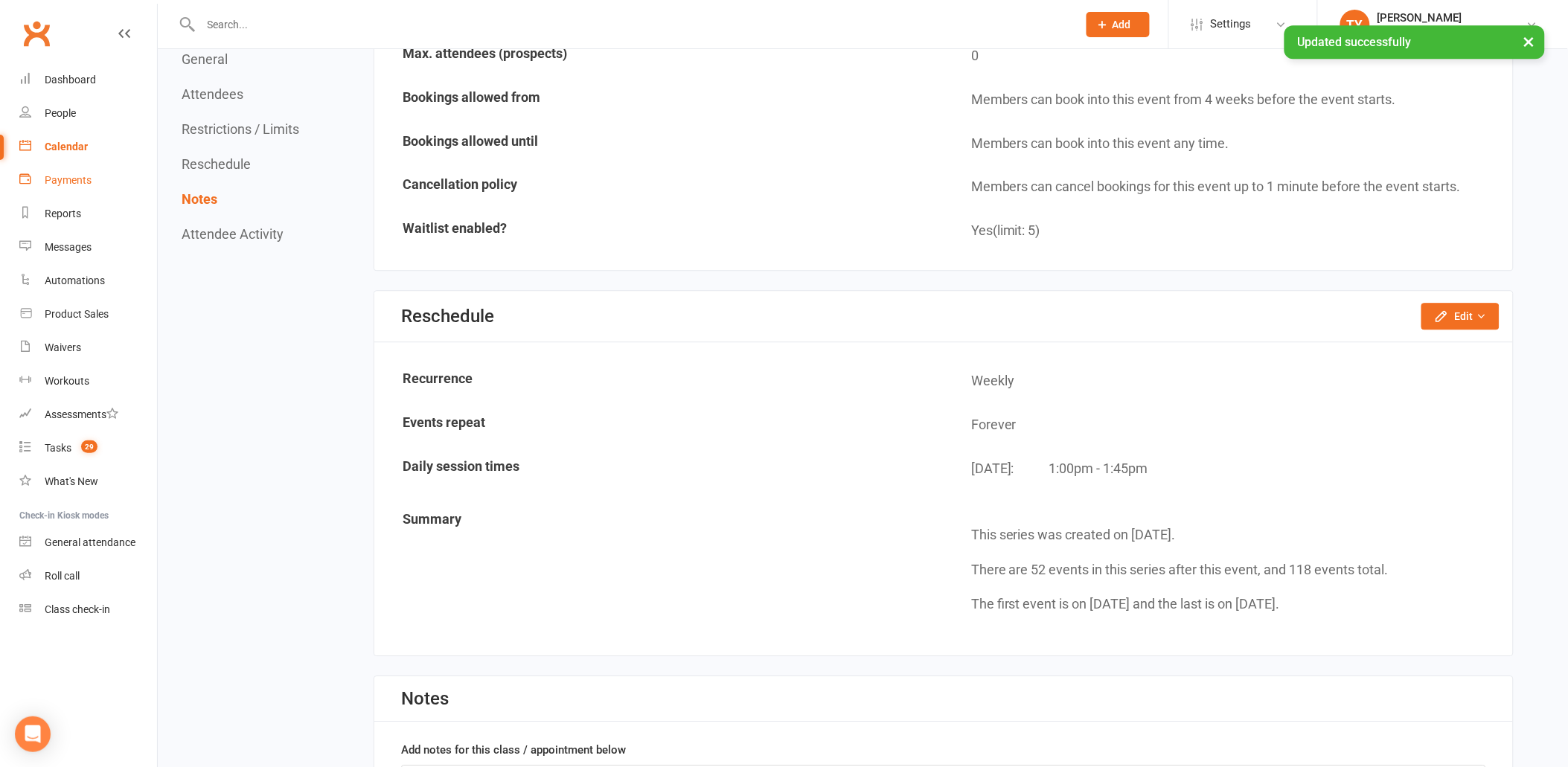
scroll to position [1263, 0]
click at [114, 153] on link "Calendar" at bounding box center [88, 147] width 138 height 33
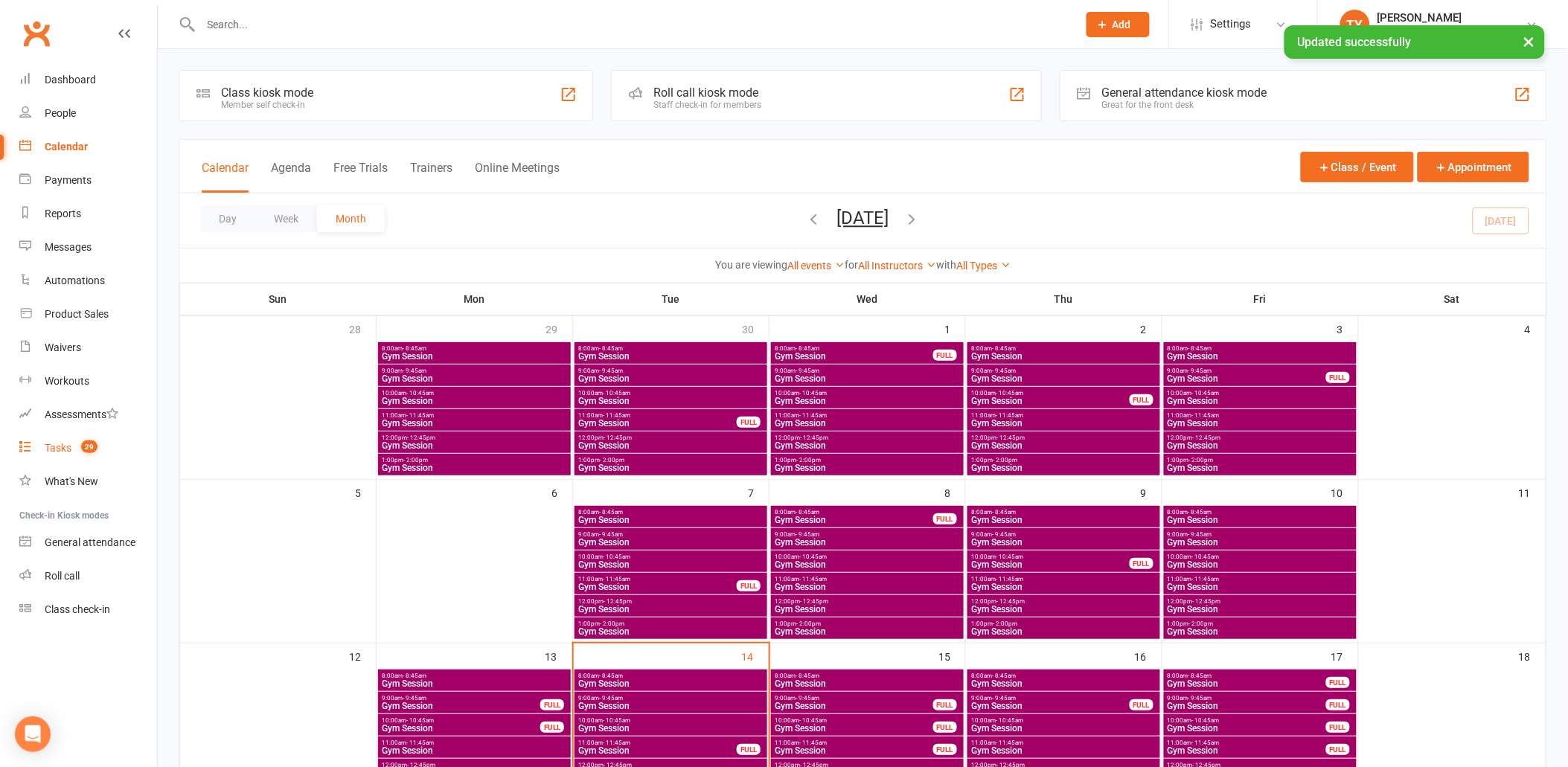
click at [66, 443] on div "Tasks" at bounding box center [58, 448] width 27 height 12
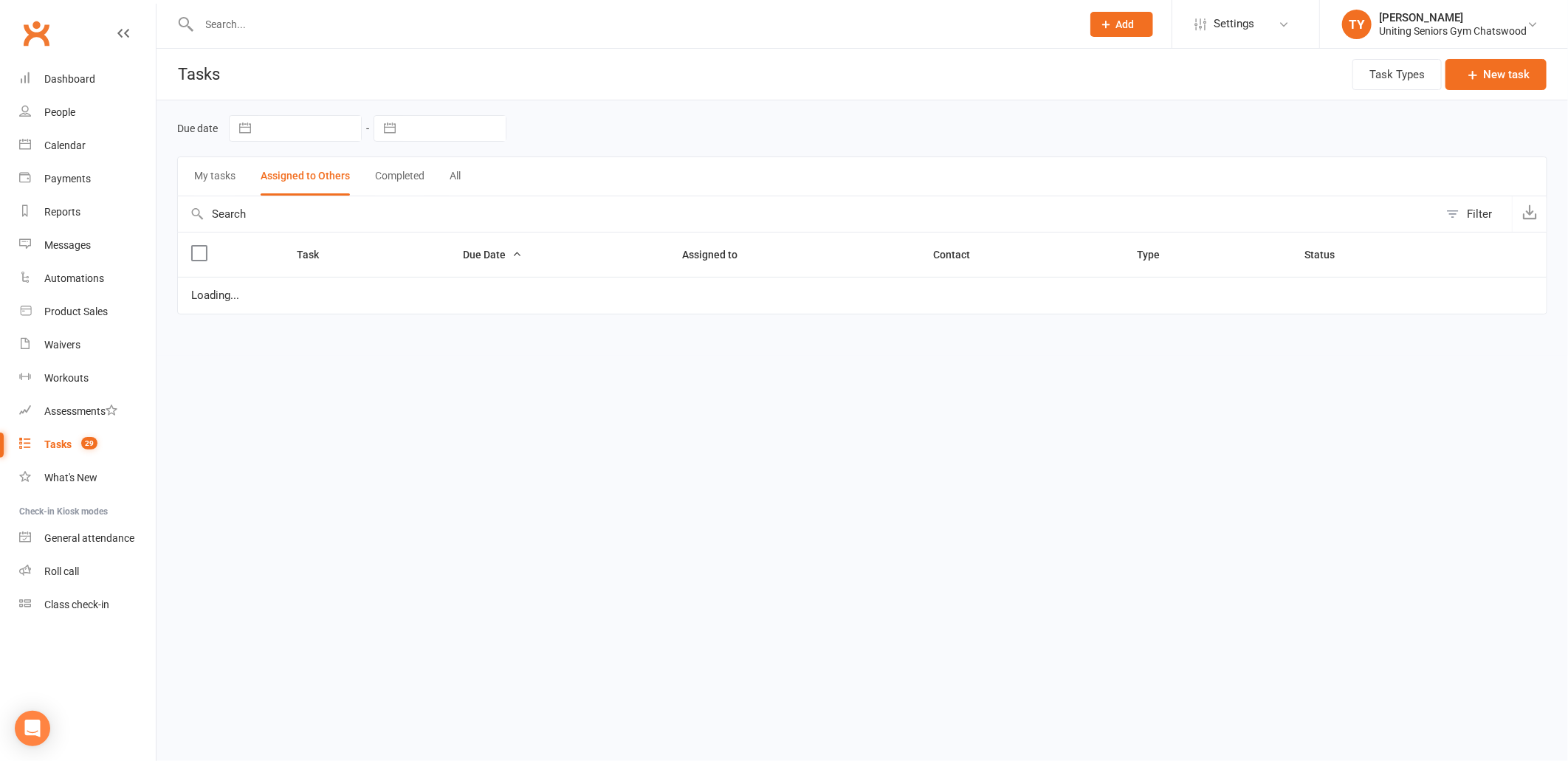
select select "started"
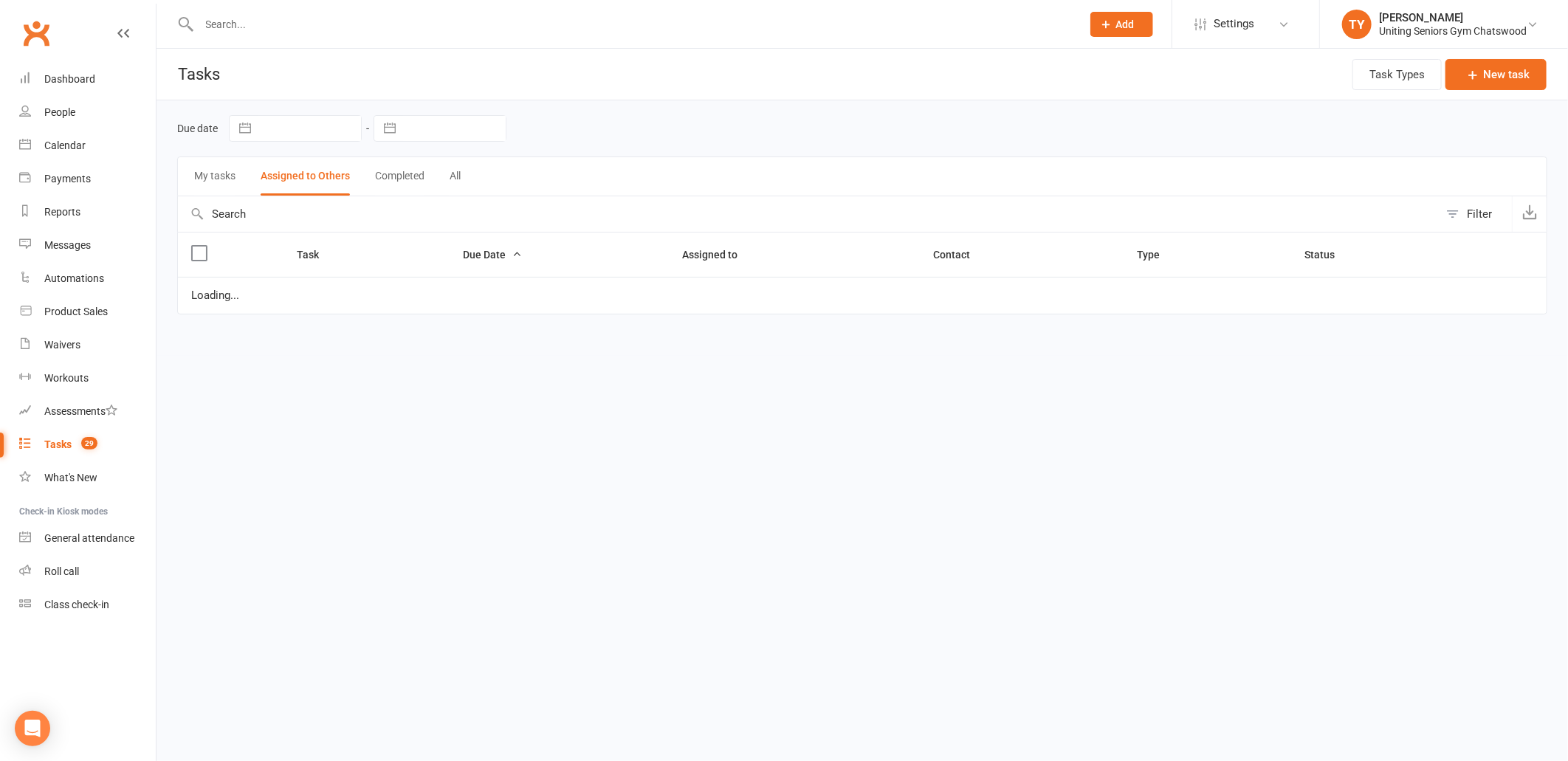
select select "started"
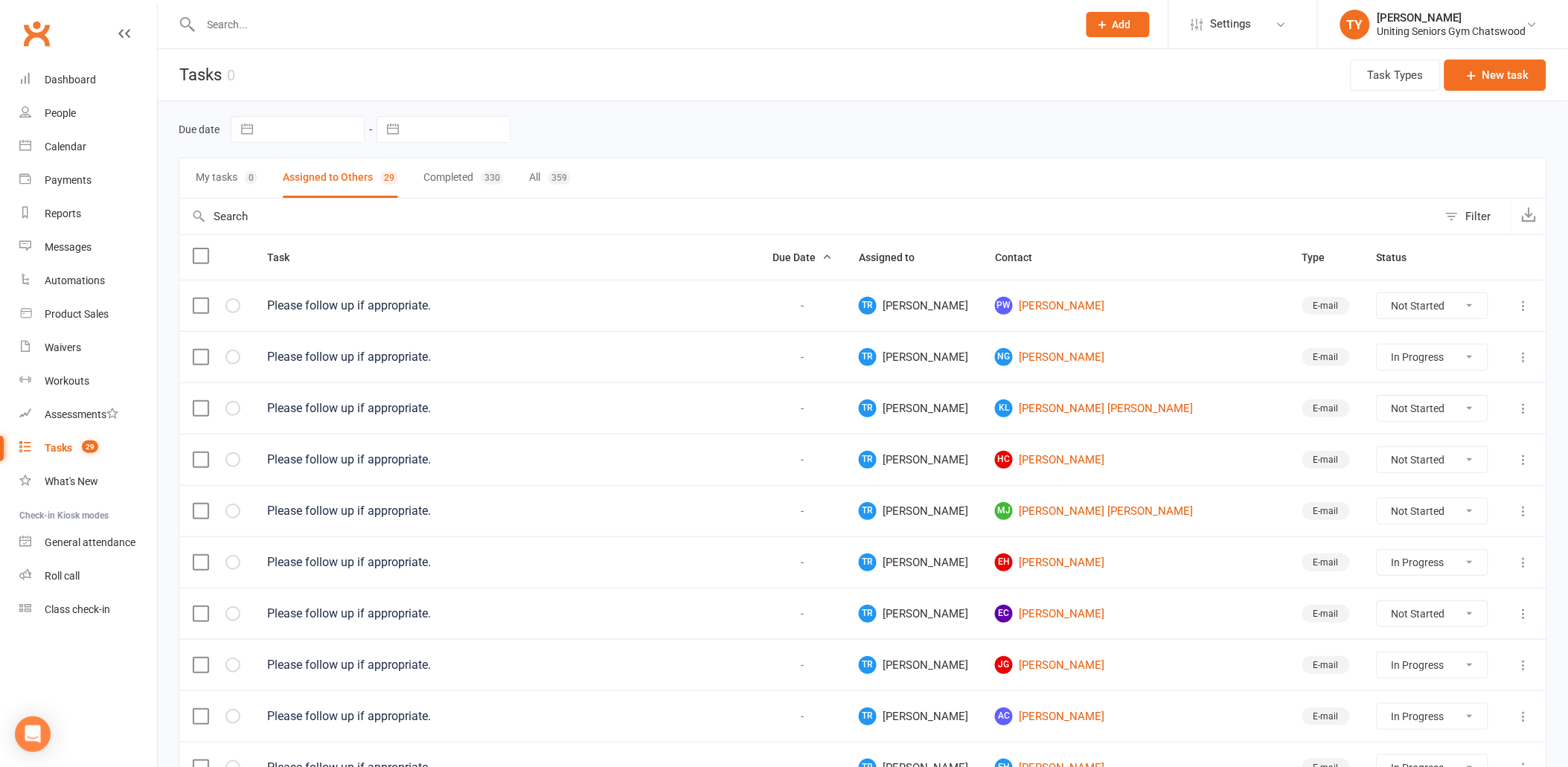
click at [1527, 360] on icon at bounding box center [1524, 357] width 15 height 15
click at [1472, 453] on link "Delete" at bounding box center [1447, 448] width 147 height 30
click at [1390, 365] on select "Not Started In Progress Waiting Complete" at bounding box center [1432, 357] width 110 height 25
click at [1377, 346] on select "Not Started In Progress Waiting Complete" at bounding box center [1432, 357] width 110 height 25
select select "started"
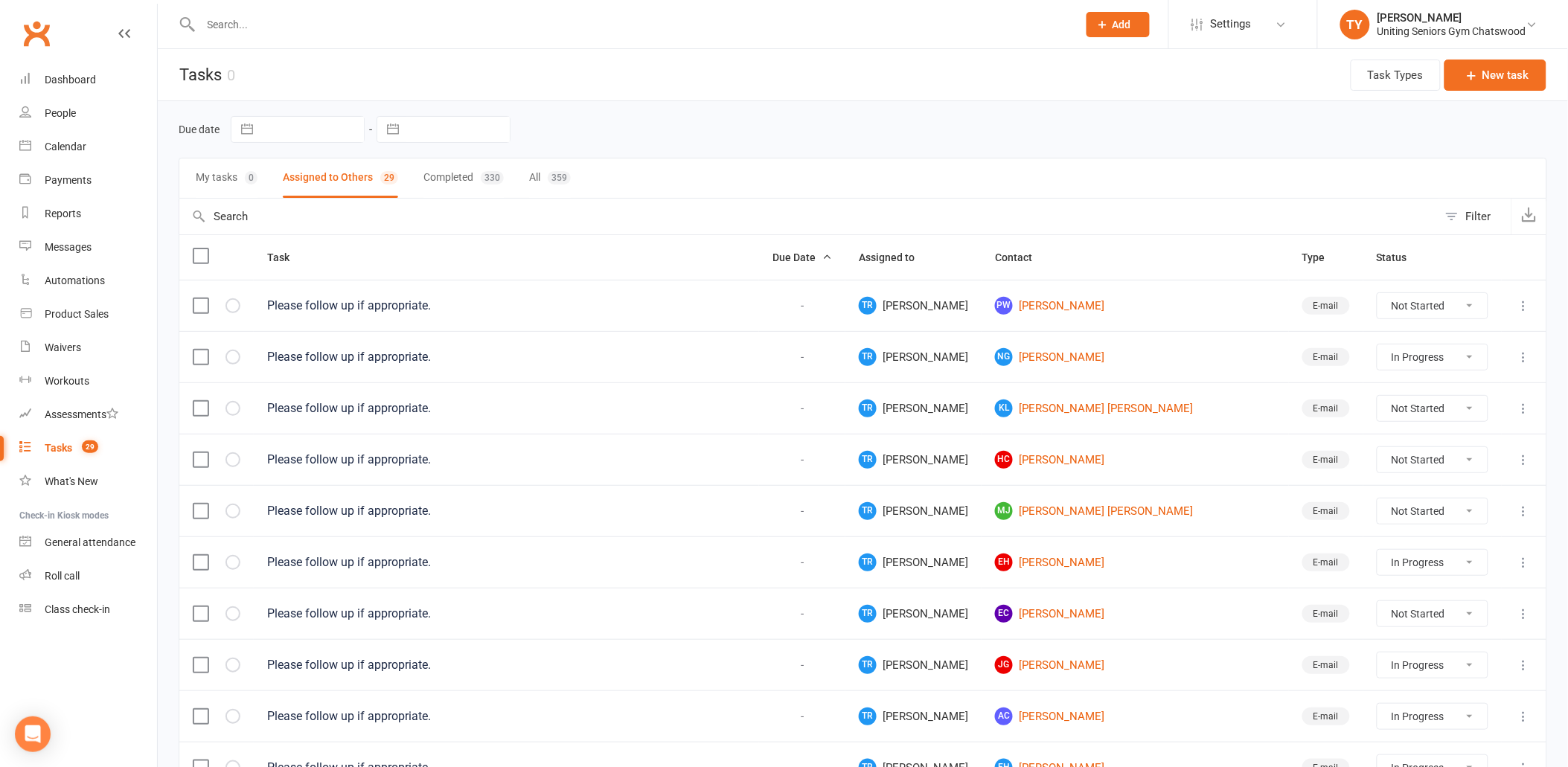
select select "started"
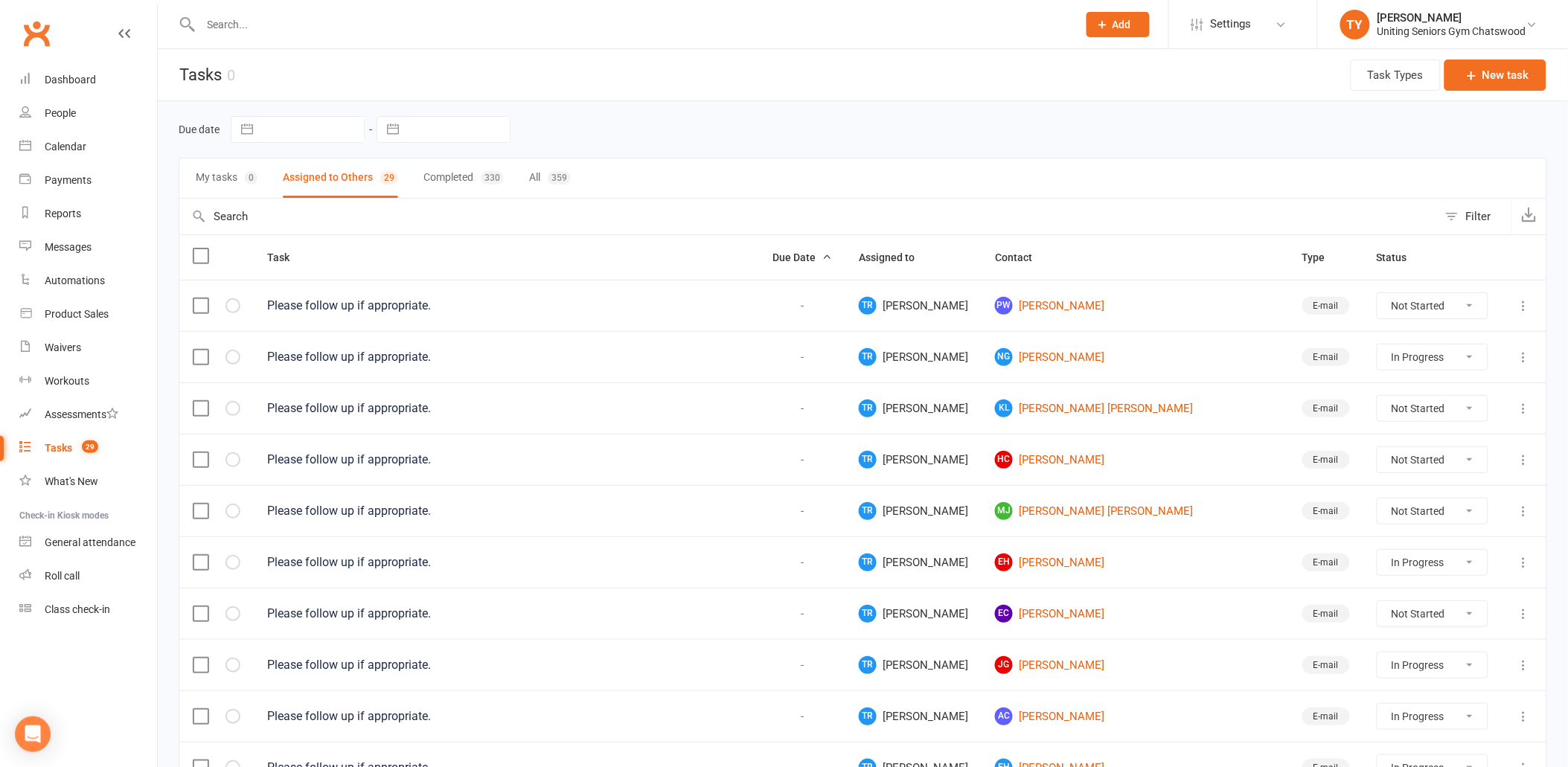
select select "started"
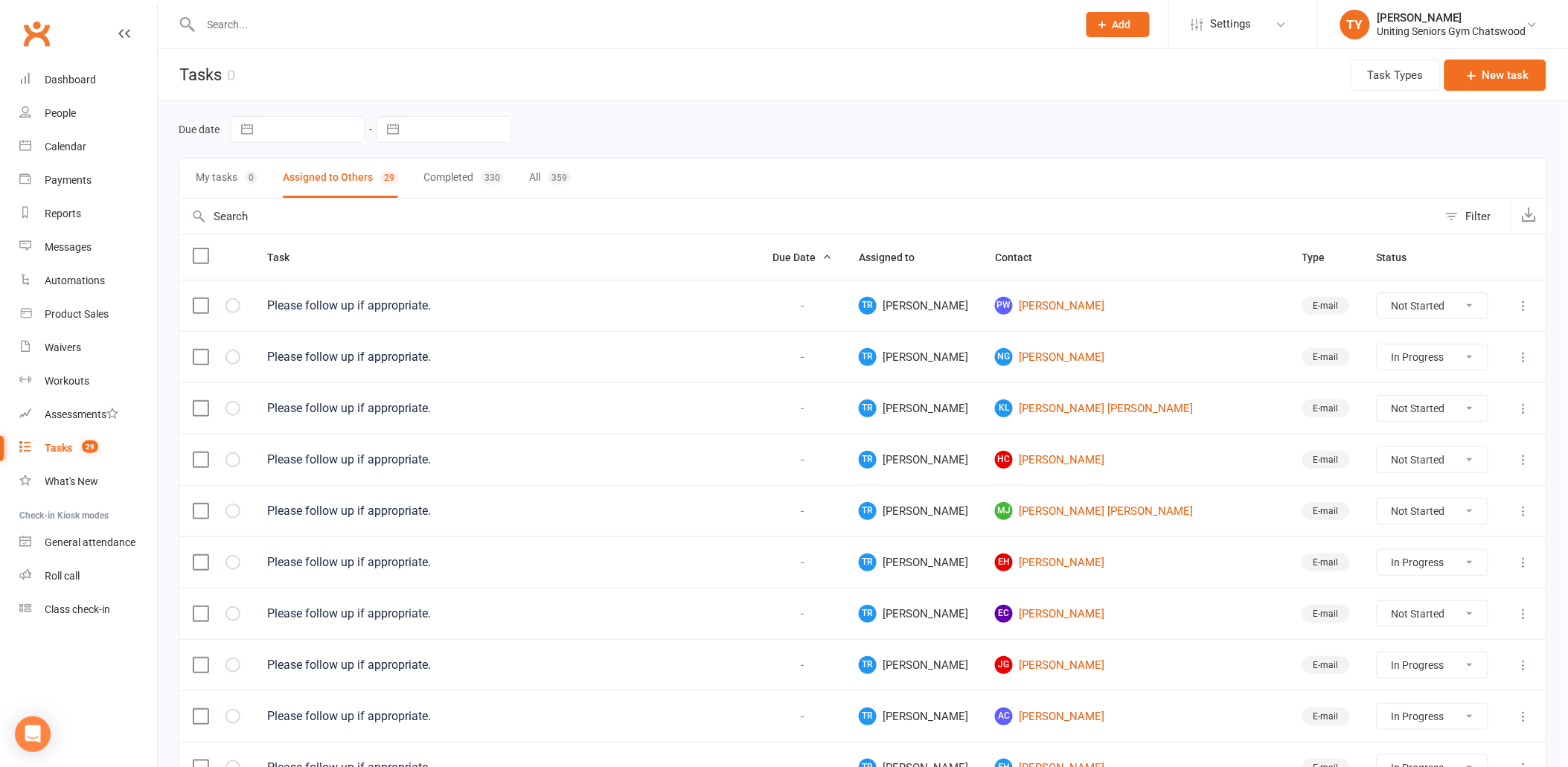
select select "started"
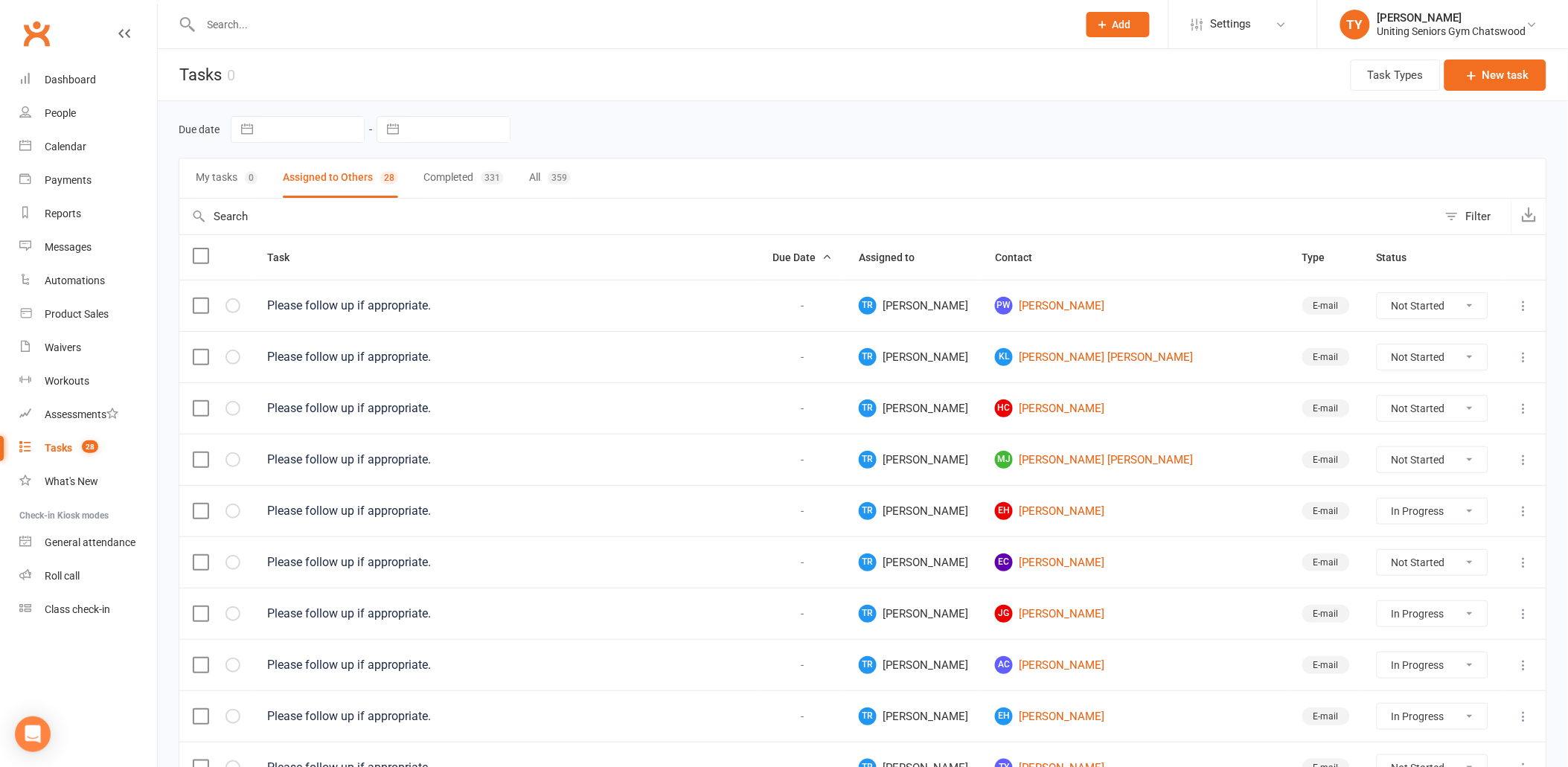
click at [1524, 407] on icon at bounding box center [1524, 408] width 15 height 15
click at [1464, 493] on link "Delete" at bounding box center [1447, 499] width 147 height 30
select select "started"
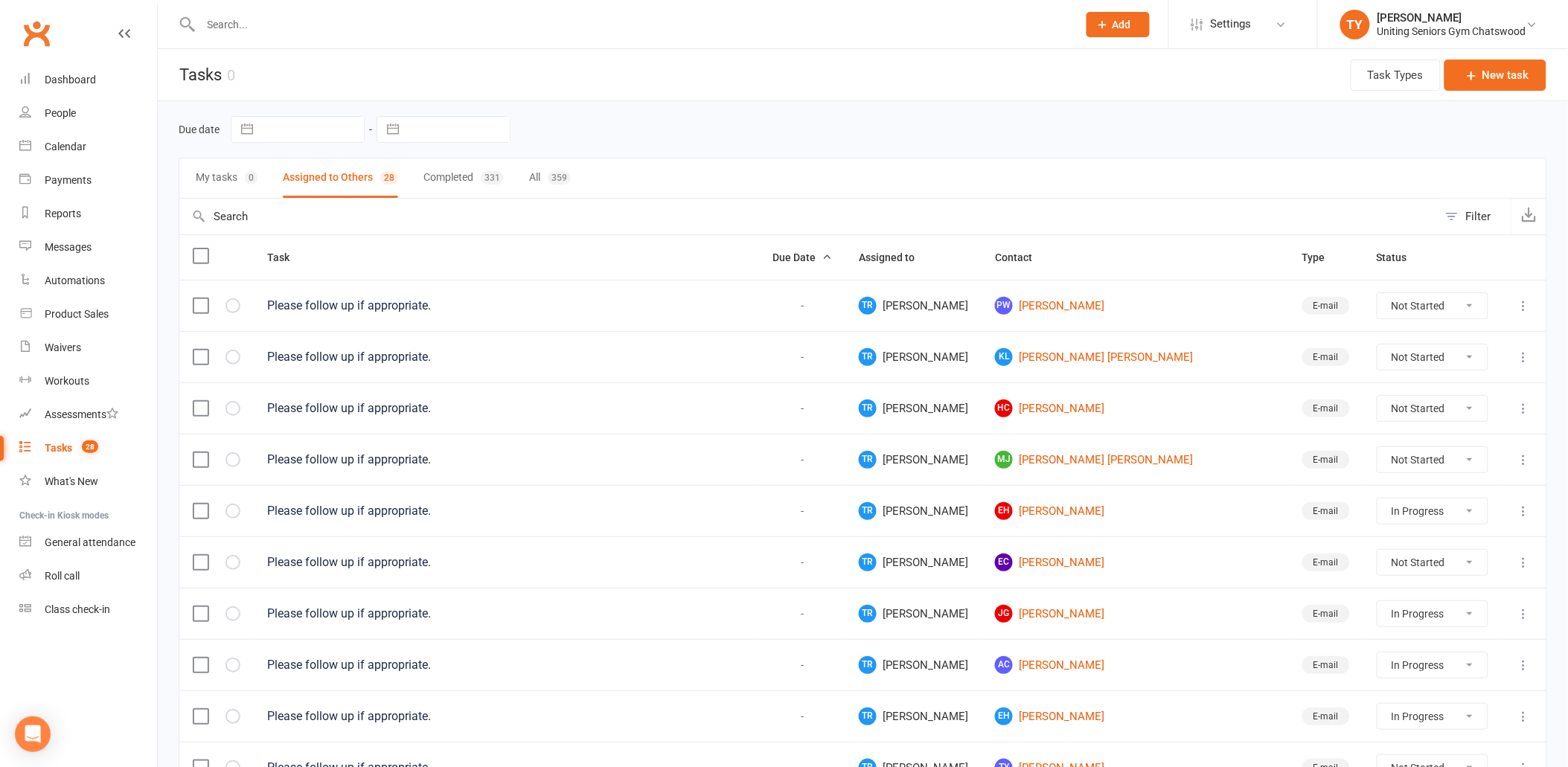
select select "started"
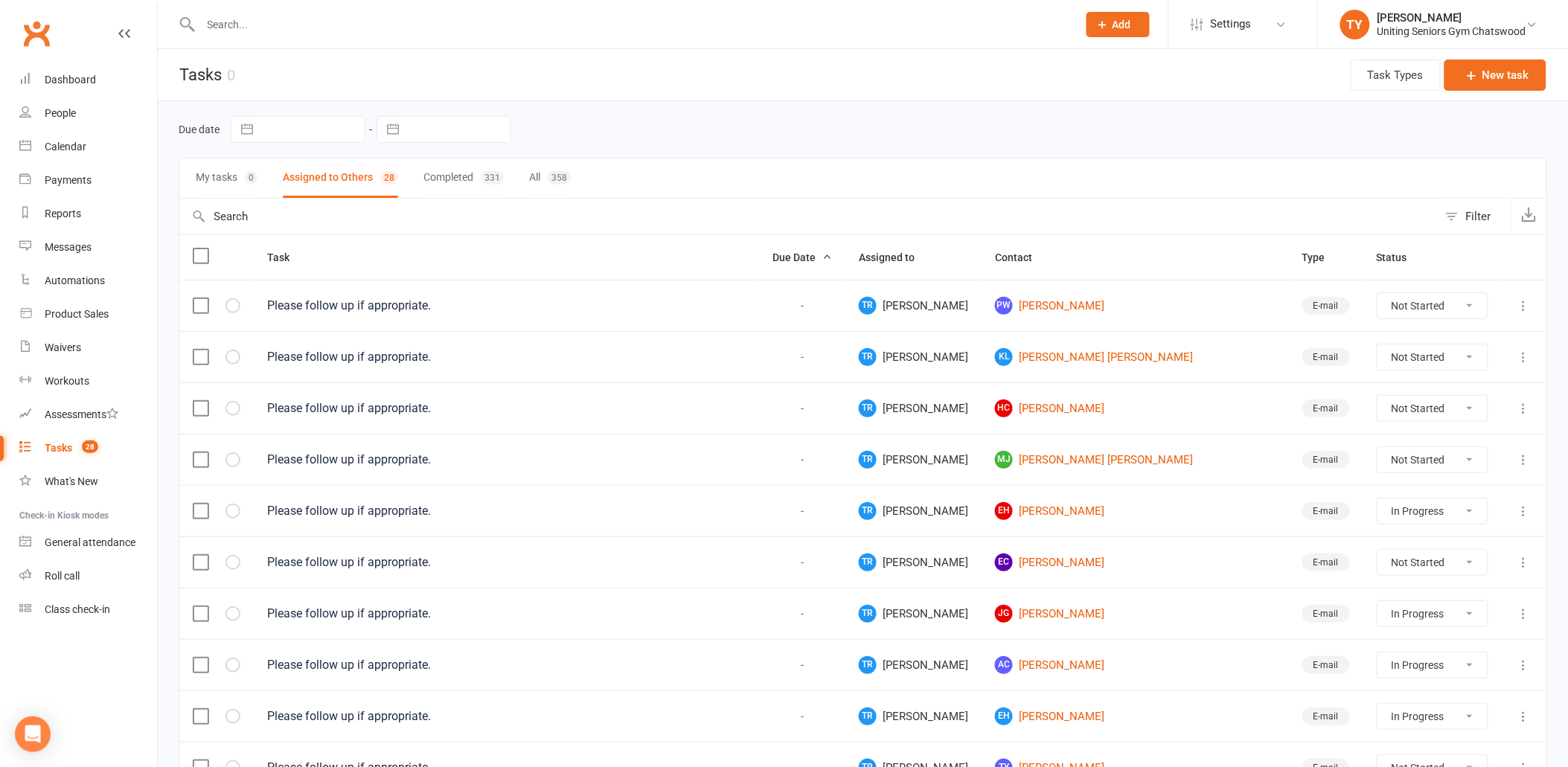
select select "started"
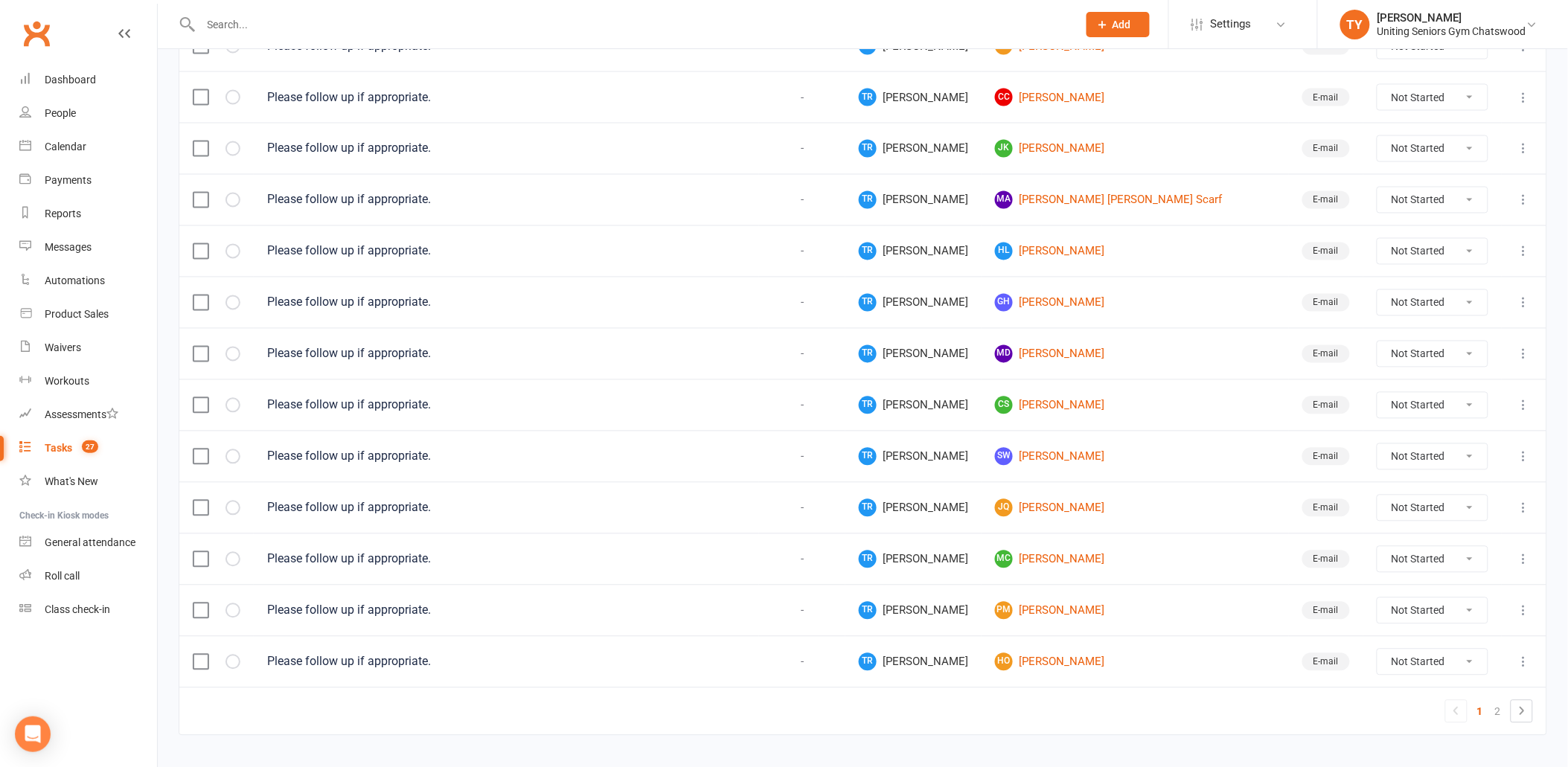
scroll to position [915, 0]
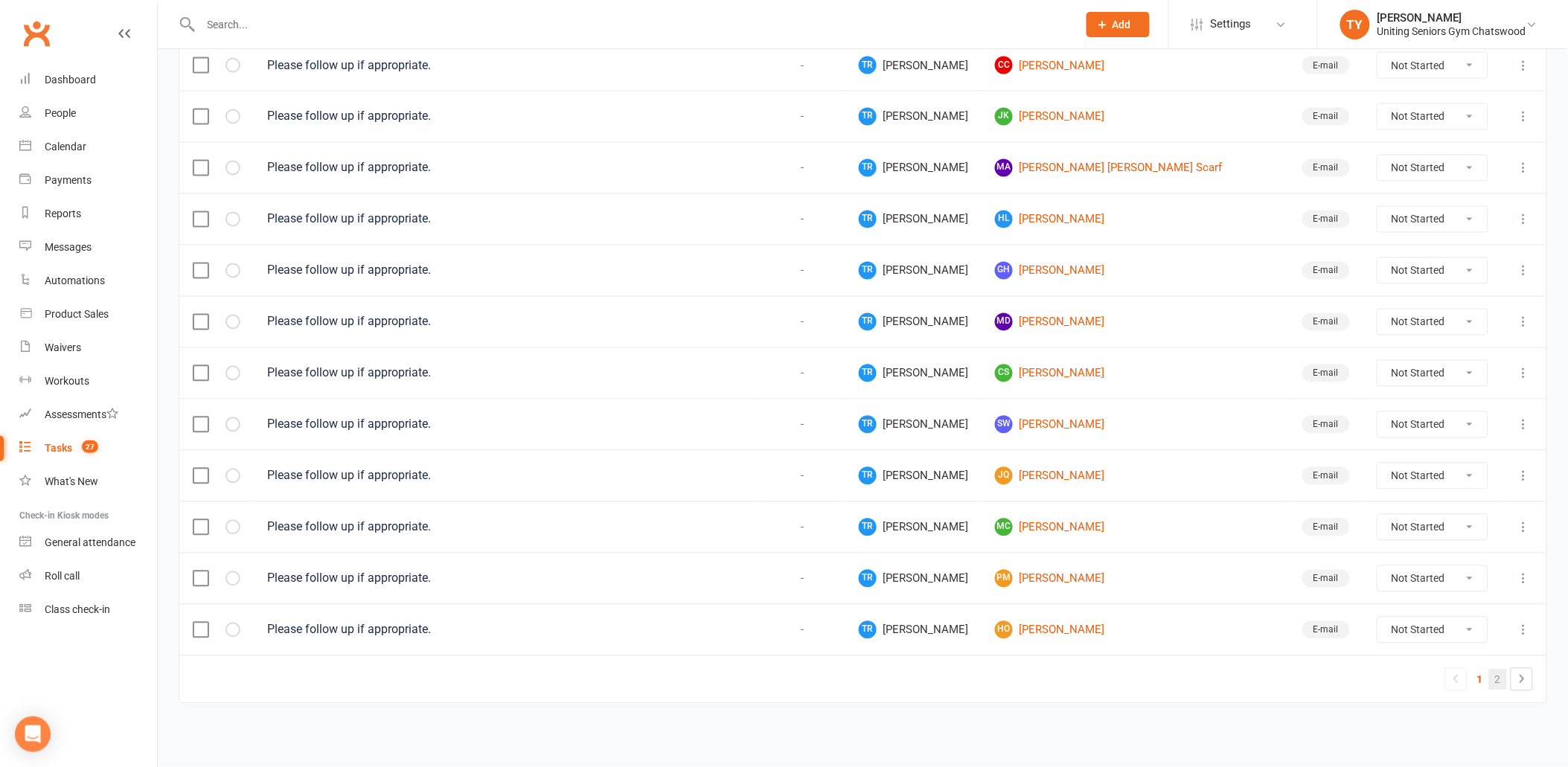
click at [1501, 682] on link "2" at bounding box center [1498, 680] width 18 height 21
select select "started"
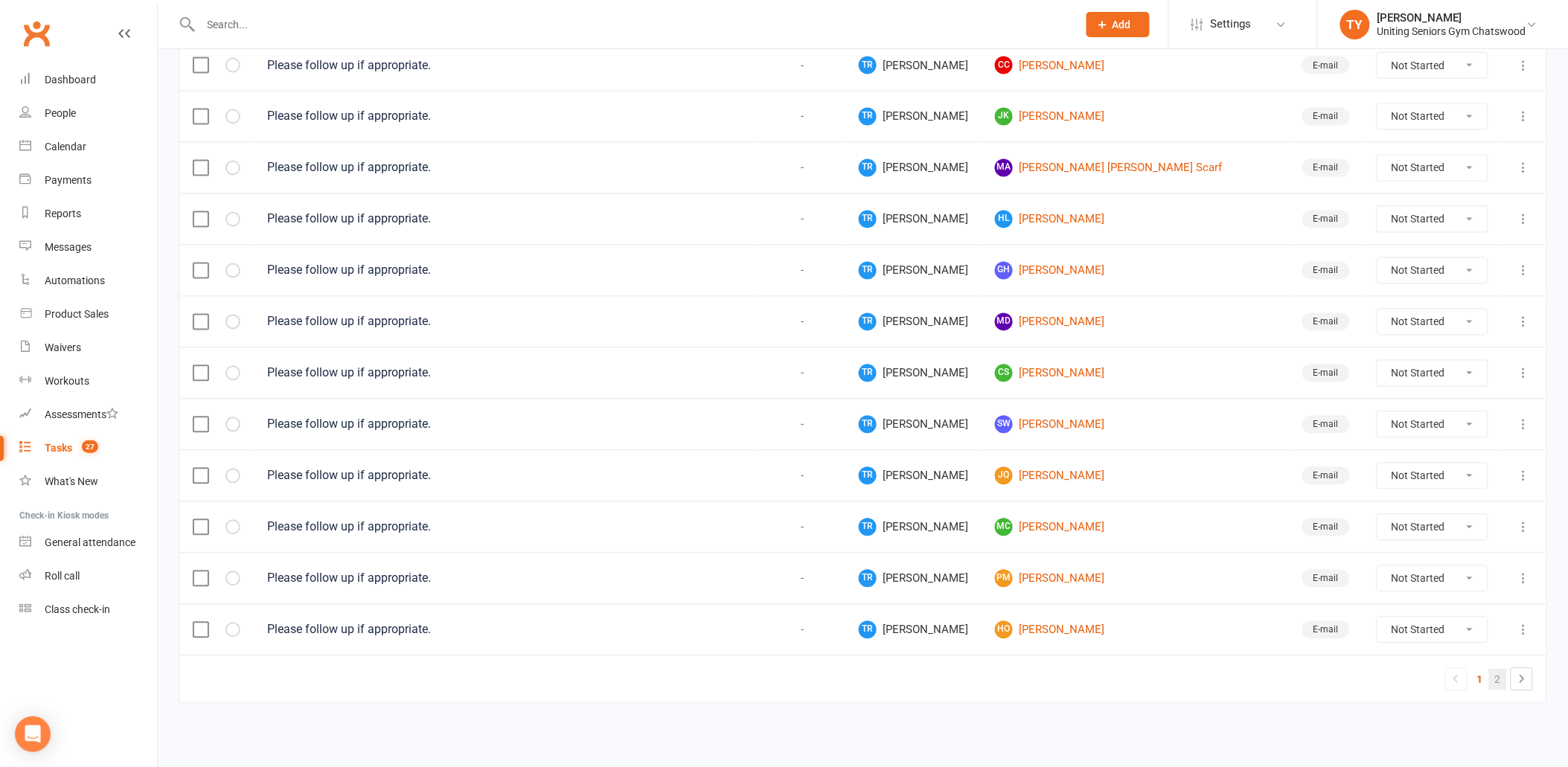
select select "started"
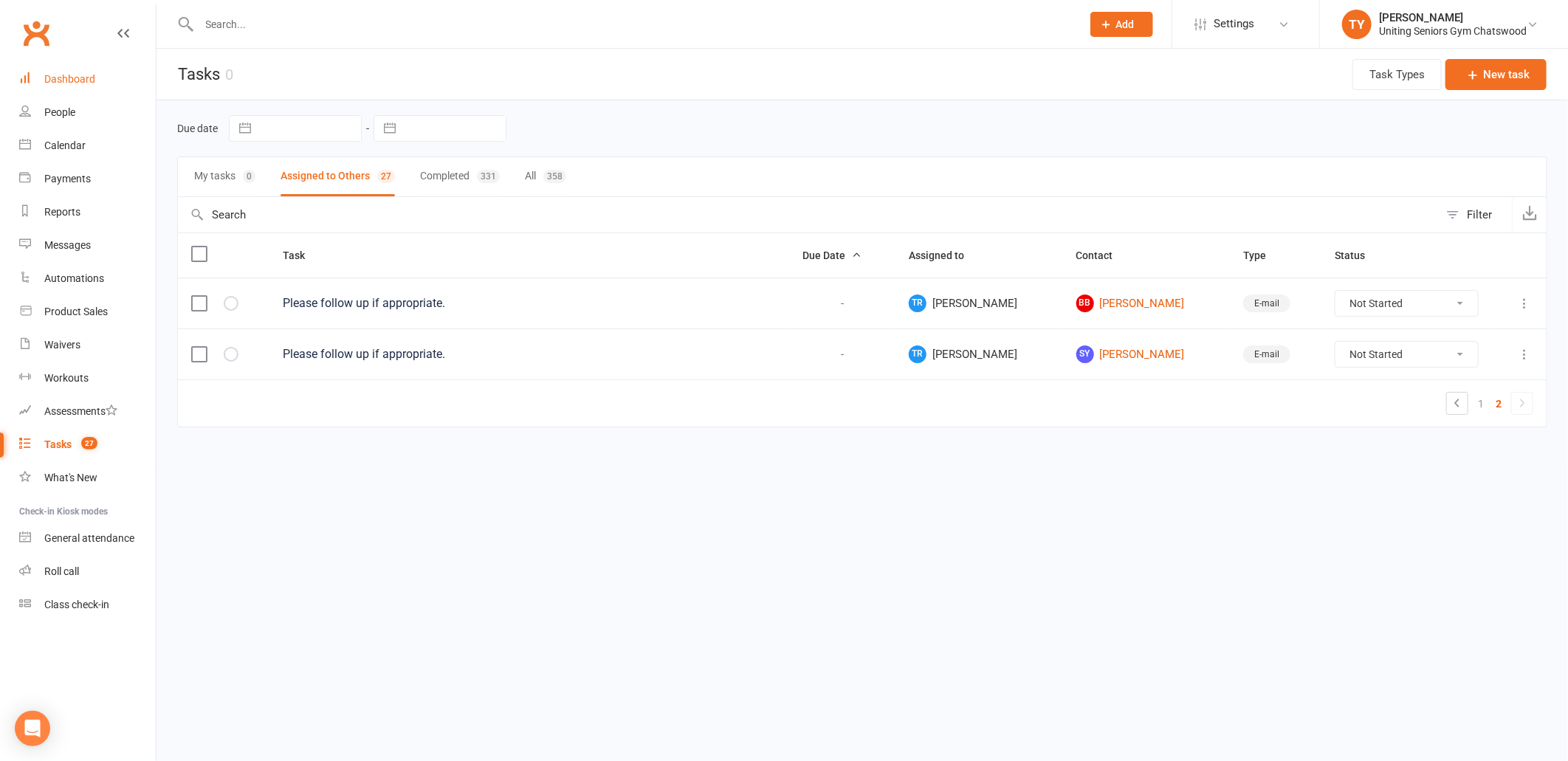
click at [97, 75] on link "Dashboard" at bounding box center [87, 79] width 137 height 33
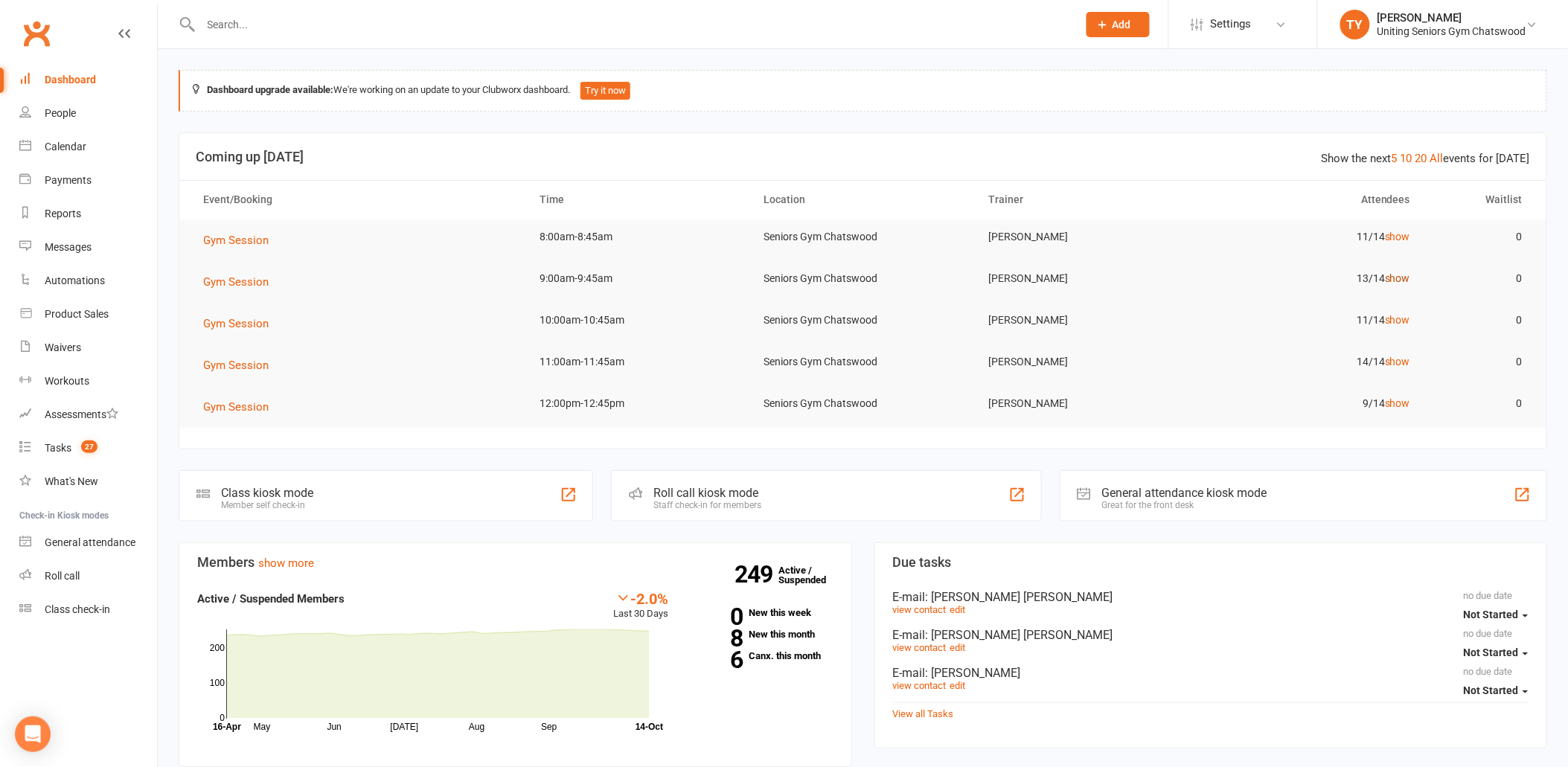
click at [1403, 280] on link "show" at bounding box center [1398, 278] width 25 height 12
click at [88, 151] on link "Calendar" at bounding box center [88, 147] width 138 height 33
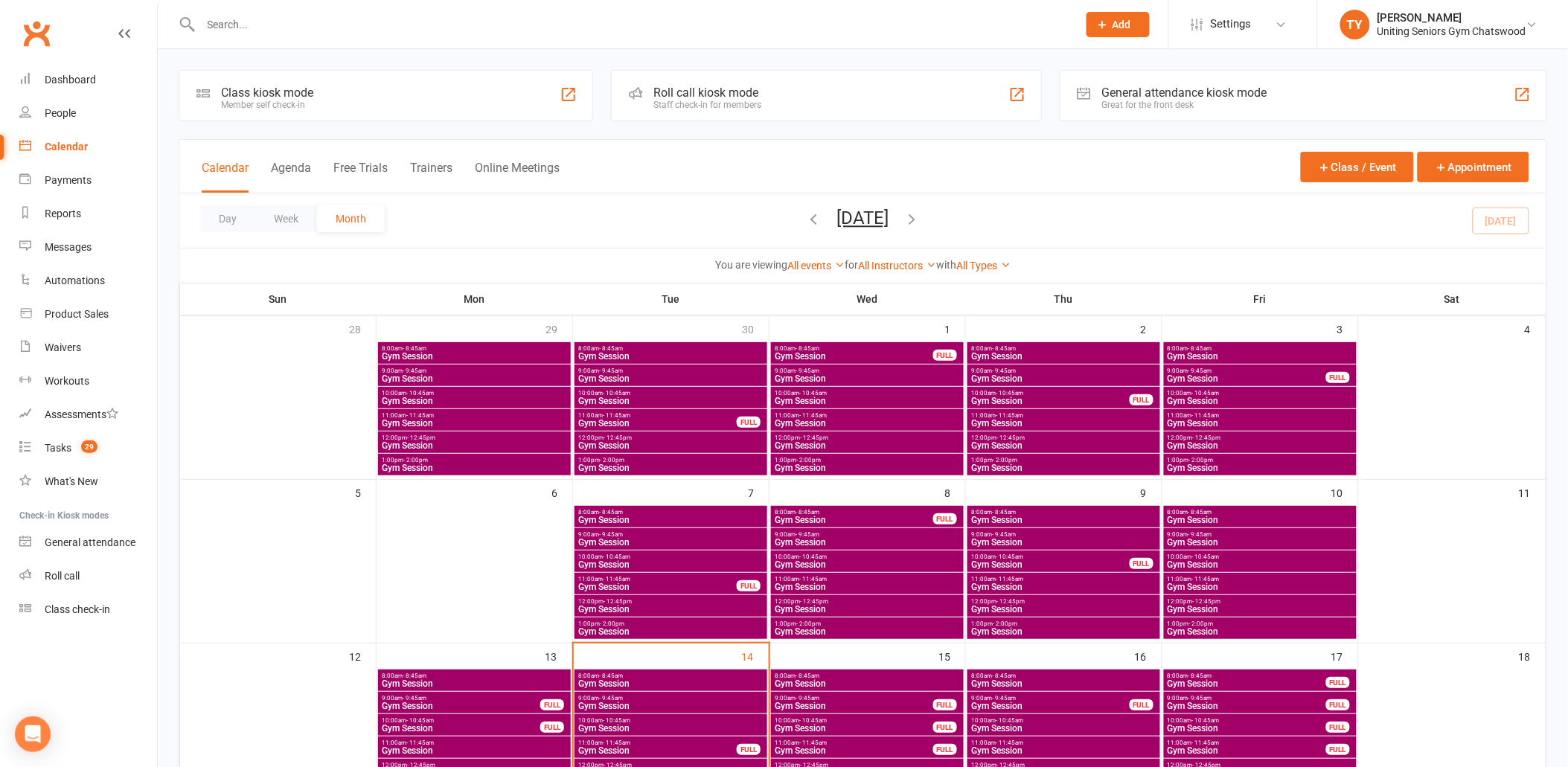
click at [837, 388] on div "10:00am - 10:45am Gym Session" at bounding box center [868, 397] width 193 height 21
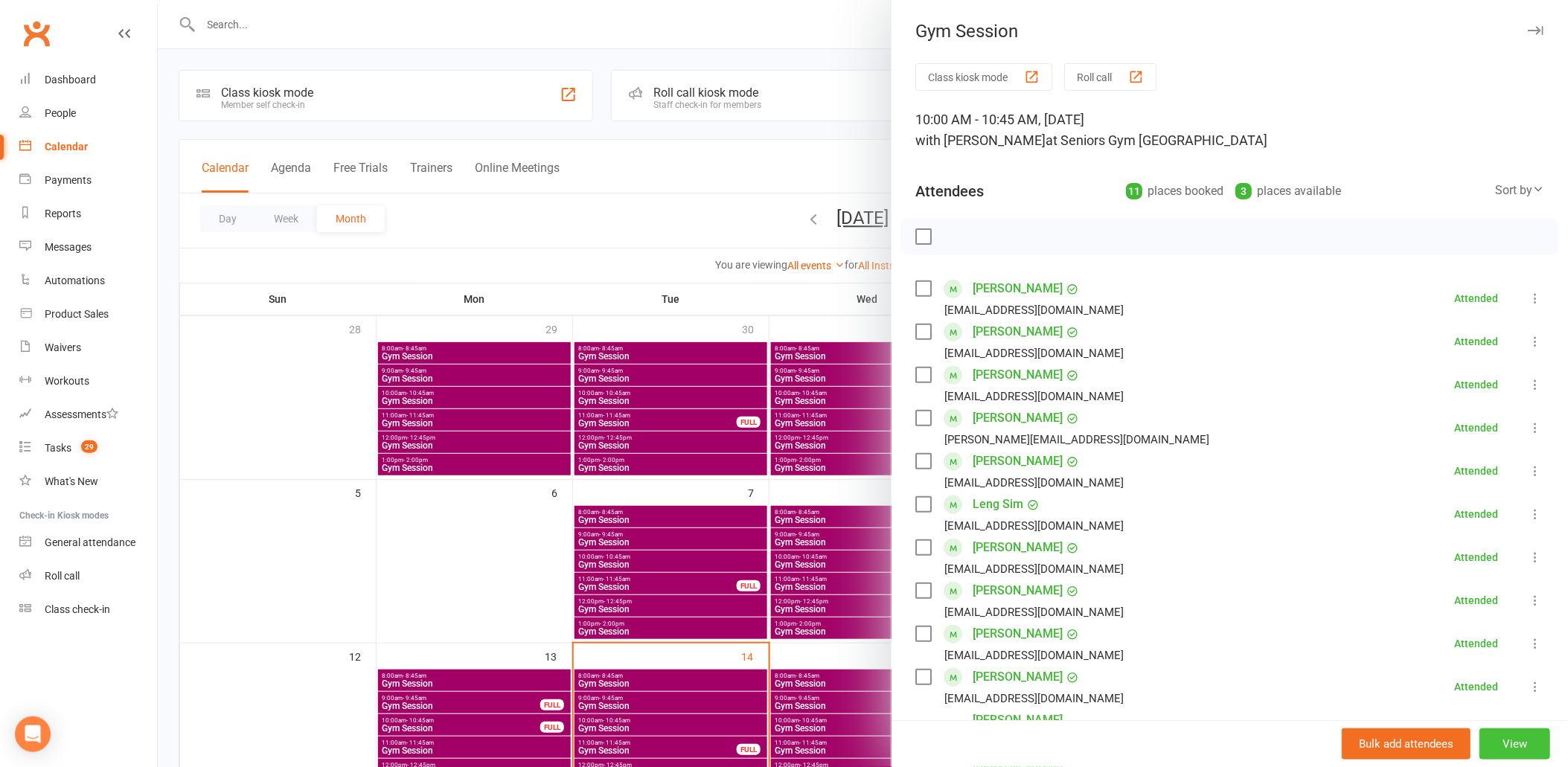
click at [1479, 745] on button "View" at bounding box center [1514, 743] width 70 height 31
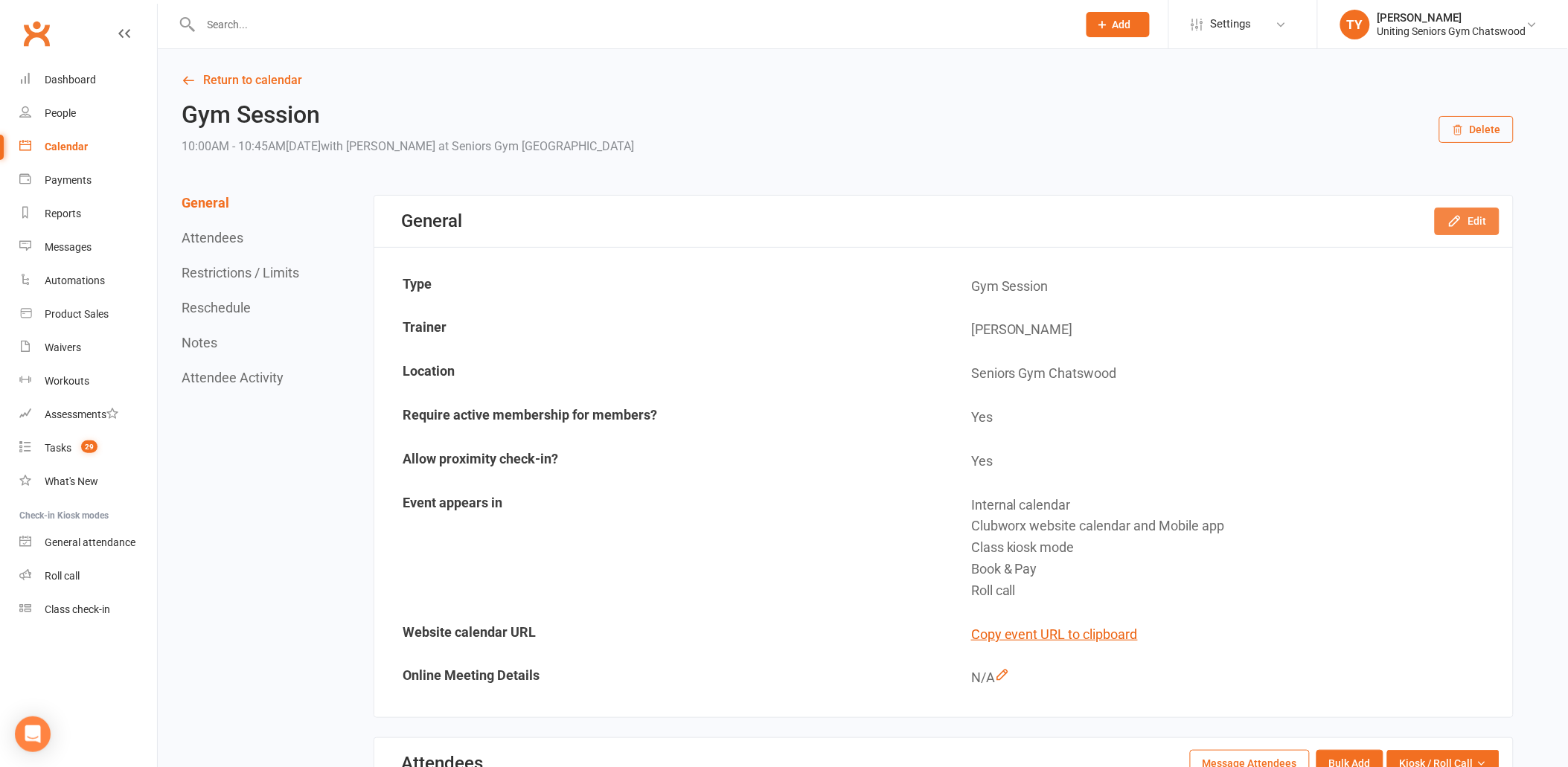
click at [1460, 231] on button "Edit" at bounding box center [1467, 221] width 65 height 27
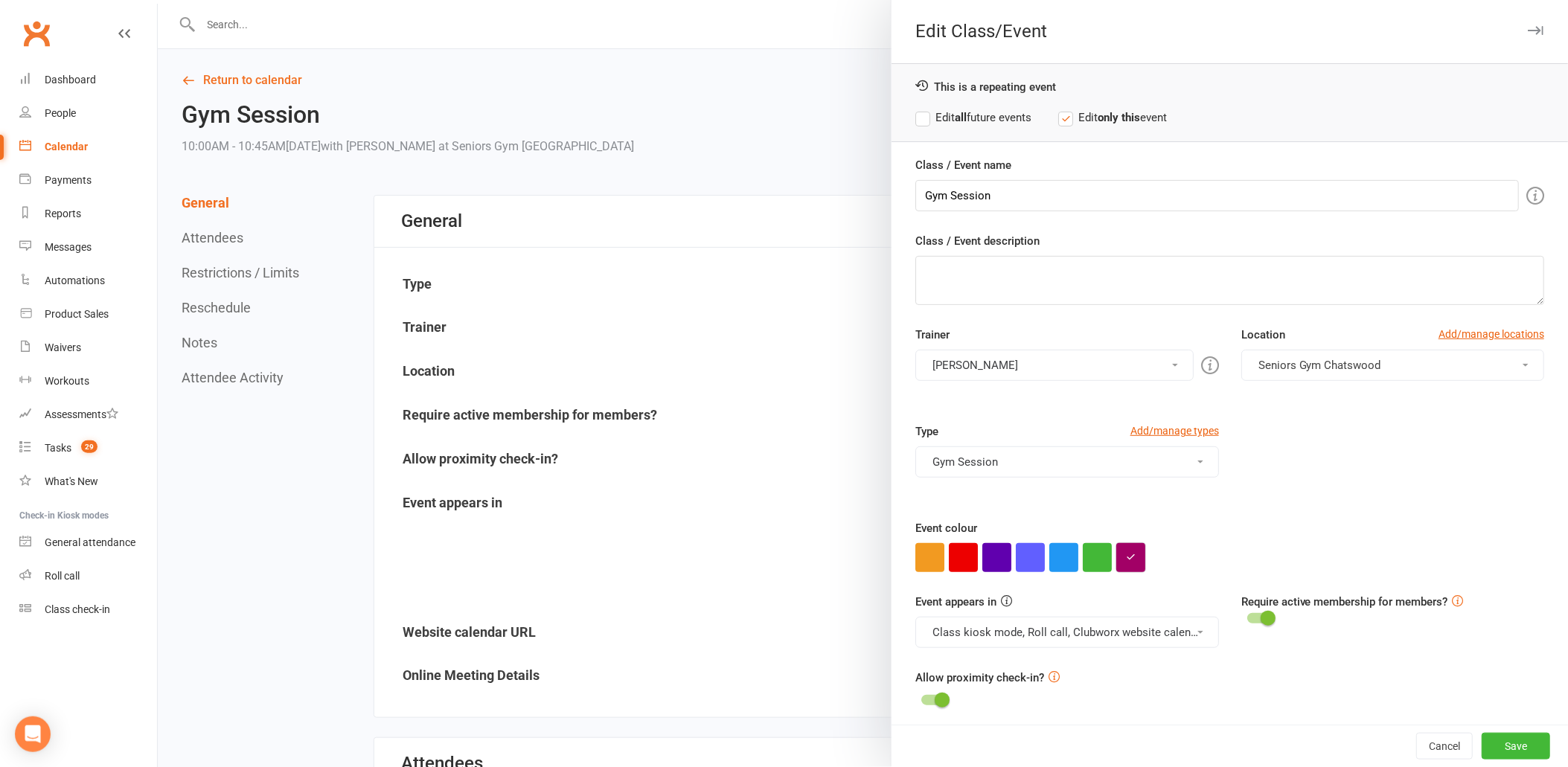
click at [1119, 567] on button "button" at bounding box center [1130, 557] width 29 height 29
drag, startPoint x: 1166, startPoint y: 526, endPoint x: 1039, endPoint y: 517, distance: 127.3
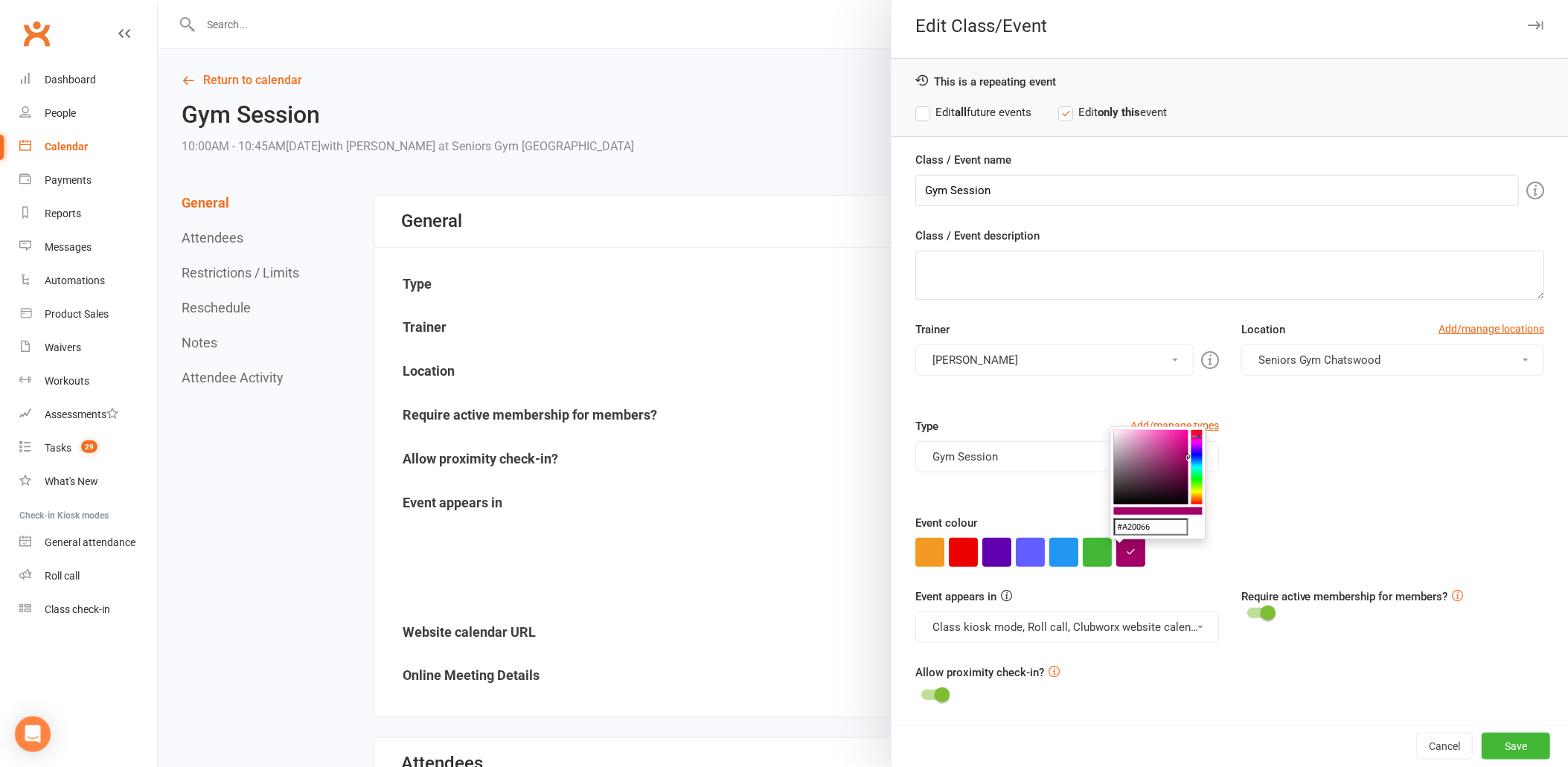
scroll to position [7, 0]
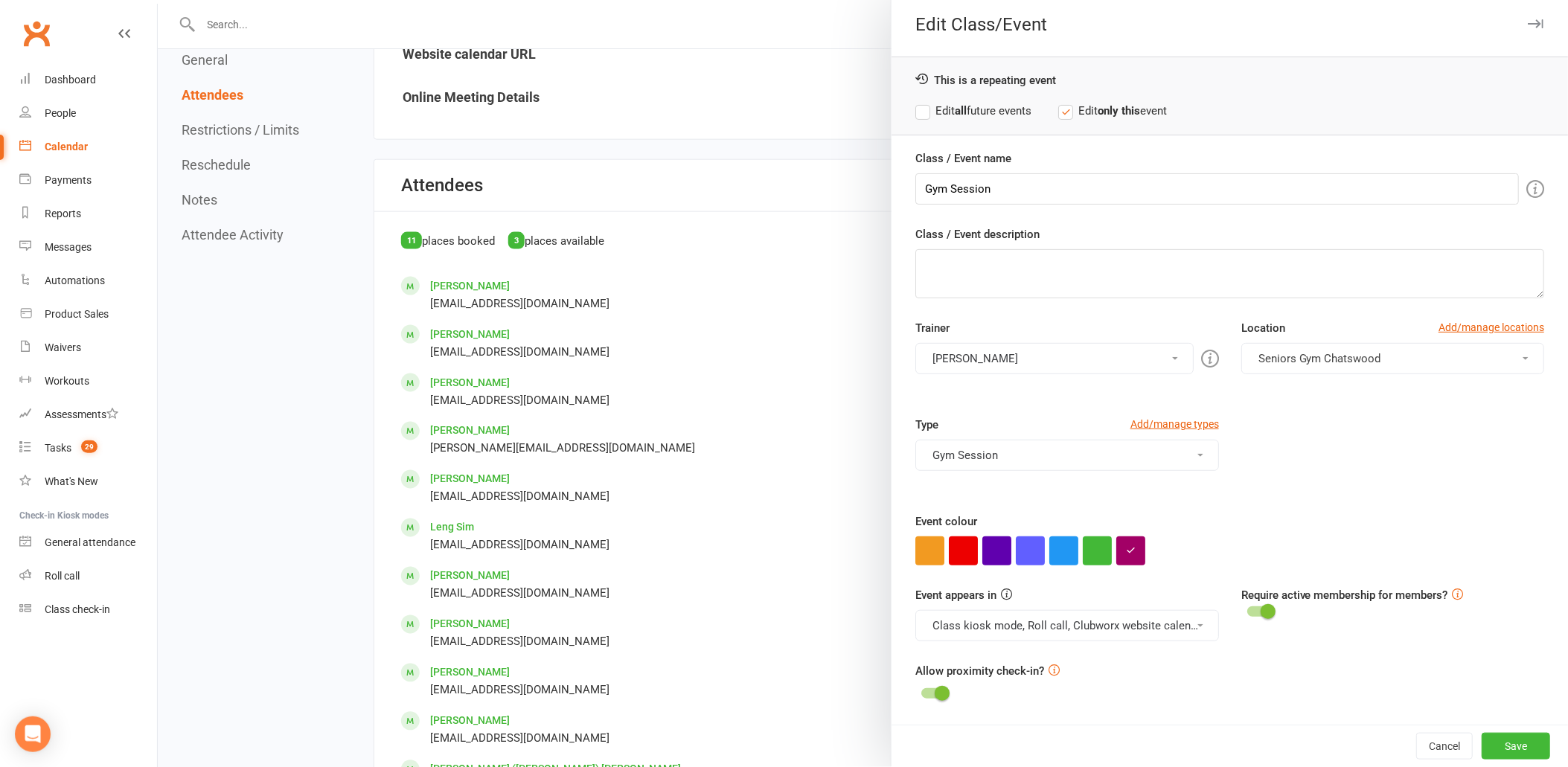
click at [1261, 411] on div "Trainer Tiffany Yeong Chatswood Seniors Gym Tiffany Yeong Please select at leas…" at bounding box center [1229, 367] width 651 height 97
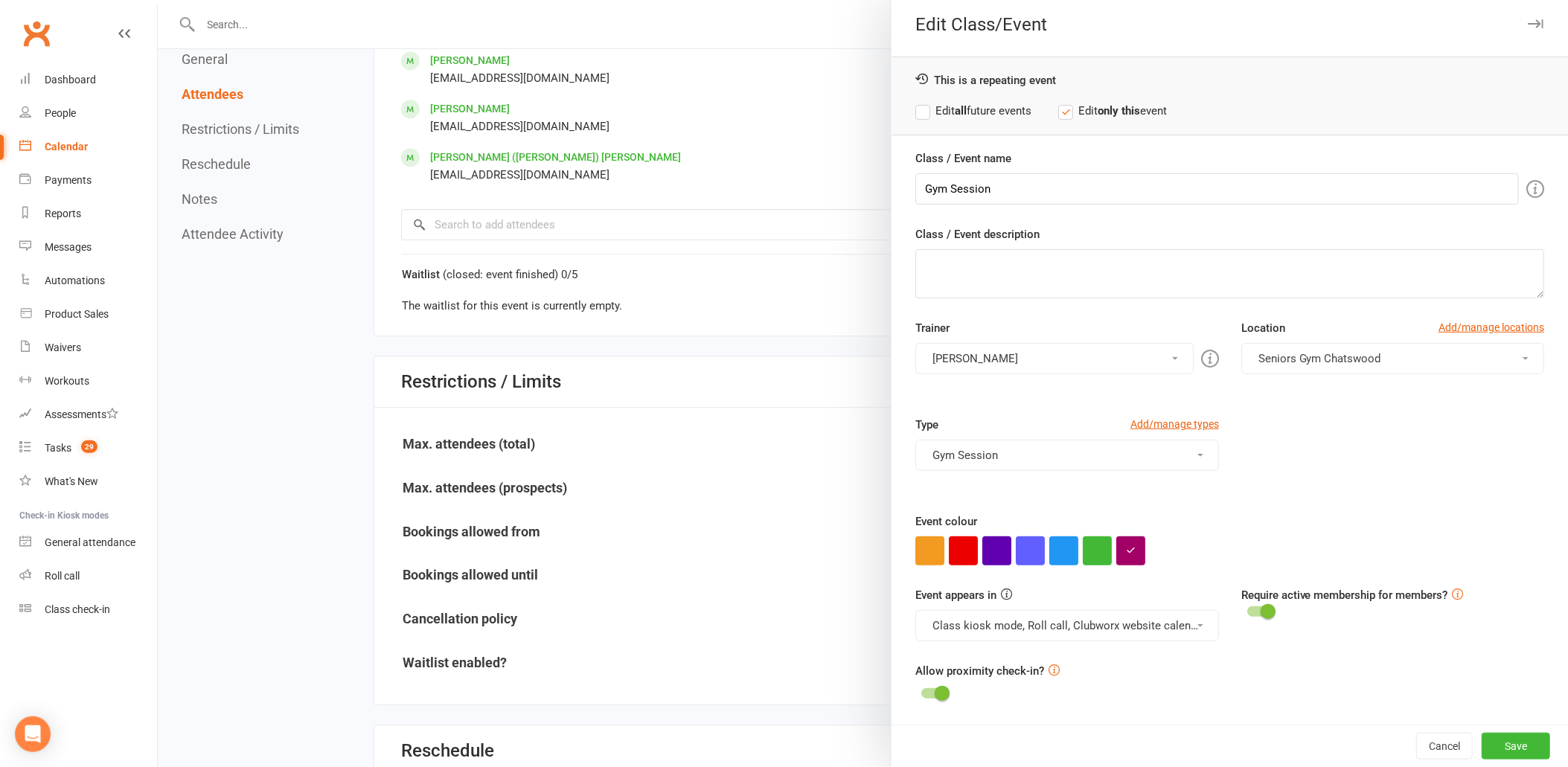
scroll to position [1240, 0]
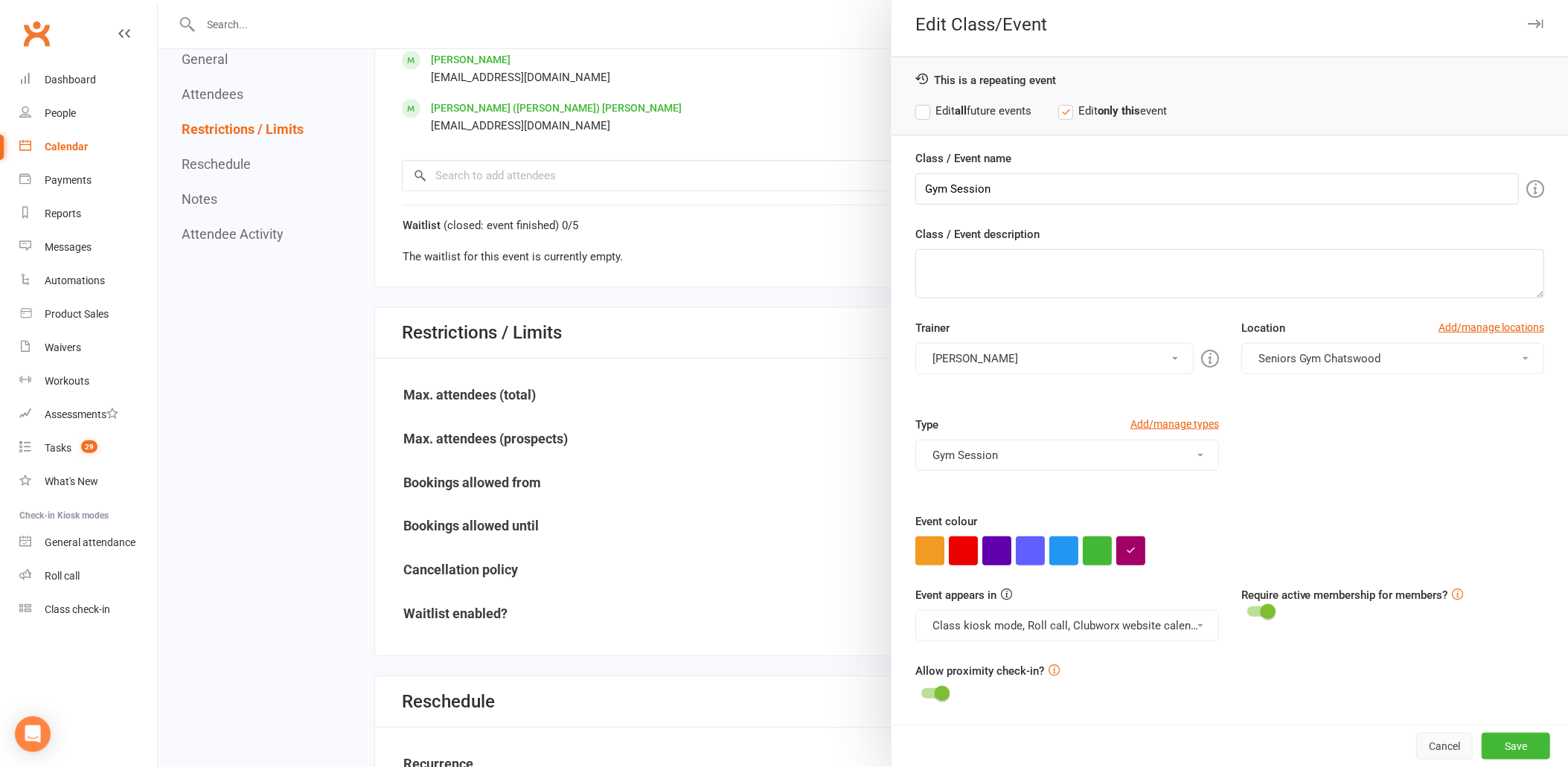
click at [1422, 746] on button "Cancel" at bounding box center [1444, 746] width 56 height 27
click at [1437, 742] on button "Cancel" at bounding box center [1444, 746] width 56 height 27
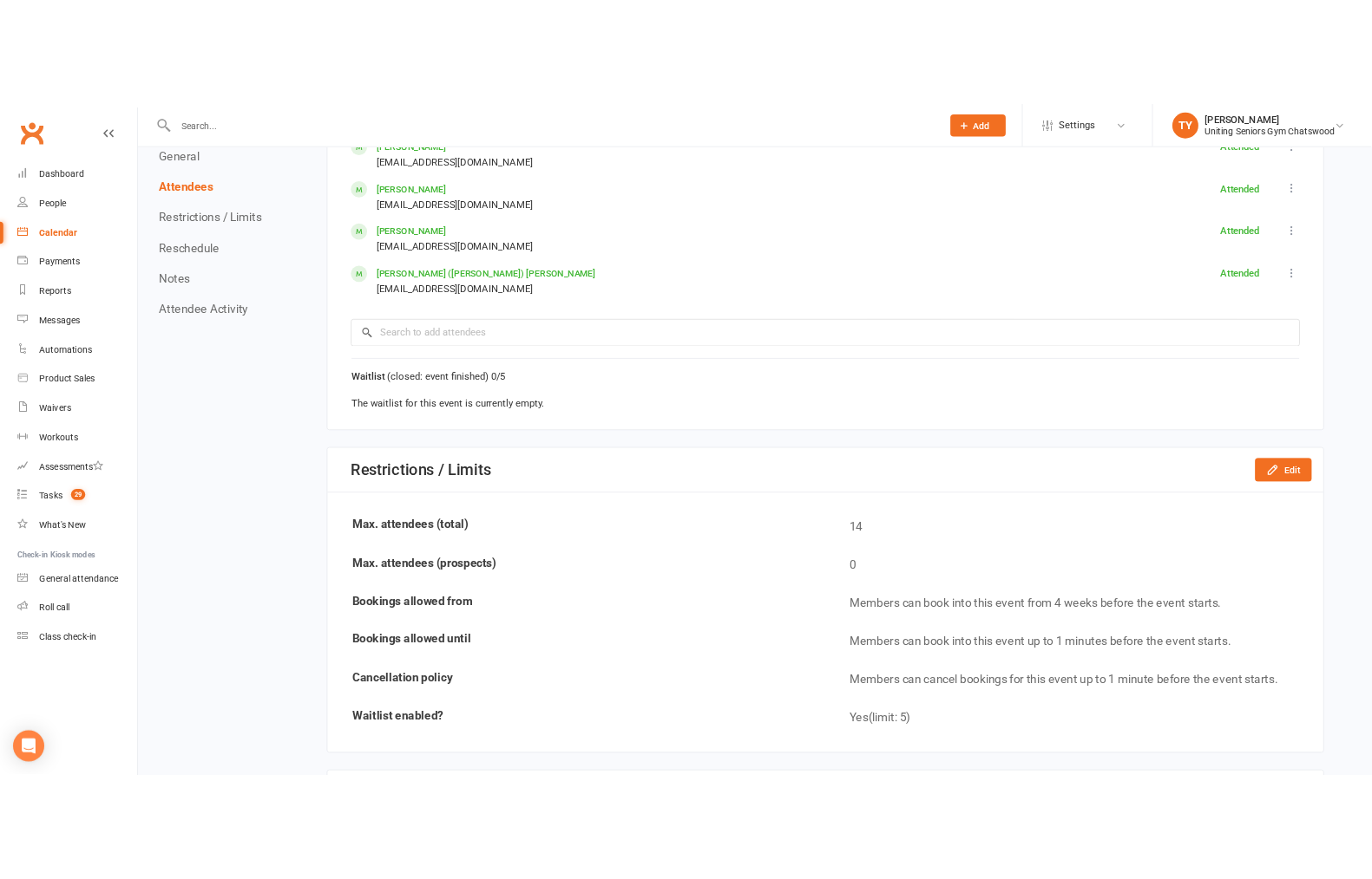
scroll to position [1348, 0]
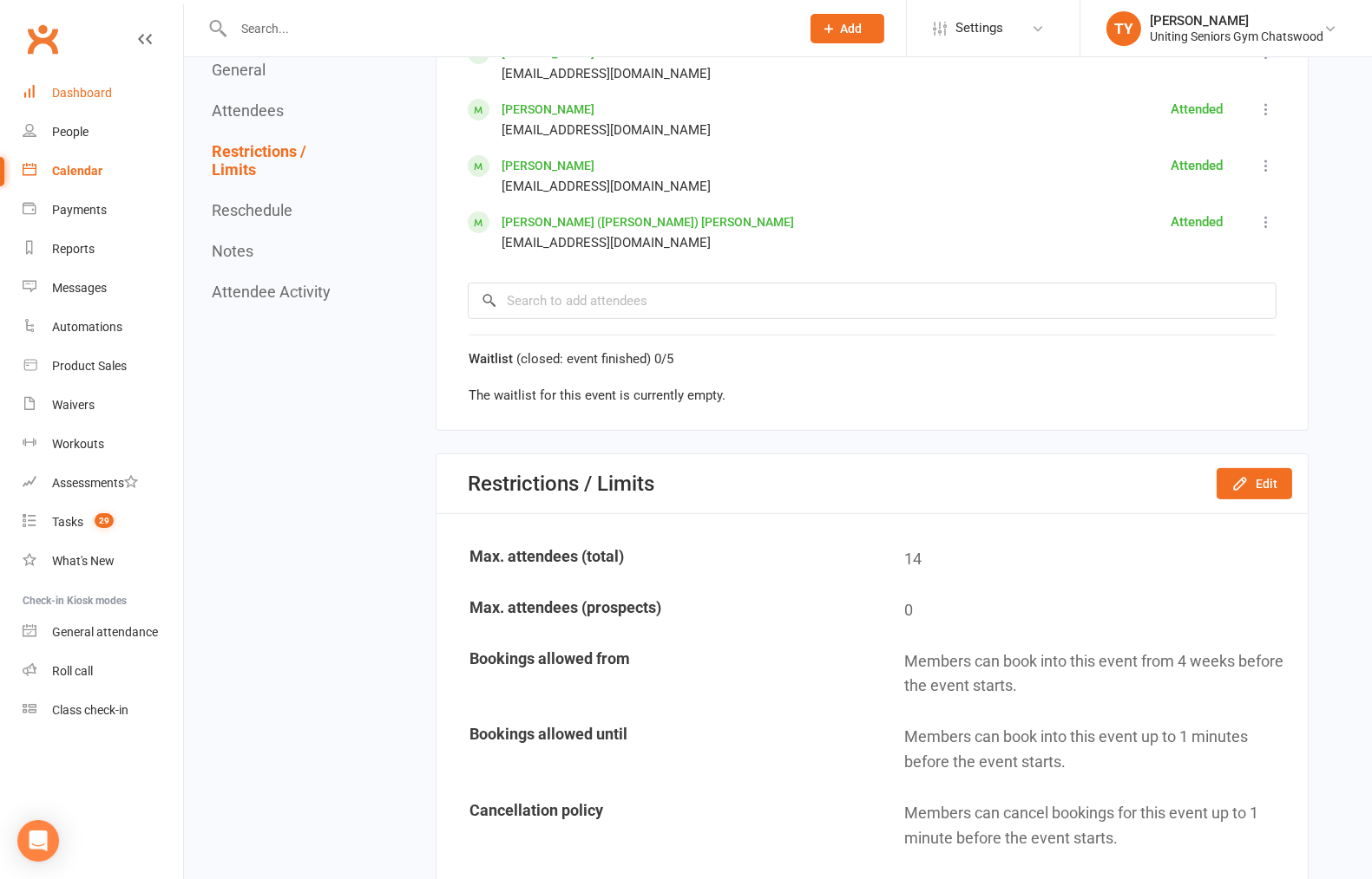
click at [69, 95] on div "Dashboard" at bounding box center [81, 92] width 60 height 14
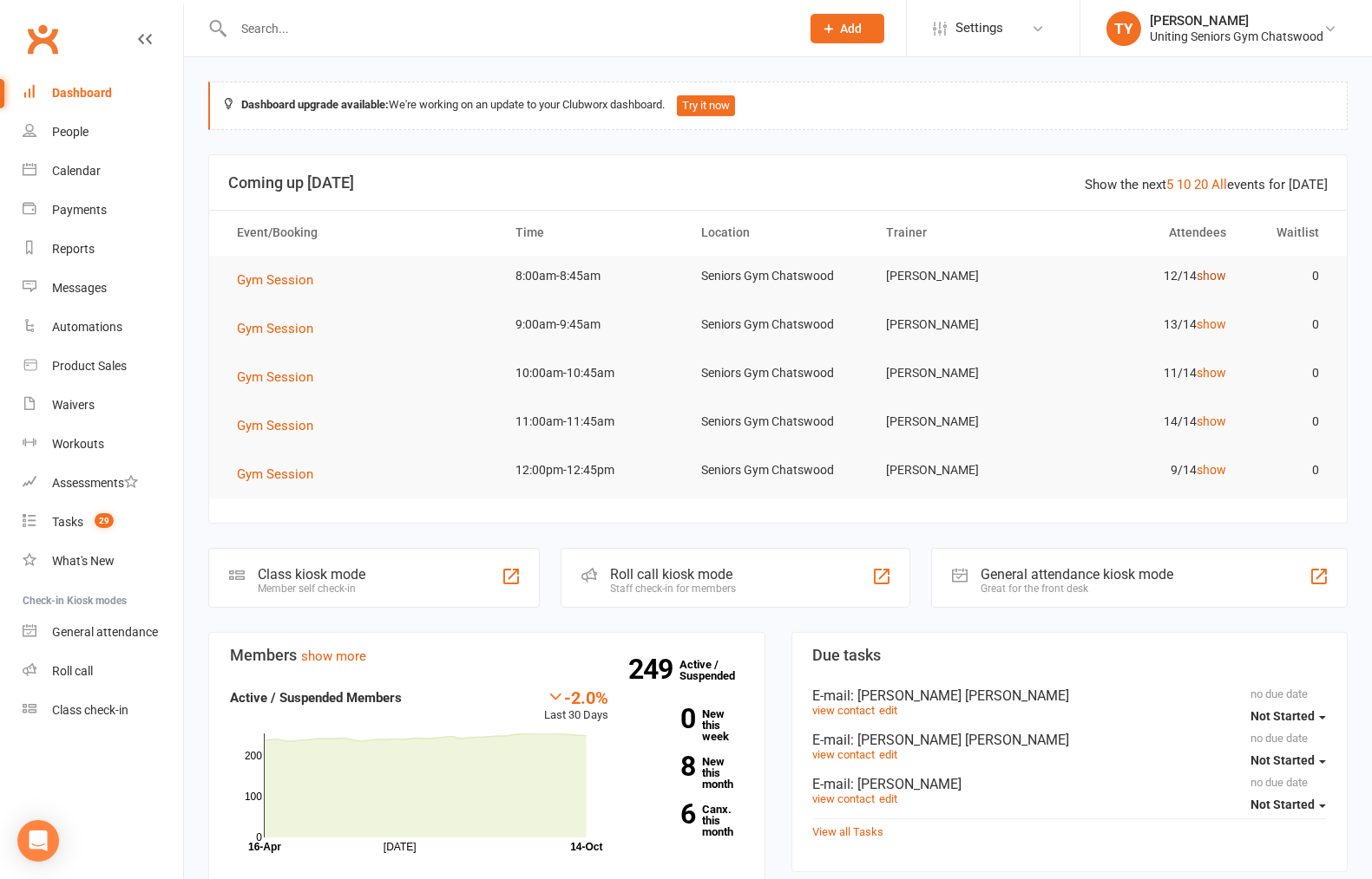
click at [1212, 280] on link "show" at bounding box center [1211, 275] width 30 height 14
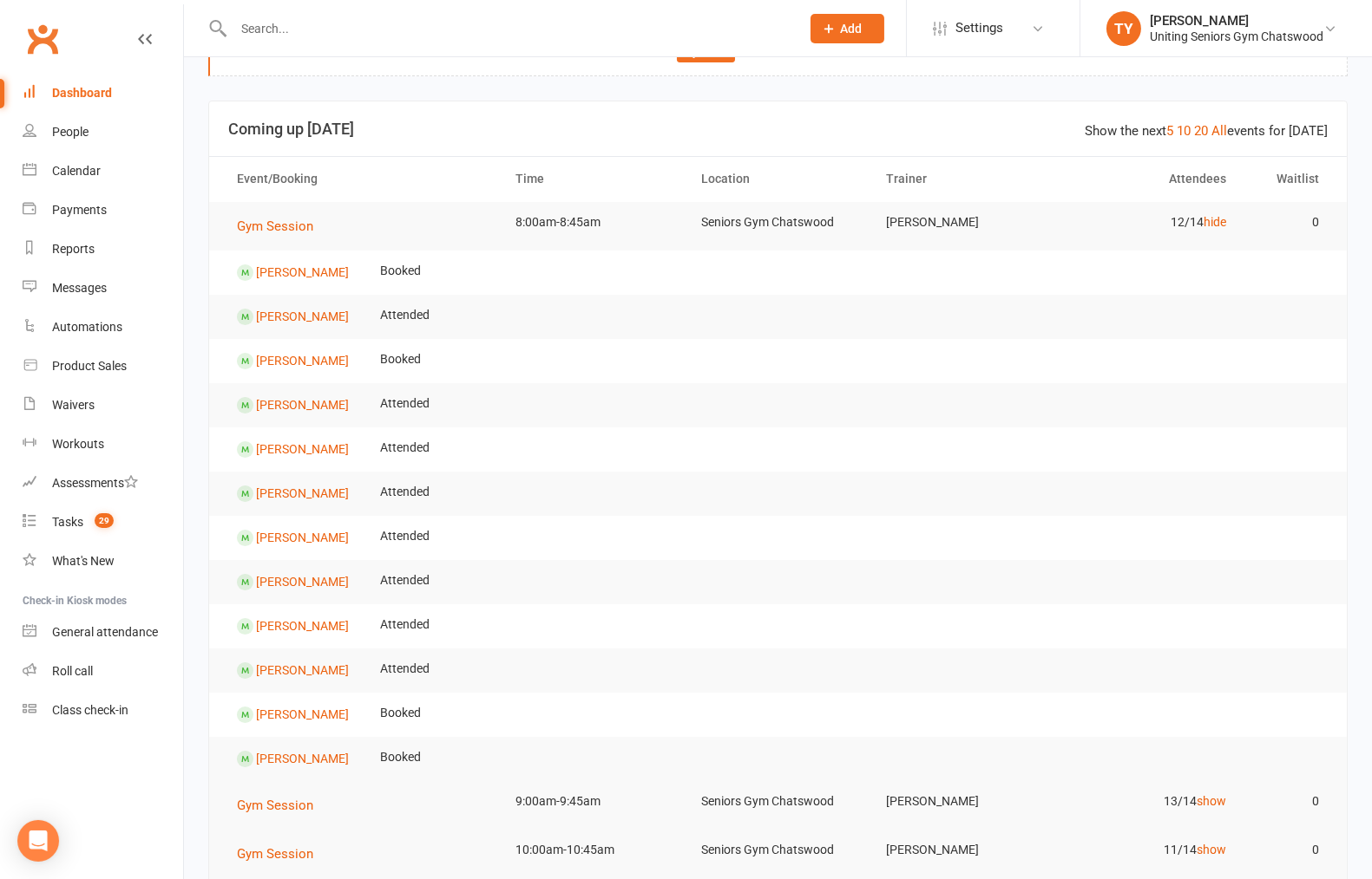
scroll to position [96, 0]
